Goal: Submit feedback/report problem: Provide input to the site owners about the experience or issues

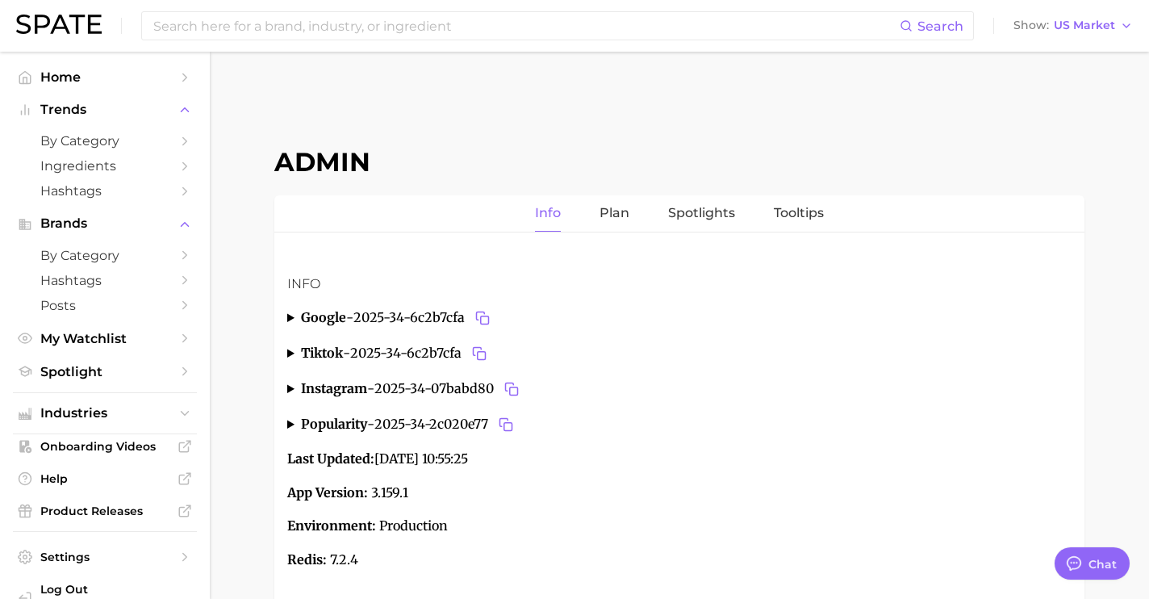
scroll to position [6065, 0]
click at [446, 19] on input at bounding box center [526, 25] width 748 height 27
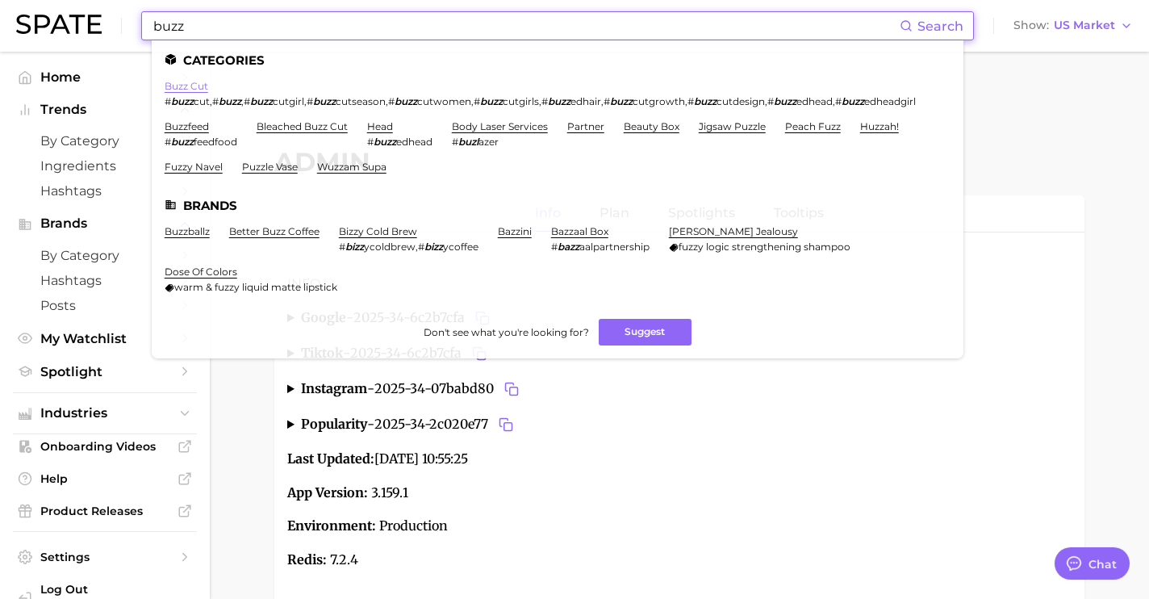
type input "buzz"
click at [200, 89] on link "buzz cut" at bounding box center [187, 86] width 44 height 12
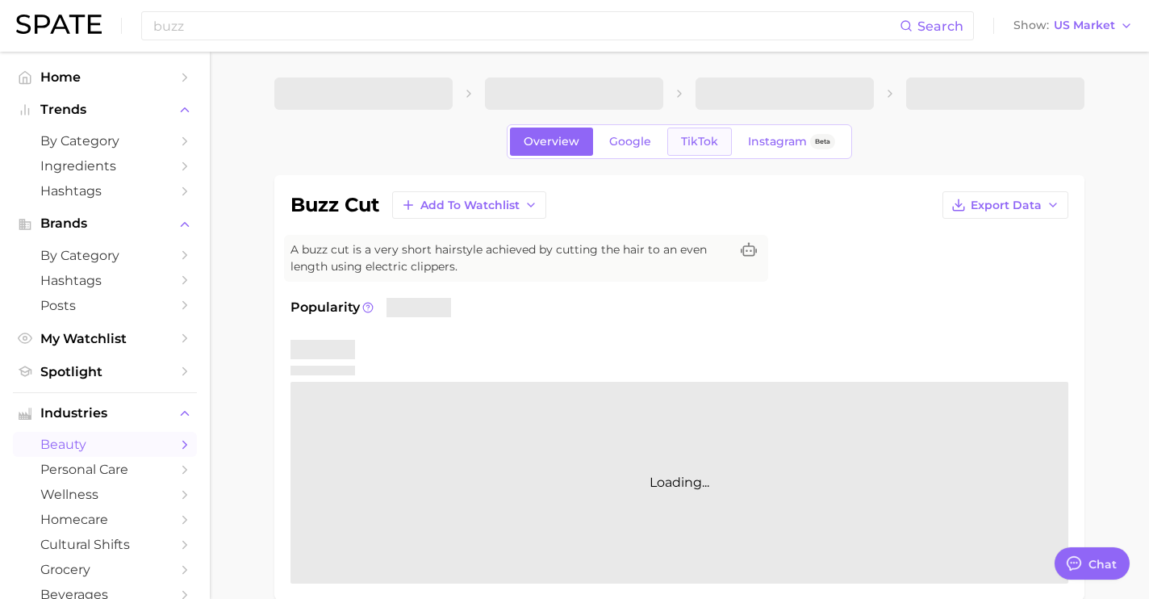
click at [700, 135] on span "TikTok" at bounding box center [699, 142] width 37 height 14
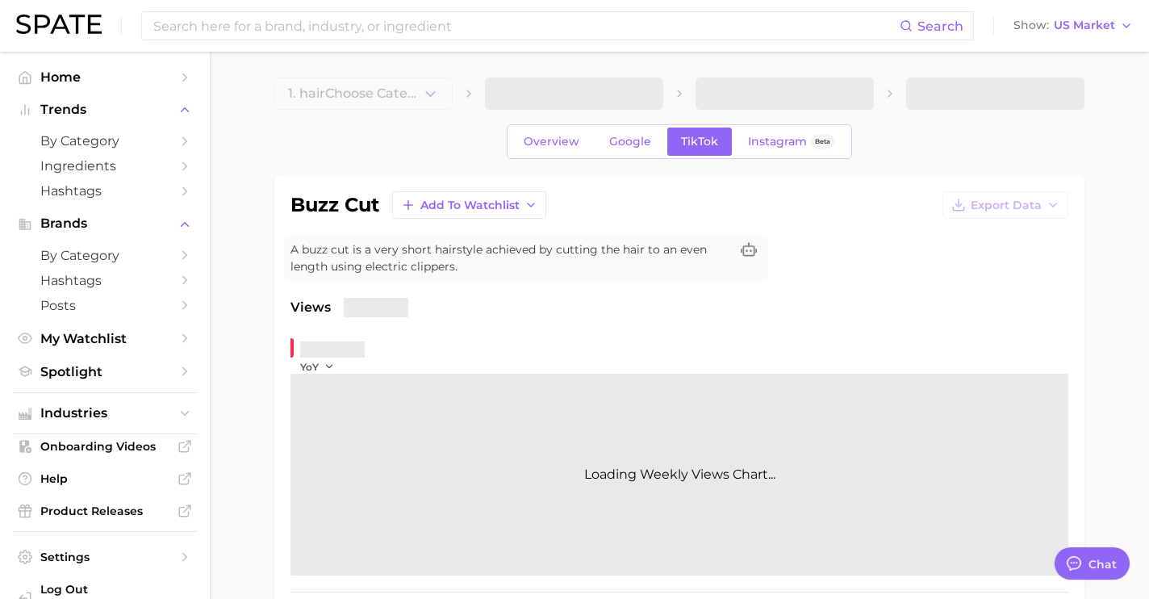
type textarea "x"
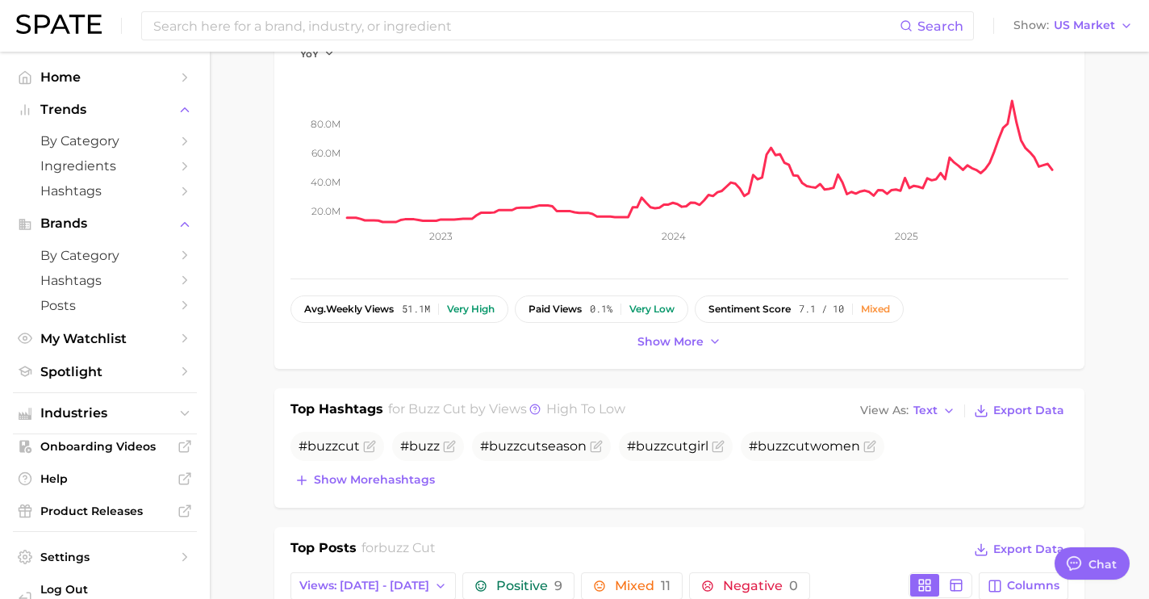
scroll to position [335, 0]
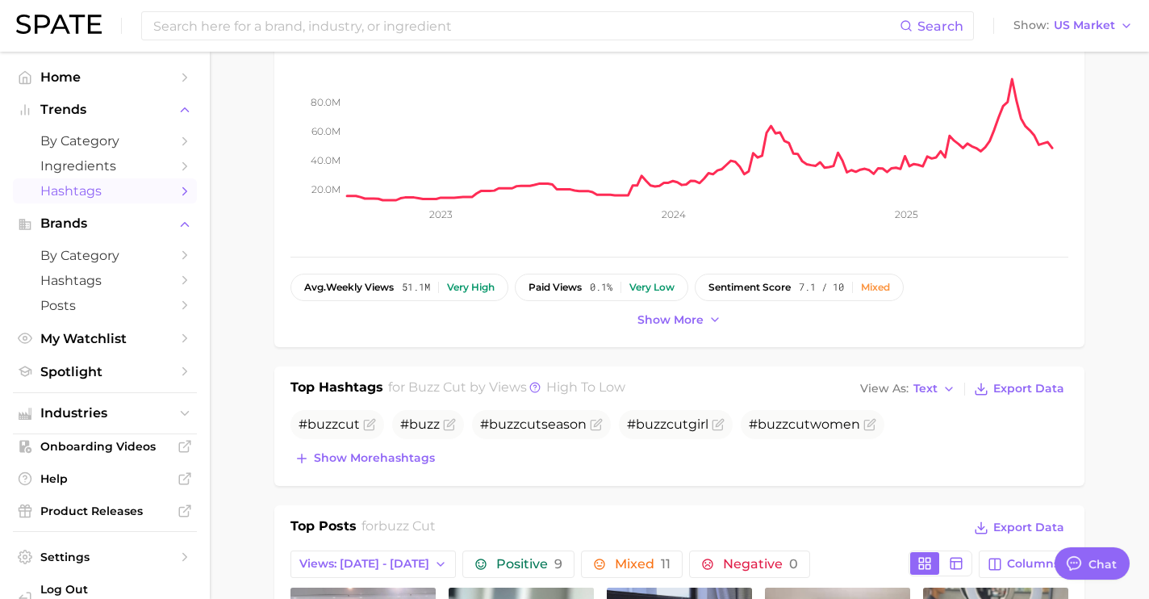
click at [128, 191] on span "Hashtags" at bounding box center [104, 190] width 129 height 15
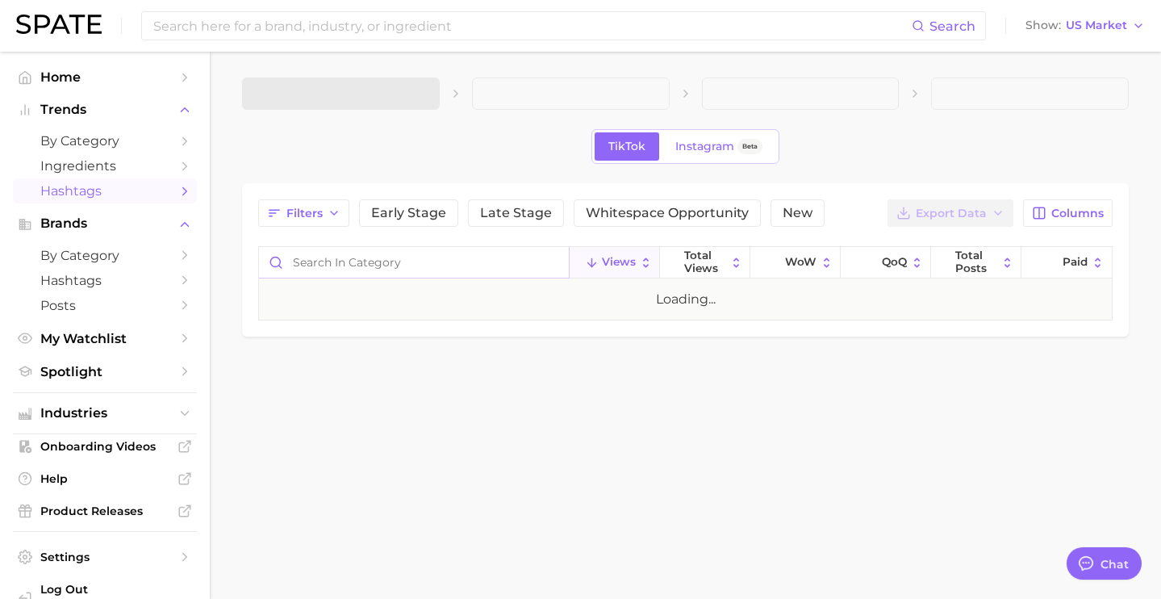
click at [359, 272] on input "Search in category" at bounding box center [414, 262] width 310 height 31
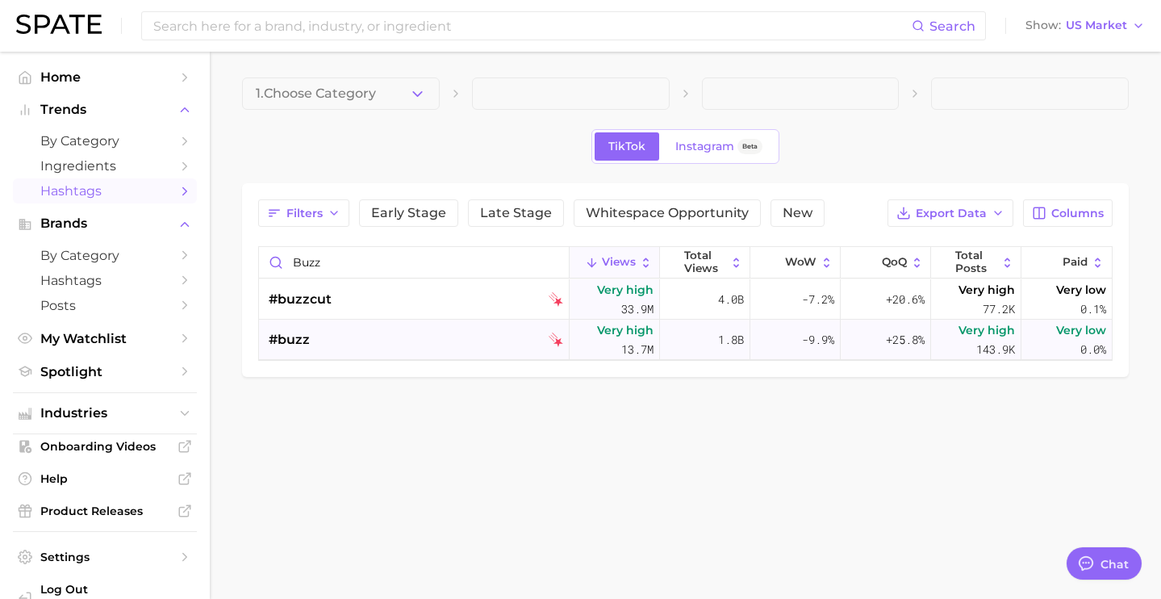
click at [374, 334] on div "#buzz" at bounding box center [416, 340] width 294 height 40
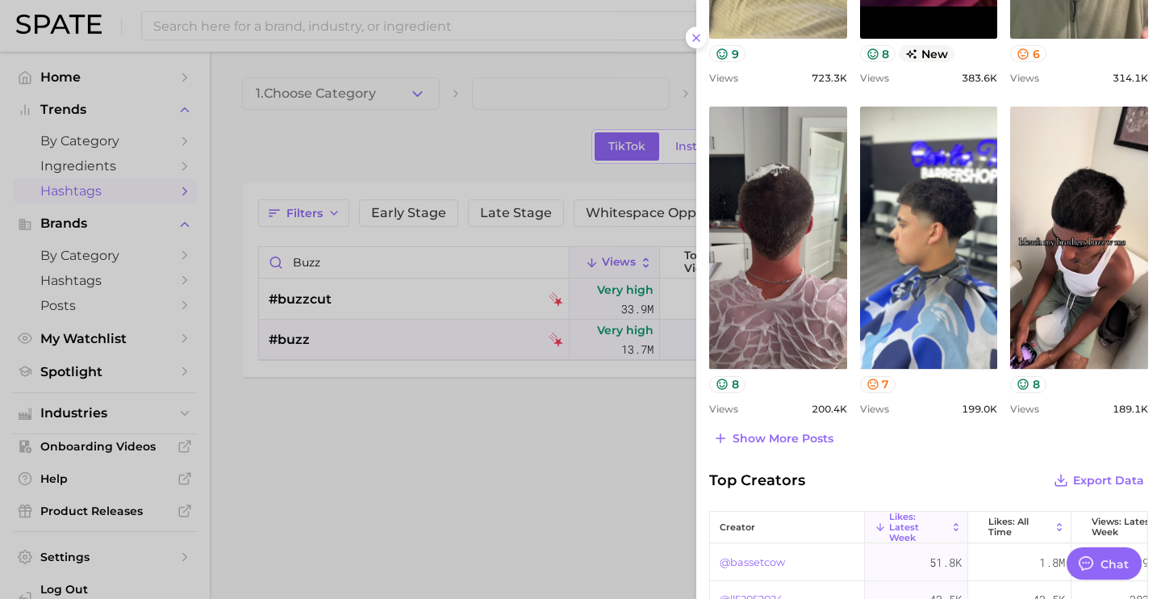
scroll to position [663, 0]
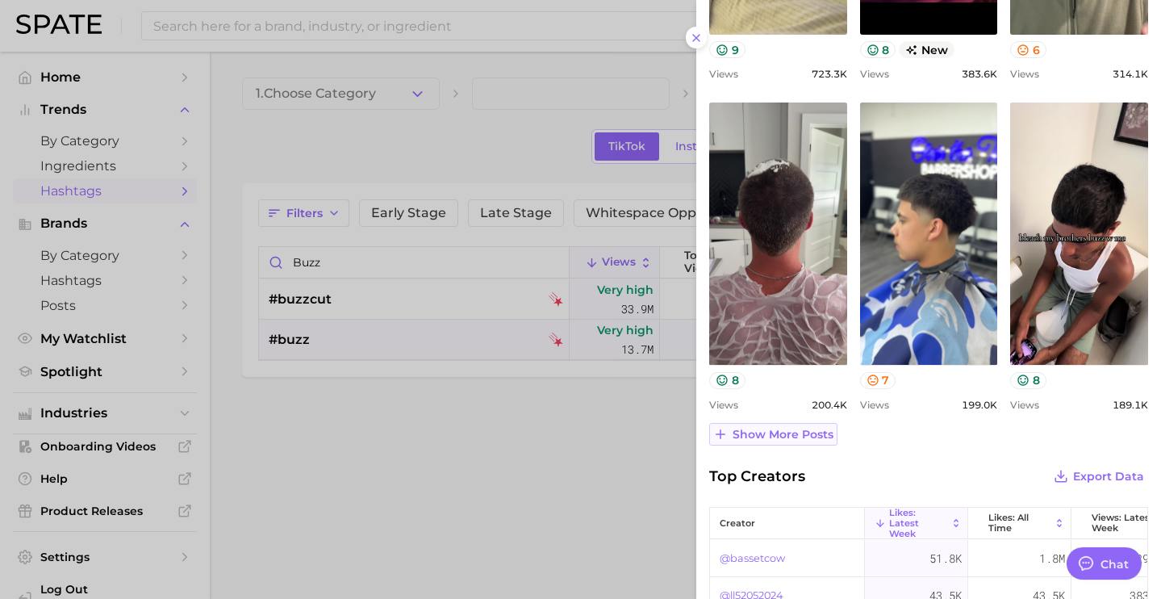
click at [795, 430] on span "Show more posts" at bounding box center [783, 435] width 101 height 14
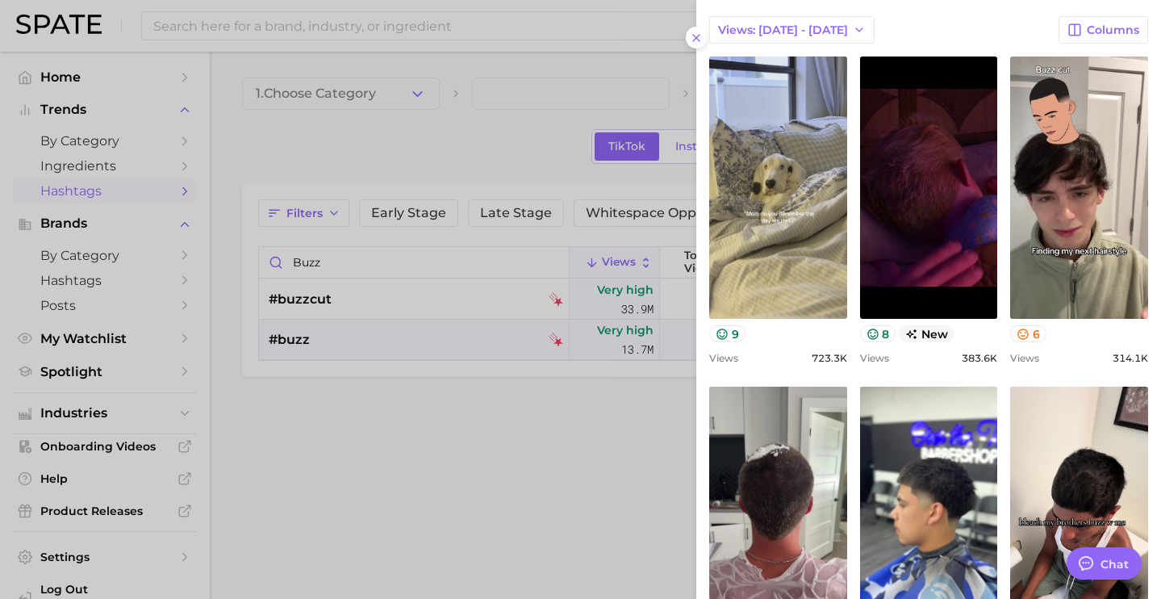
scroll to position [375, 0]
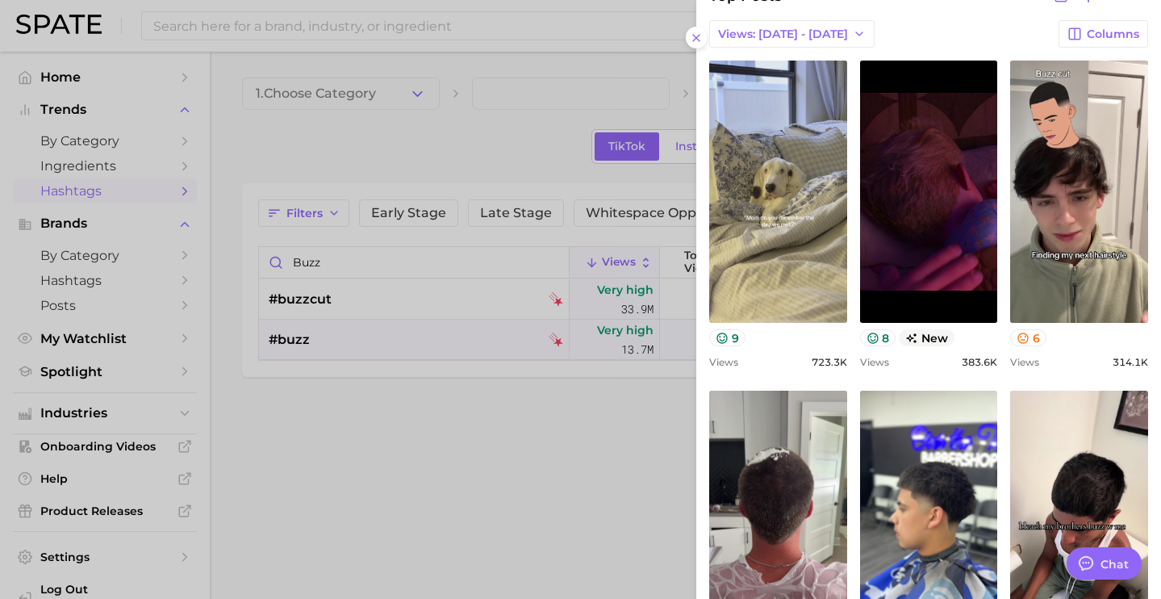
click at [379, 246] on div at bounding box center [580, 299] width 1161 height 599
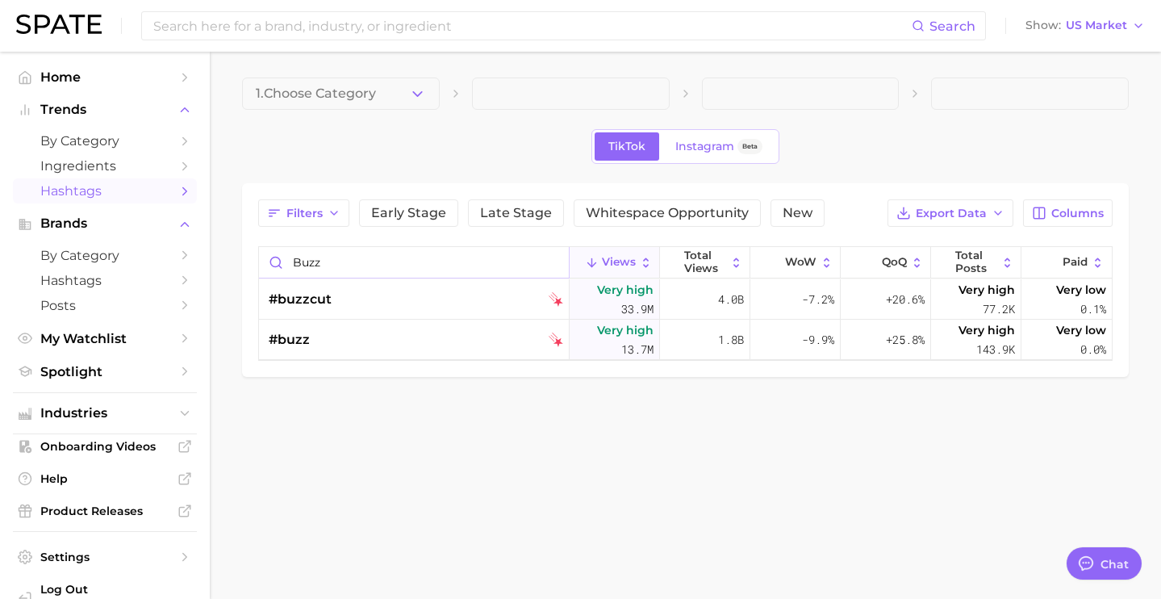
drag, startPoint x: 374, startPoint y: 259, endPoint x: 228, endPoint y: 253, distance: 145.4
click at [228, 258] on main "1. Choose Category TikTok Instagram Beta Filters Early Stage Late Stage Whitesp…" at bounding box center [685, 255] width 951 height 406
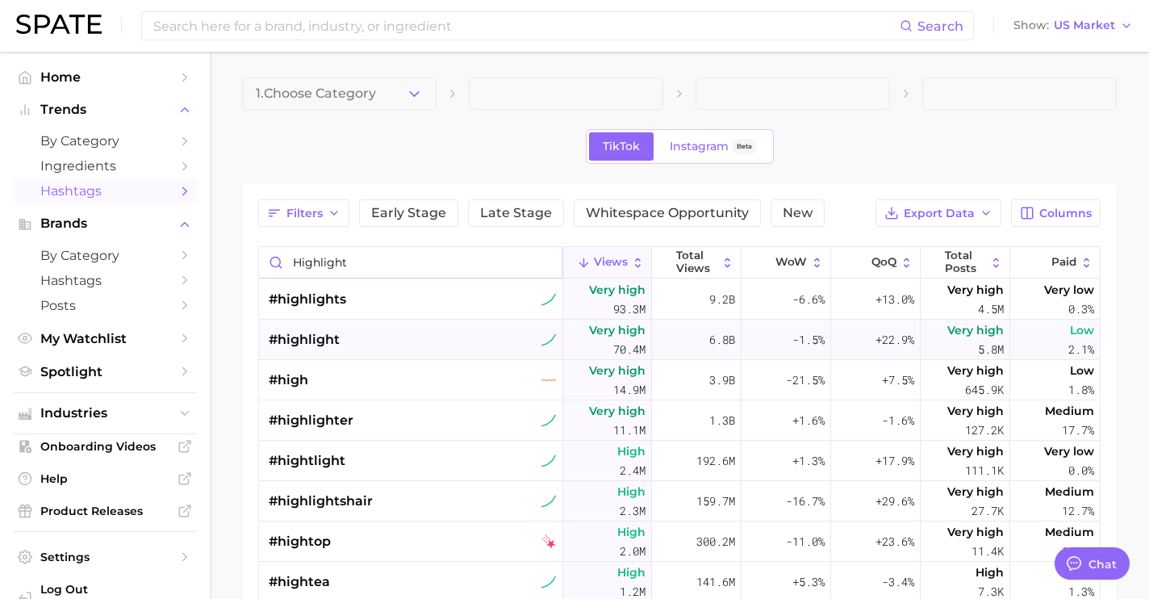
type input "highlight"
click at [422, 328] on div "#highlight" at bounding box center [412, 340] width 287 height 40
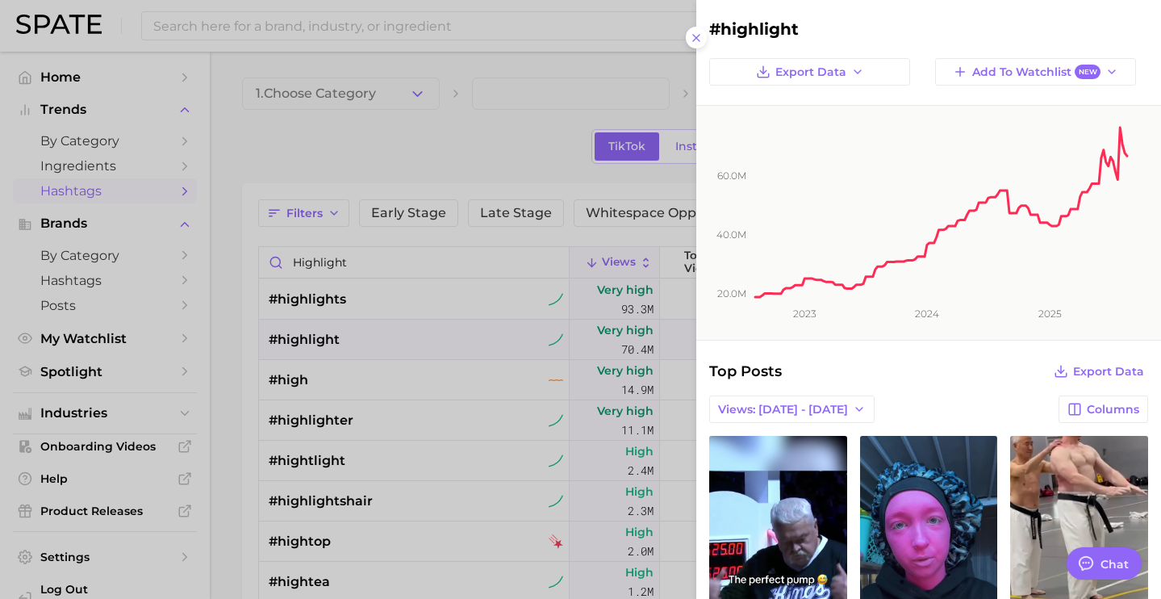
click at [451, 330] on div at bounding box center [580, 299] width 1161 height 599
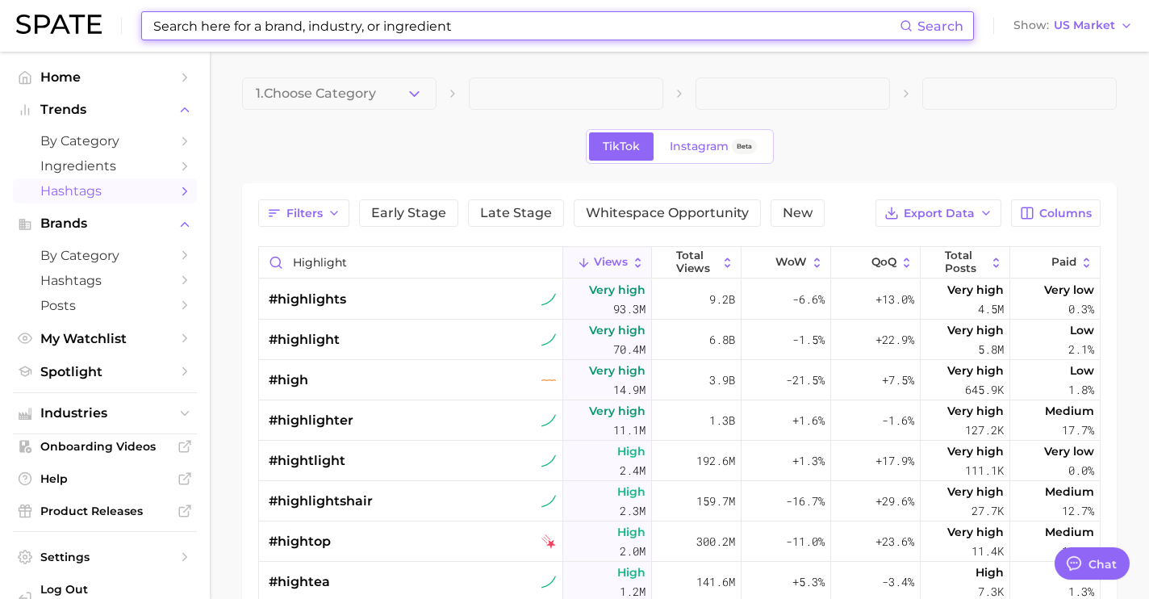
click at [349, 26] on input at bounding box center [526, 25] width 748 height 27
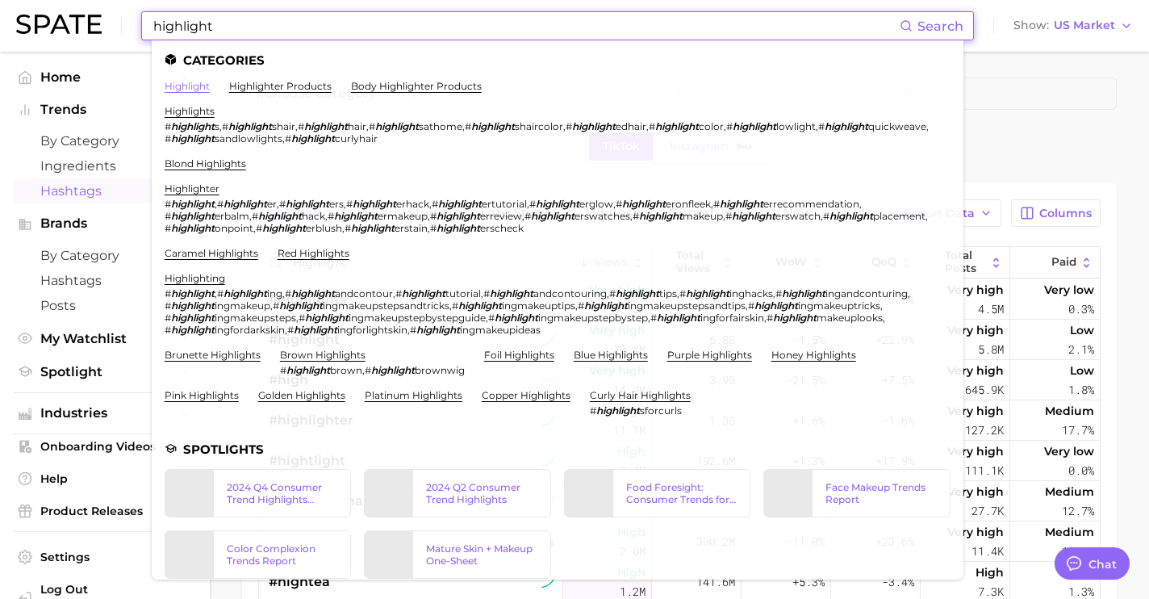
type input "highlight"
click at [203, 86] on link "highlight" at bounding box center [187, 86] width 45 height 12
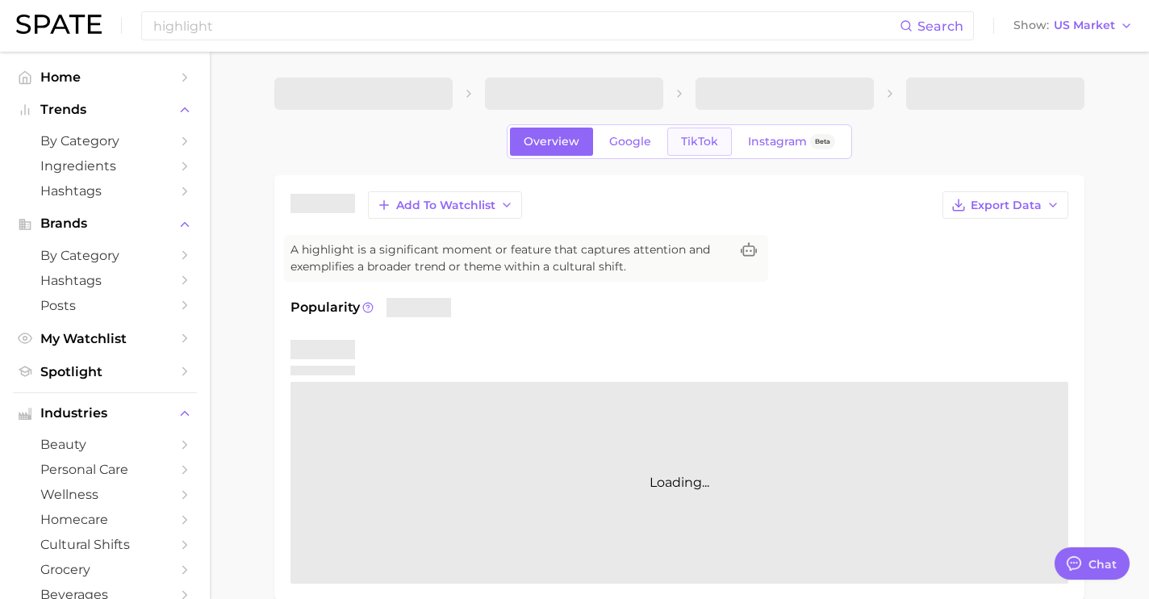
click at [687, 148] on span "TikTok" at bounding box center [699, 142] width 37 height 14
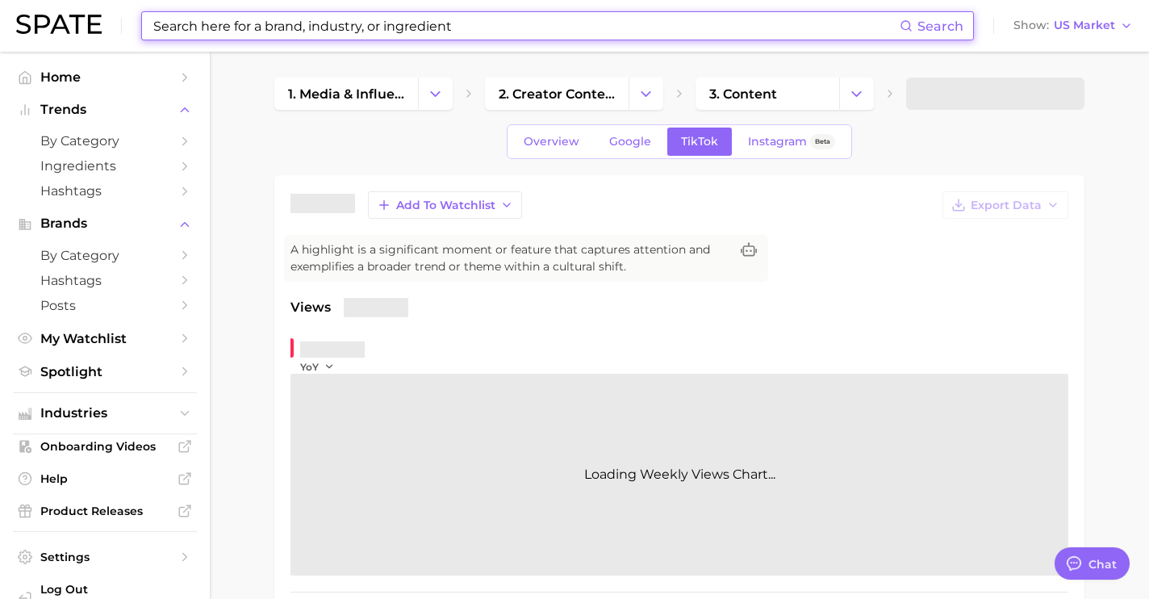
click at [482, 35] on input at bounding box center [526, 25] width 748 height 27
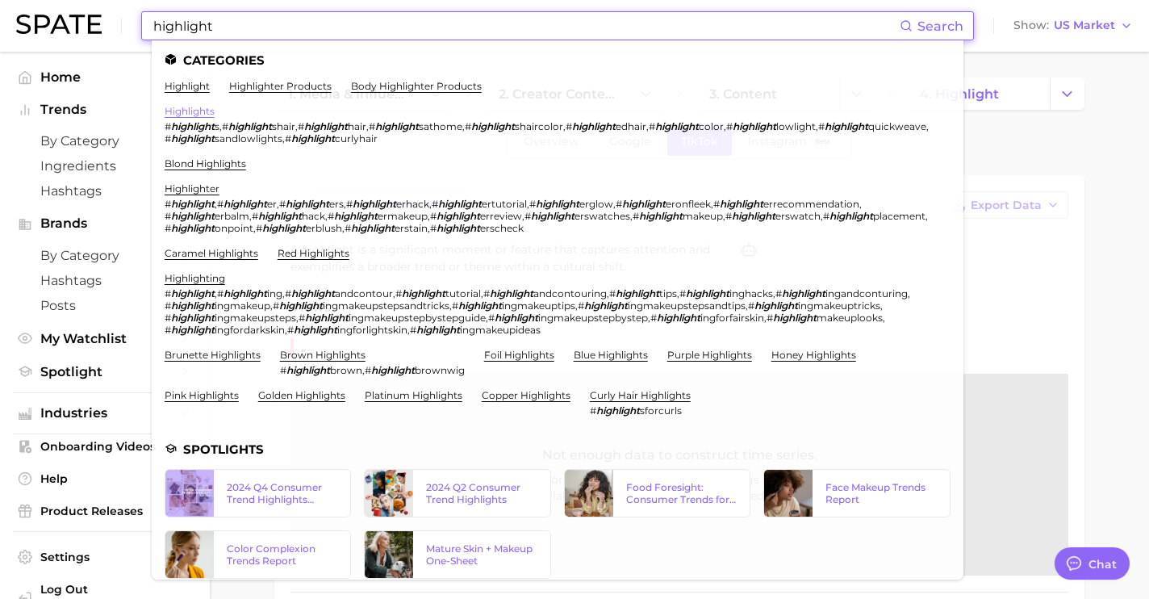
type input "highlight"
click at [198, 108] on link "highlights" at bounding box center [190, 111] width 50 height 12
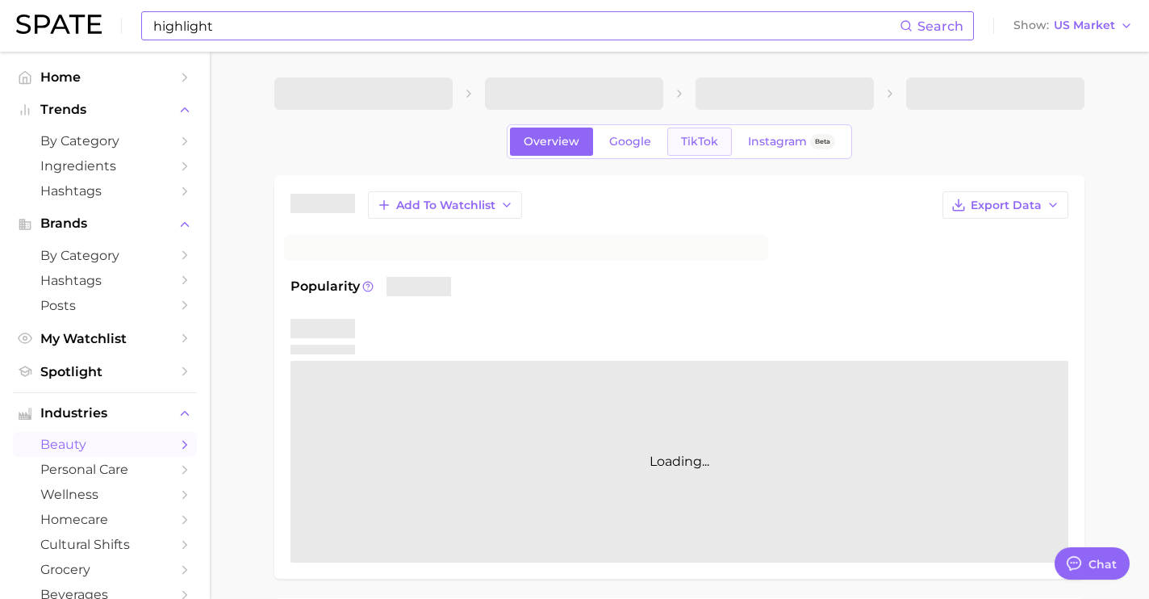
click at [695, 151] on link "TikTok" at bounding box center [699, 141] width 65 height 28
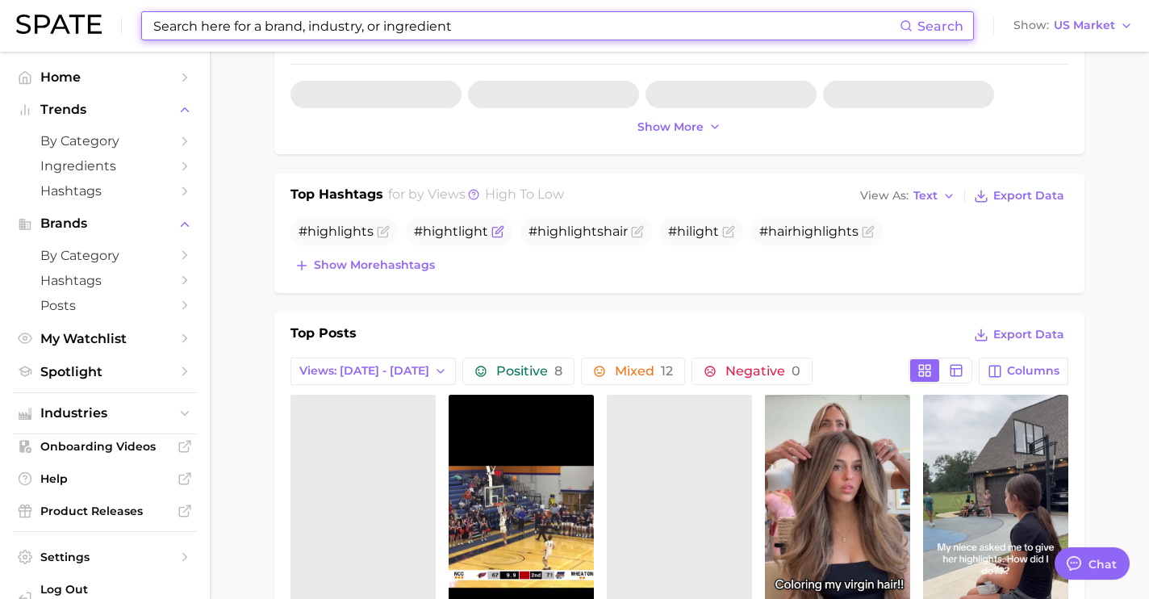
click at [495, 226] on icon "Flag as miscategorized or irrelevant" at bounding box center [497, 231] width 13 height 13
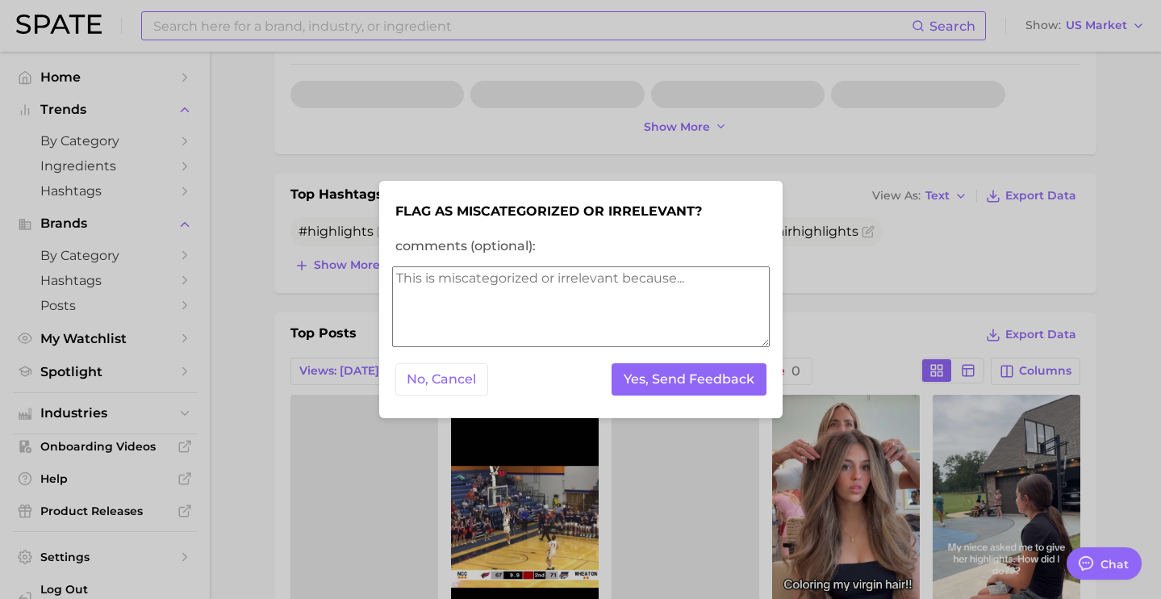
click at [465, 307] on textarea "comments (optional):" at bounding box center [581, 306] width 378 height 81
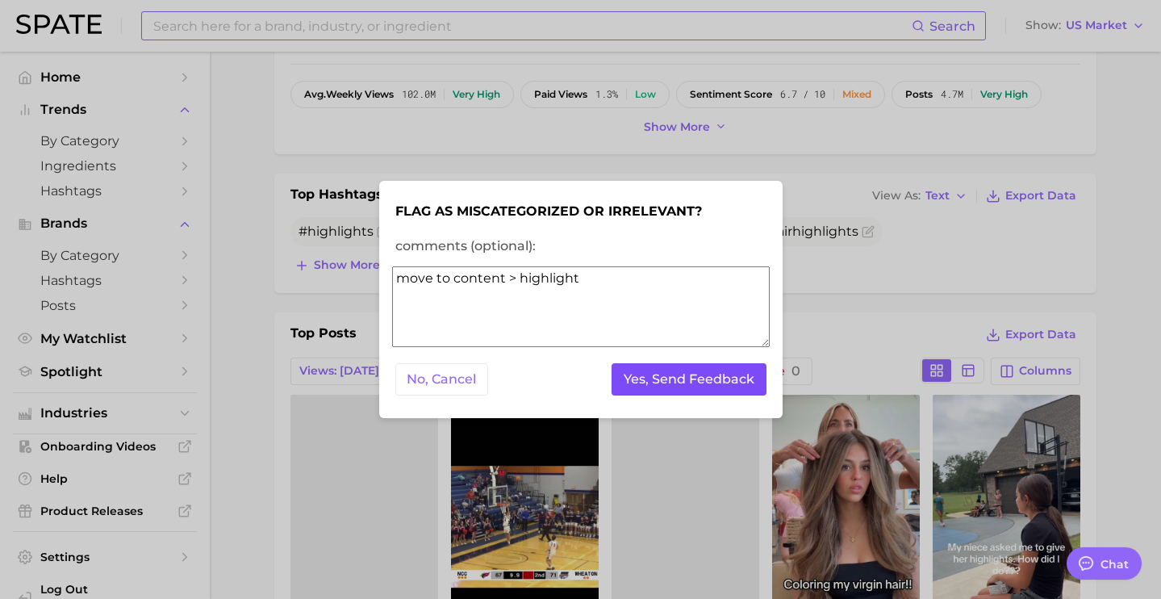
type textarea "move to content > highlight"
click at [668, 369] on button "Yes, Send Feedback" at bounding box center [689, 379] width 155 height 33
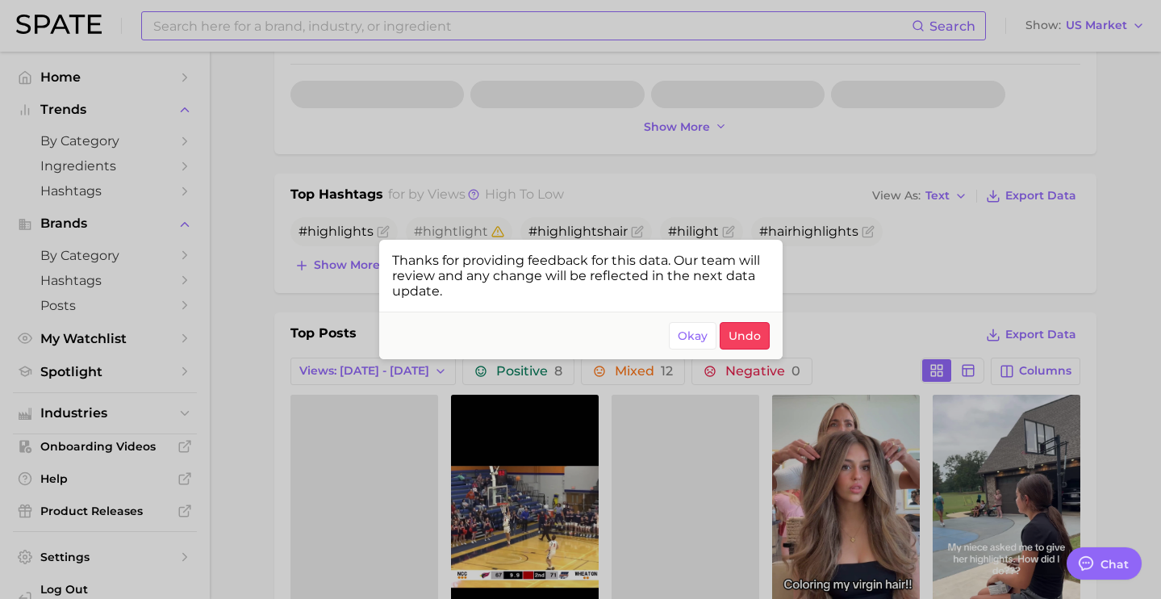
click at [848, 205] on div at bounding box center [580, 299] width 1161 height 599
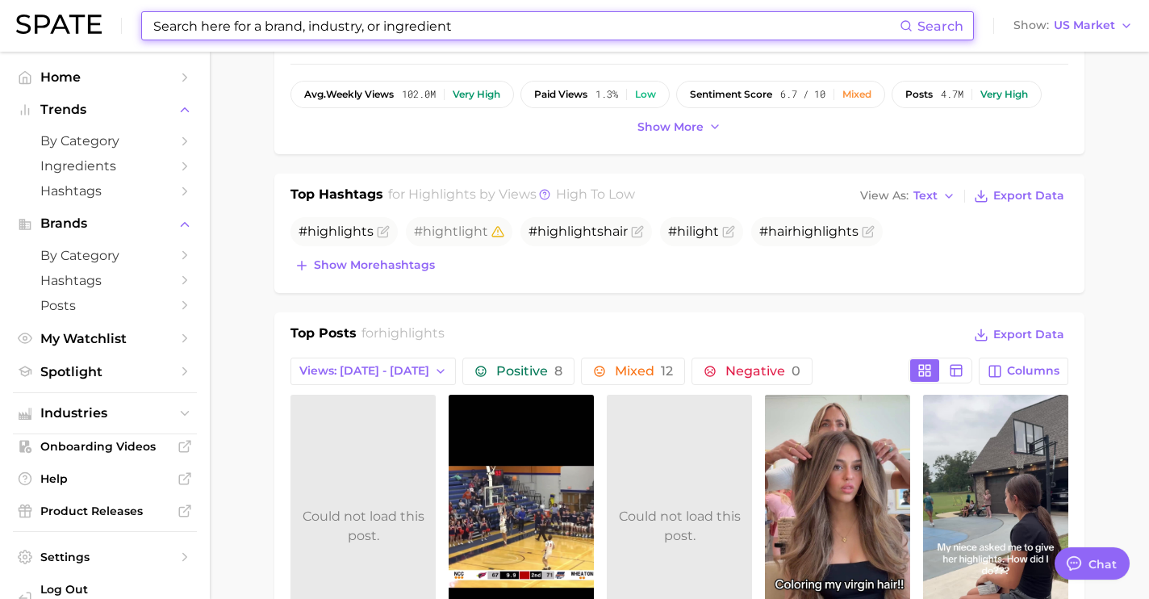
click at [407, 27] on input at bounding box center [526, 25] width 748 height 27
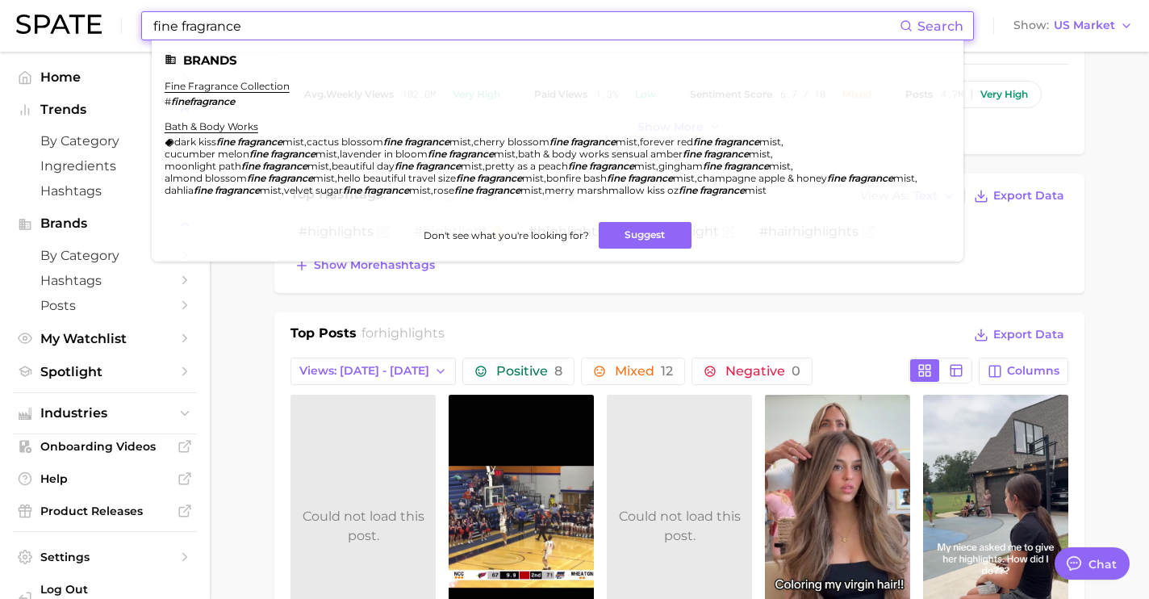
type input "fine fragrance"
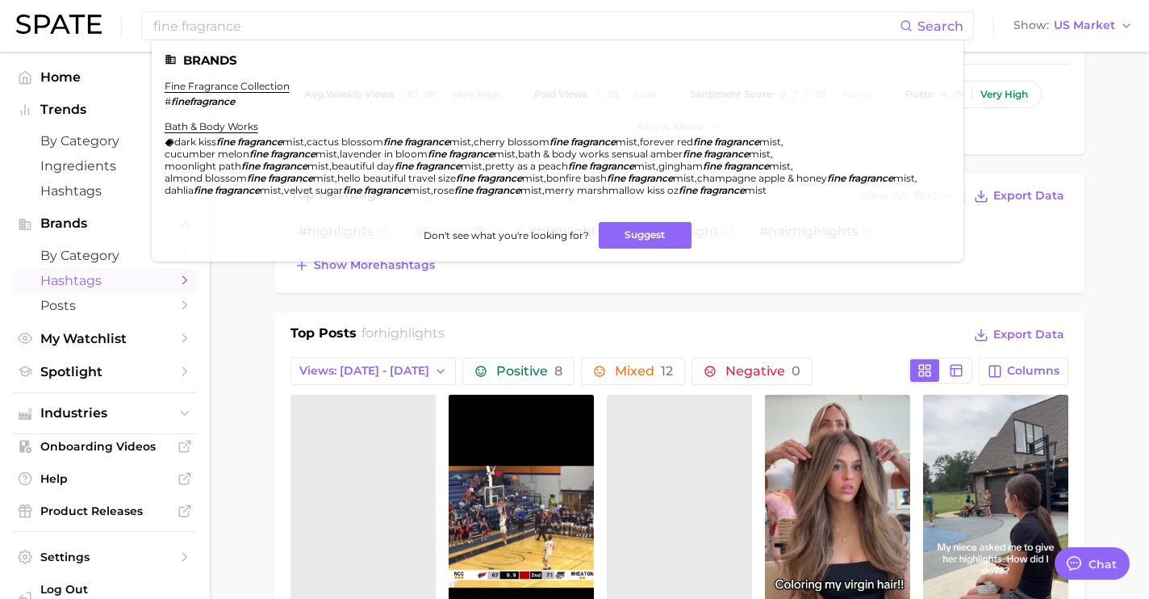
click at [95, 279] on span "Hashtags" at bounding box center [104, 280] width 129 height 15
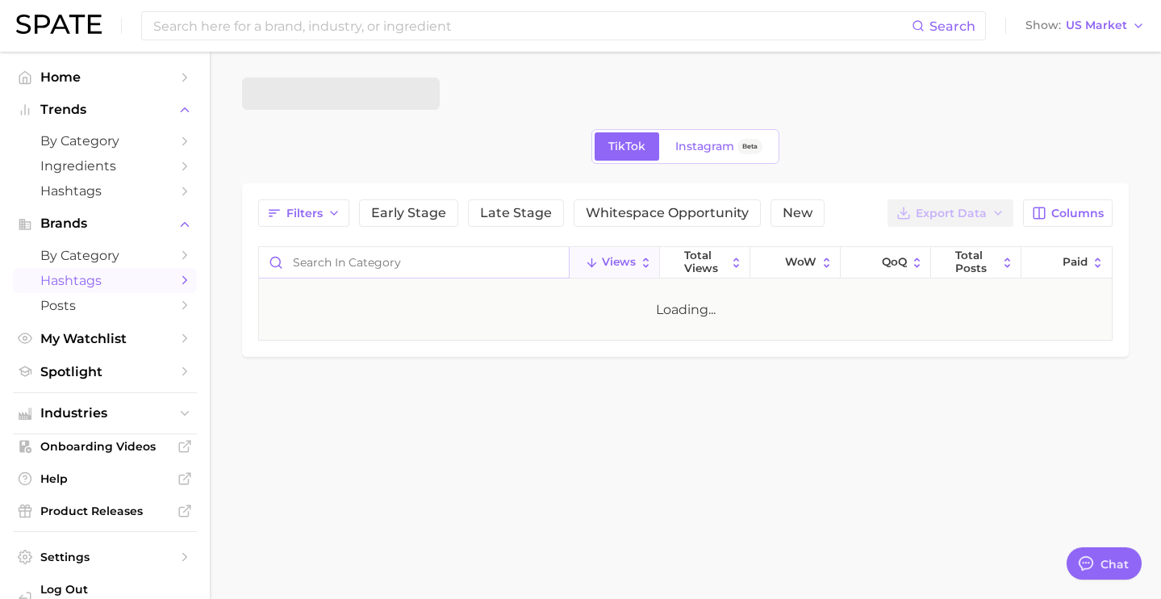
click at [322, 259] on input "Search in category" at bounding box center [414, 262] width 310 height 31
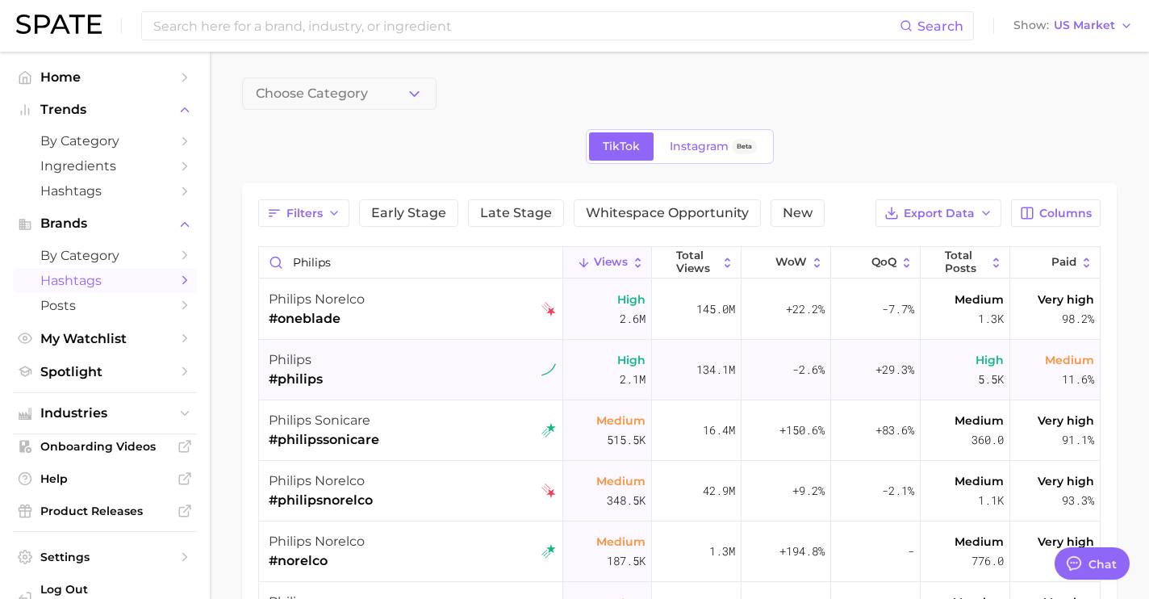
click at [345, 370] on div "philips #philips" at bounding box center [412, 370] width 287 height 61
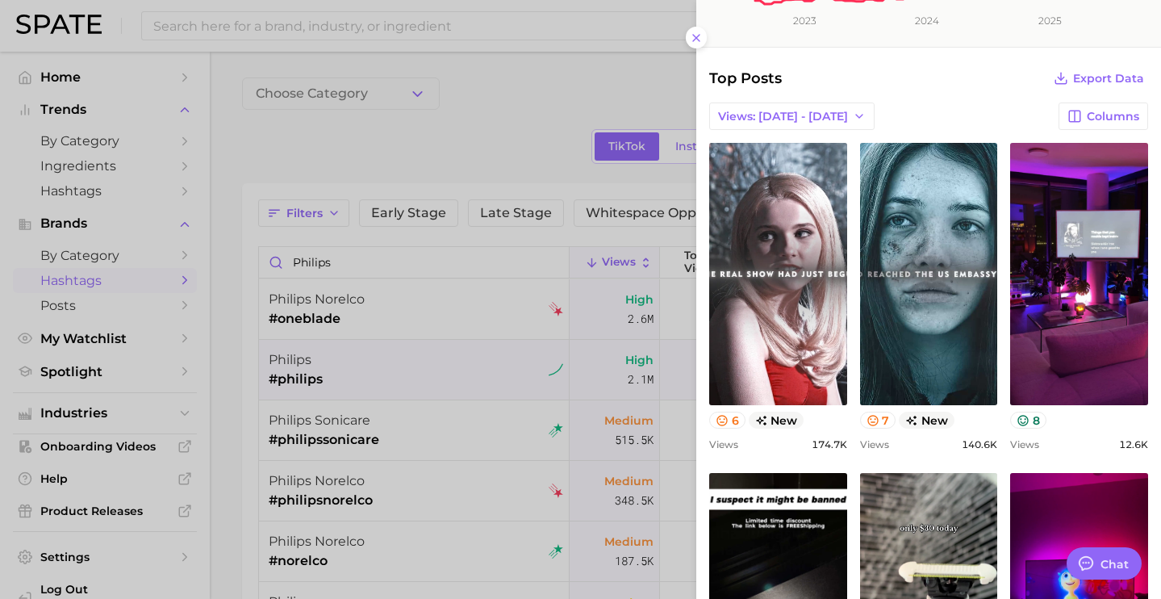
scroll to position [160, 0]
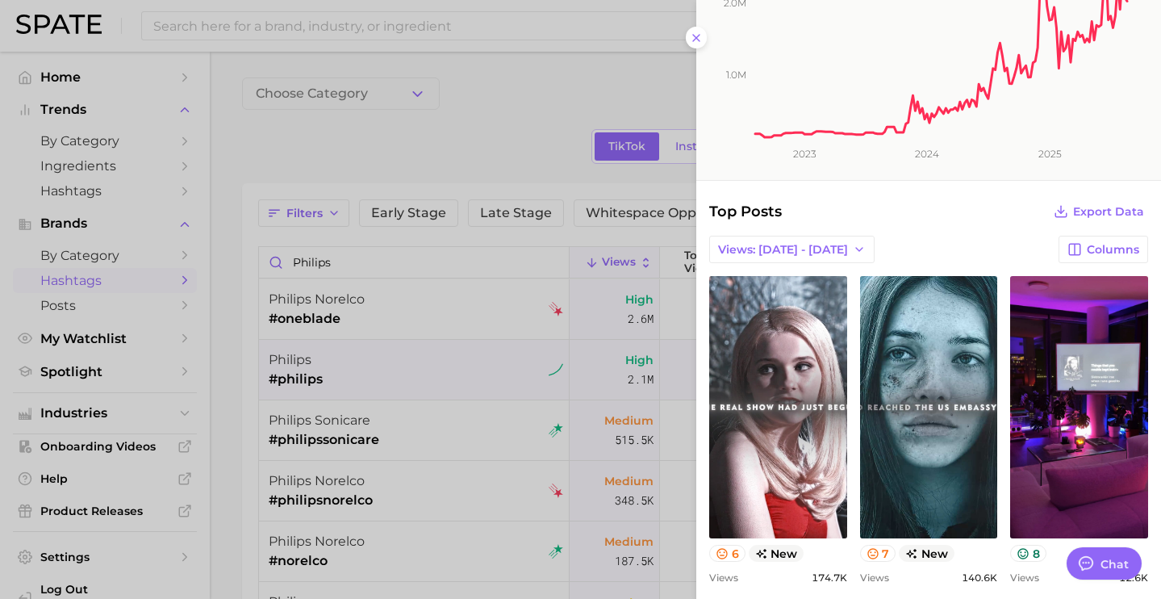
click at [379, 374] on div at bounding box center [580, 299] width 1161 height 599
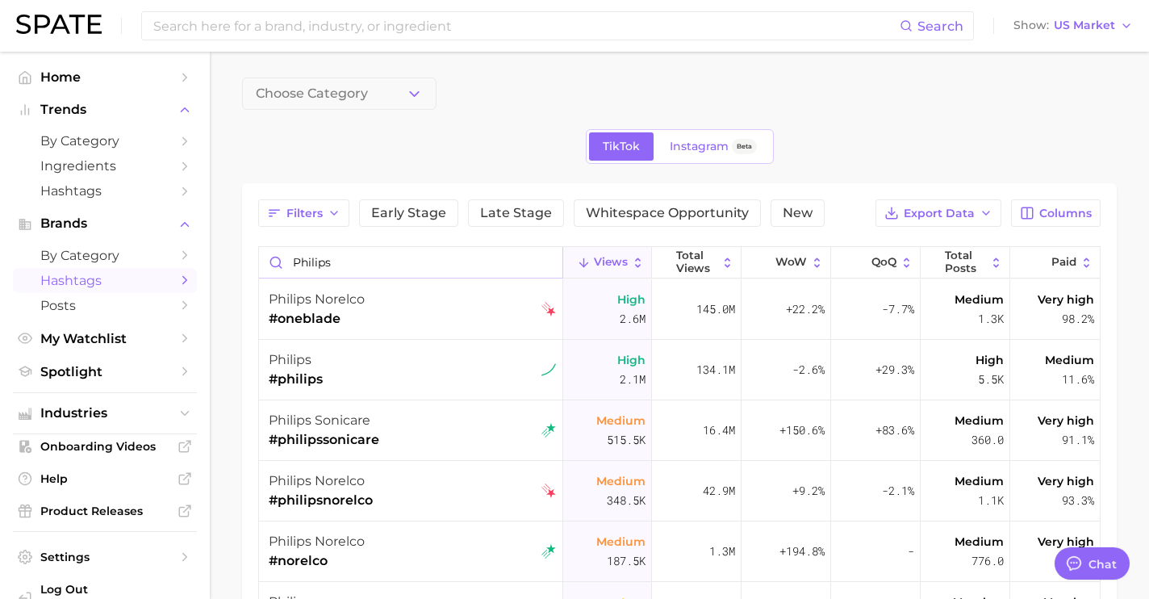
click at [332, 260] on input "philips" at bounding box center [410, 262] width 303 height 31
type input "p"
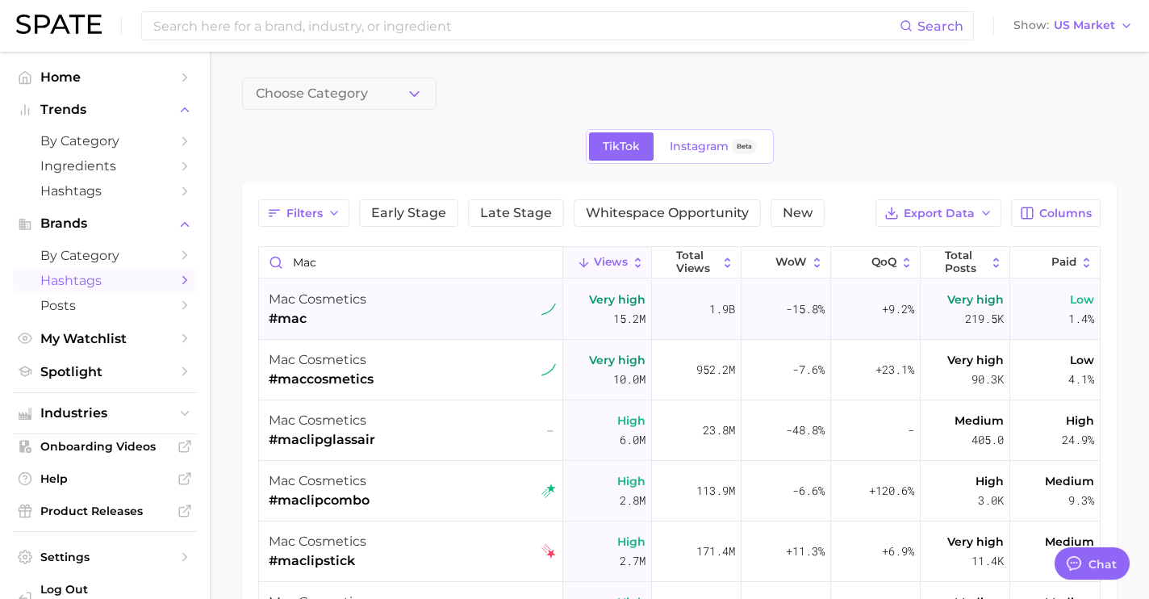
click at [436, 332] on div "mac cosmetics #mac" at bounding box center [412, 309] width 287 height 61
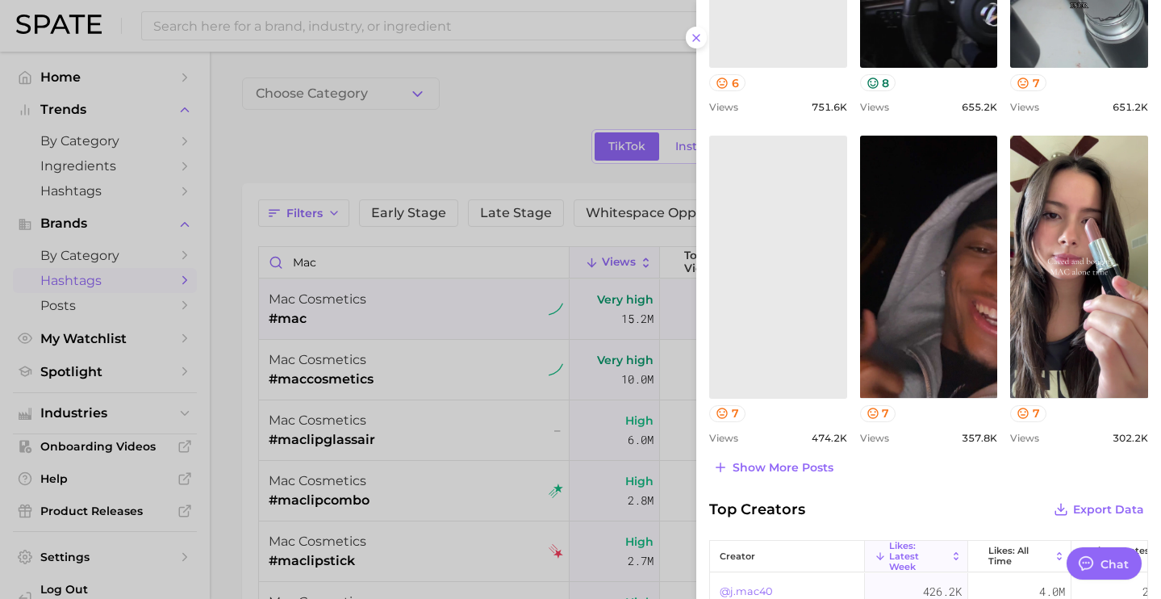
scroll to position [646, 0]
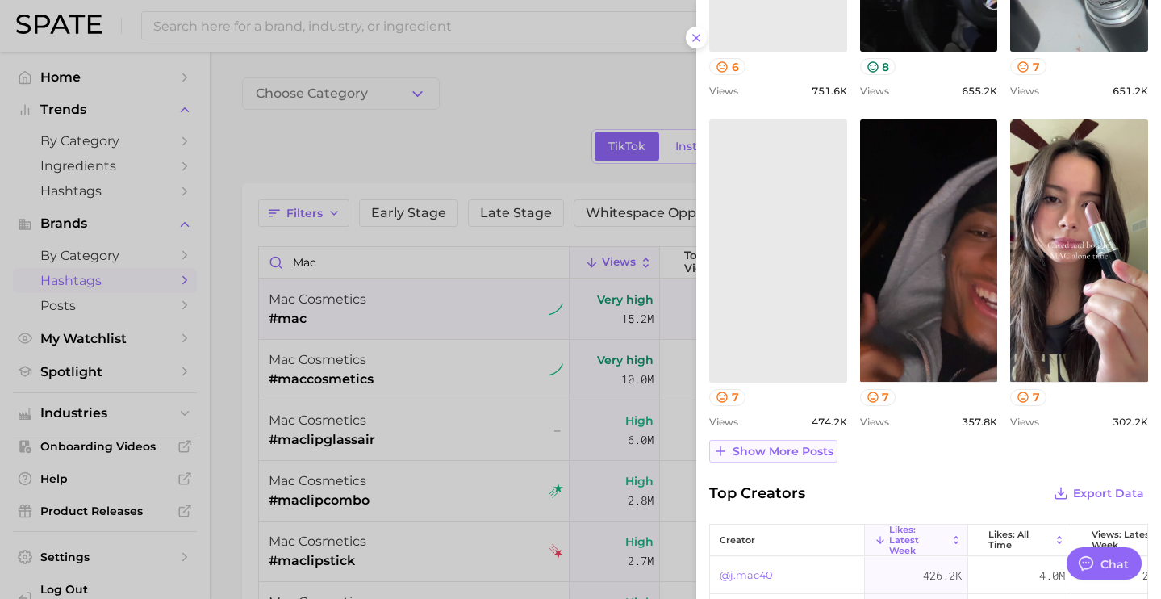
click at [797, 458] on button "Show more posts" at bounding box center [773, 451] width 128 height 23
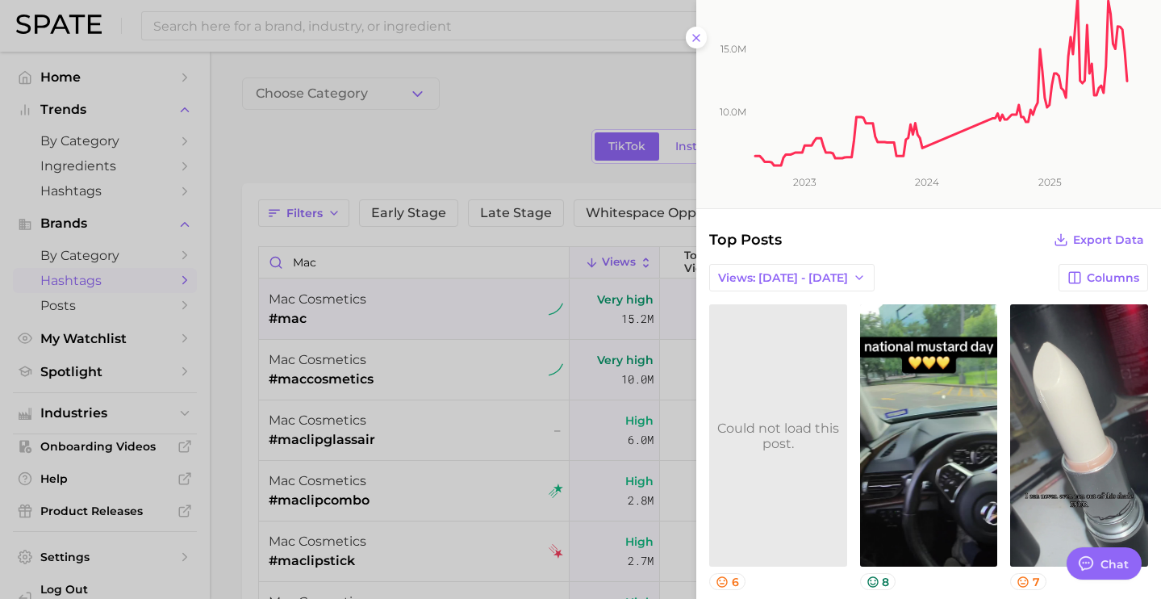
scroll to position [0, 0]
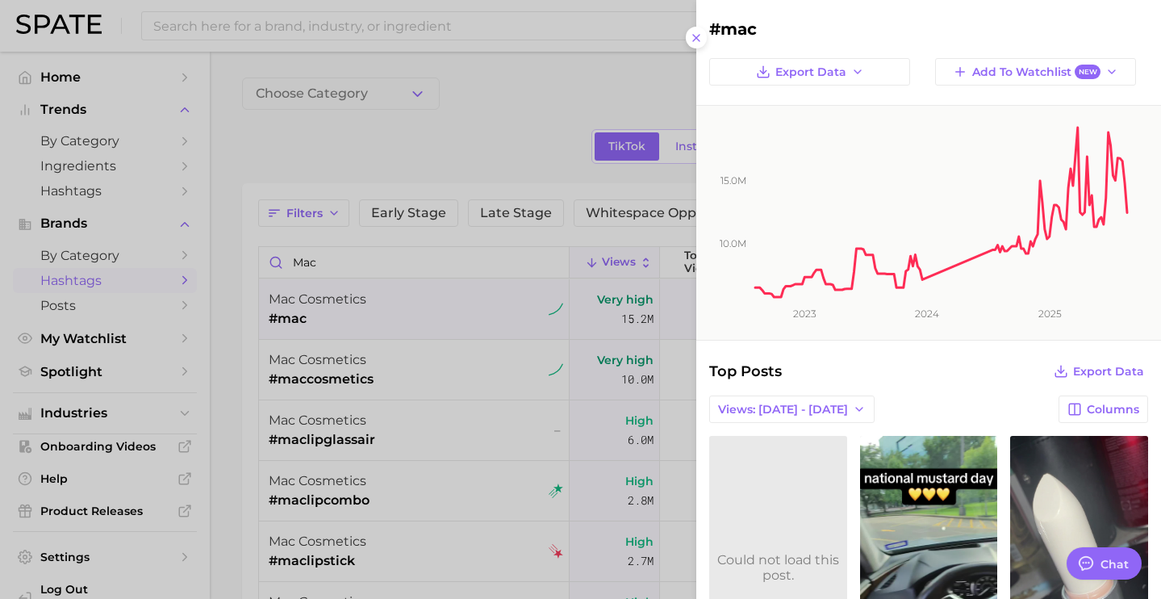
click at [441, 315] on div at bounding box center [580, 299] width 1161 height 599
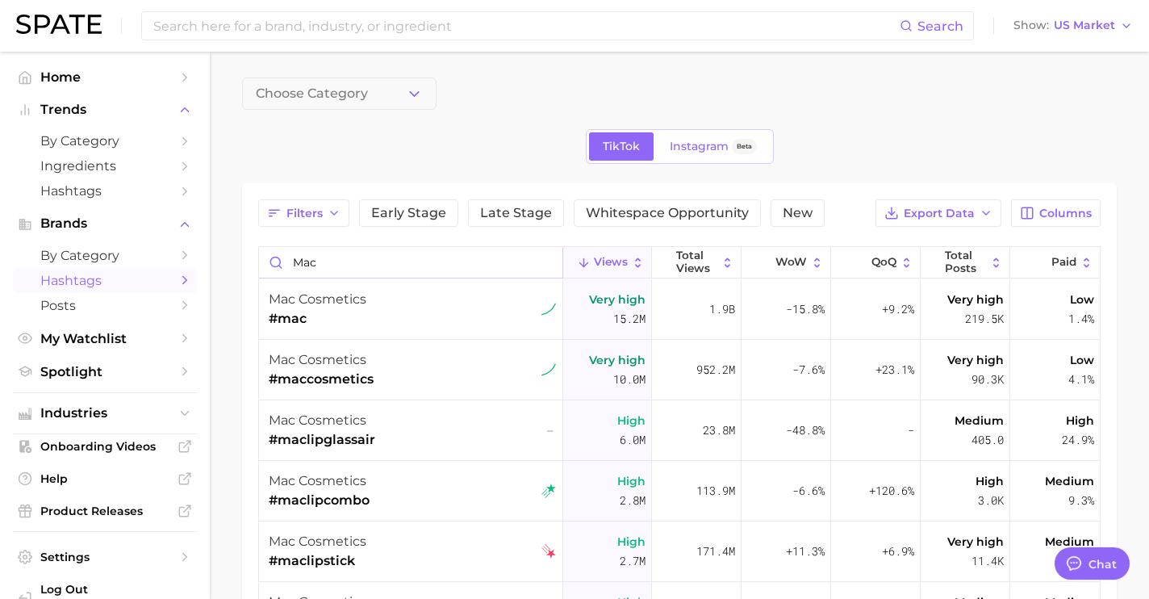
drag, startPoint x: 337, startPoint y: 261, endPoint x: 207, endPoint y: 258, distance: 129.9
click at [207, 258] on div "Search Show US Market Home Trends by Category Ingredients Hashtags Brands by Ca…" at bounding box center [574, 497] width 1149 height 890
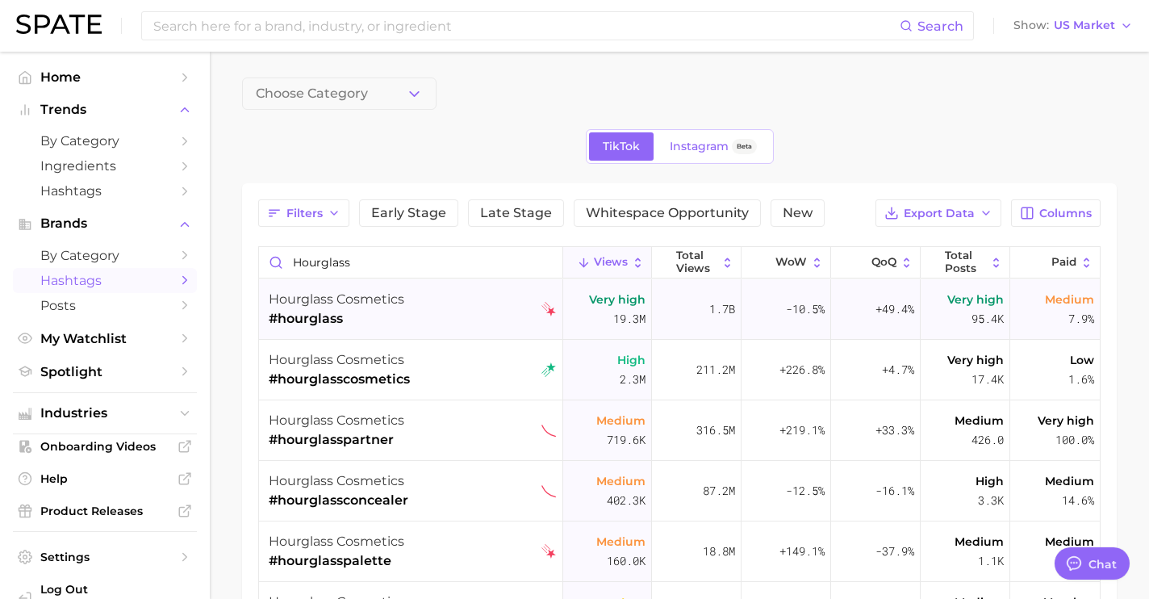
click at [377, 311] on span "#hourglass" at bounding box center [337, 318] width 136 height 19
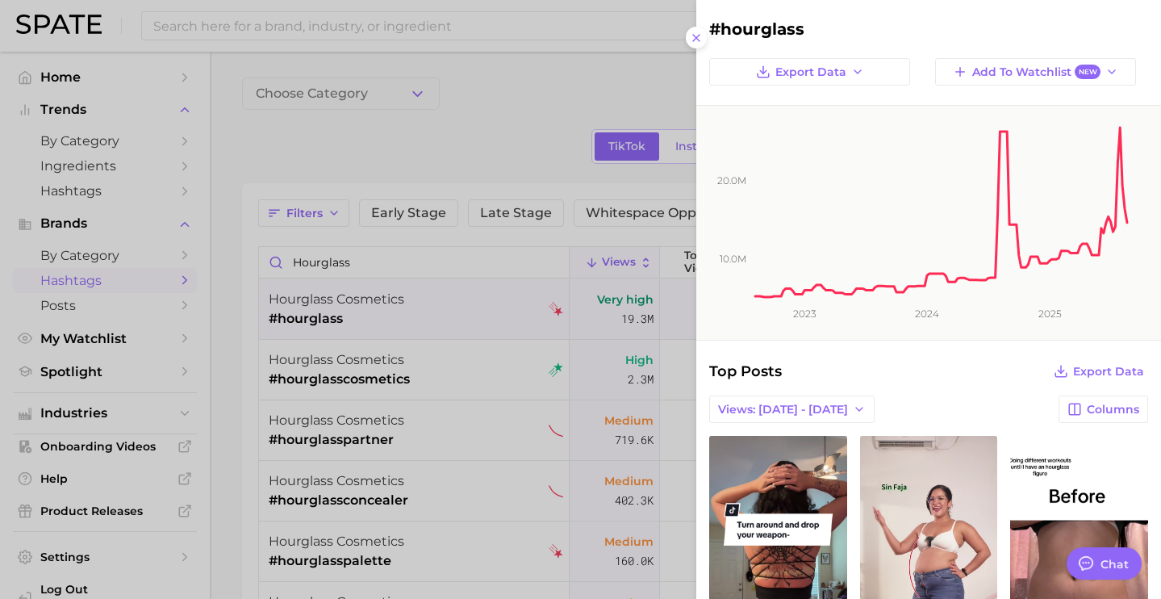
click at [358, 268] on div at bounding box center [580, 299] width 1161 height 599
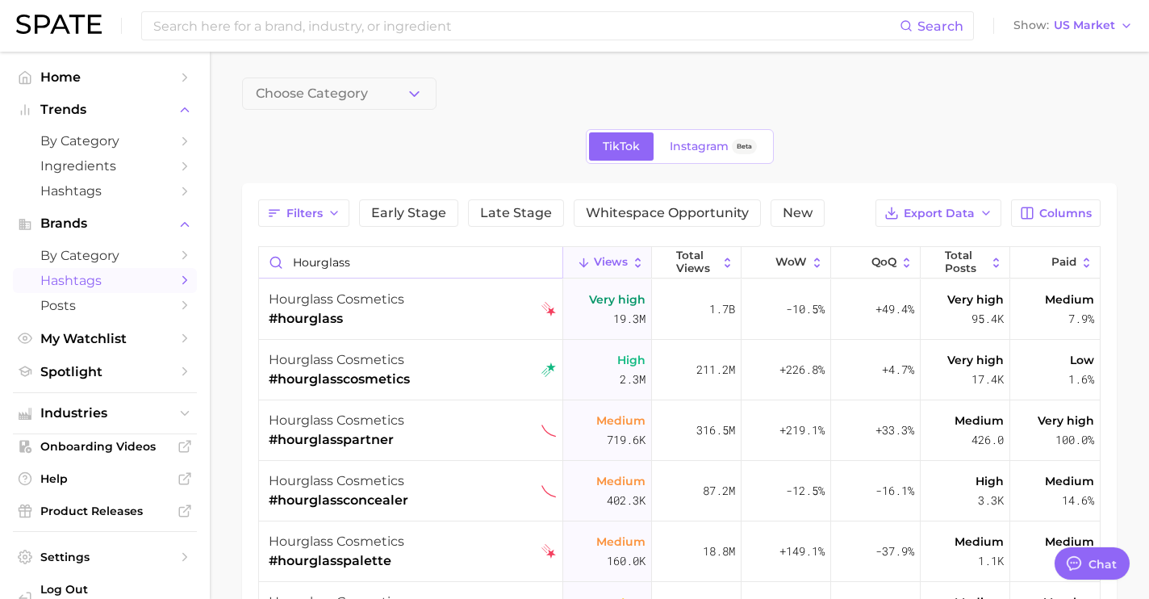
drag, startPoint x: 368, startPoint y: 265, endPoint x: 278, endPoint y: 252, distance: 91.3
click at [278, 252] on input "hourglass" at bounding box center [410, 262] width 303 height 31
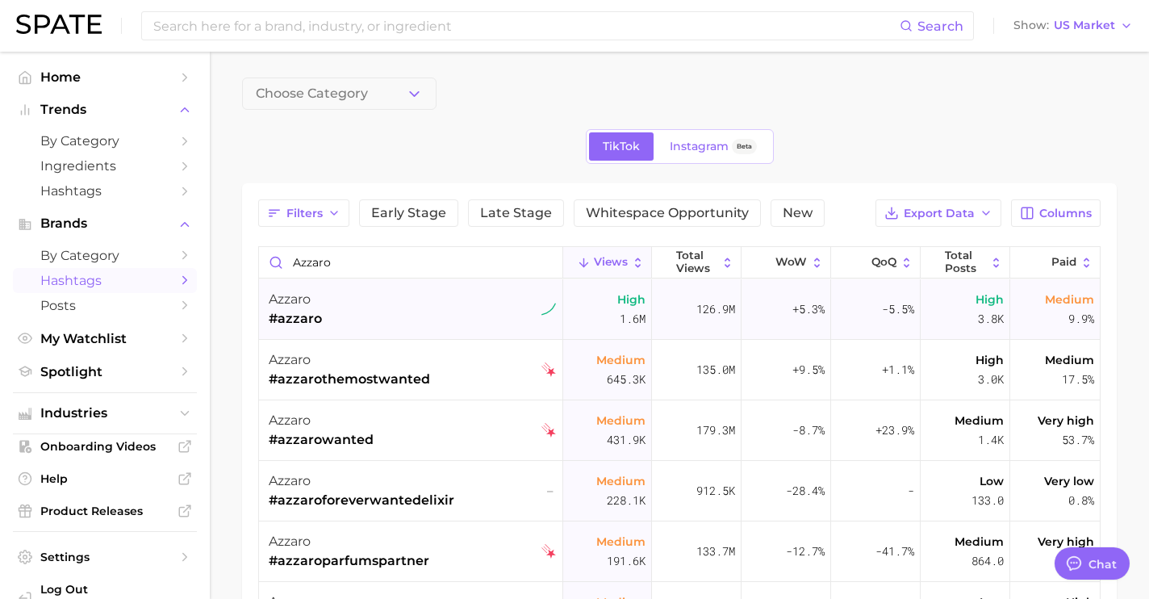
click at [351, 330] on div "azzaro #azzaro" at bounding box center [412, 309] width 287 height 61
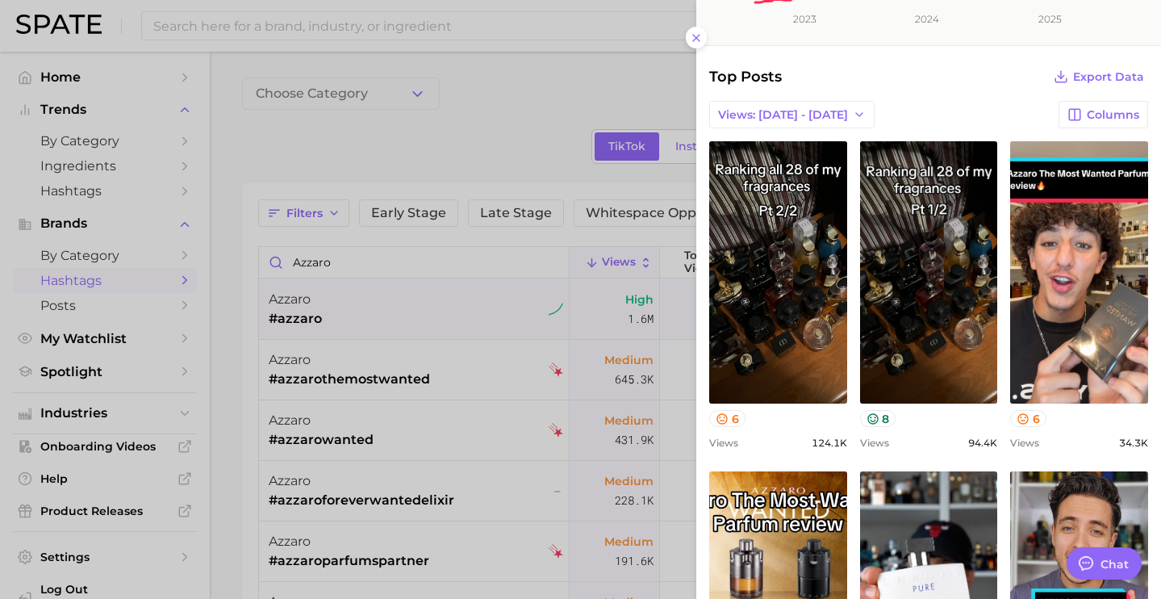
scroll to position [529, 0]
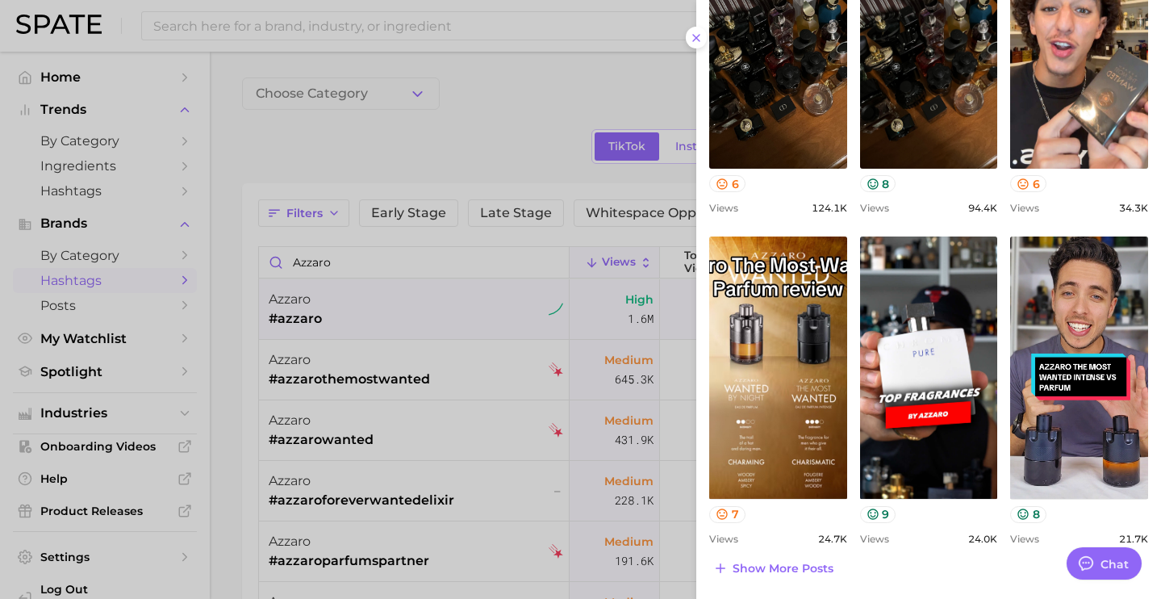
click at [342, 209] on div at bounding box center [580, 299] width 1161 height 599
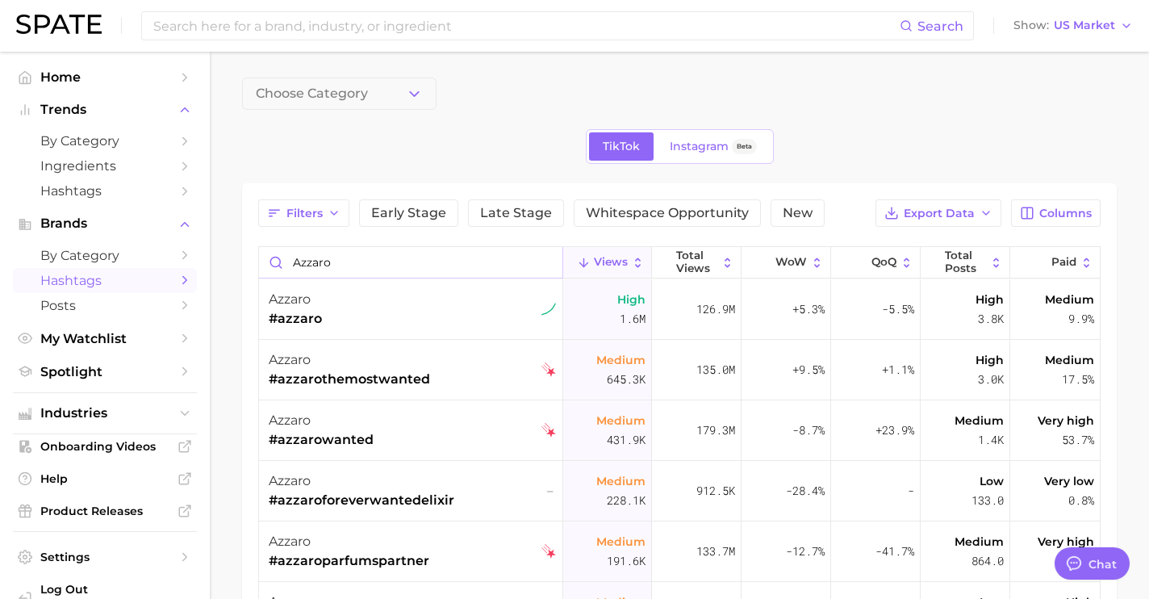
drag, startPoint x: 347, startPoint y: 262, endPoint x: 189, endPoint y: 260, distance: 158.2
click at [189, 260] on div "Search Show US Market Home Trends by Category Ingredients Hashtags Brands by Ca…" at bounding box center [574, 497] width 1149 height 890
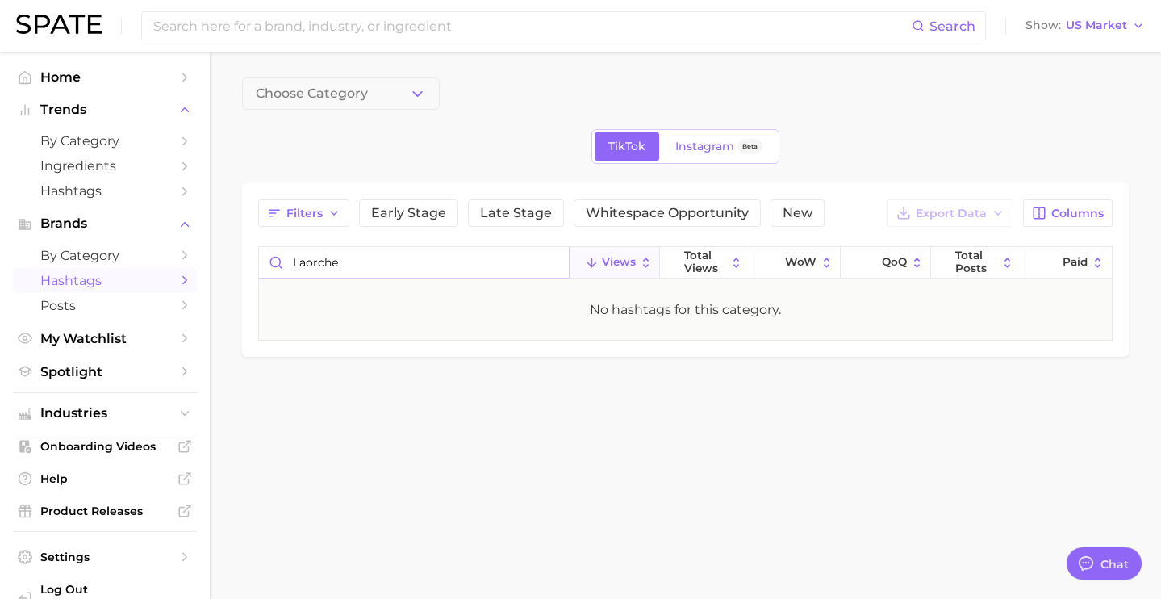
drag, startPoint x: 382, startPoint y: 260, endPoint x: 307, endPoint y: 267, distance: 76.2
click at [307, 267] on input "laorche" at bounding box center [414, 262] width 310 height 31
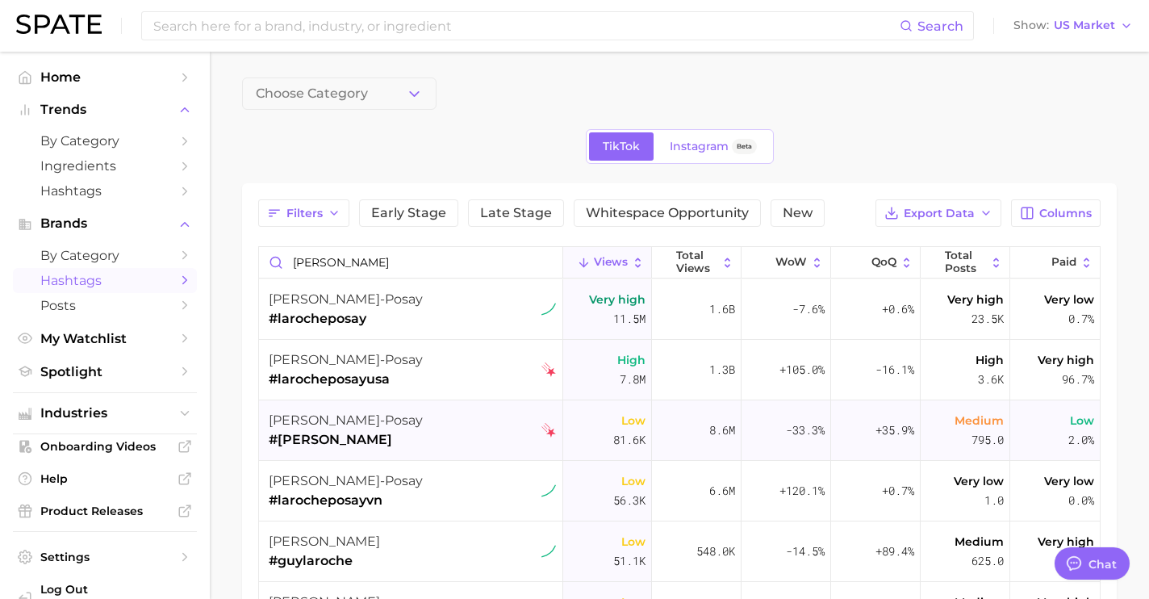
click at [386, 442] on div "[PERSON_NAME]-posay #[PERSON_NAME]" at bounding box center [412, 430] width 287 height 61
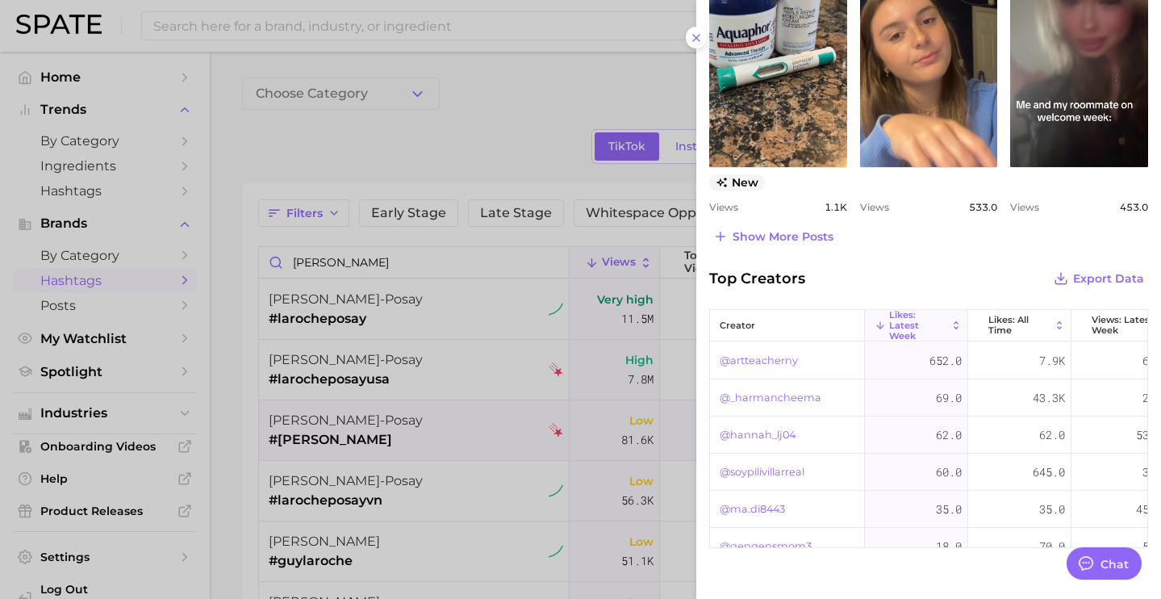
scroll to position [848, 0]
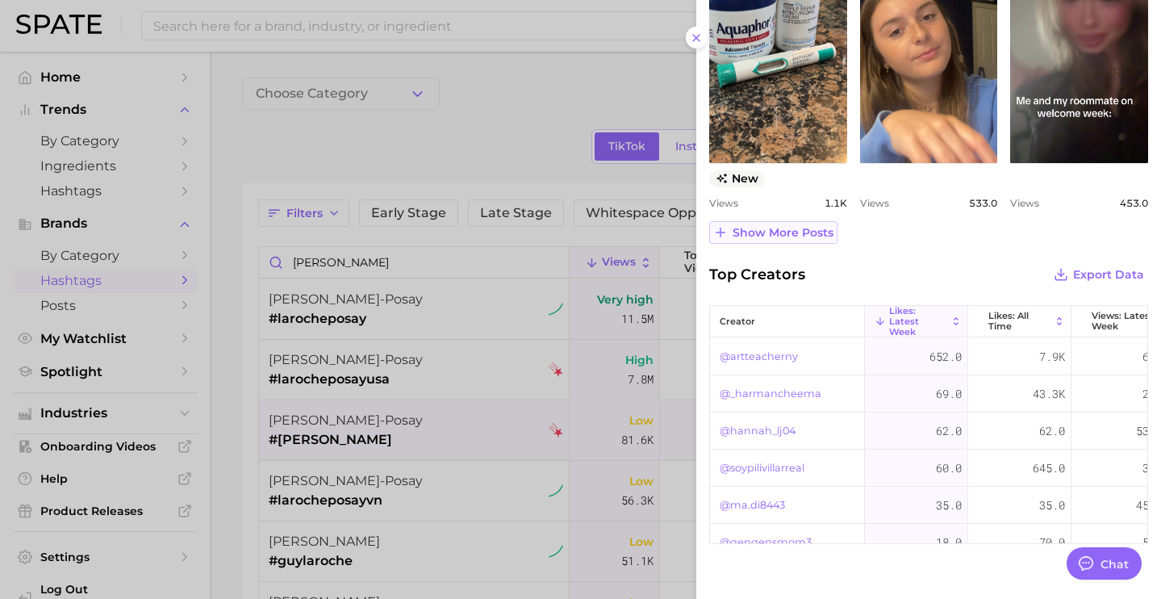
click at [754, 227] on span "Show more posts" at bounding box center [783, 233] width 101 height 14
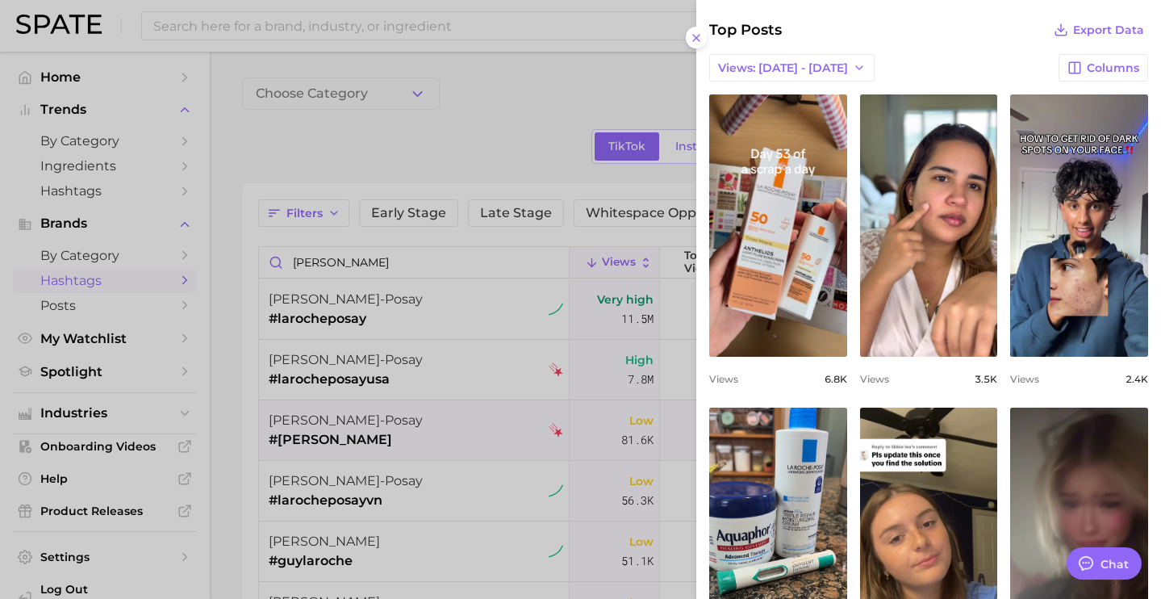
scroll to position [0, 0]
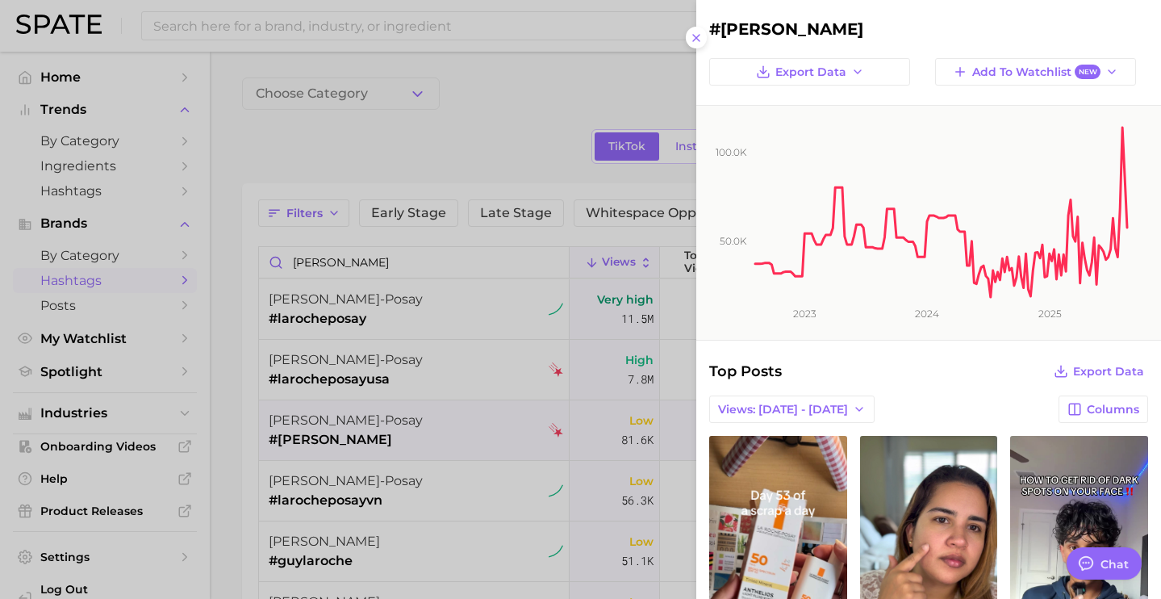
click at [383, 249] on div at bounding box center [580, 299] width 1161 height 599
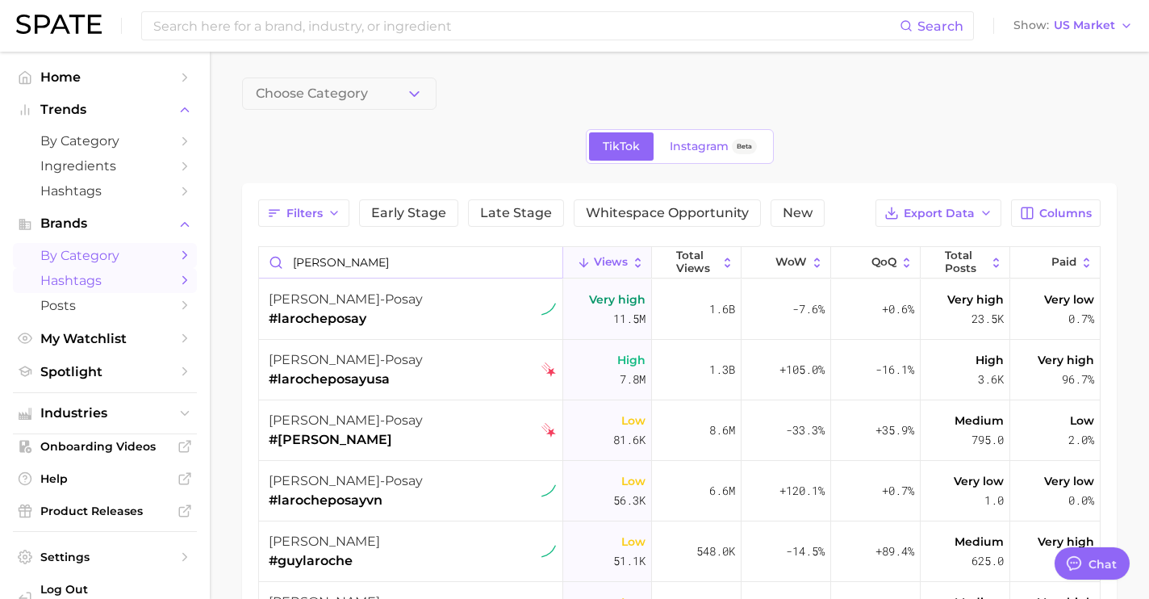
drag, startPoint x: 395, startPoint y: 263, endPoint x: 126, endPoint y: 252, distance: 269.7
click at [126, 252] on div "Search Show US Market Home Trends by Category Ingredients Hashtags Brands by Ca…" at bounding box center [574, 487] width 1149 height 870
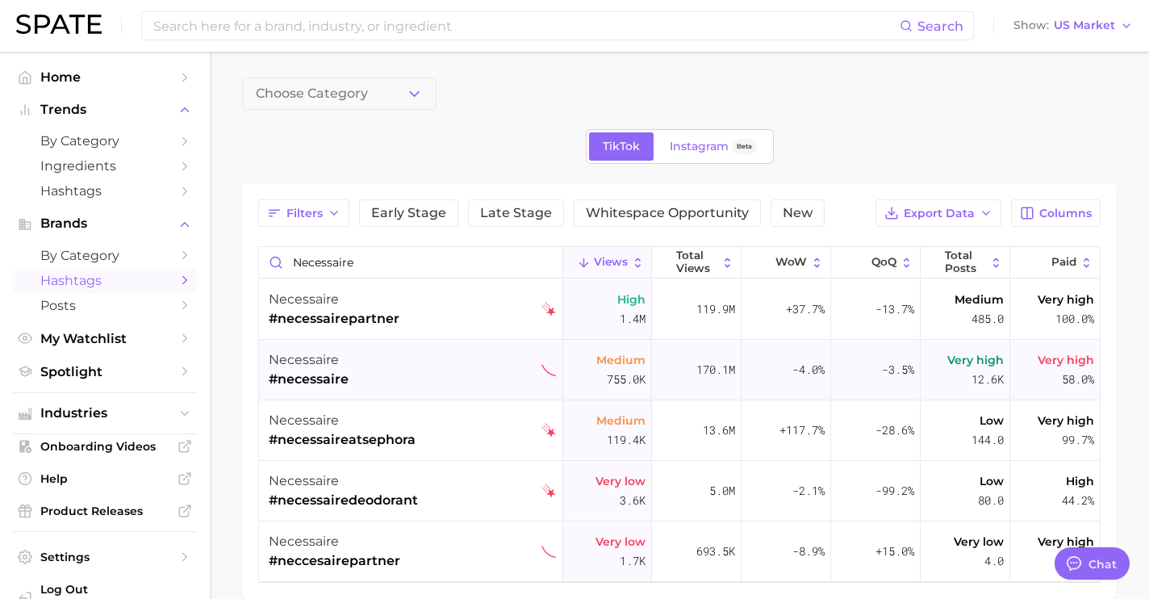
click at [421, 349] on div "necessaire #necessaire" at bounding box center [412, 370] width 287 height 61
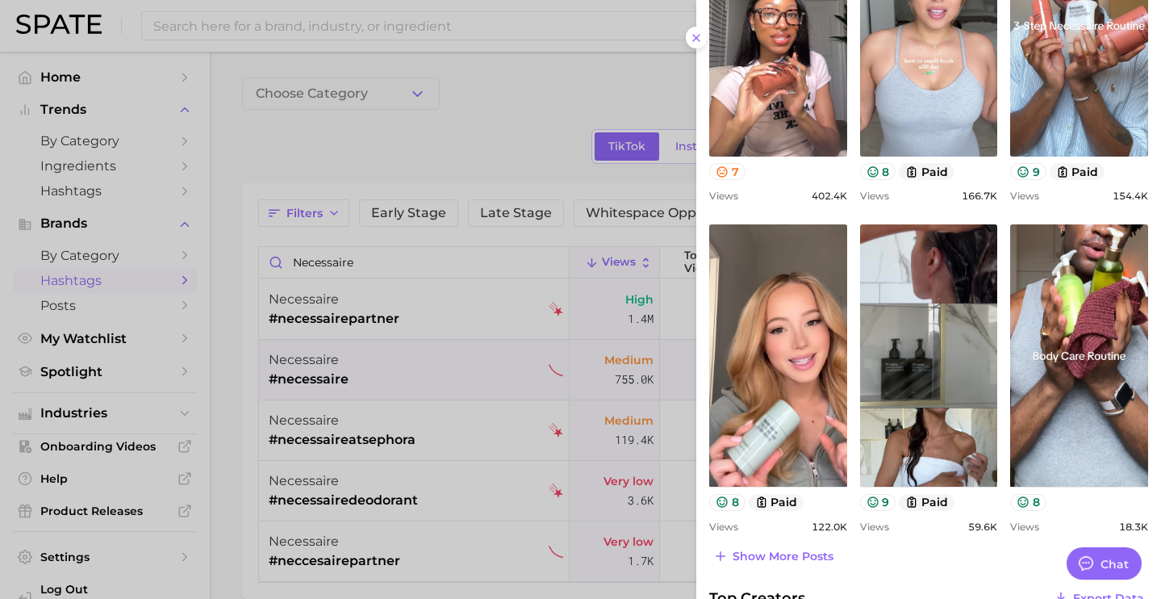
scroll to position [386, 0]
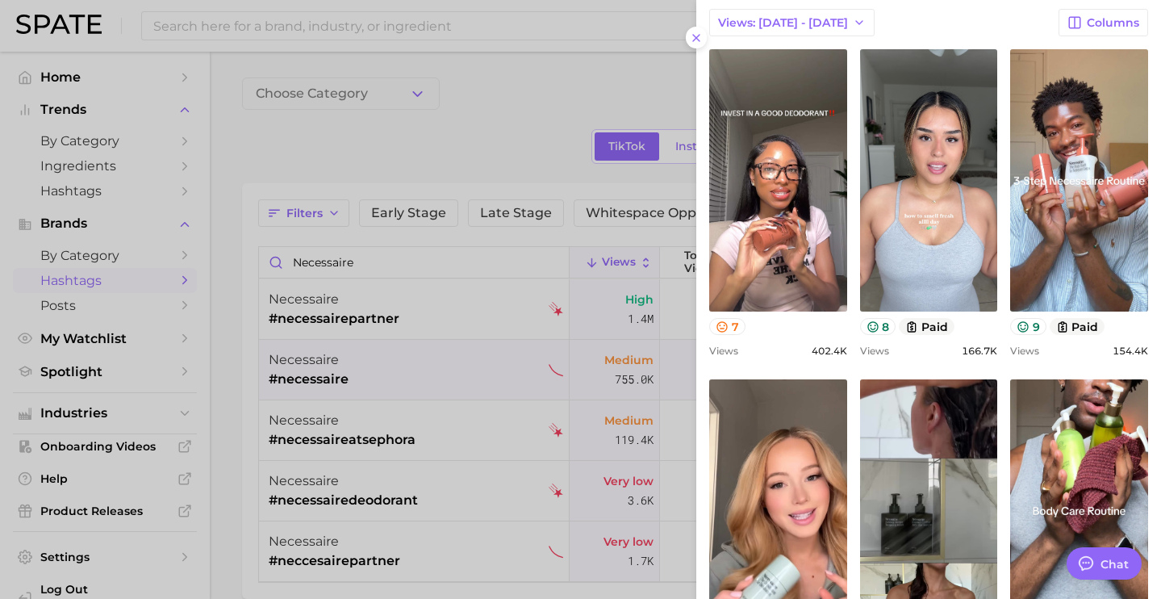
click at [361, 249] on div at bounding box center [580, 299] width 1161 height 599
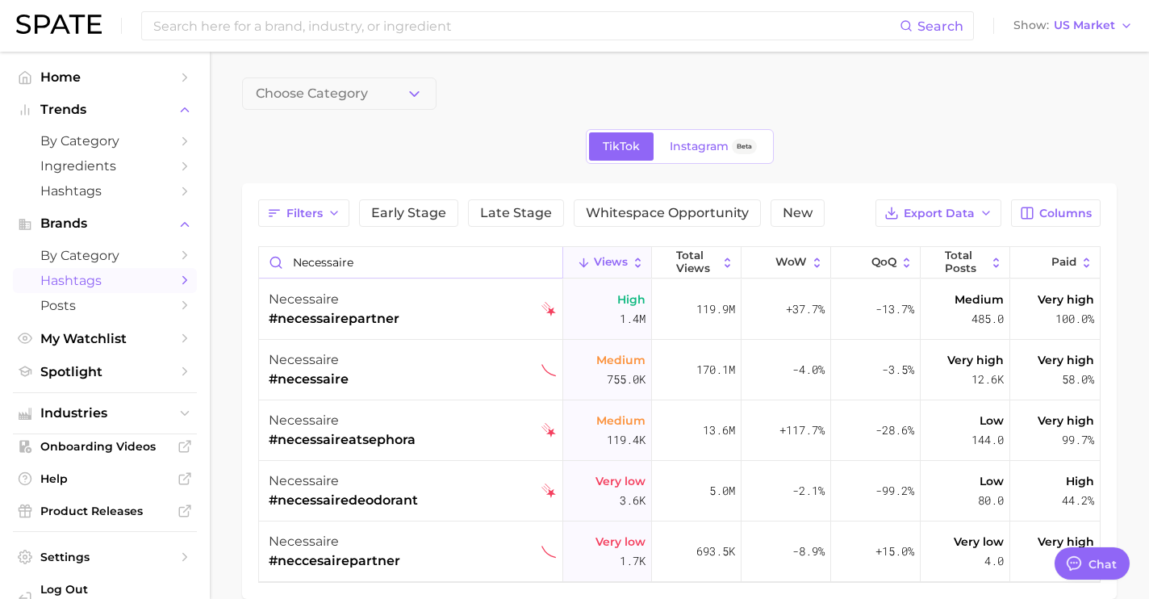
click at [367, 263] on input "necessaire" at bounding box center [410, 262] width 303 height 31
drag, startPoint x: 311, startPoint y: 257, endPoint x: 214, endPoint y: 247, distance: 98.1
click at [214, 247] on main "Choose Category TikTok Instagram Beta Filters Early Stage Late Stage Whitespace…" at bounding box center [679, 366] width 939 height 628
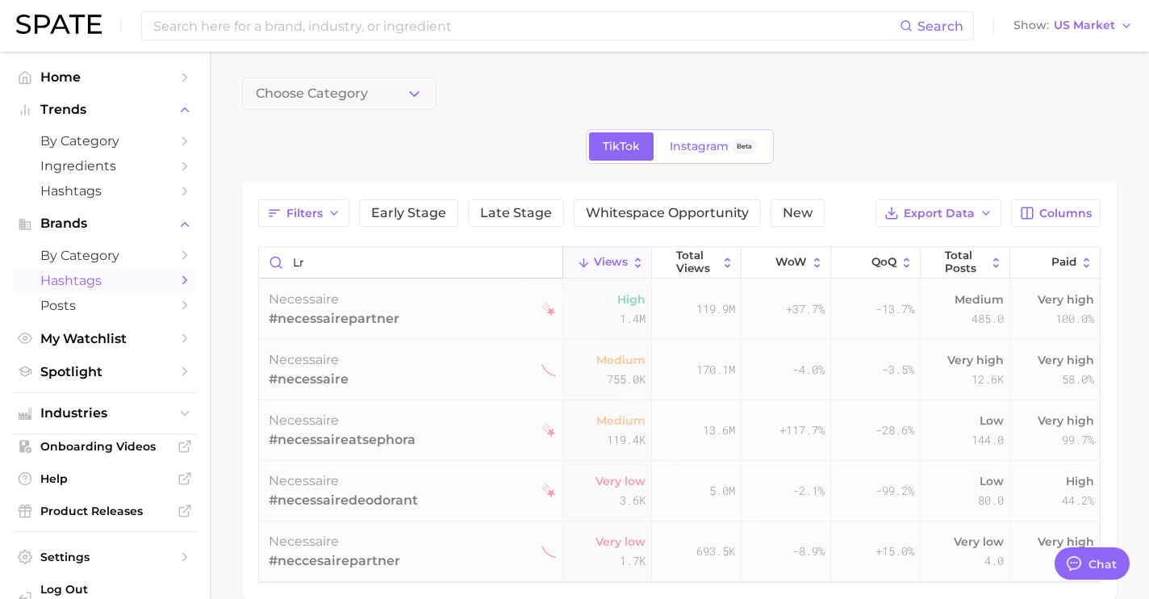
type input "l"
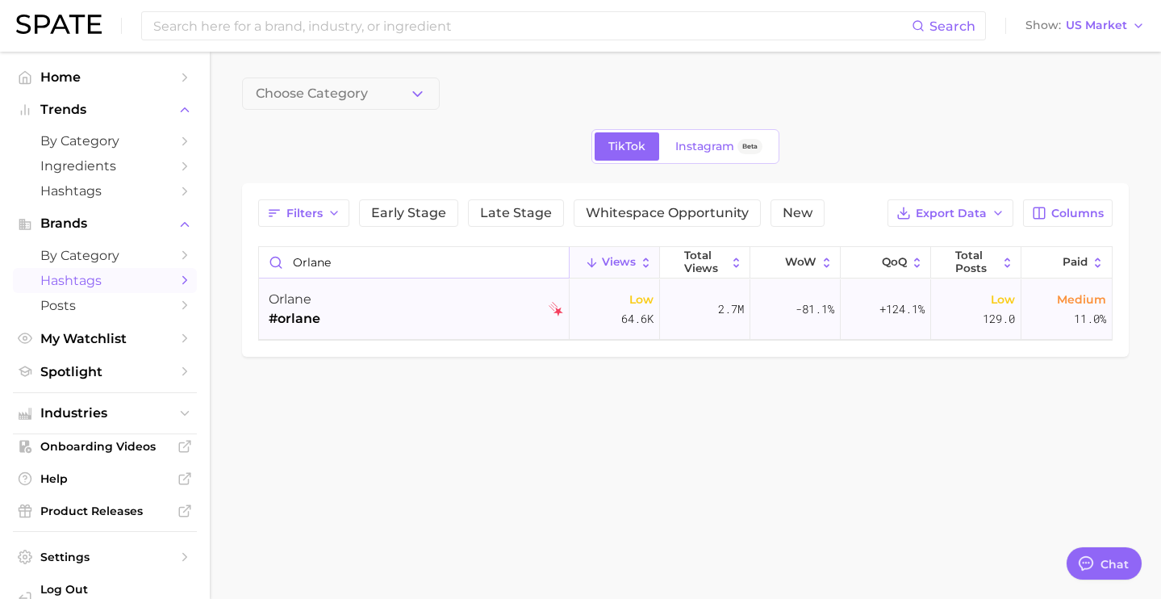
type input "orlane"
click at [335, 321] on div "orlane #orlane" at bounding box center [416, 309] width 294 height 61
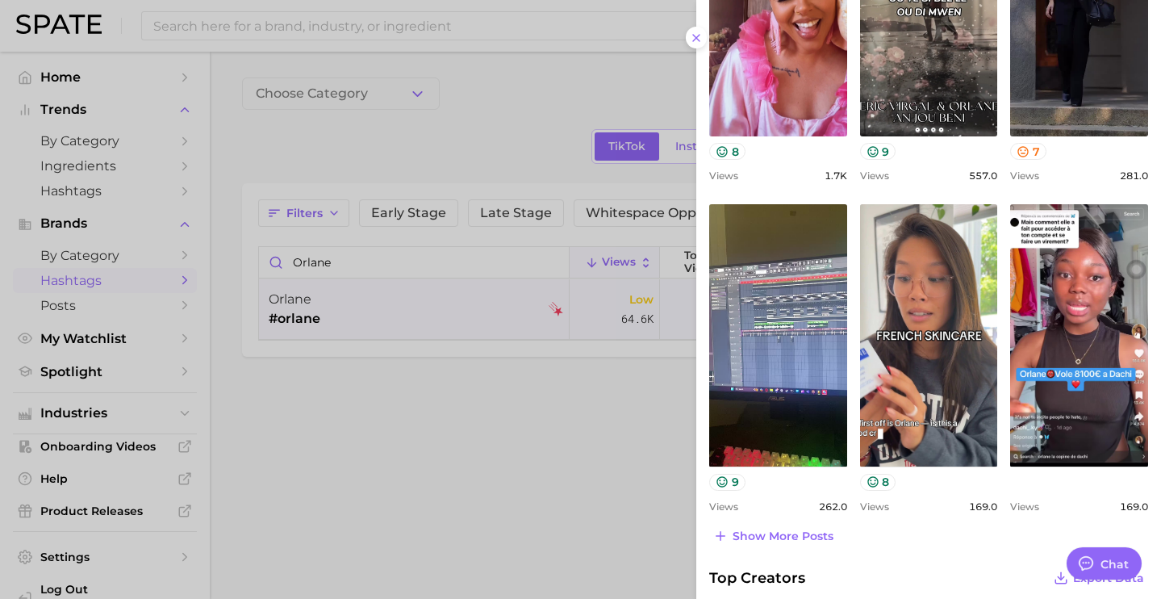
scroll to position [629, 0]
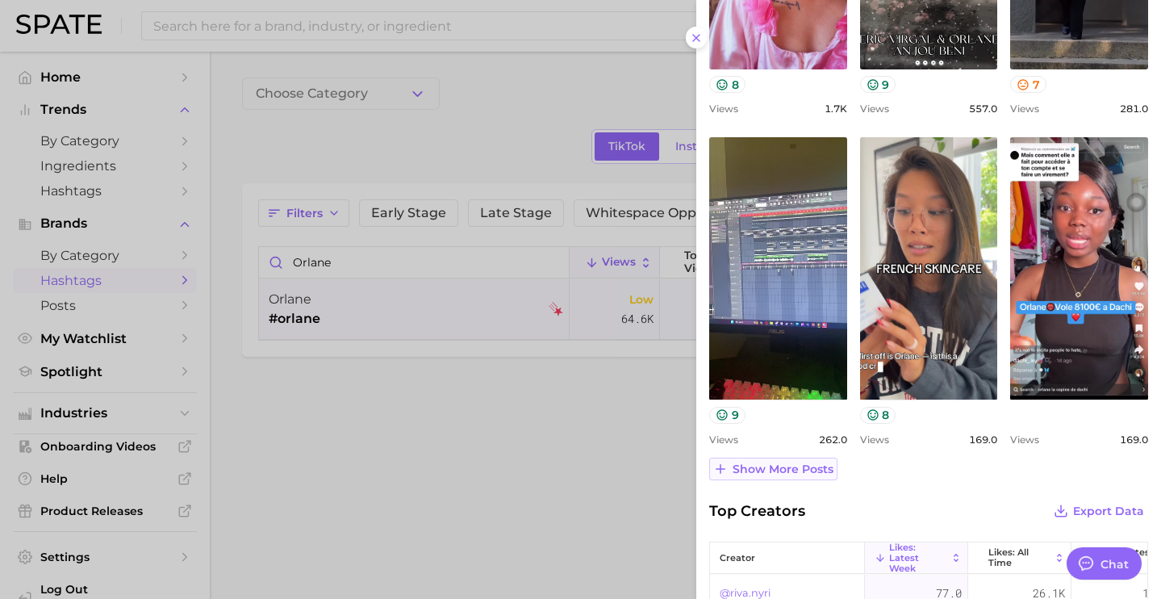
click at [790, 474] on span "Show more posts" at bounding box center [783, 469] width 101 height 14
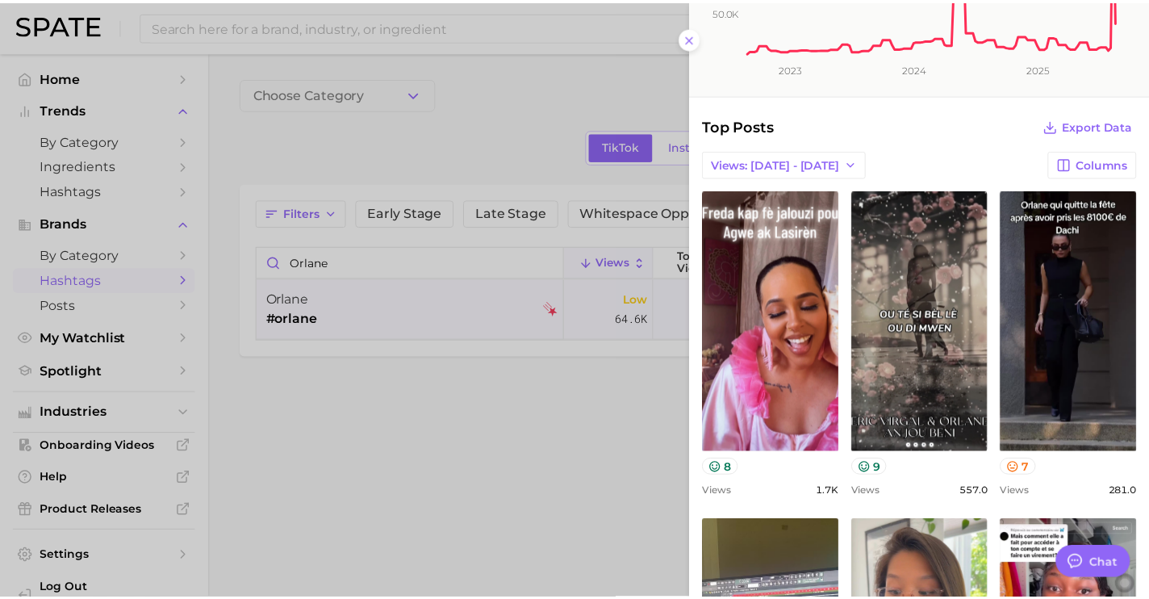
scroll to position [0, 0]
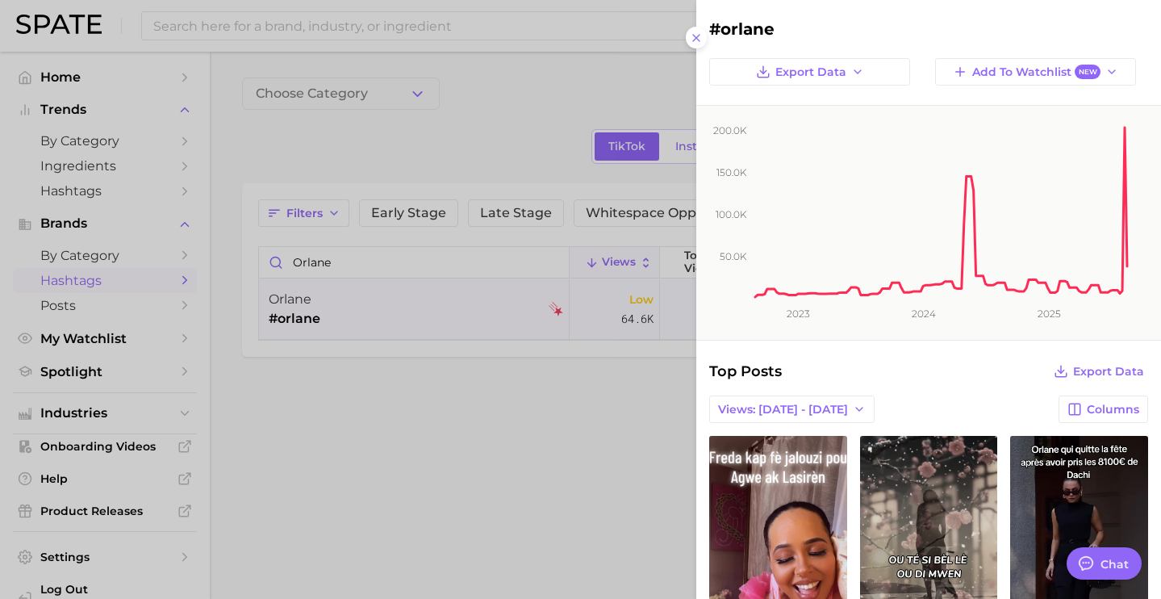
click at [370, 31] on div at bounding box center [580, 299] width 1161 height 599
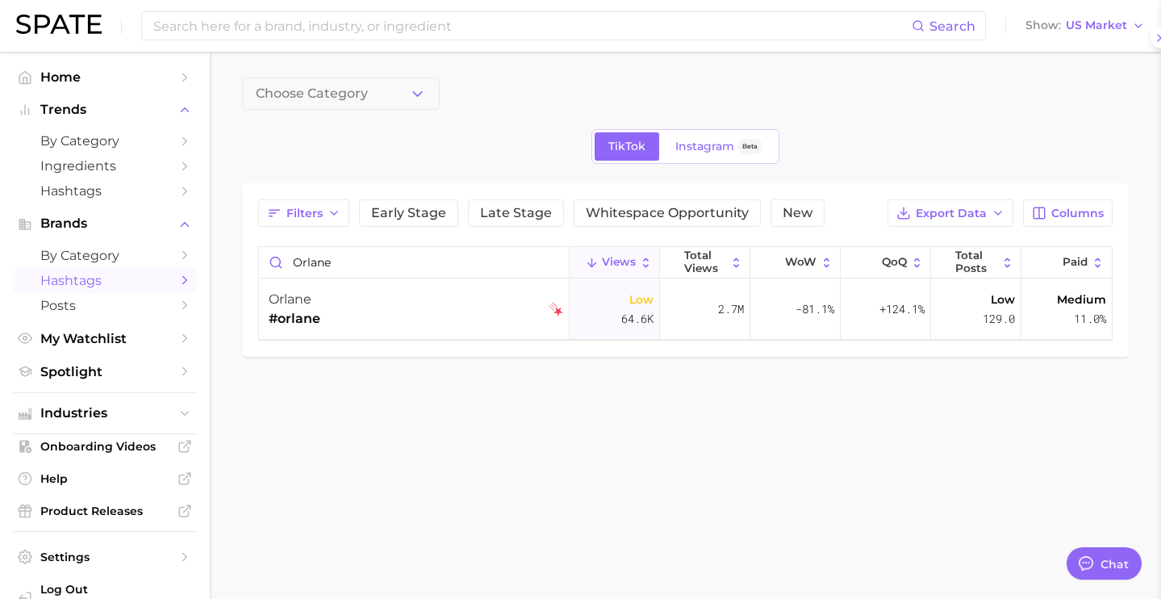
click at [412, 31] on input at bounding box center [532, 25] width 760 height 27
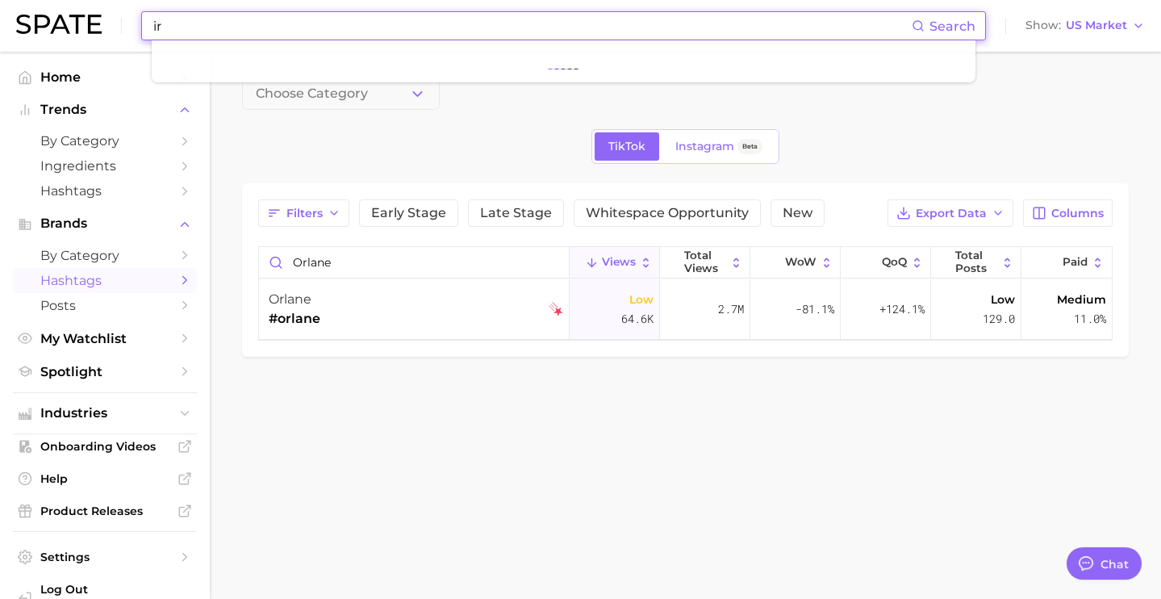
type input "i"
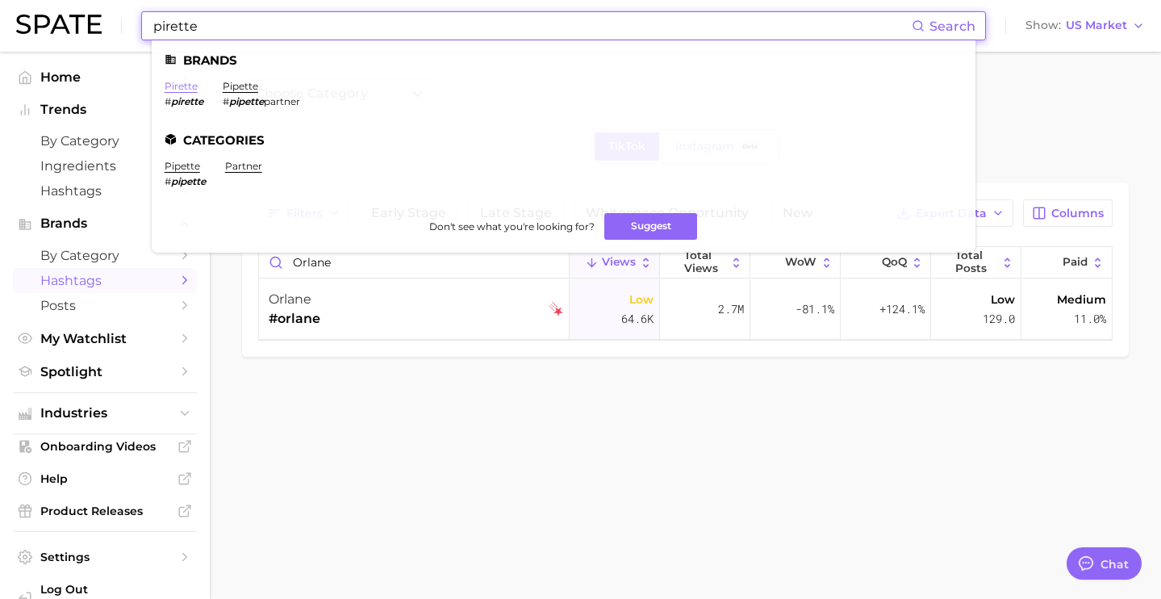
type input "pirette"
click at [178, 86] on link "pirette" at bounding box center [181, 86] width 33 height 12
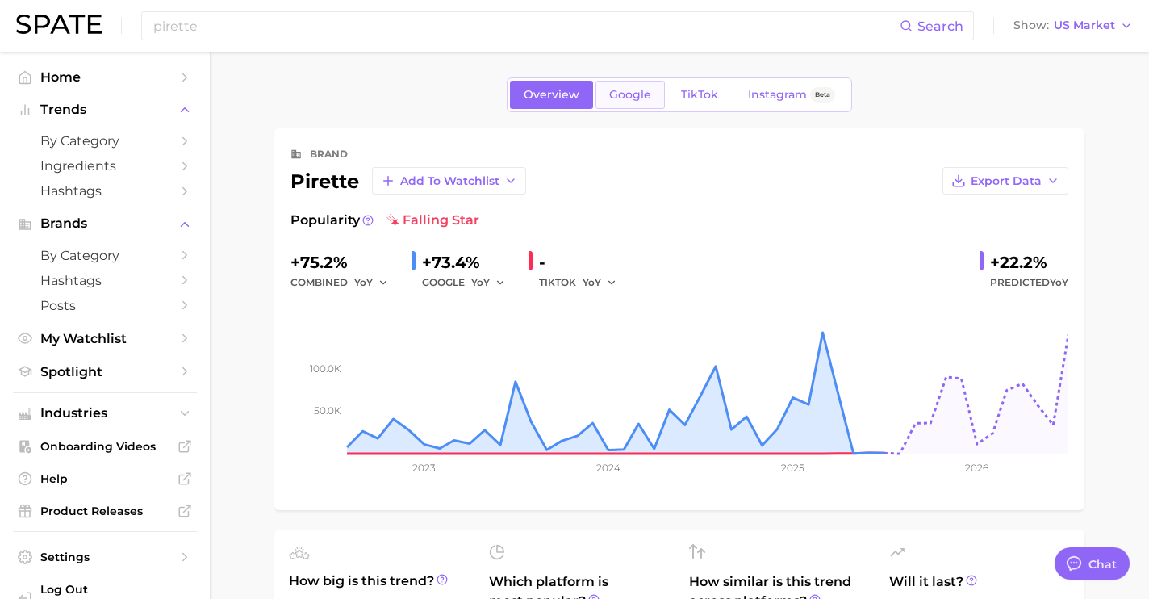
click at [612, 91] on span "Google" at bounding box center [630, 95] width 42 height 14
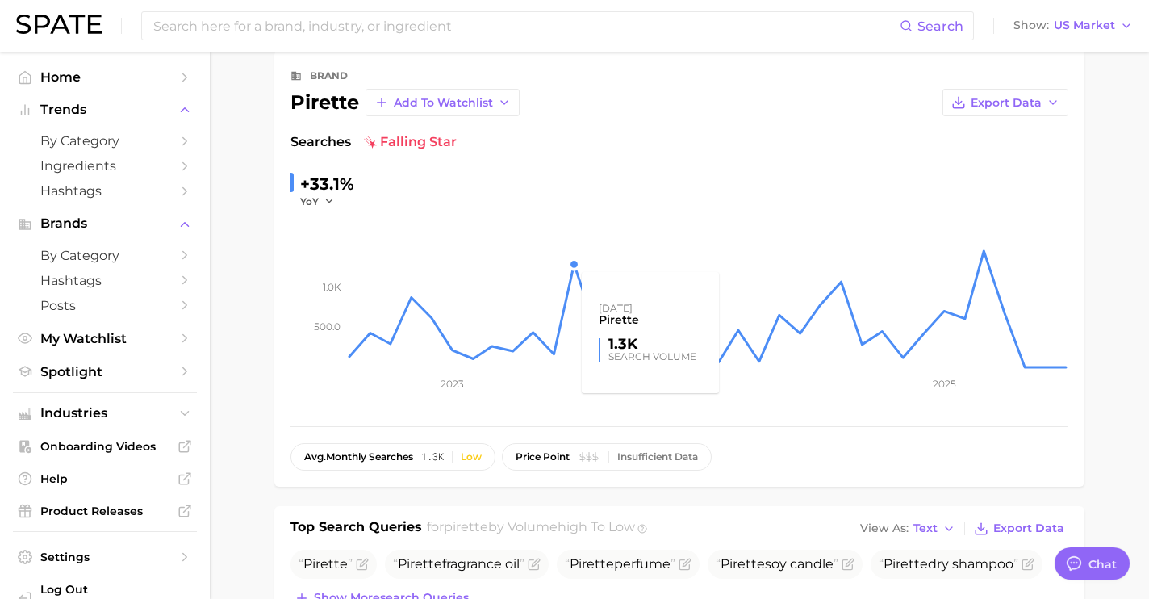
scroll to position [265, 0]
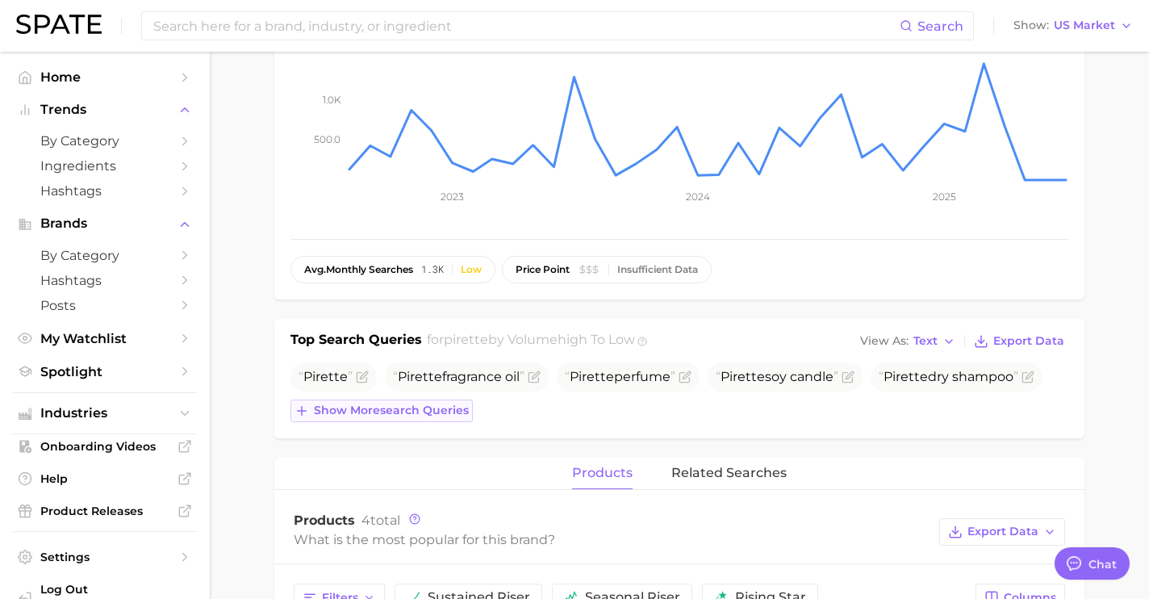
click at [399, 414] on span "Show more search queries" at bounding box center [391, 410] width 155 height 14
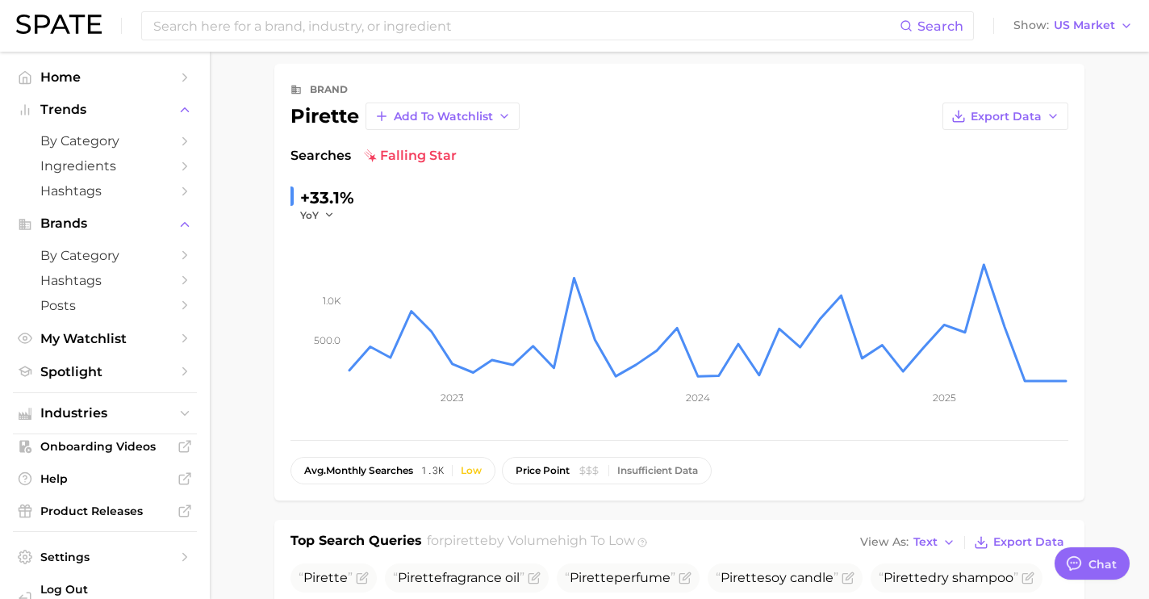
scroll to position [0, 0]
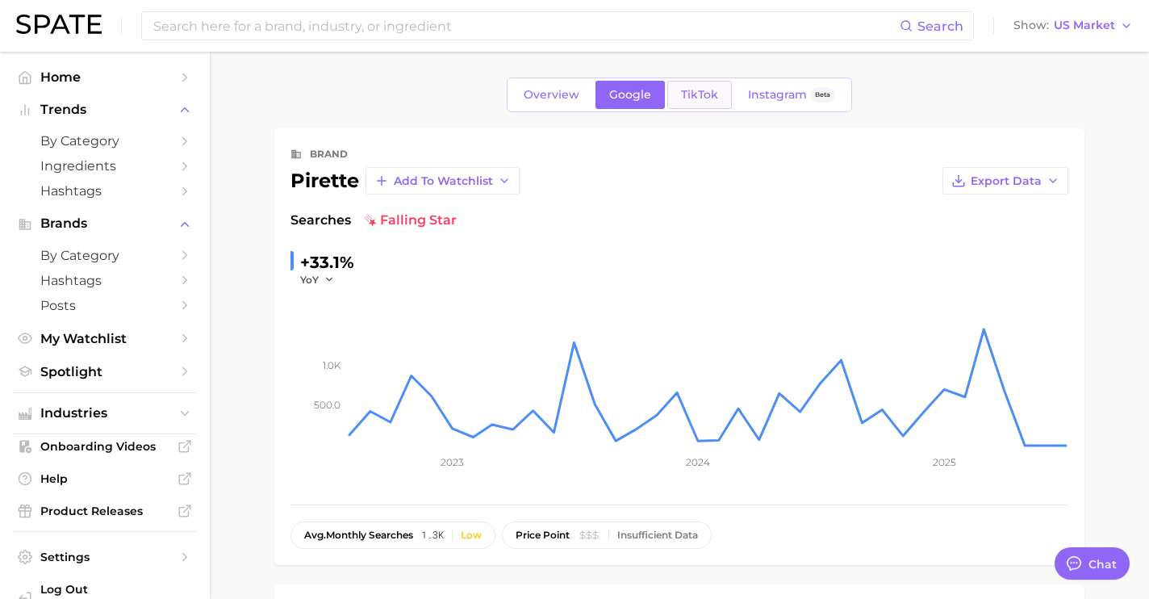
click at [700, 97] on span "TikTok" at bounding box center [699, 95] width 37 height 14
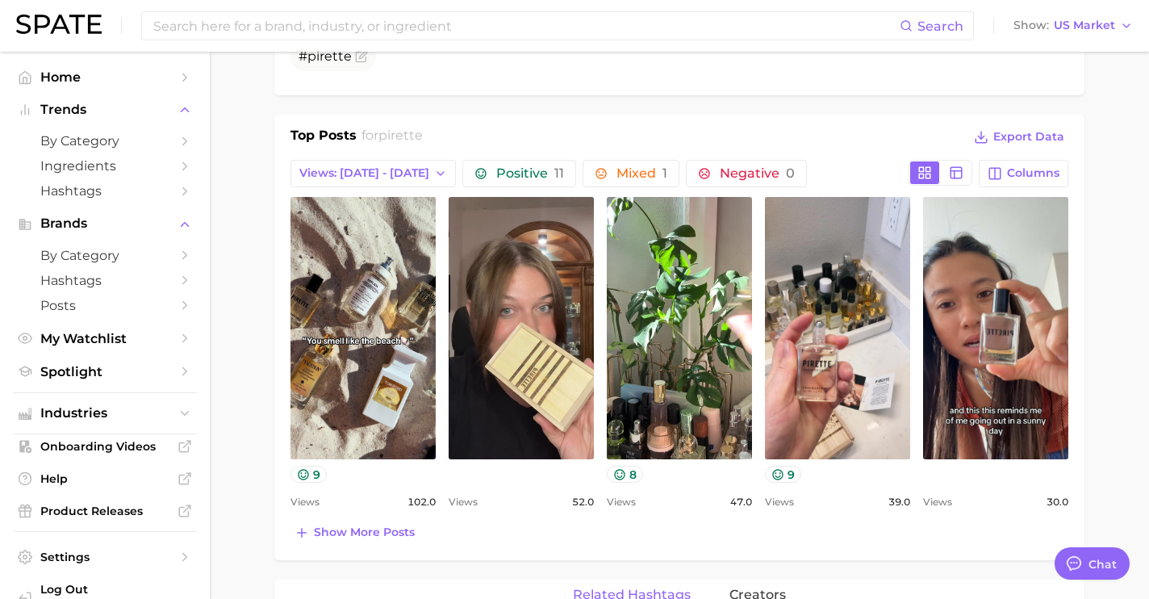
scroll to position [671, 0]
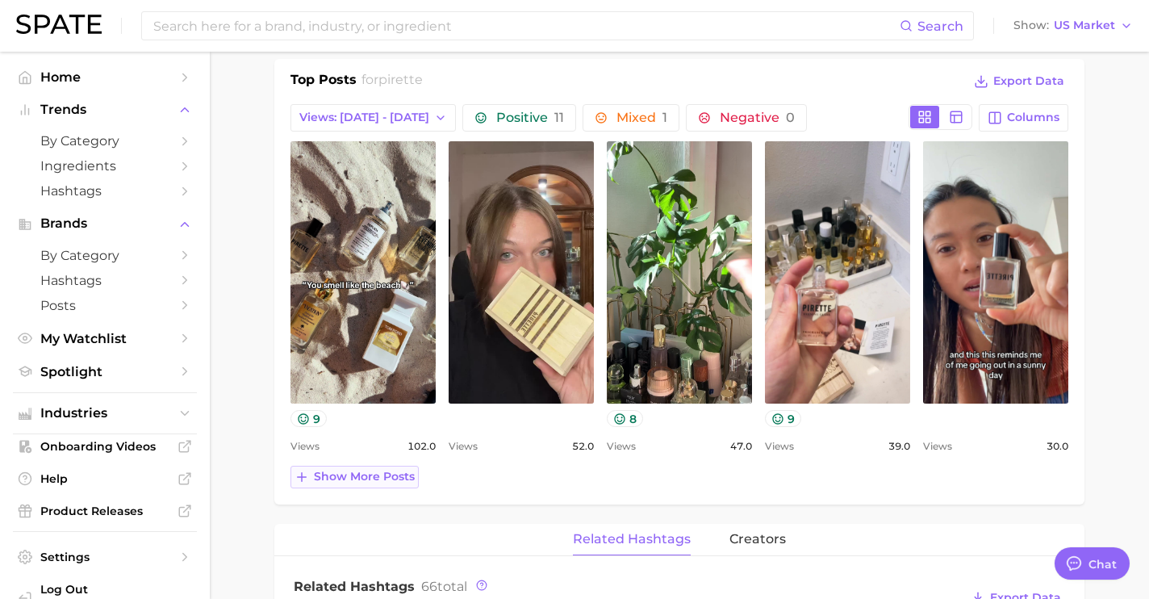
click at [402, 475] on span "Show more posts" at bounding box center [364, 477] width 101 height 14
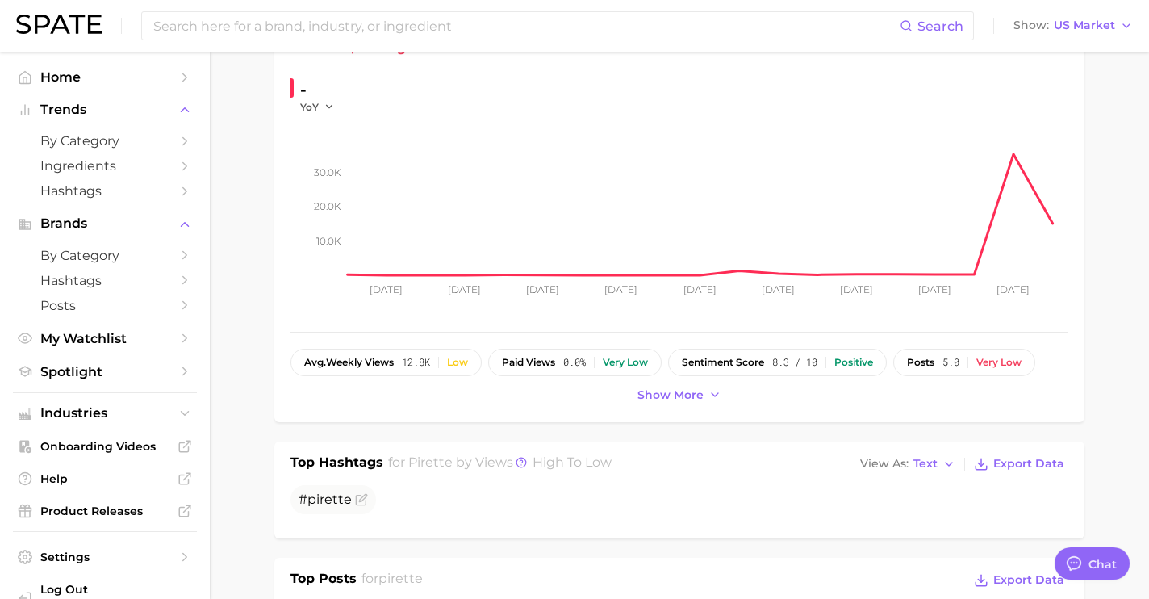
scroll to position [0, 0]
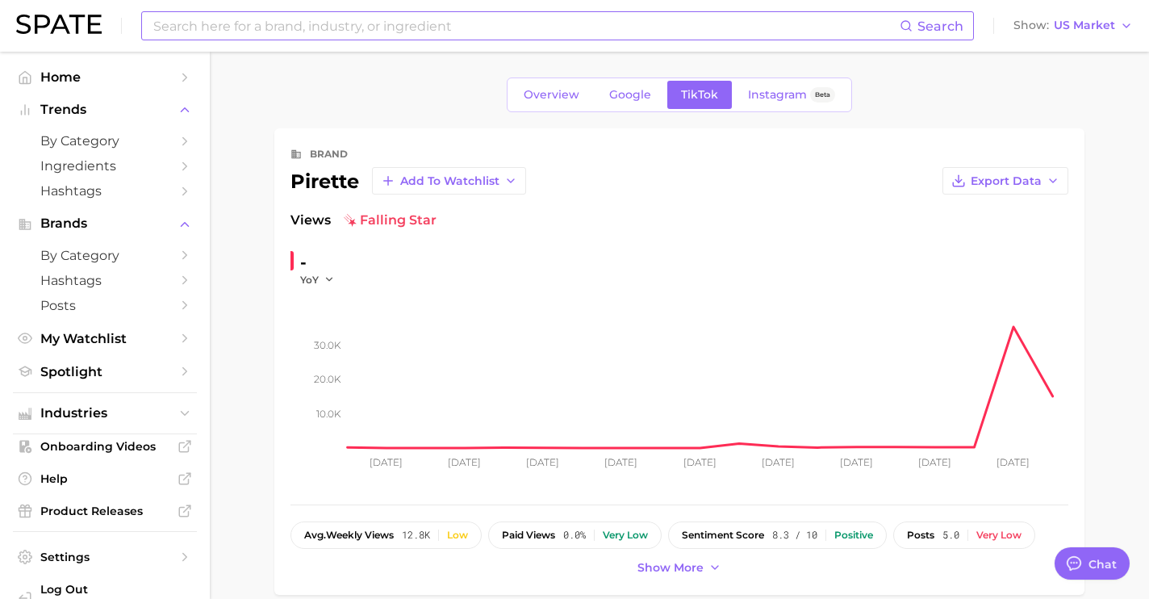
click at [349, 20] on input at bounding box center [526, 25] width 748 height 27
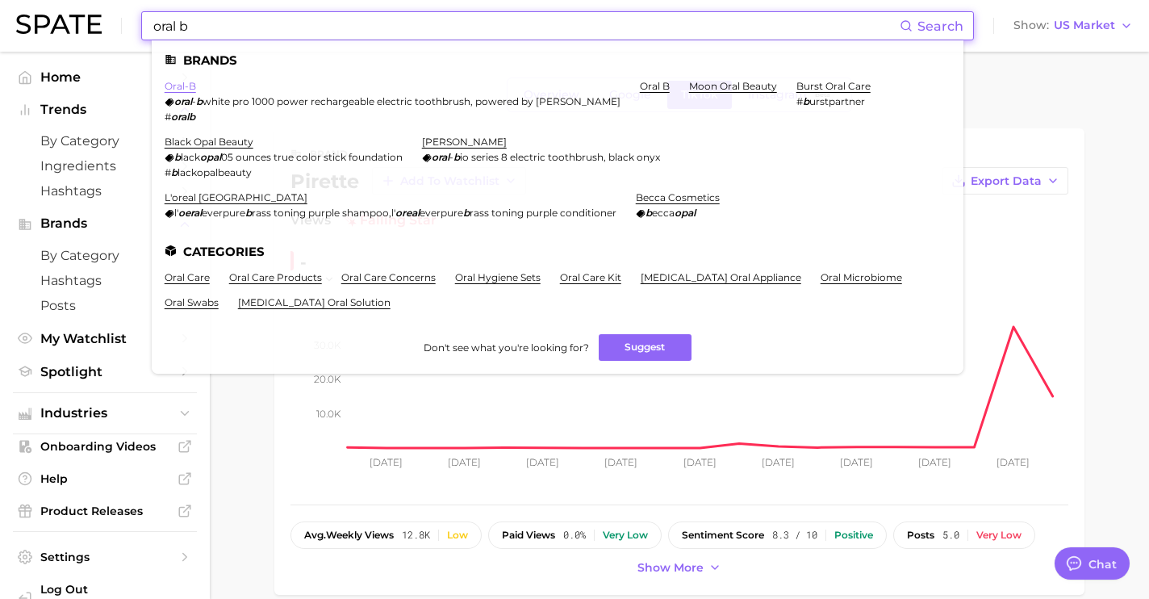
type input "oral b"
click at [179, 86] on link "oral-b" at bounding box center [180, 86] width 31 height 12
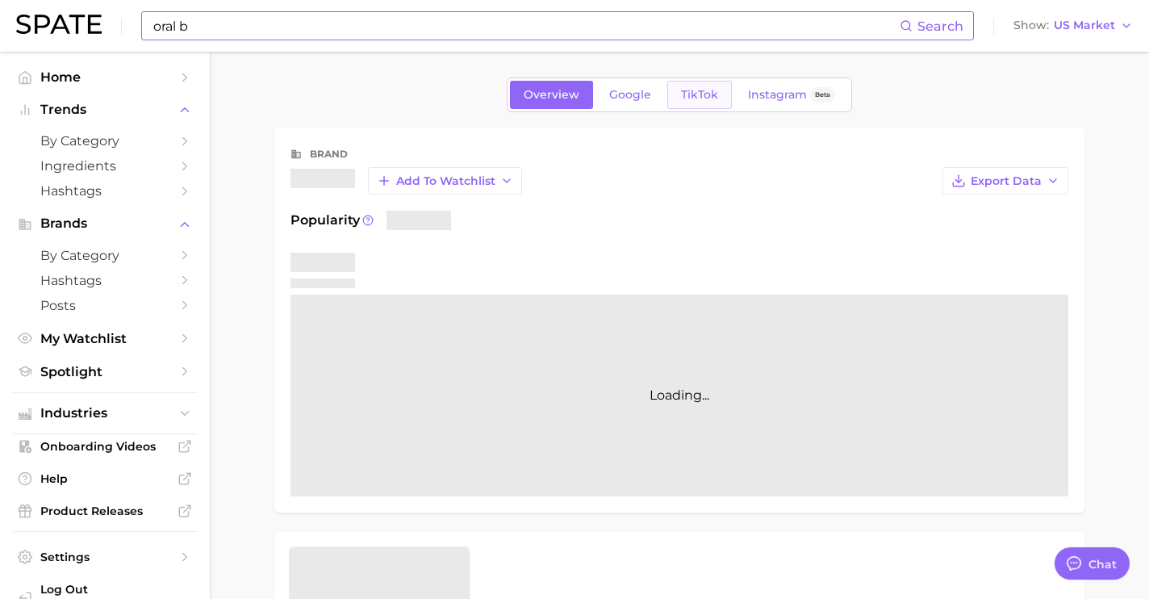
click at [702, 98] on span "TikTok" at bounding box center [699, 95] width 37 height 14
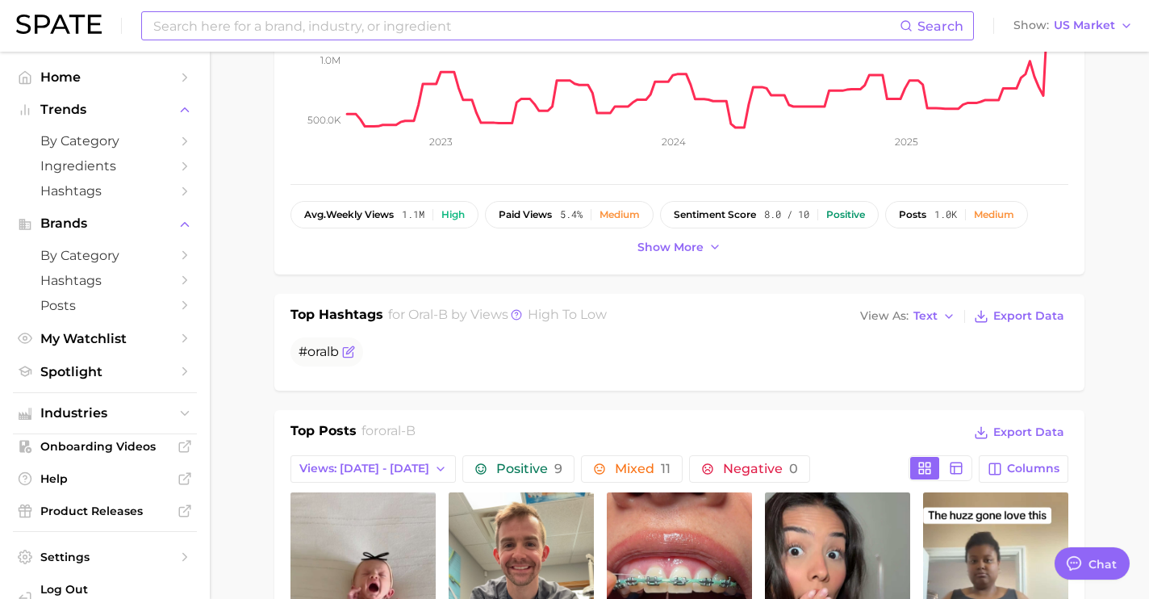
click at [353, 357] on icon "Flag as miscategorized or irrelevant" at bounding box center [348, 353] width 10 height 10
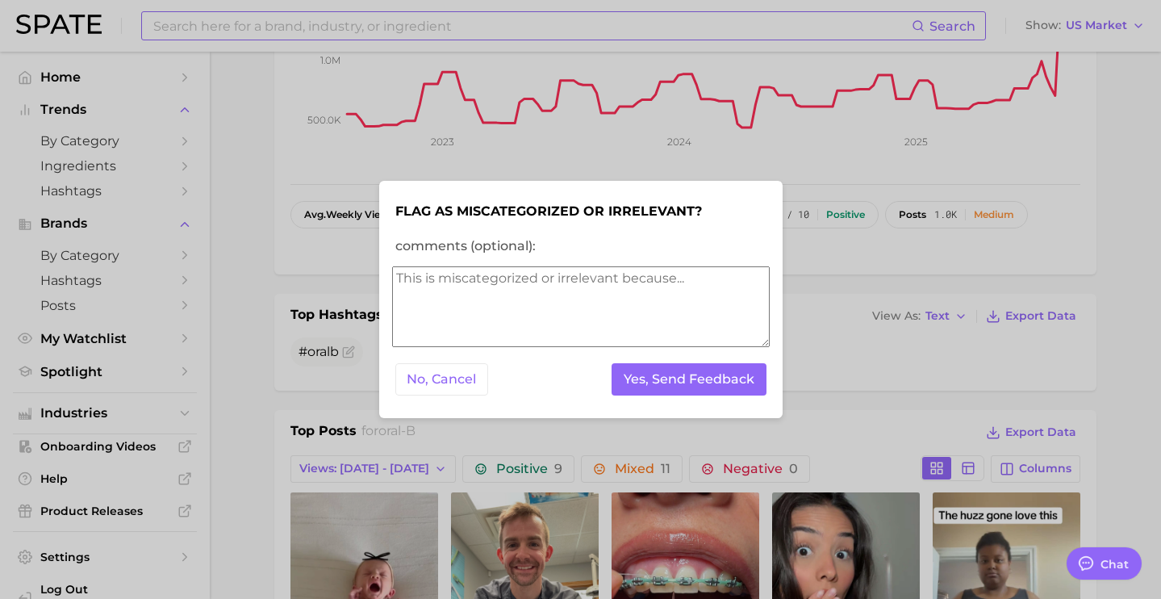
click at [507, 315] on textarea "comments (optional):" at bounding box center [581, 306] width 378 height 81
click at [301, 39] on div at bounding box center [580, 299] width 1161 height 599
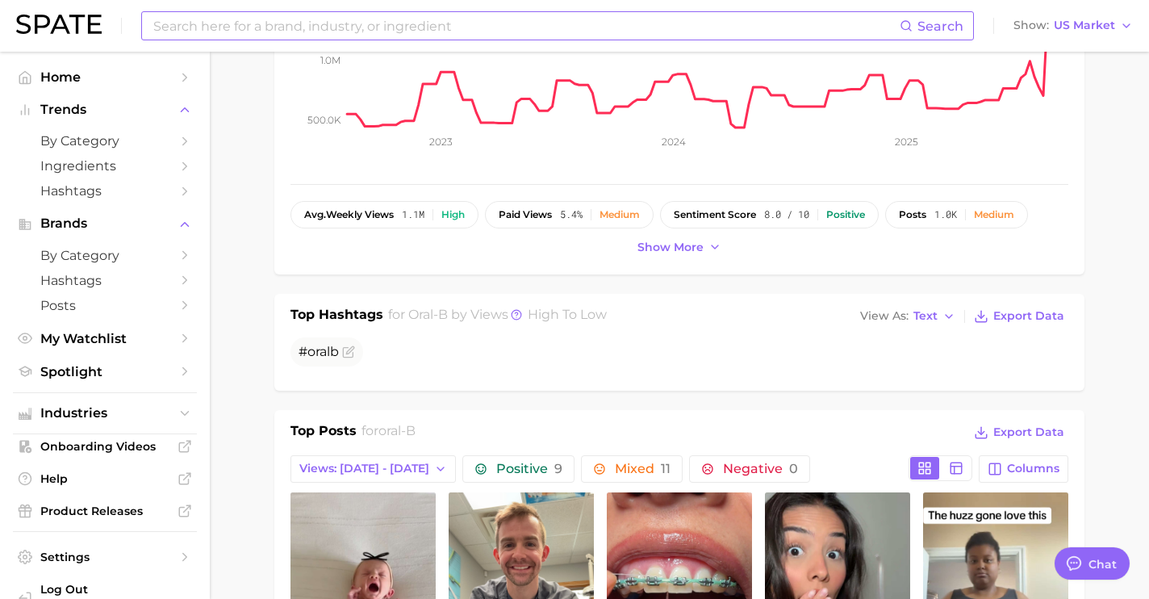
click at [307, 26] on input at bounding box center [526, 25] width 748 height 27
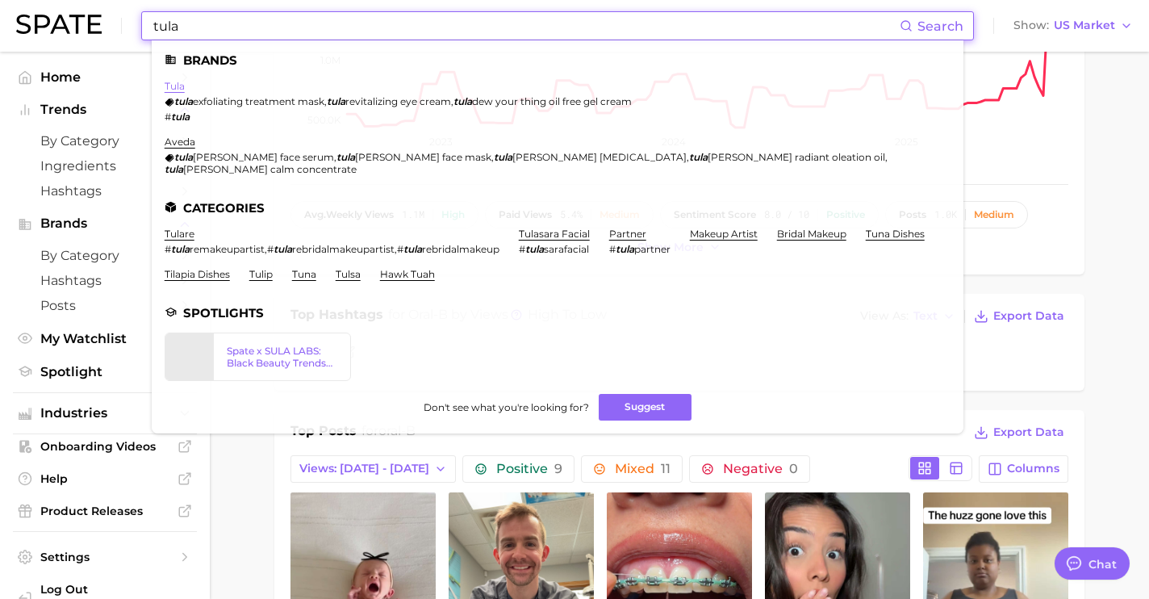
type input "tula"
click at [180, 89] on link "tula" at bounding box center [175, 86] width 20 height 12
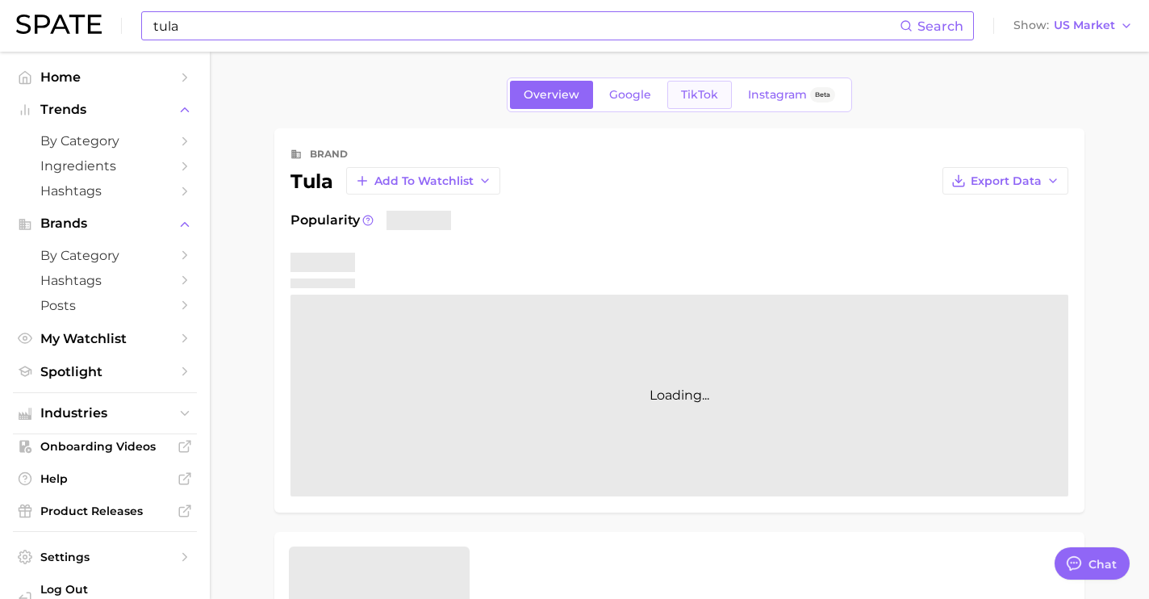
click at [692, 102] on link "TikTok" at bounding box center [699, 95] width 65 height 28
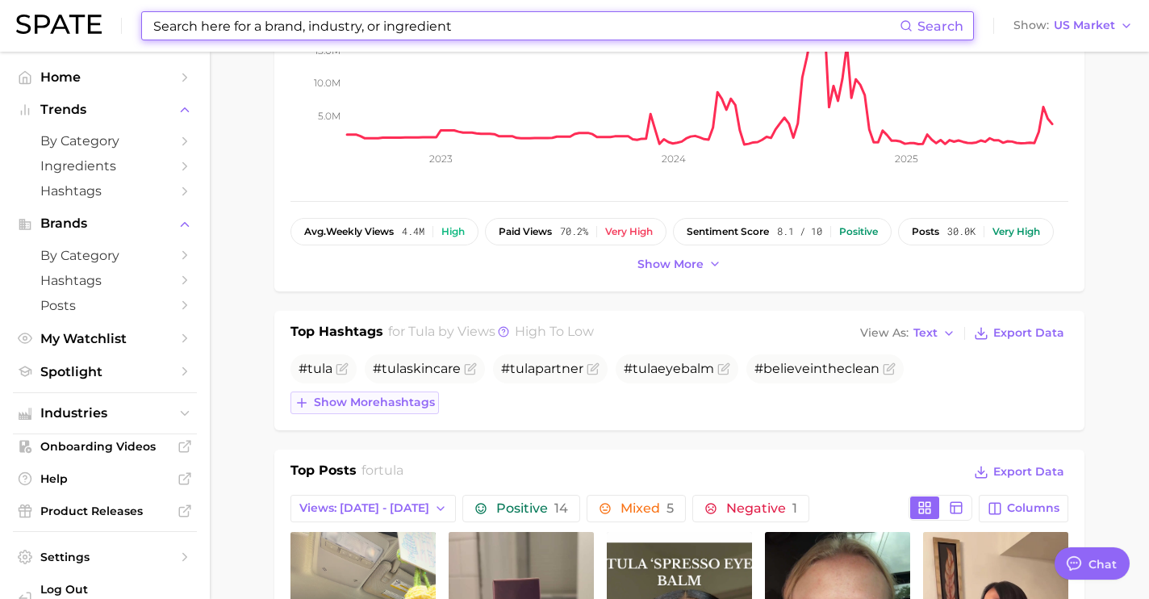
click at [380, 403] on span "Show more hashtags" at bounding box center [374, 402] width 121 height 14
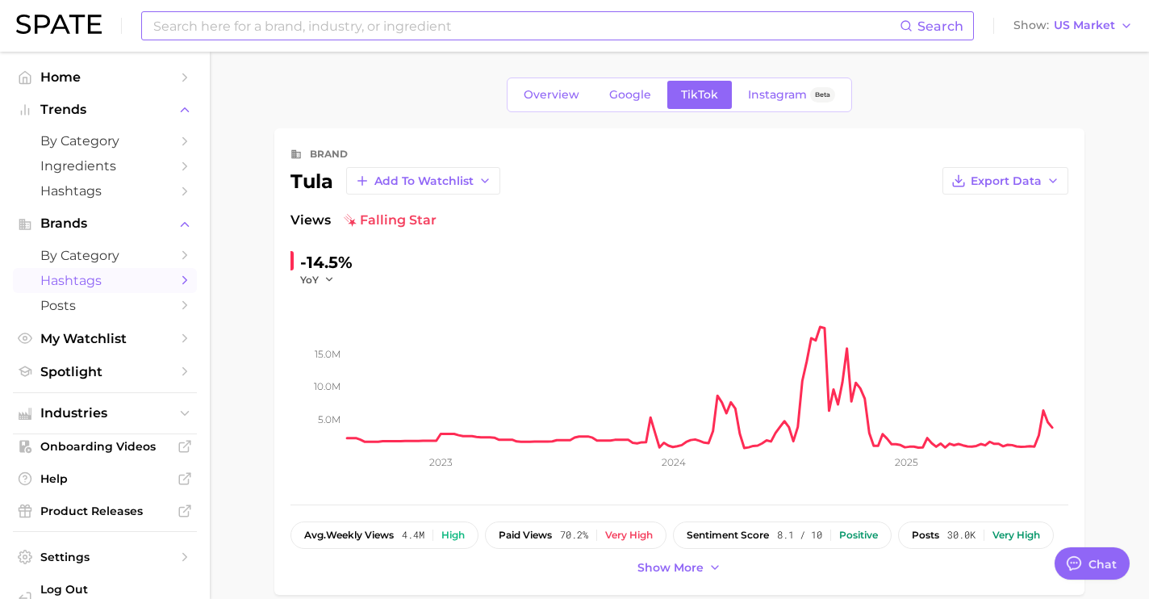
click at [111, 280] on span "Hashtags" at bounding box center [104, 280] width 129 height 15
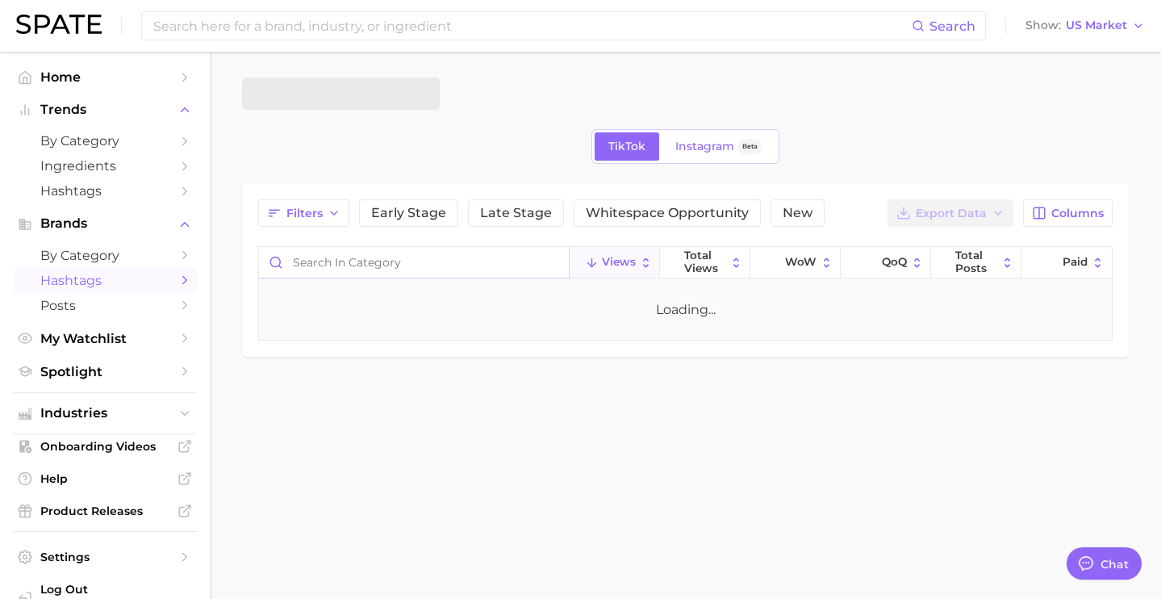
click at [333, 270] on input "Search in category" at bounding box center [414, 262] width 310 height 31
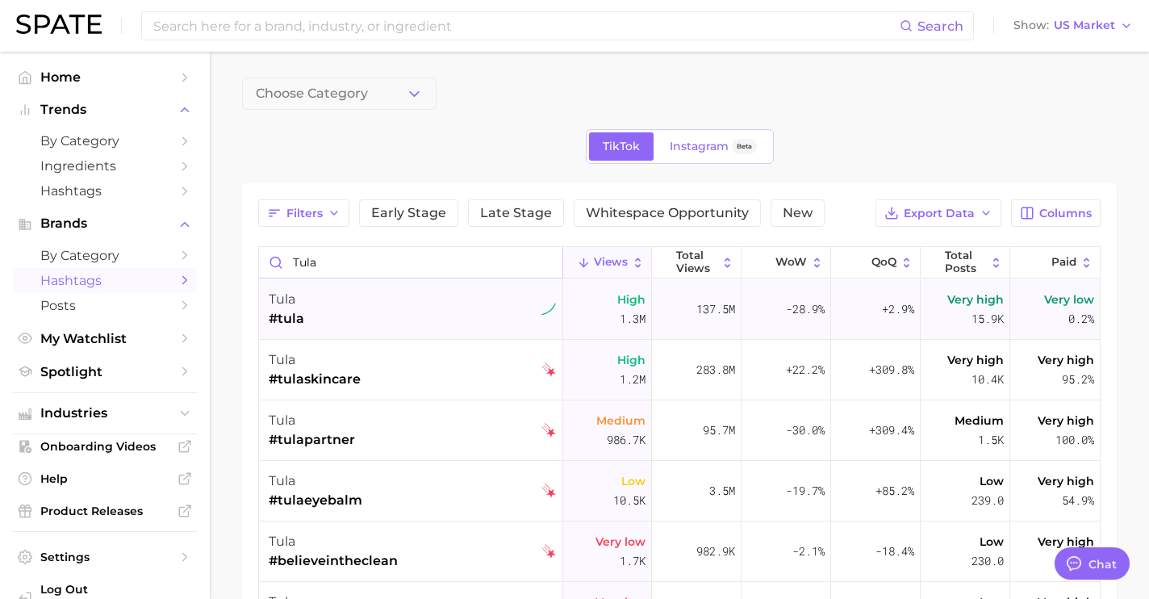
type input "tula"
click at [417, 307] on div "tula #tula" at bounding box center [412, 309] width 287 height 61
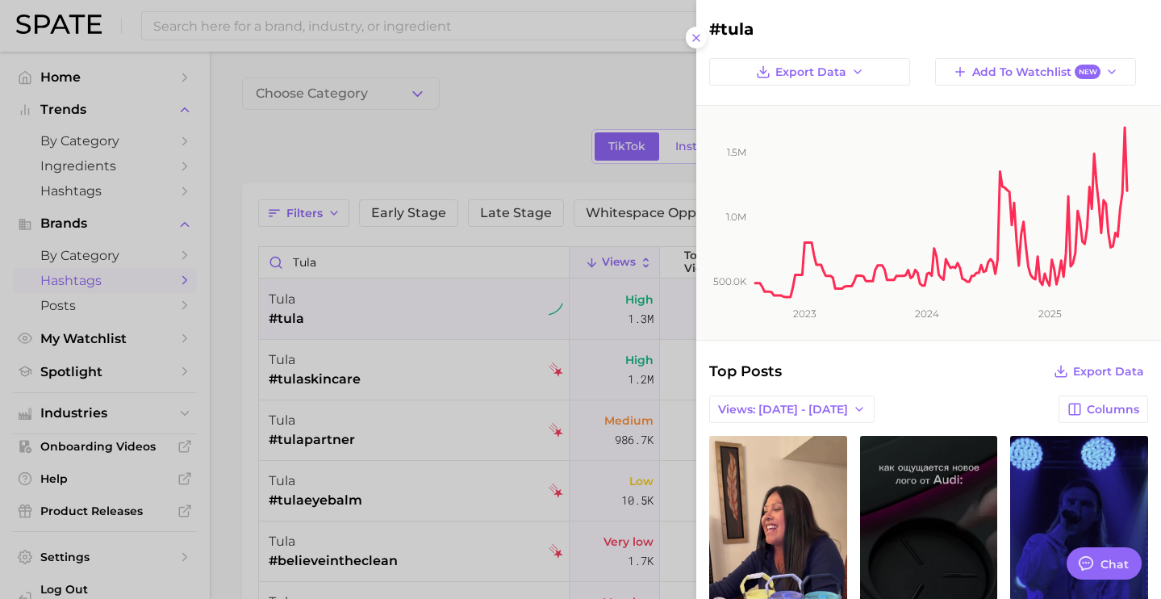
click at [363, 23] on div at bounding box center [580, 299] width 1161 height 599
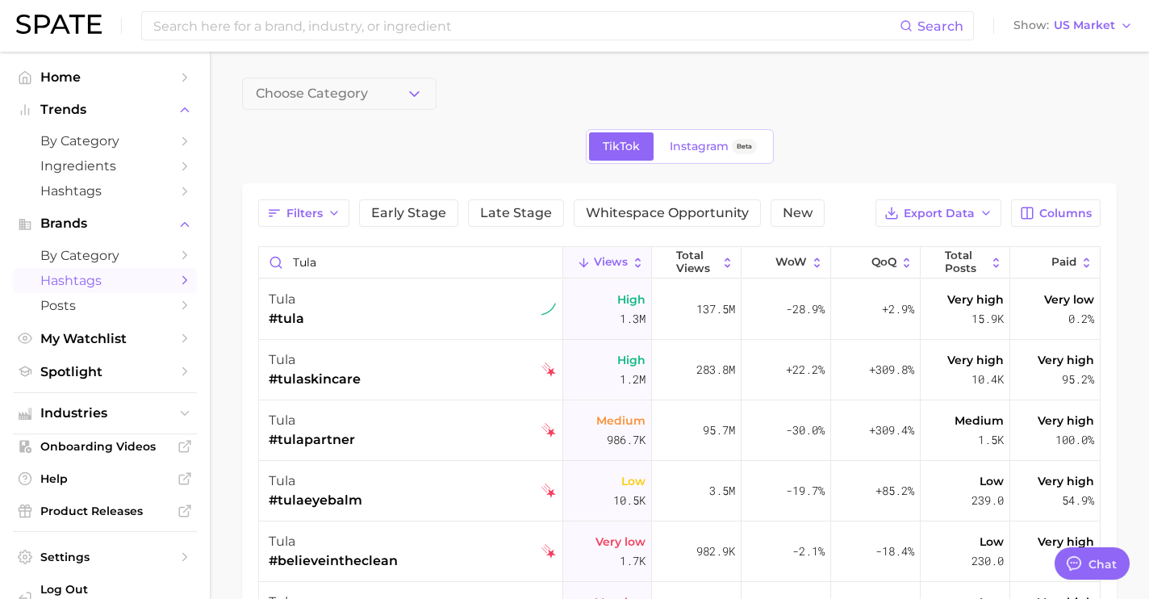
click at [382, 20] on input at bounding box center [526, 25] width 748 height 27
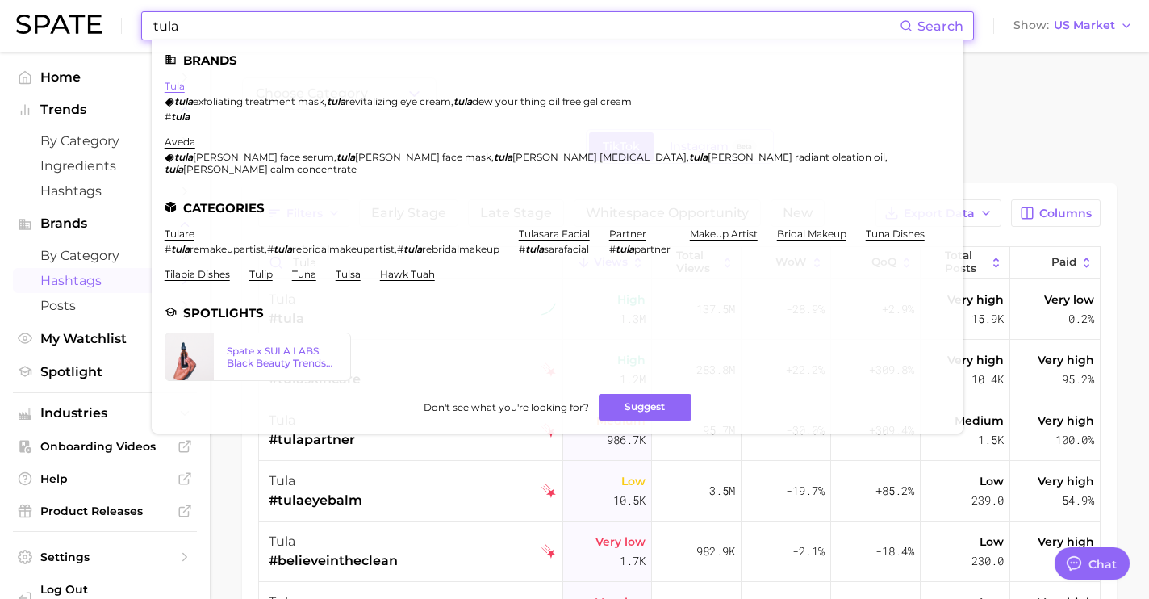
type input "tula"
click at [173, 84] on link "tula" at bounding box center [175, 86] width 20 height 12
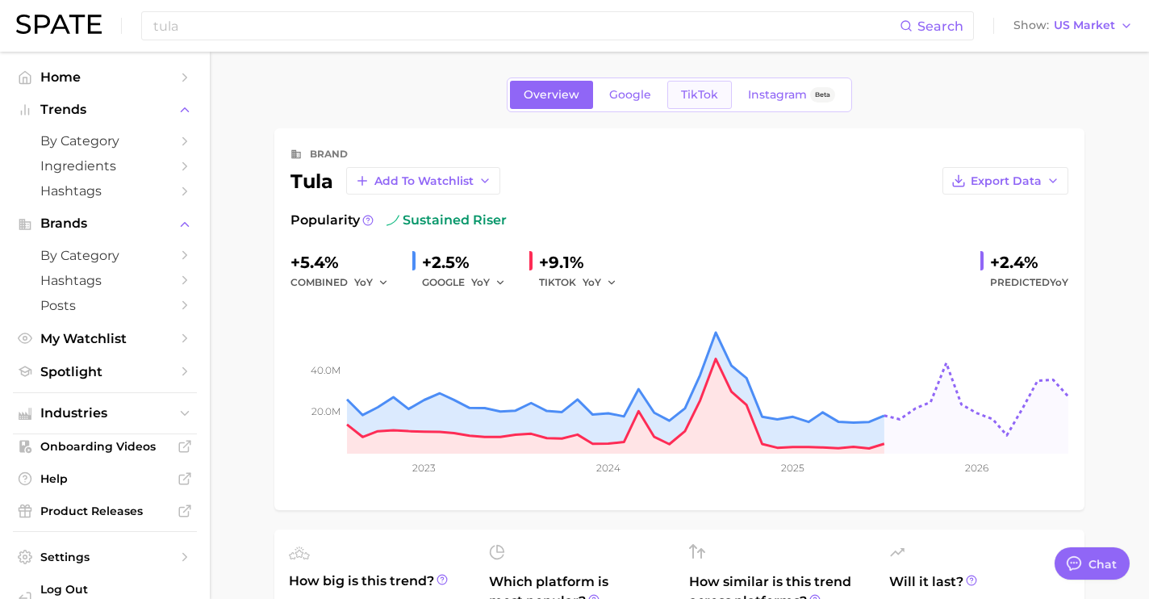
click at [683, 88] on span "TikTok" at bounding box center [699, 95] width 37 height 14
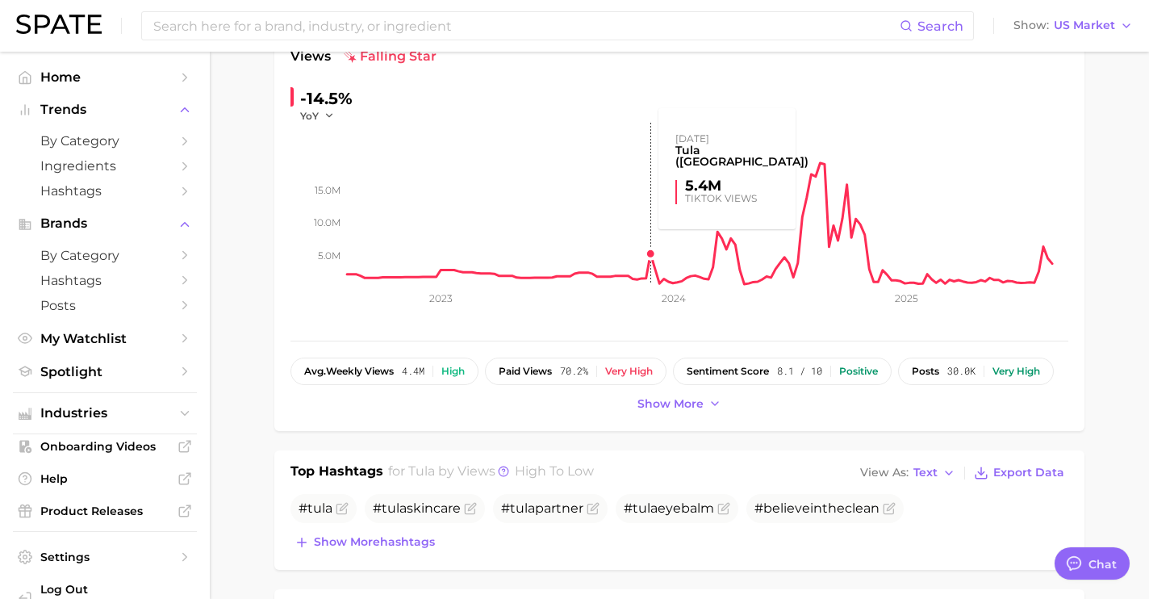
scroll to position [345, 0]
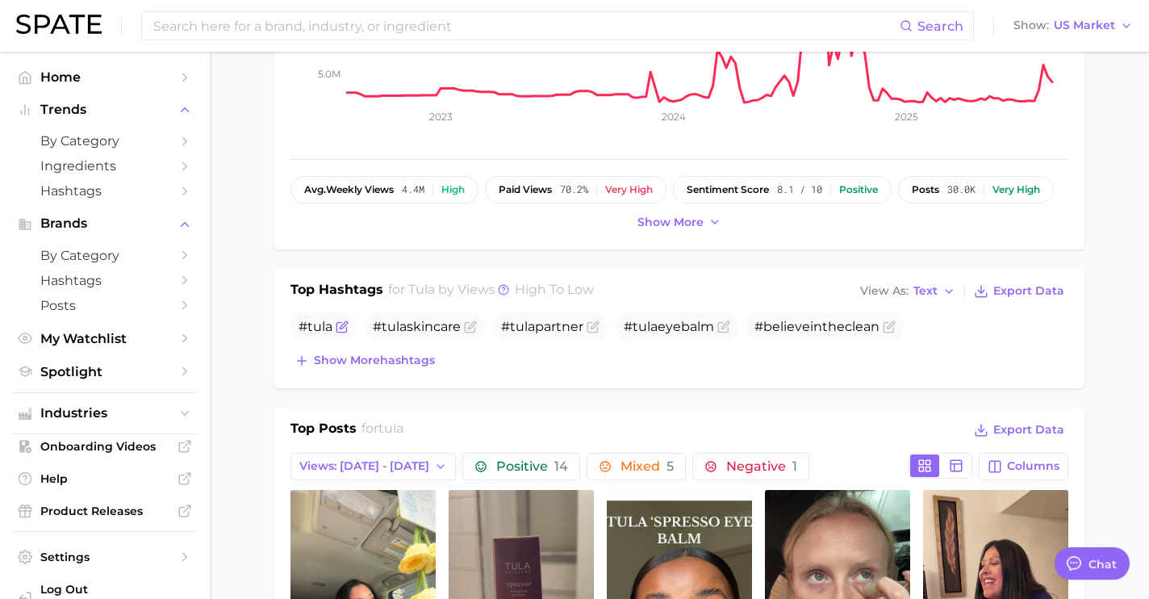
click at [337, 323] on icon "Flag as miscategorized or irrelevant" at bounding box center [341, 328] width 10 height 10
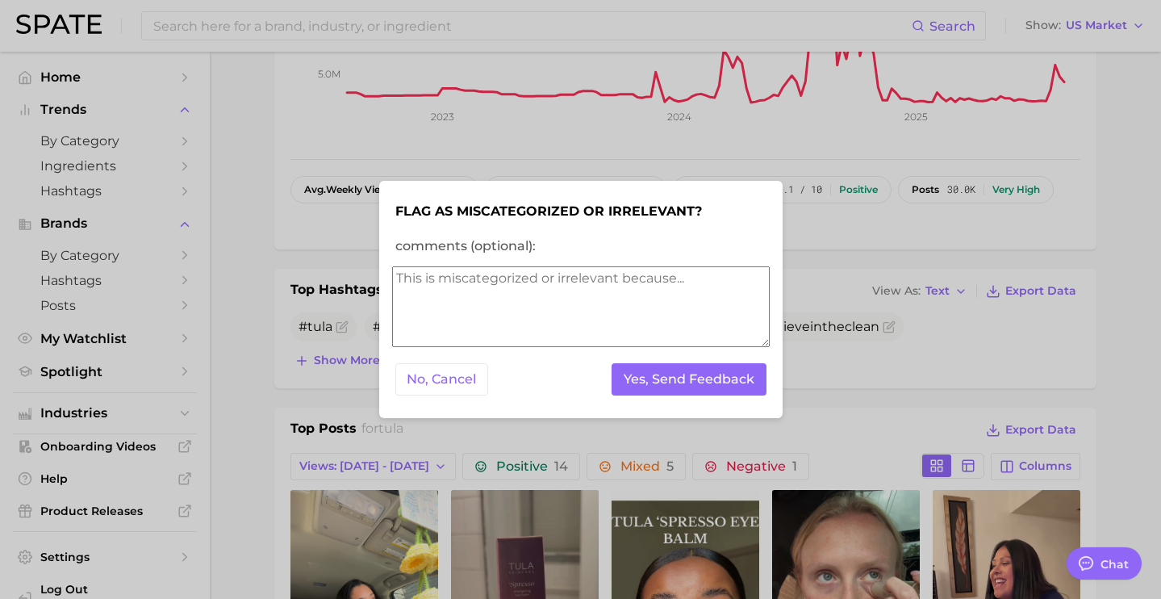
click at [470, 286] on textarea "comments (optional):" at bounding box center [581, 306] width 378 height 81
type textarea "too broad"
click at [685, 381] on button "Yes, Send Feedback" at bounding box center [689, 379] width 155 height 33
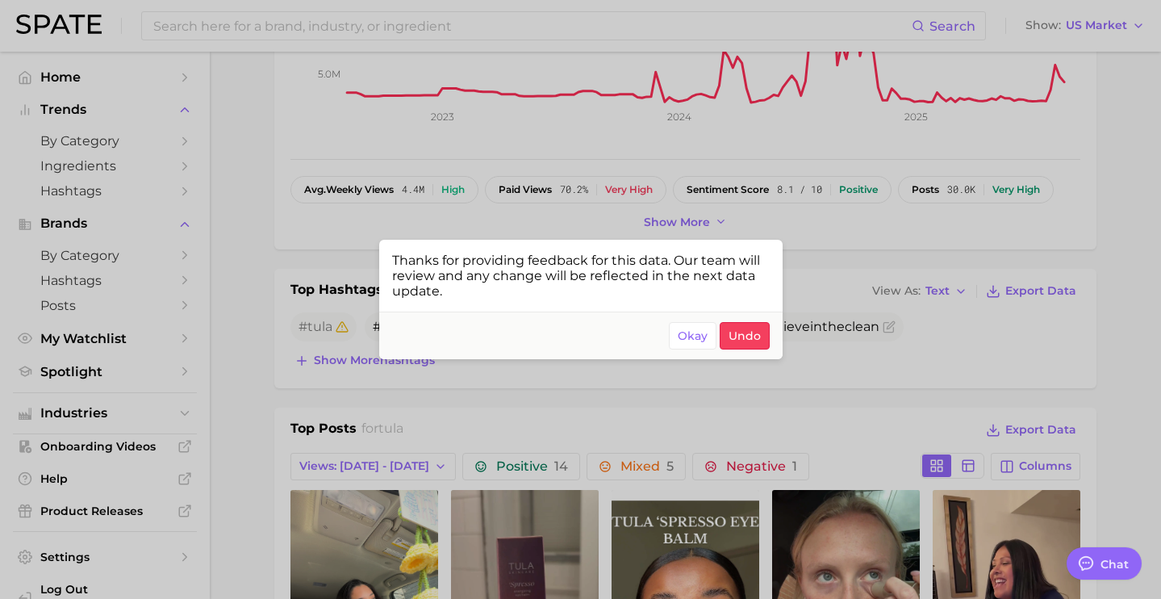
click at [357, 176] on div at bounding box center [580, 299] width 1161 height 599
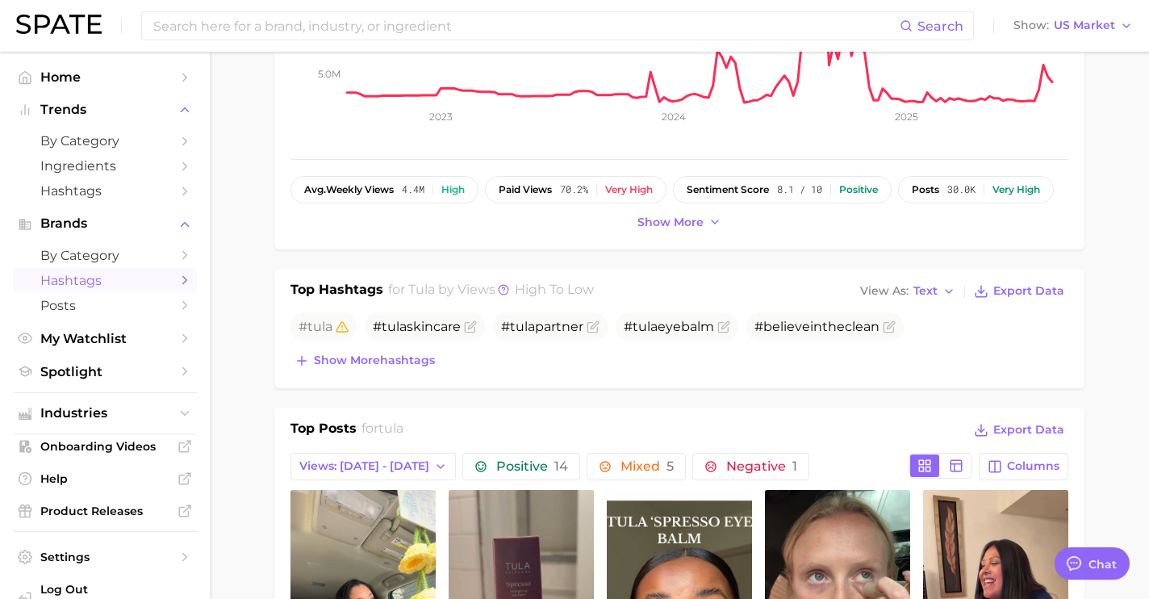
click at [139, 286] on span "Hashtags" at bounding box center [104, 280] width 129 height 15
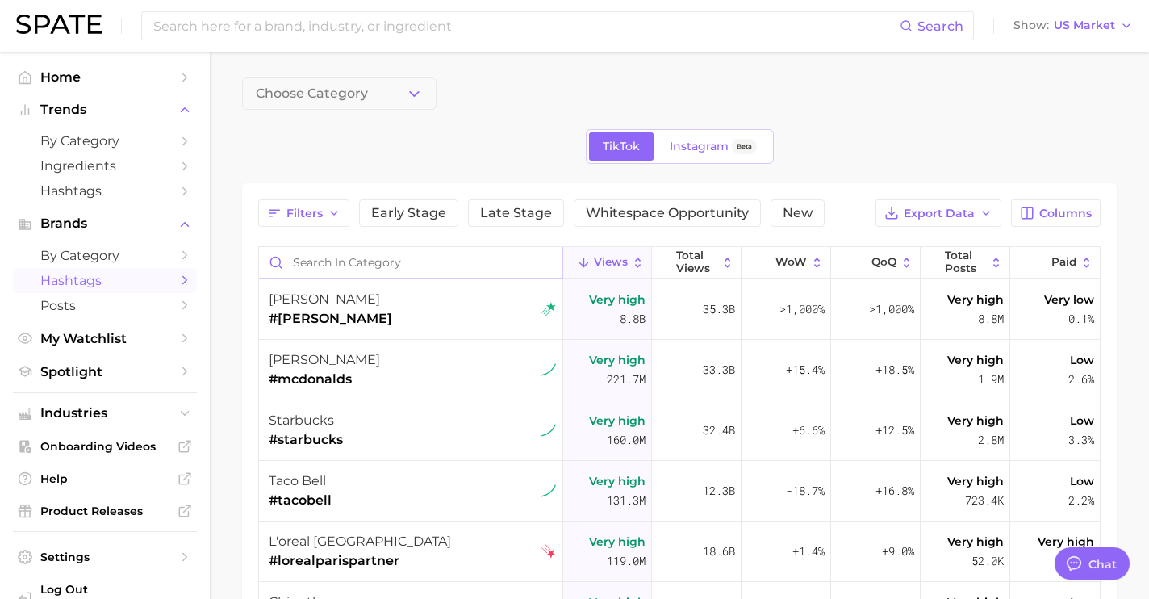
click at [371, 262] on input "Search in category" at bounding box center [410, 262] width 303 height 31
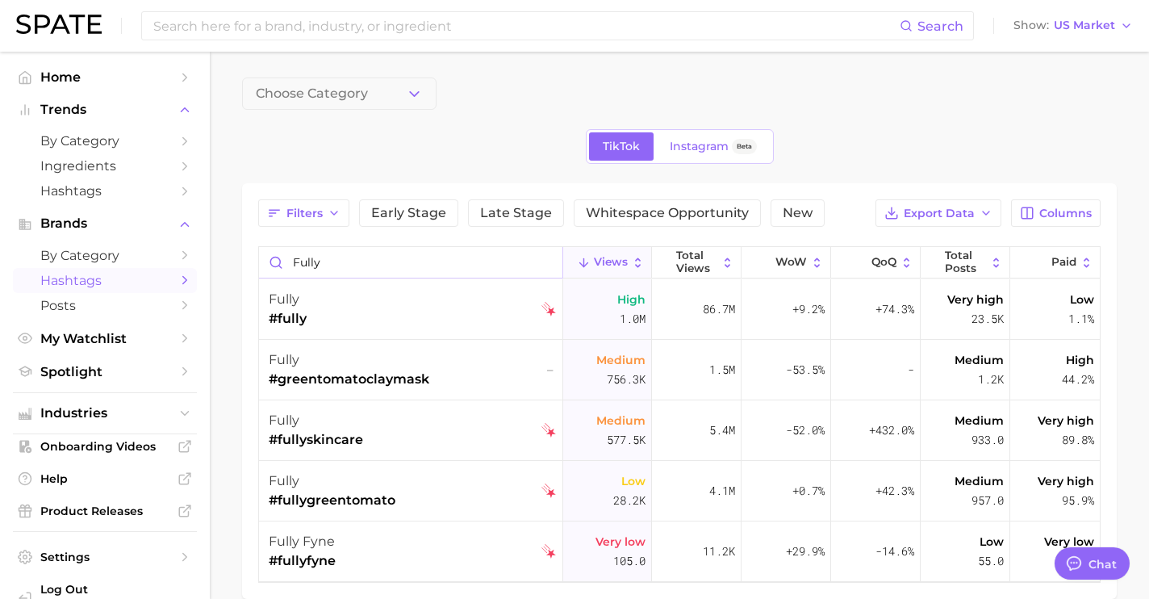
type input "fully"
click at [360, 300] on div "fully #fully" at bounding box center [412, 309] width 287 height 61
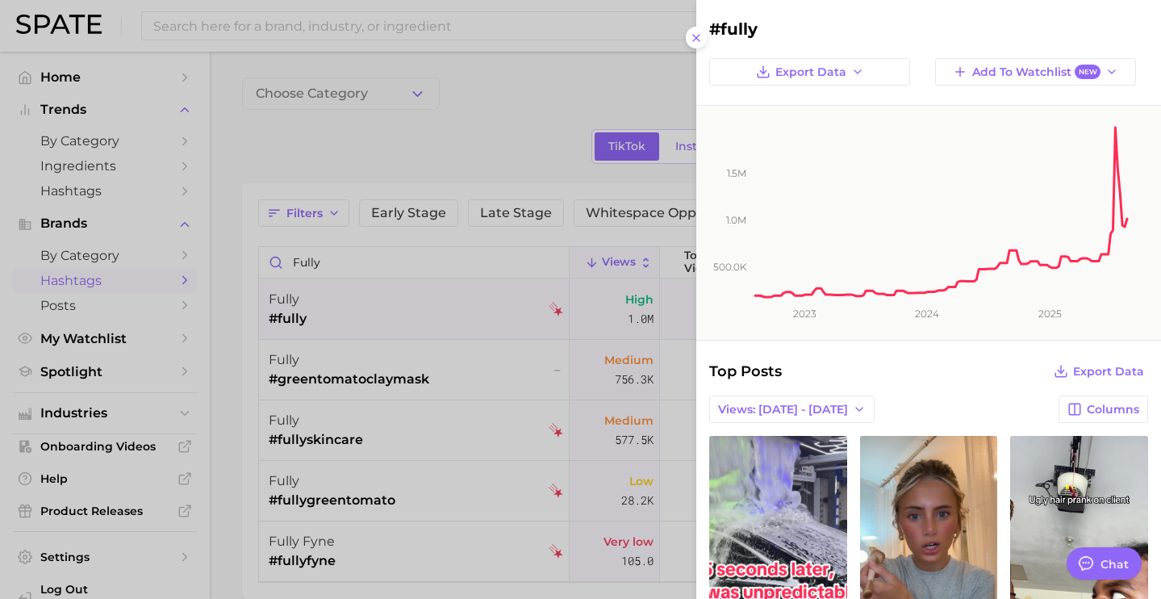
click at [409, 292] on div at bounding box center [580, 299] width 1161 height 599
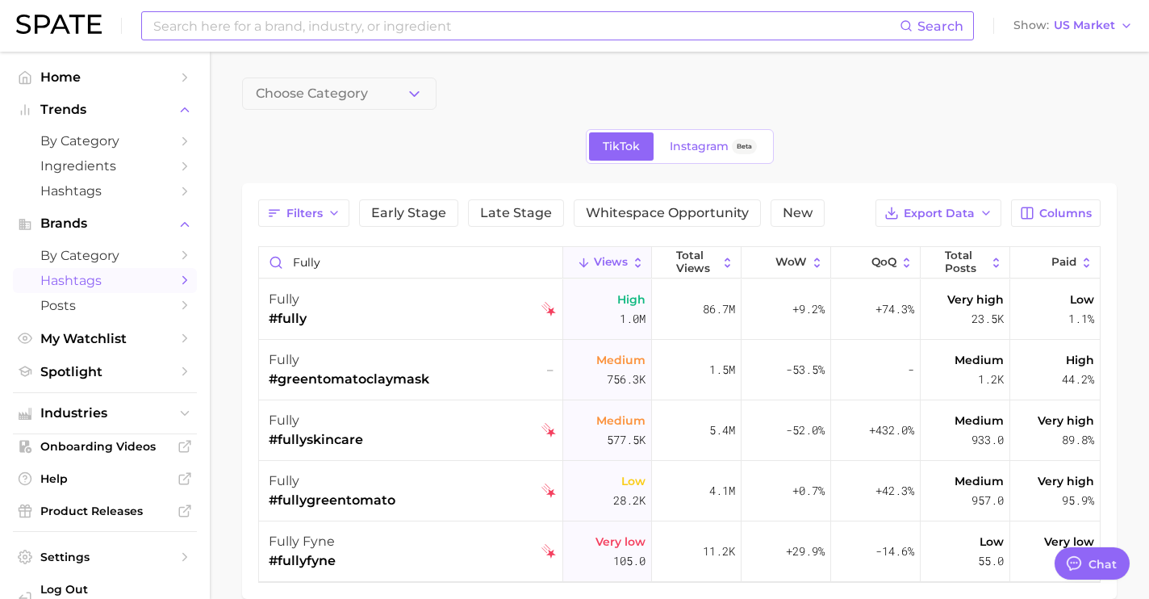
click at [337, 36] on input at bounding box center [526, 25] width 748 height 27
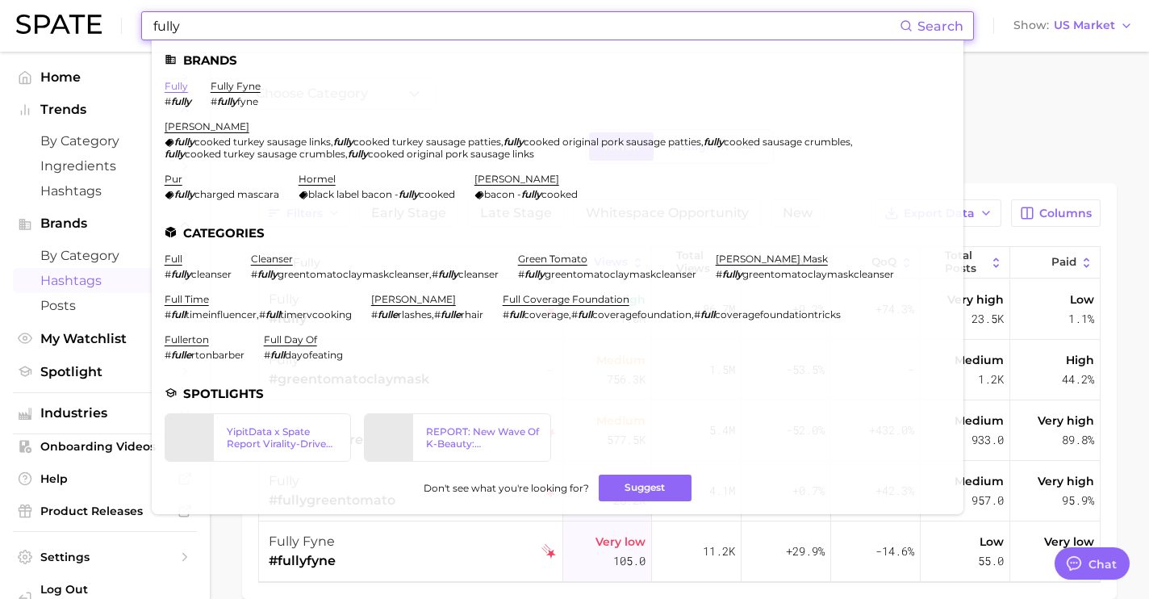
type input "fully"
click at [178, 86] on link "fully" at bounding box center [176, 86] width 23 height 12
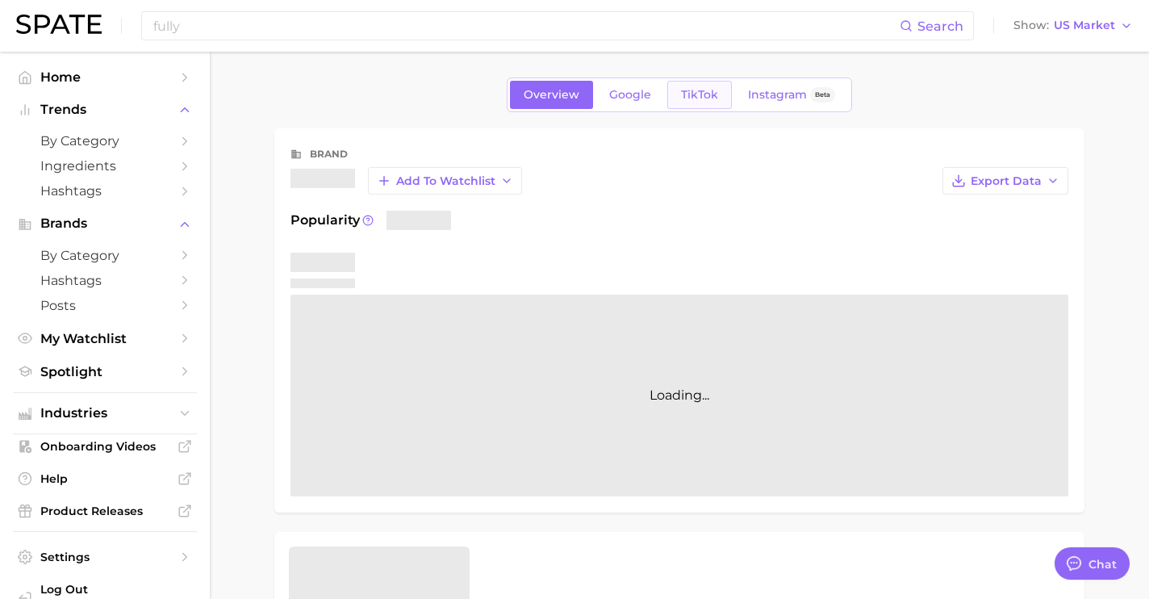
click at [682, 93] on span "TikTok" at bounding box center [699, 95] width 37 height 14
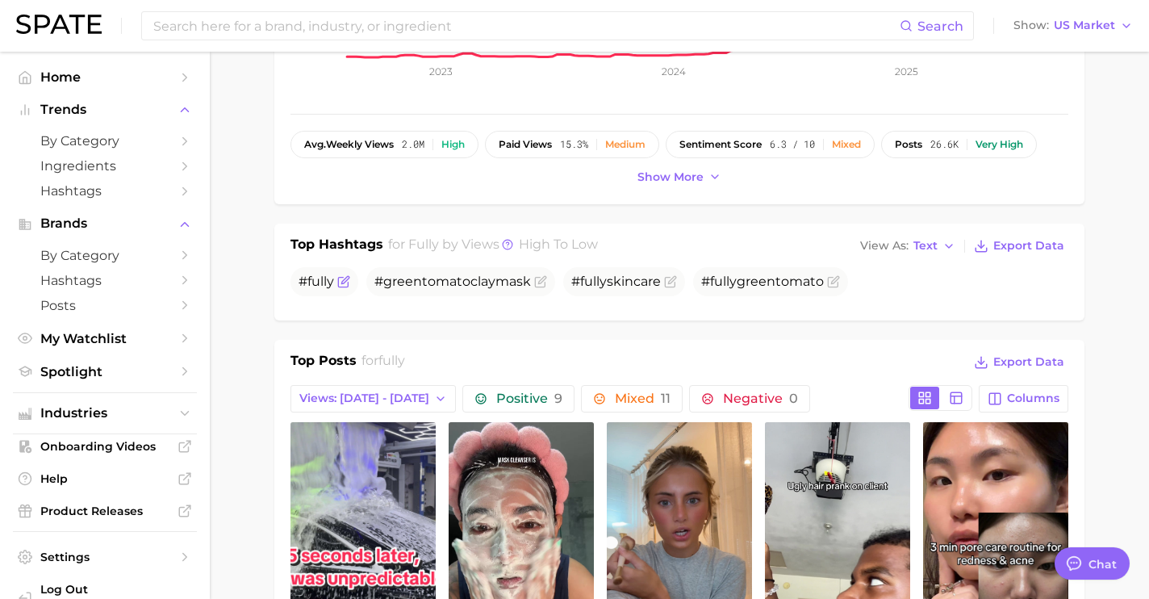
click at [349, 282] on icon "Flag as miscategorized or irrelevant" at bounding box center [343, 281] width 13 height 13
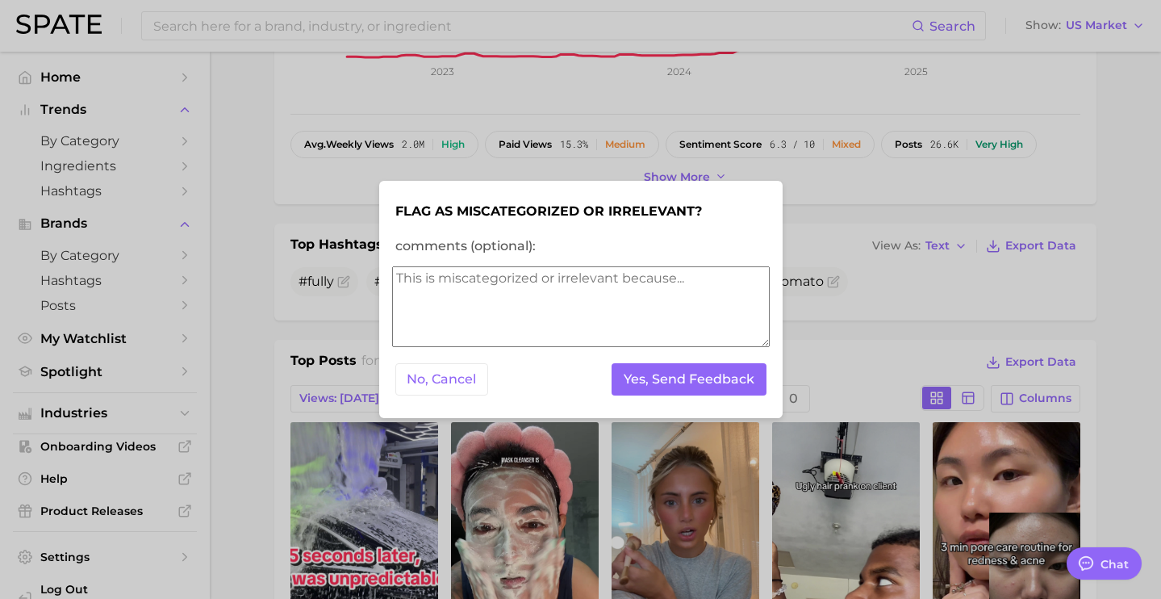
click at [442, 261] on form "Flag as miscategorized or irrelevant? comments (optional): No, Cancel Yes, Send…" at bounding box center [581, 300] width 378 height 212
click at [489, 313] on textarea "comments (optional):" at bounding box center [581, 306] width 378 height 81
type textarea "too broad"
click at [670, 382] on button "Yes, Send Feedback" at bounding box center [689, 379] width 155 height 33
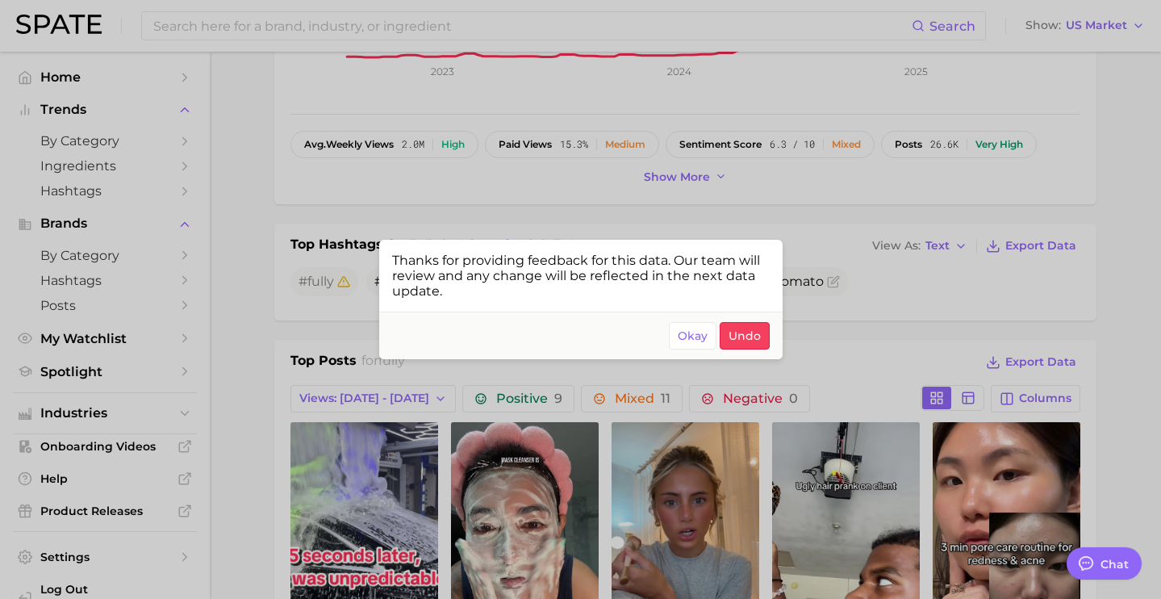
click at [686, 111] on div at bounding box center [580, 299] width 1161 height 599
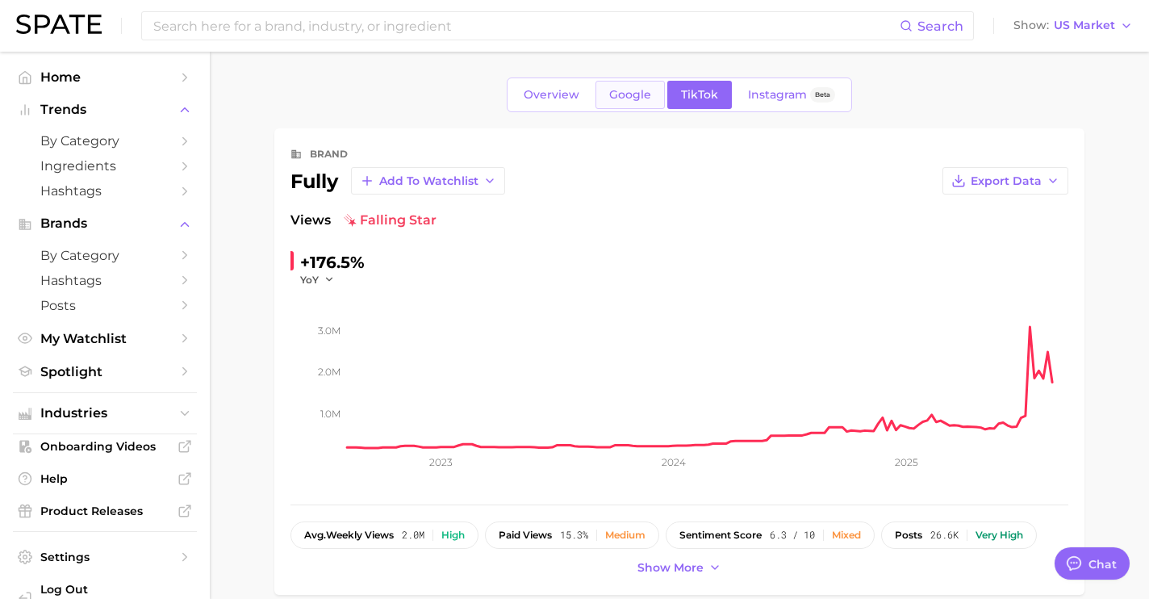
click at [633, 94] on span "Google" at bounding box center [630, 95] width 42 height 14
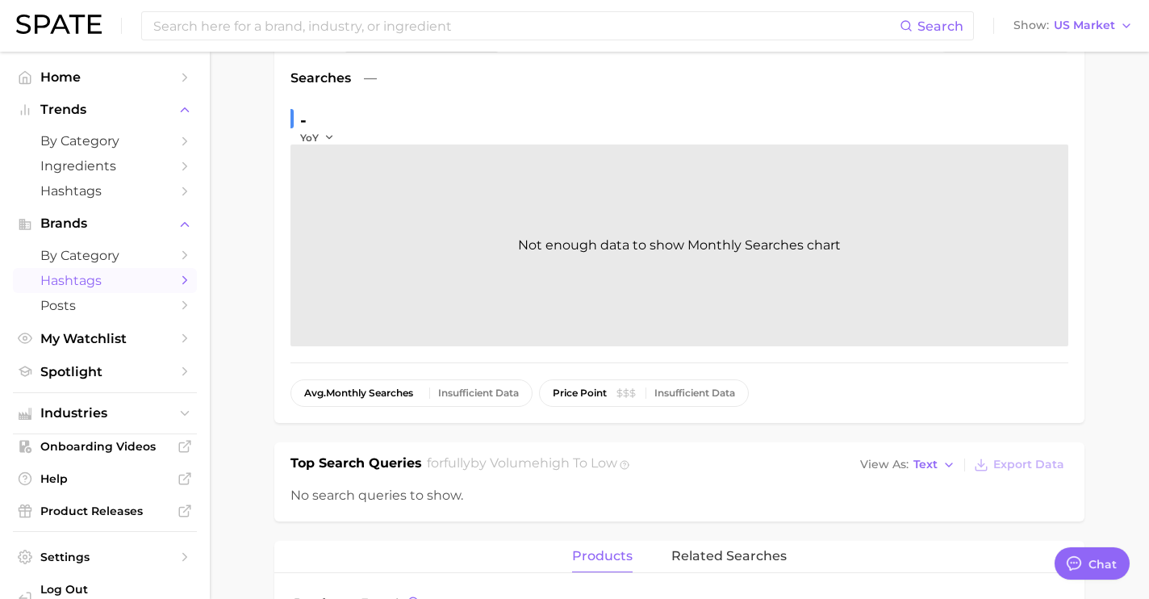
click at [125, 274] on span "Hashtags" at bounding box center [104, 280] width 129 height 15
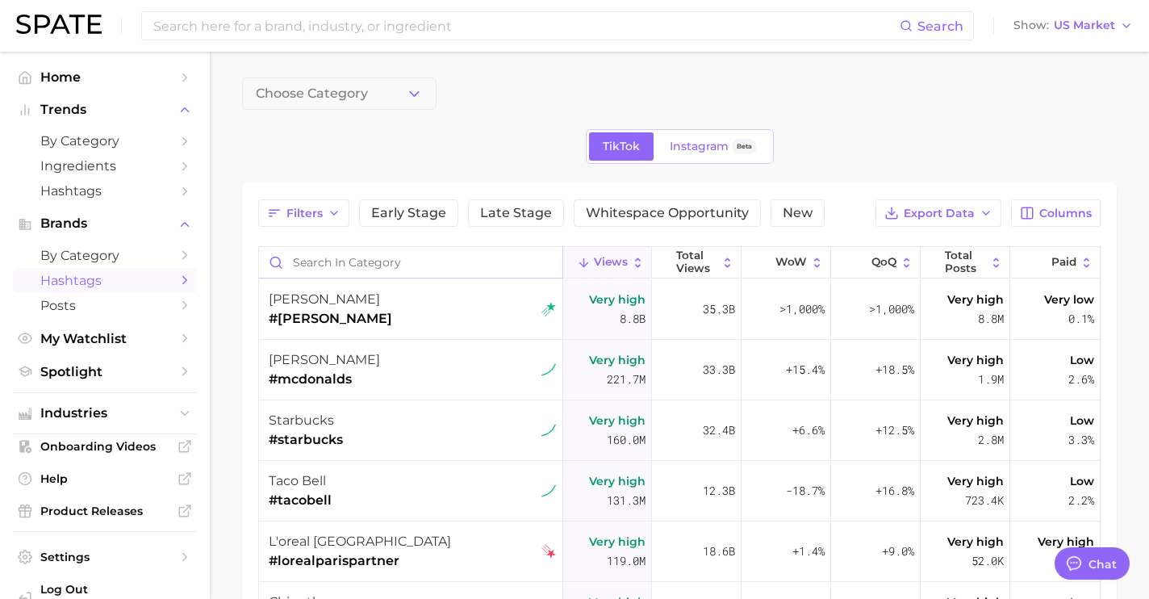
click at [349, 253] on input "Search in category" at bounding box center [410, 262] width 303 height 31
click at [364, 311] on span "#[PERSON_NAME]" at bounding box center [330, 318] width 123 height 19
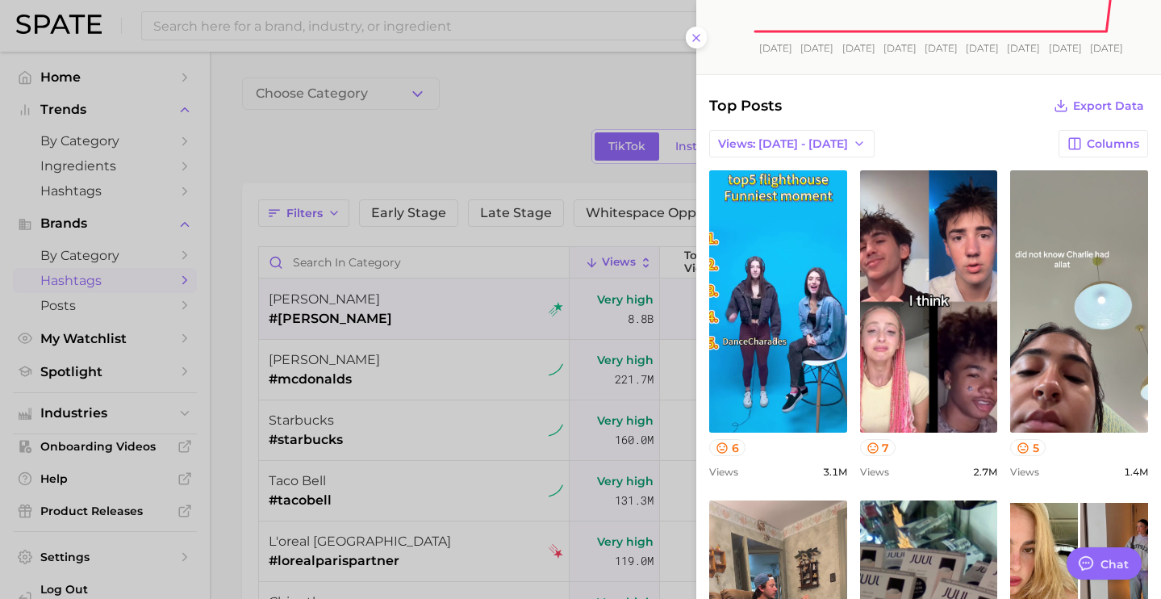
click at [486, 98] on div at bounding box center [580, 299] width 1161 height 599
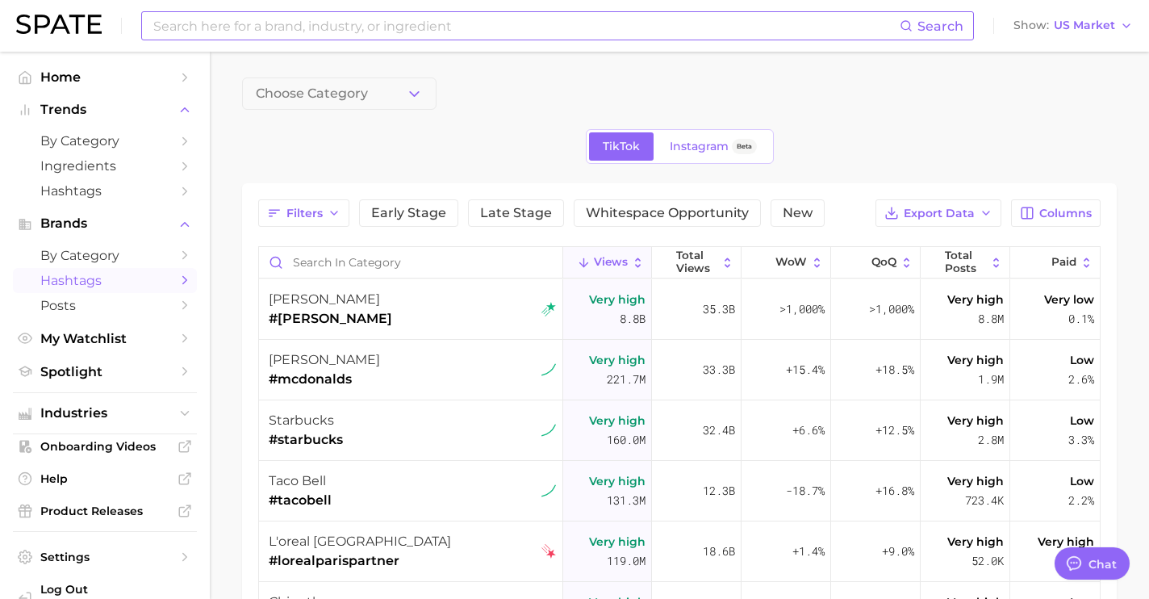
click at [314, 23] on input at bounding box center [526, 25] width 748 height 27
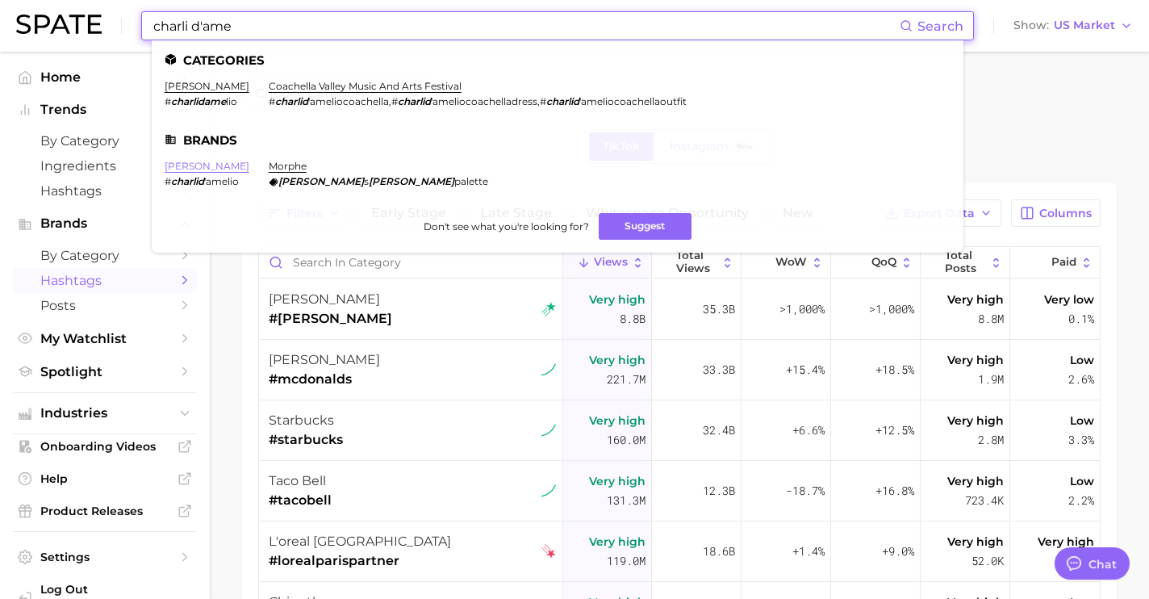
type input "charli d'ame"
click at [218, 168] on link "[PERSON_NAME]" at bounding box center [207, 166] width 85 height 12
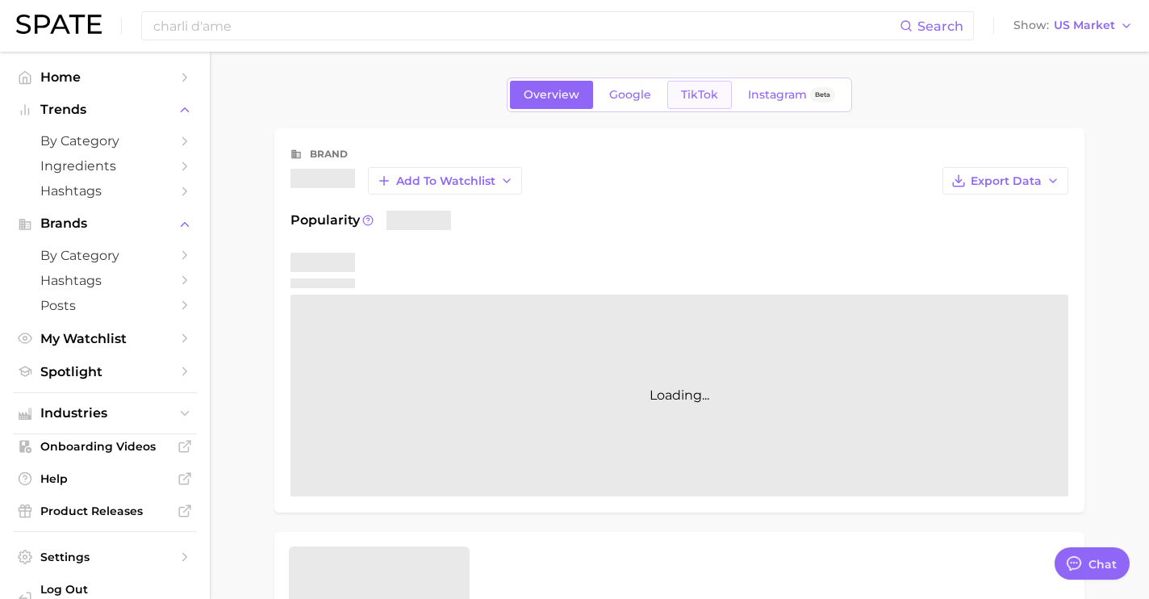
click at [696, 102] on link "TikTok" at bounding box center [699, 95] width 65 height 28
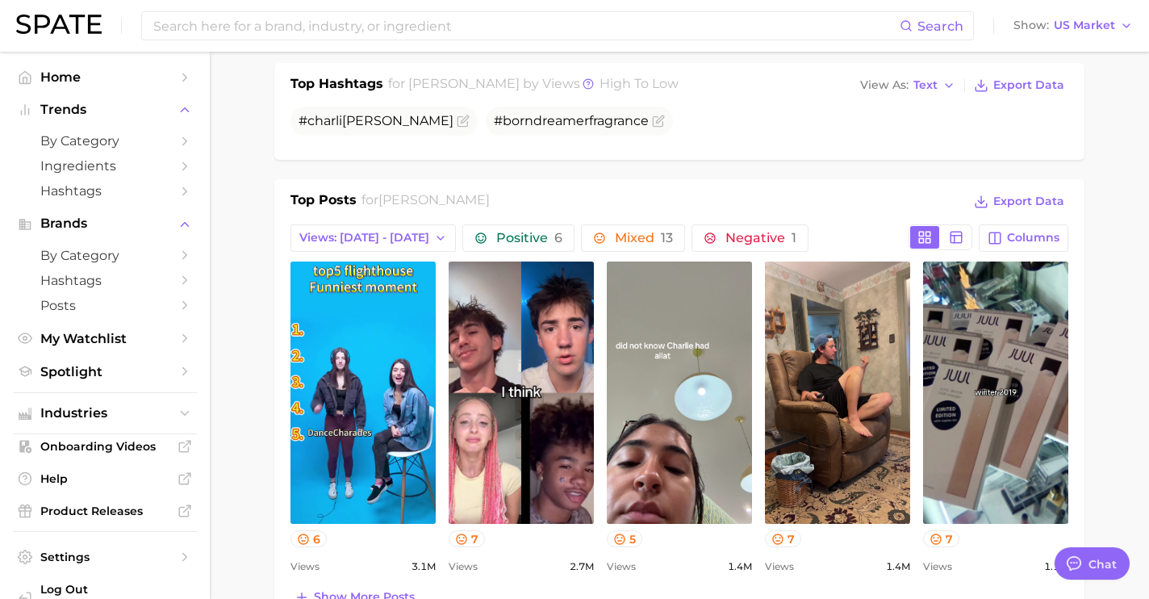
scroll to position [472, 0]
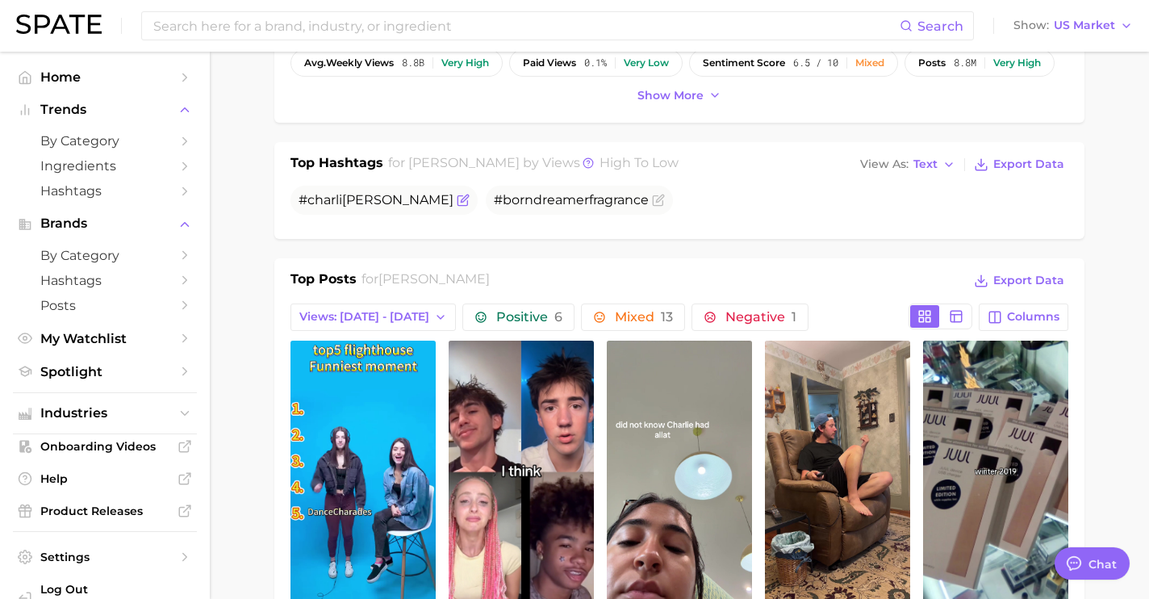
click at [461, 201] on icon "Flag as miscategorized or irrelevant" at bounding box center [464, 197] width 7 height 7
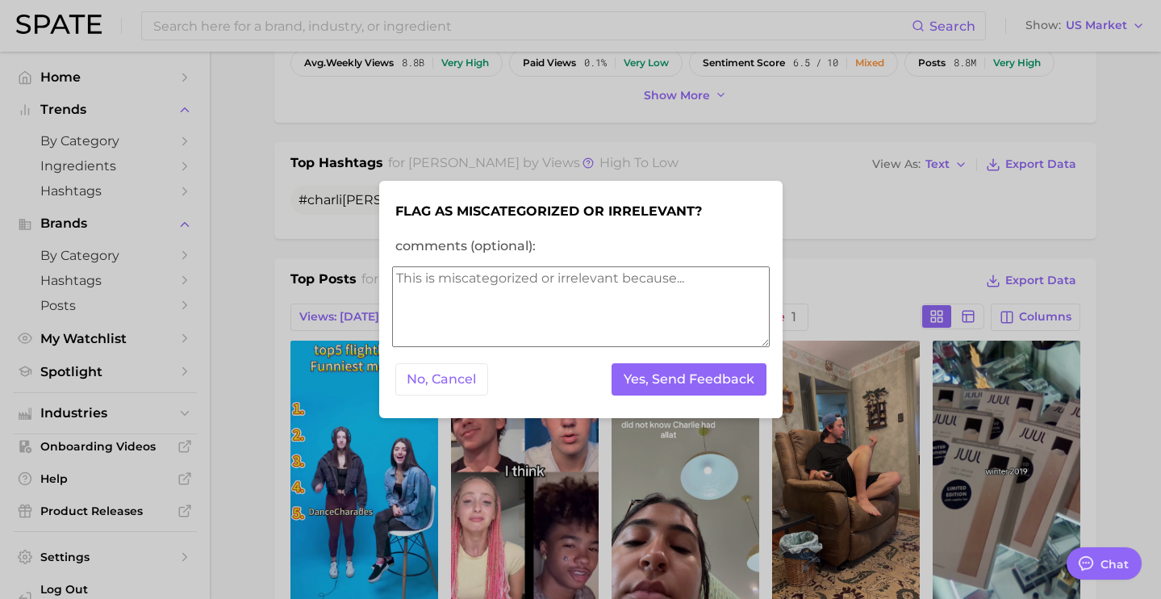
click at [463, 298] on textarea "comments (optional):" at bounding box center [581, 306] width 378 height 81
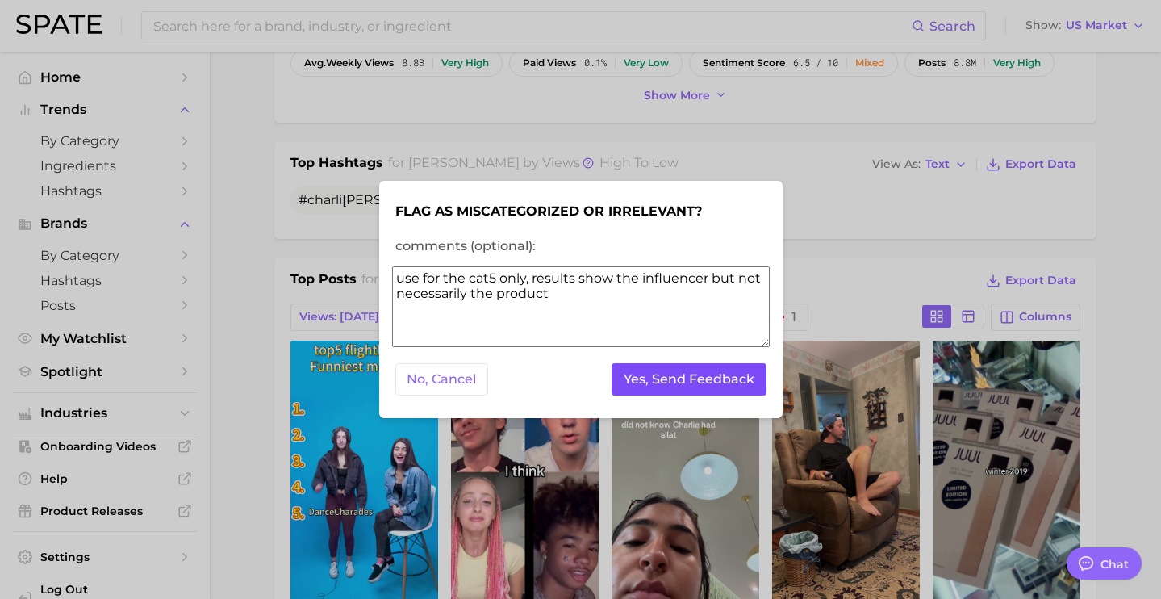
type textarea "use for the cat5 only, results show the influencer but not necessarily the prod…"
click at [673, 380] on button "Yes, Send Feedback" at bounding box center [689, 379] width 155 height 33
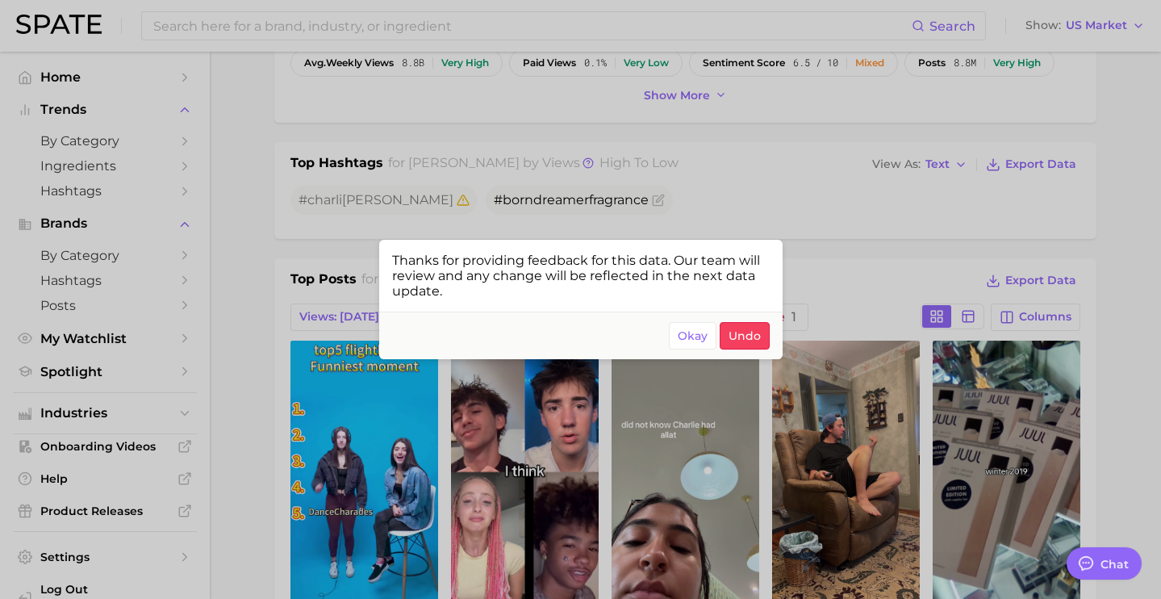
click at [123, 303] on div at bounding box center [580, 299] width 1161 height 599
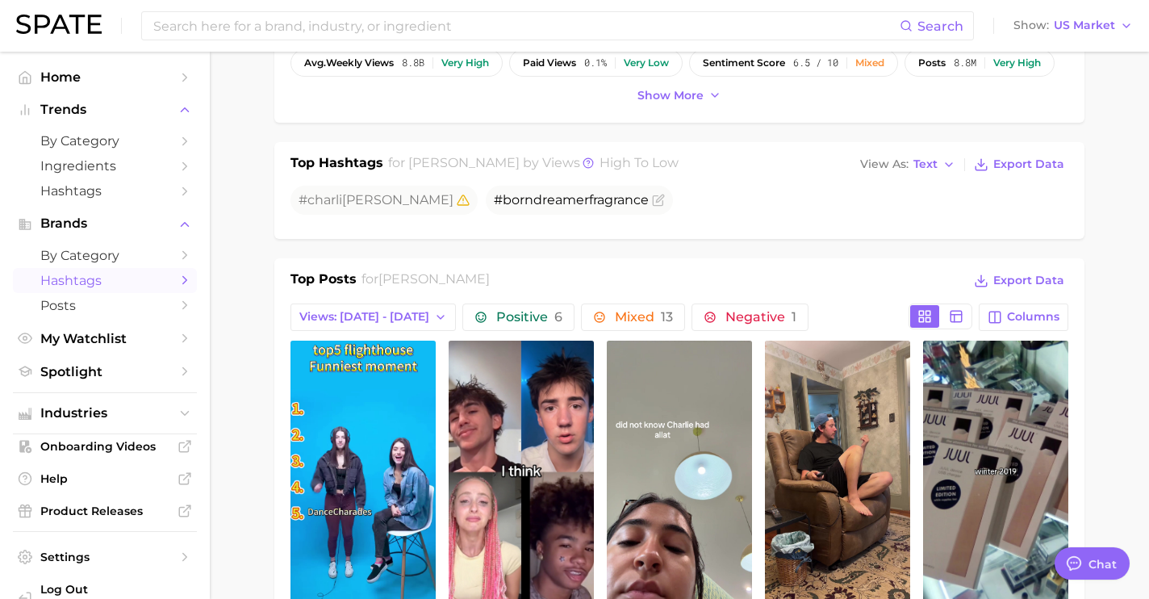
click at [129, 281] on span "Hashtags" at bounding box center [104, 280] width 129 height 15
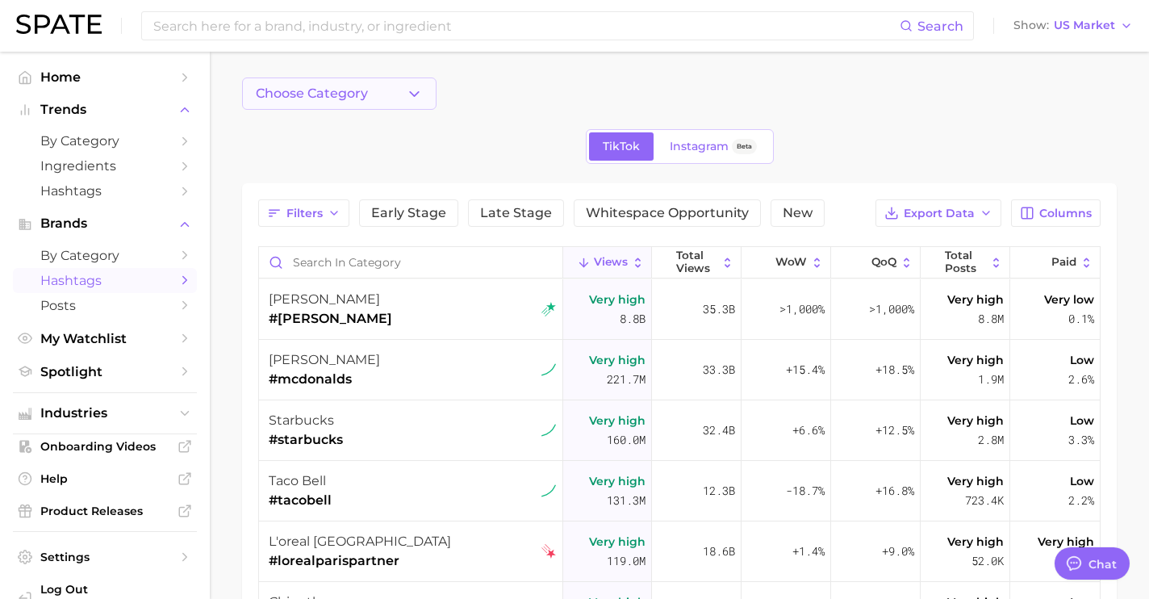
click at [377, 98] on button "Choose Category" at bounding box center [339, 93] width 194 height 32
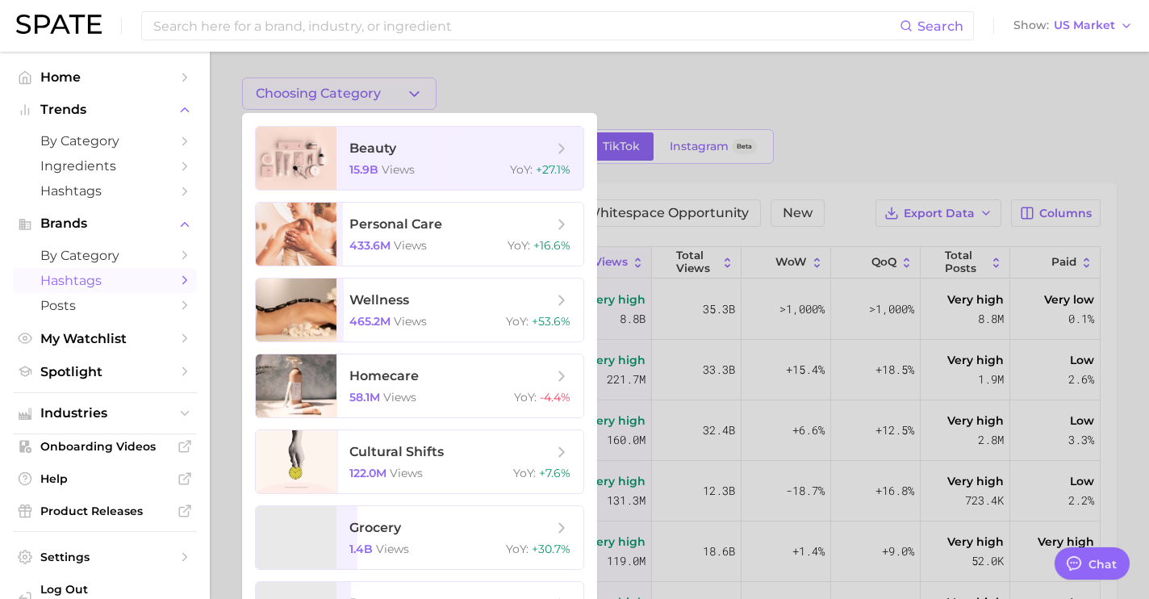
drag, startPoint x: 760, startPoint y: 199, endPoint x: 603, endPoint y: 233, distance: 160.9
click at [760, 199] on div at bounding box center [574, 299] width 1149 height 599
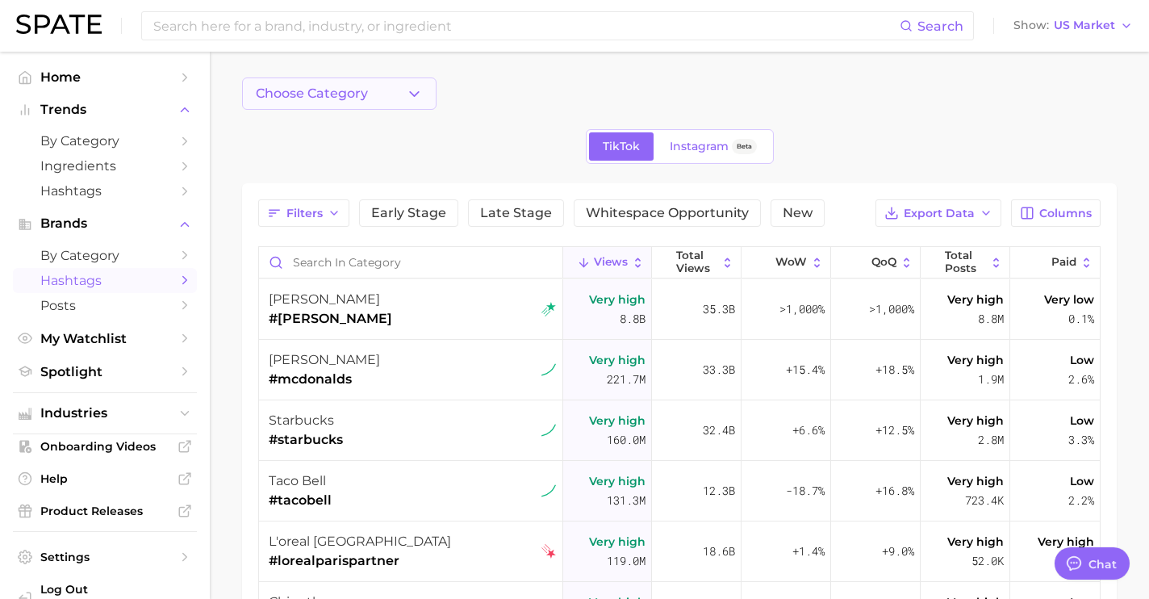
click at [341, 77] on button "Choose Category" at bounding box center [339, 93] width 194 height 32
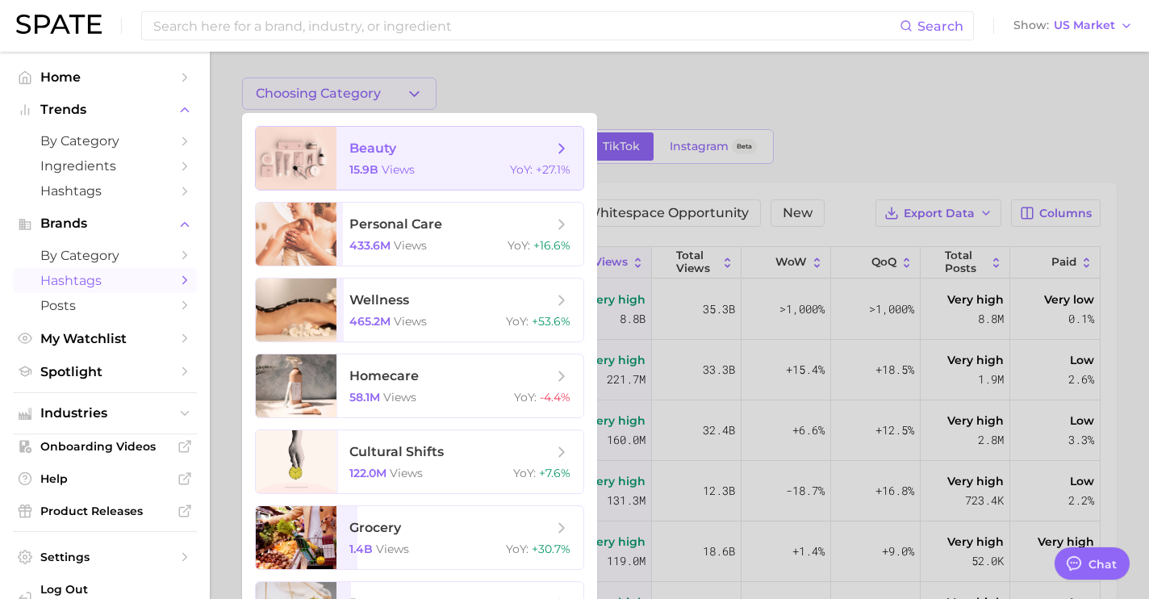
click at [369, 135] on span "beauty 15.9b views YoY : +27.1%" at bounding box center [459, 158] width 247 height 63
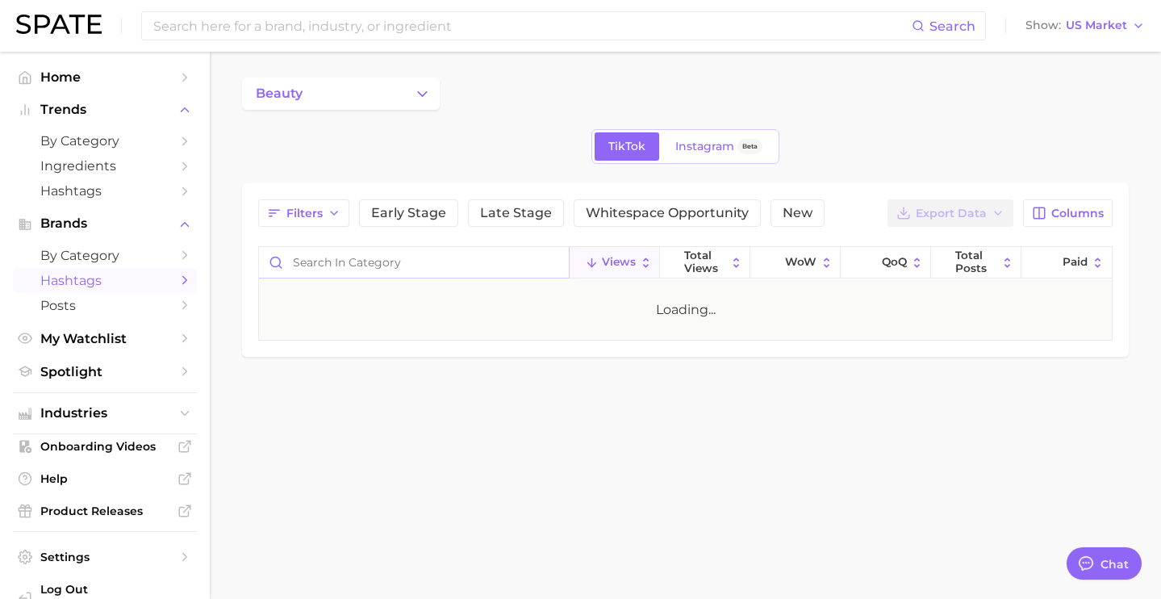
click at [438, 264] on input "Search in category" at bounding box center [414, 262] width 310 height 31
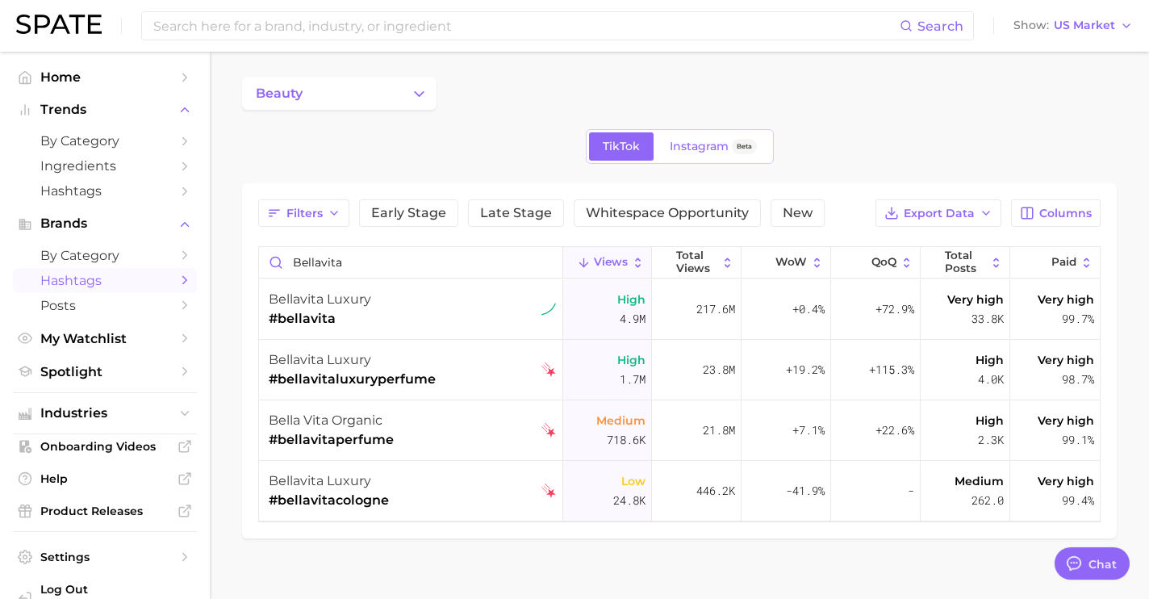
click at [445, 320] on div "bellavita luxury #bellavita" at bounding box center [412, 309] width 287 height 61
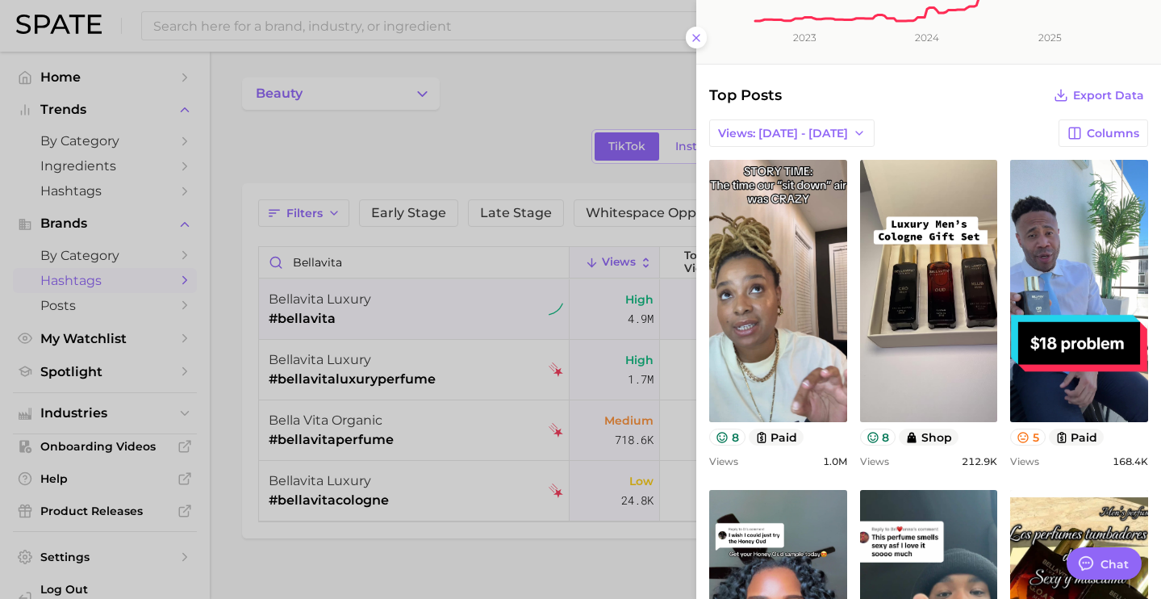
scroll to position [557, 0]
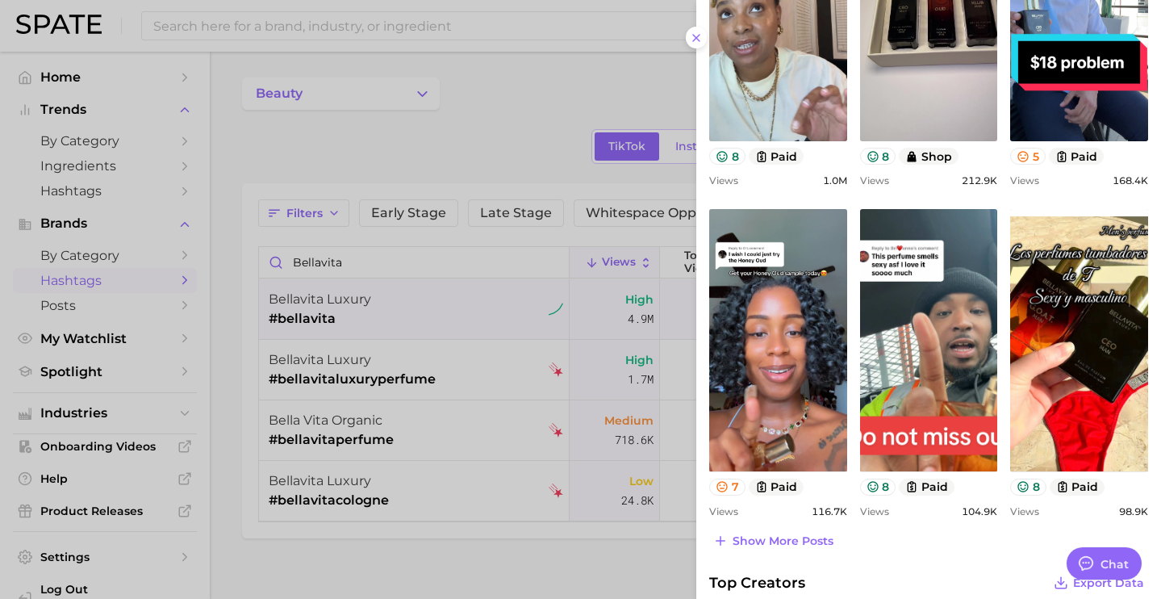
click at [335, 179] on div at bounding box center [580, 299] width 1161 height 599
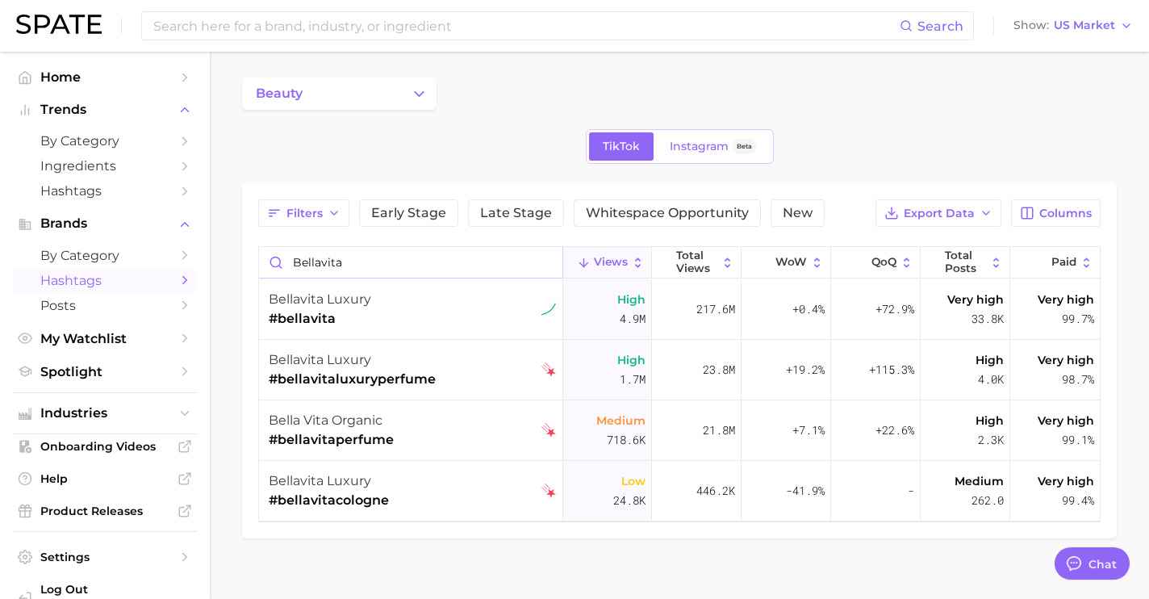
drag, startPoint x: 323, startPoint y: 260, endPoint x: 217, endPoint y: 244, distance: 106.8
click at [217, 244] on main "beauty TikTok Instagram Beta Filters Early Stage Late Stage Whitespace Opportun…" at bounding box center [679, 335] width 939 height 567
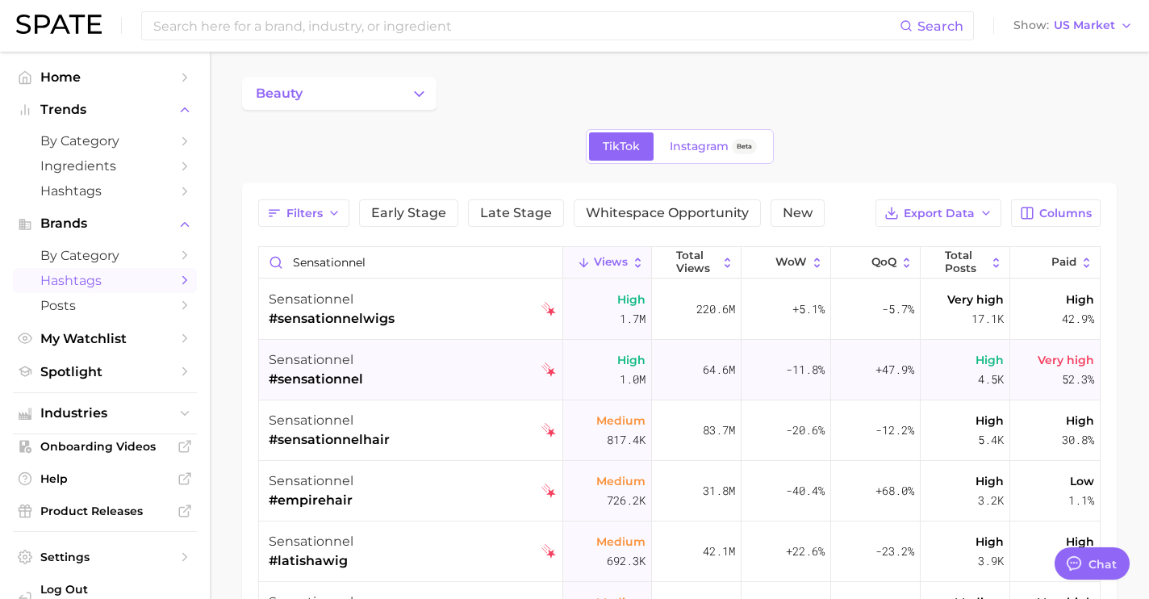
click at [413, 384] on div "sensationnel #sensationnel" at bounding box center [412, 370] width 287 height 61
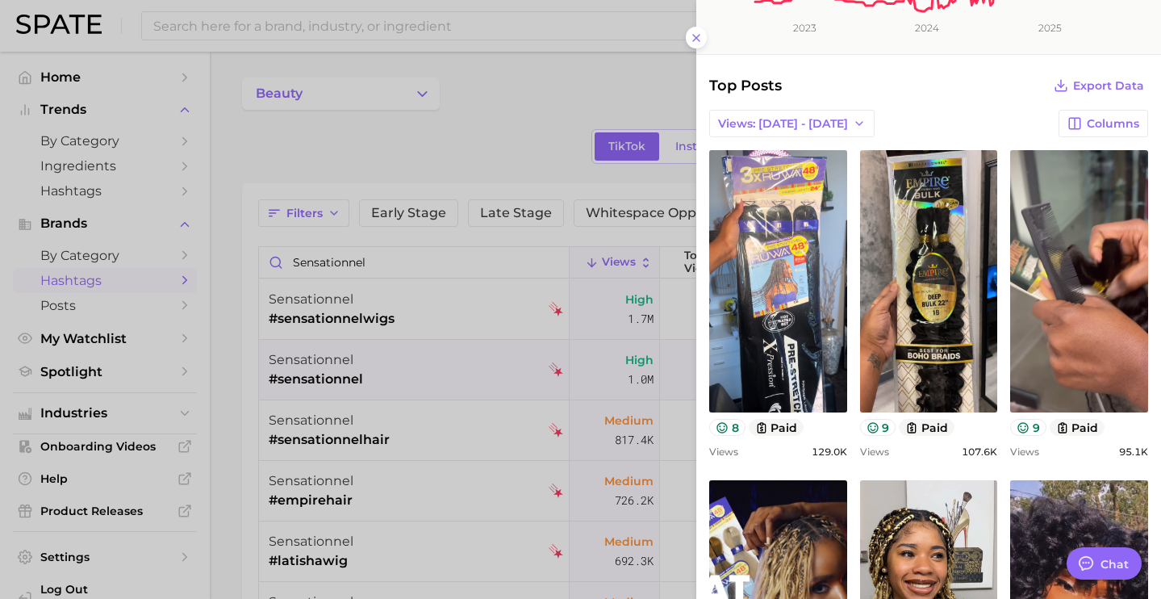
scroll to position [598, 0]
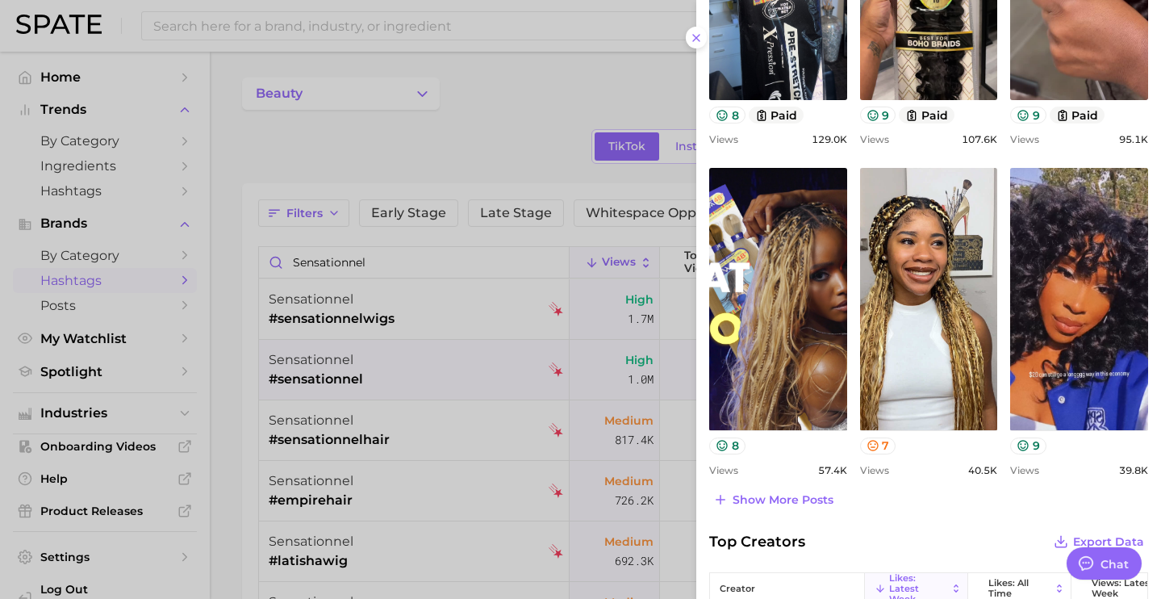
click at [350, 290] on div at bounding box center [580, 299] width 1161 height 599
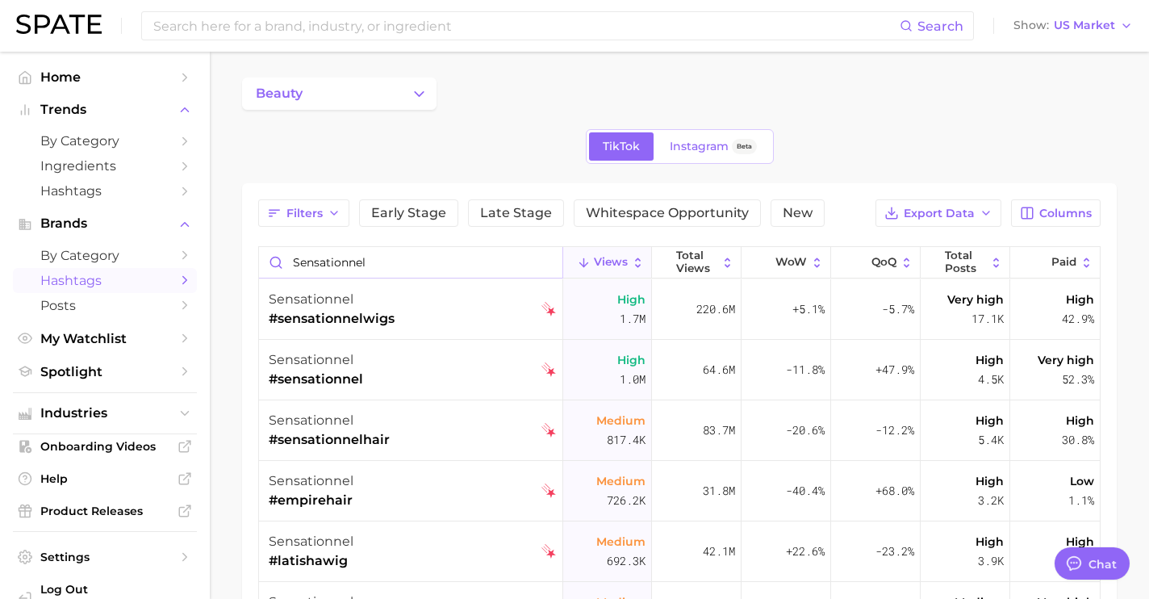
drag, startPoint x: 384, startPoint y: 262, endPoint x: 232, endPoint y: 250, distance: 153.0
click at [232, 250] on main "beauty TikTok Instagram Beta Filters Early Stage Late Stage Whitespace Opportun…" at bounding box center [679, 497] width 939 height 890
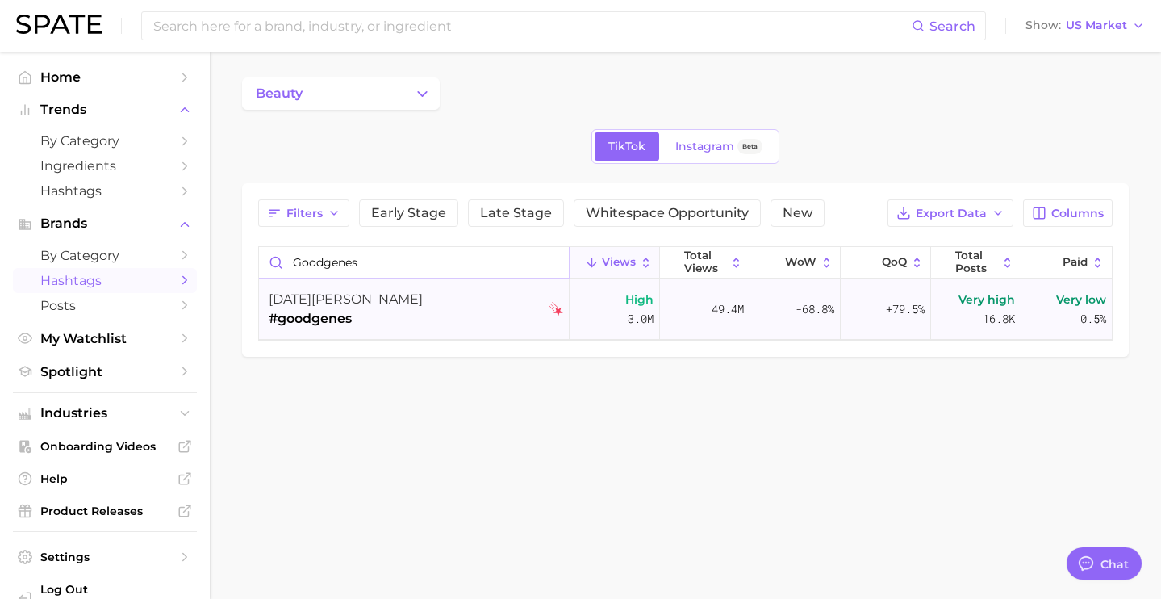
type input "goodgenes"
click at [398, 315] on div "[DATE] [PERSON_NAME] #goodgenes" at bounding box center [416, 309] width 294 height 61
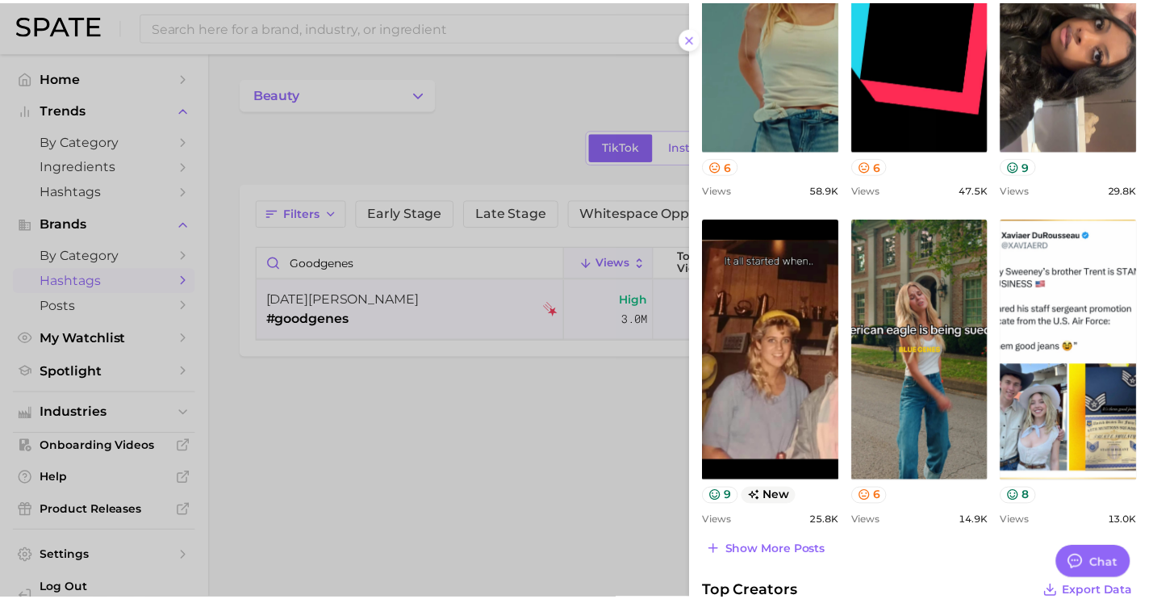
scroll to position [575, 0]
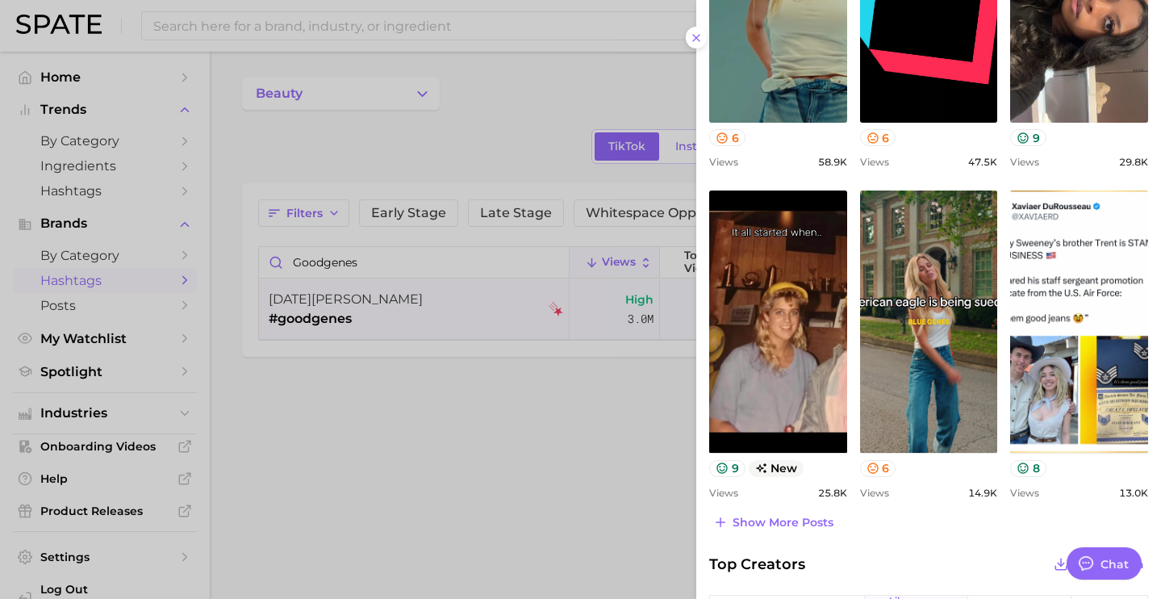
click at [333, 28] on div at bounding box center [580, 299] width 1161 height 599
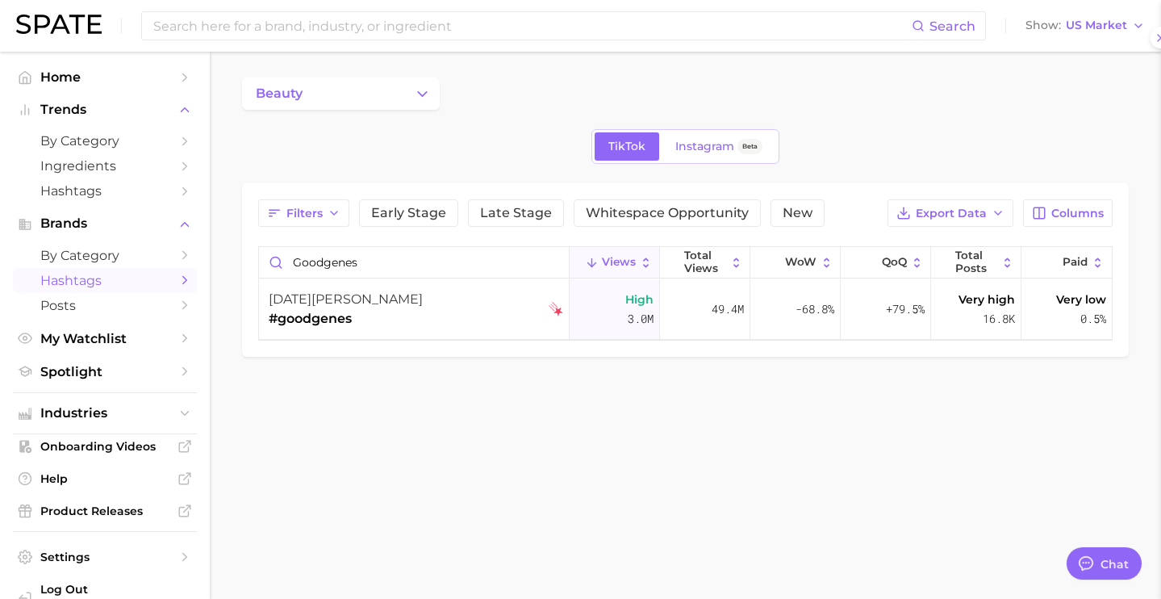
click at [369, 28] on input at bounding box center [532, 25] width 760 height 27
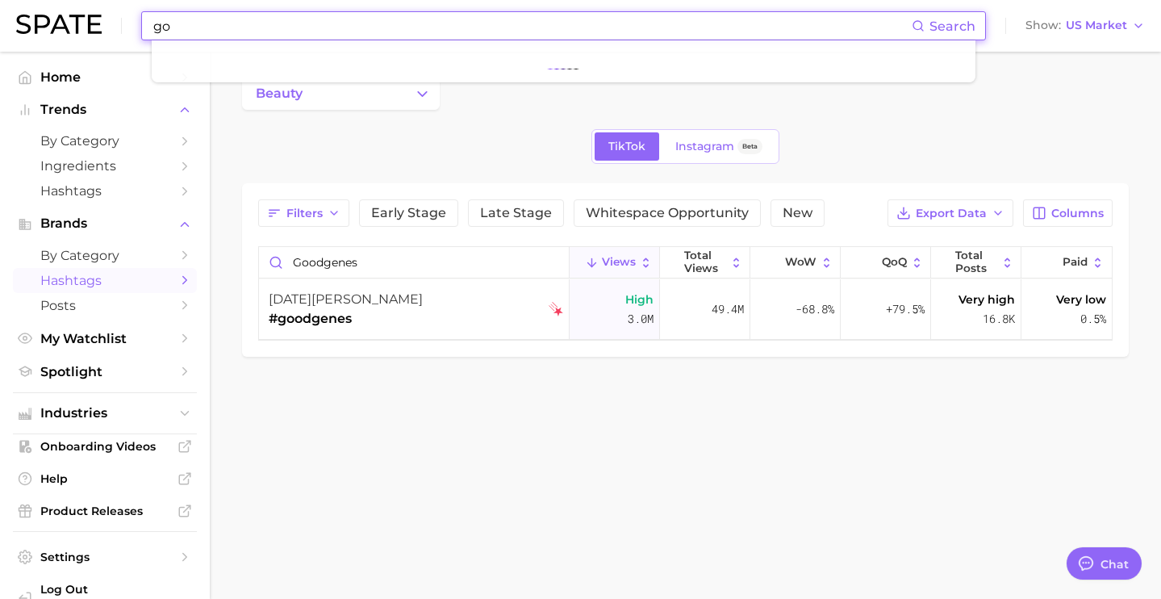
type input "g"
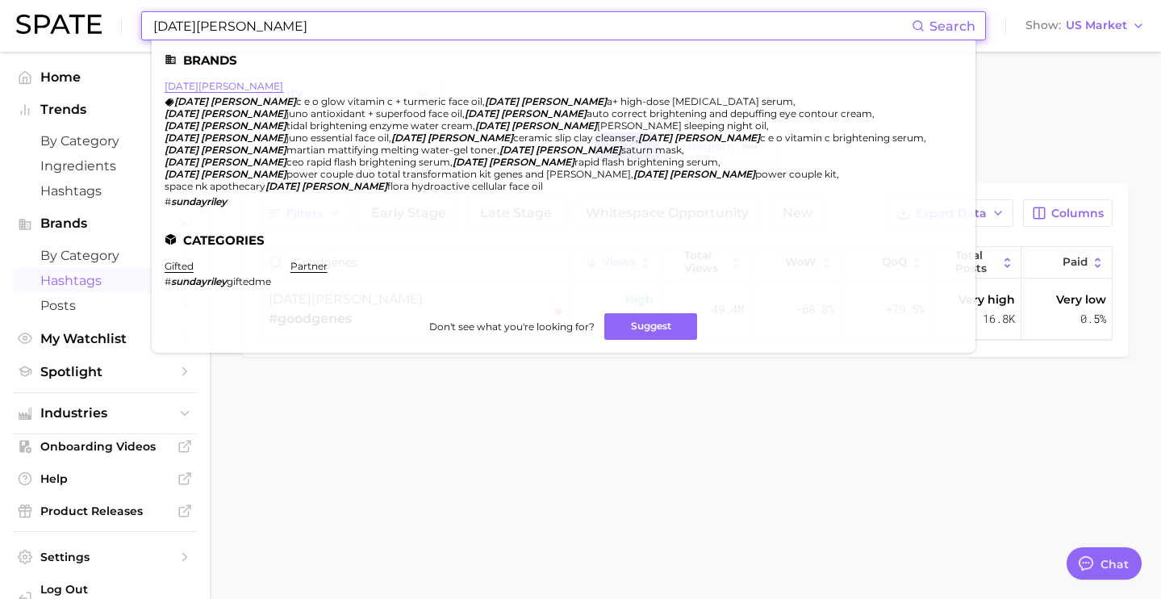
type input "[DATE][PERSON_NAME]"
click at [189, 88] on link "[DATE][PERSON_NAME]" at bounding box center [224, 86] width 119 height 12
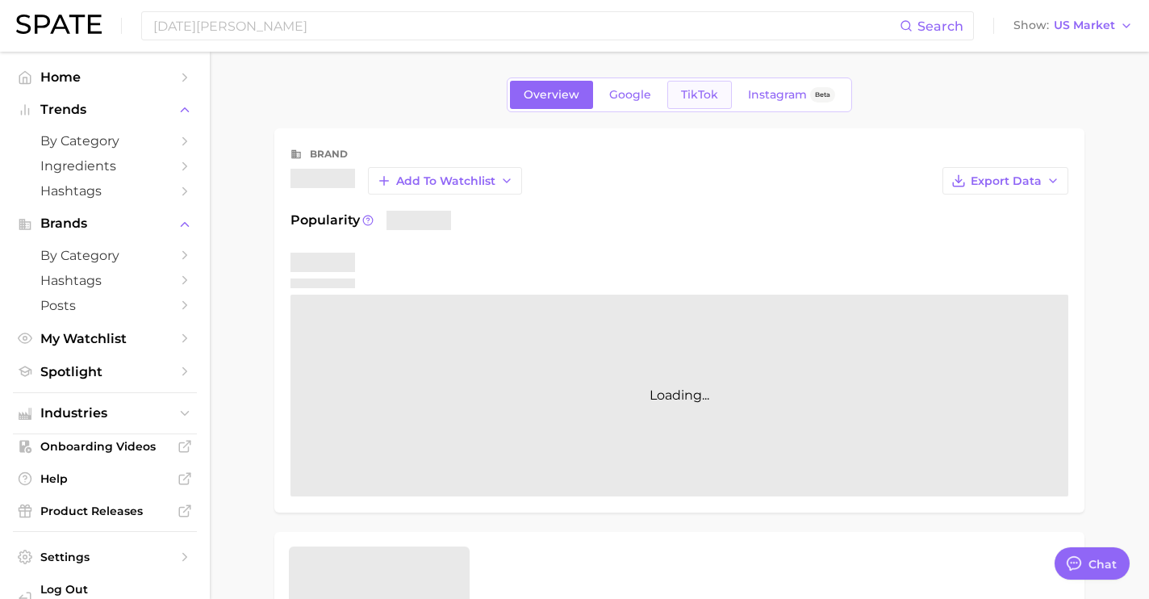
click at [708, 93] on span "TikTok" at bounding box center [699, 95] width 37 height 14
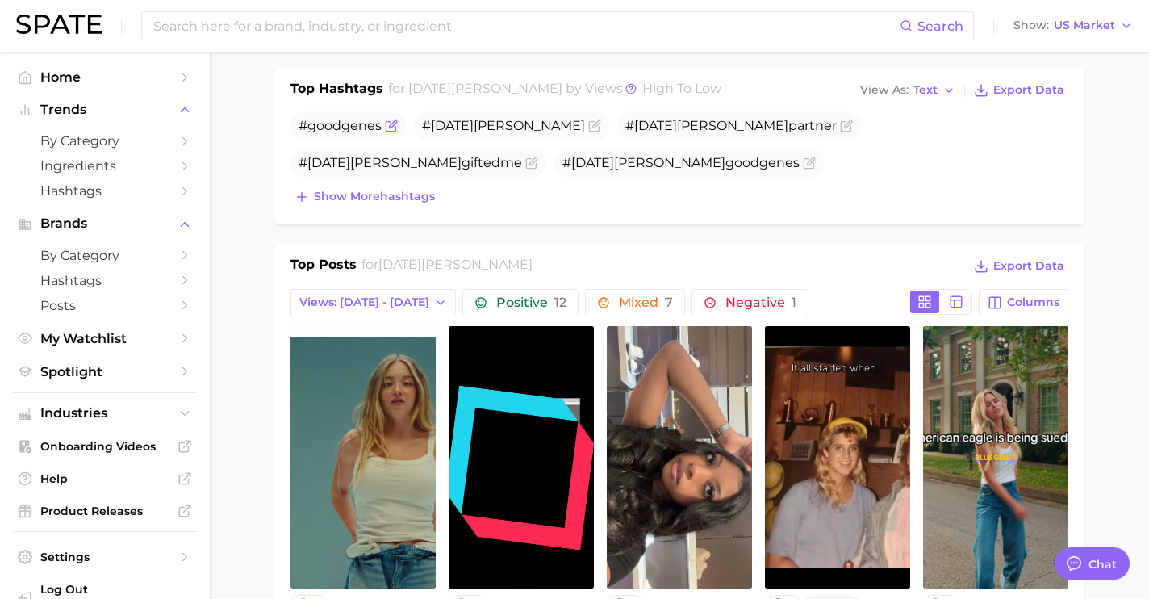
click at [391, 130] on icon "Flag as miscategorized or irrelevant" at bounding box center [391, 125] width 13 height 13
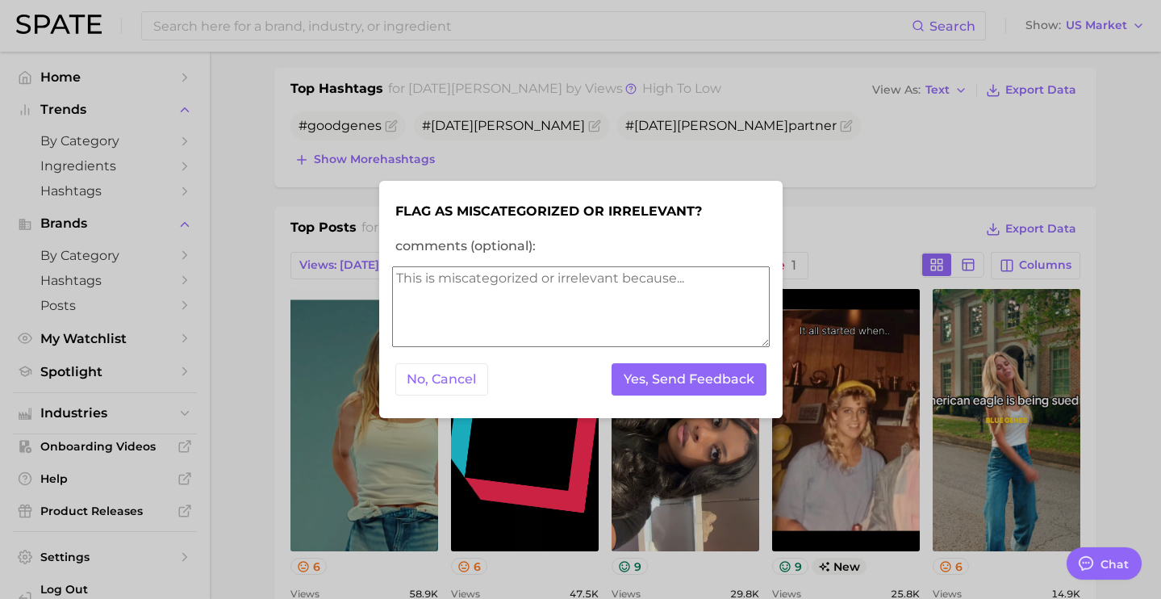
click at [494, 287] on textarea "comments (optional):" at bounding box center [581, 306] width 378 height 81
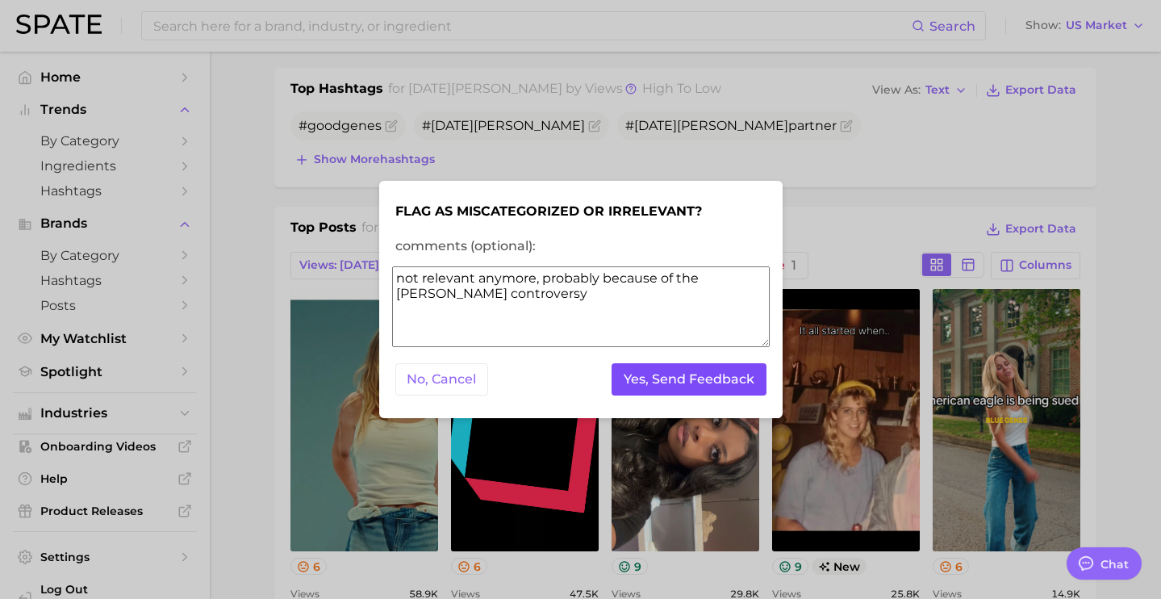
type textarea "not relevant anymore, probably because of the [PERSON_NAME] controversy"
click at [637, 384] on button "Yes, Send Feedback" at bounding box center [689, 379] width 155 height 33
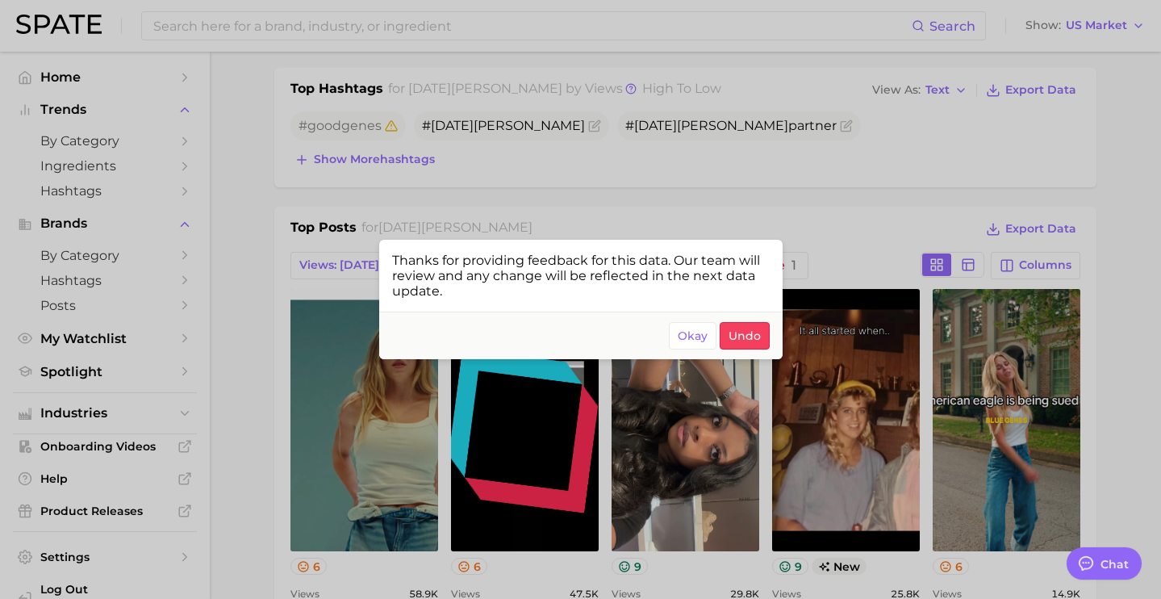
click at [291, 38] on div at bounding box center [580, 299] width 1161 height 599
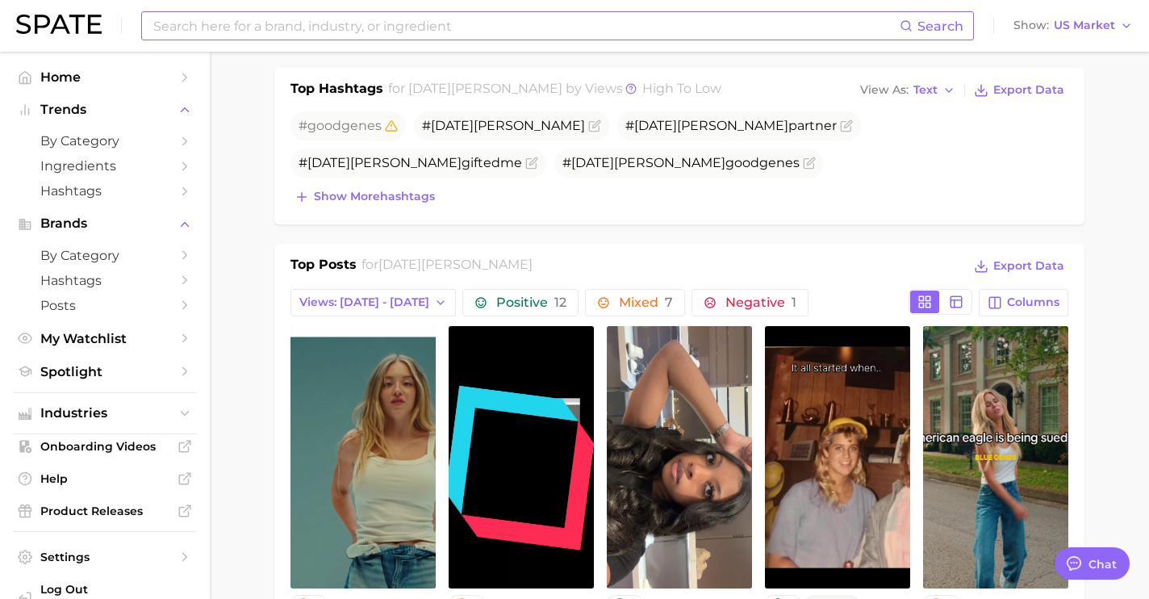
click at [291, 19] on input at bounding box center [526, 25] width 748 height 27
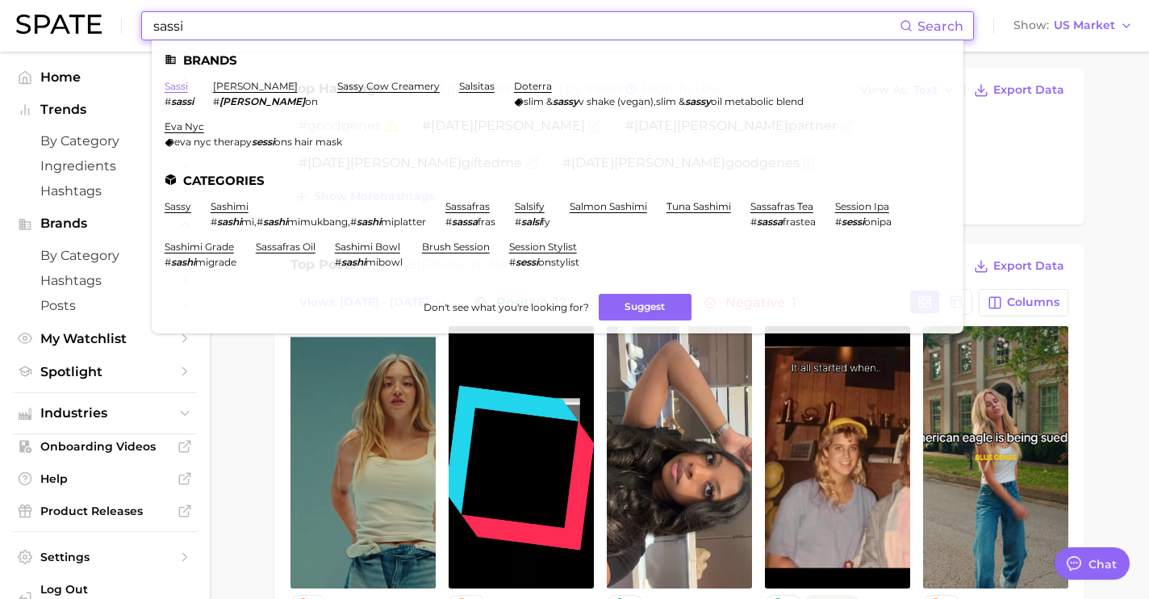
type input "sassi"
click at [172, 85] on link "sassi" at bounding box center [176, 86] width 23 height 12
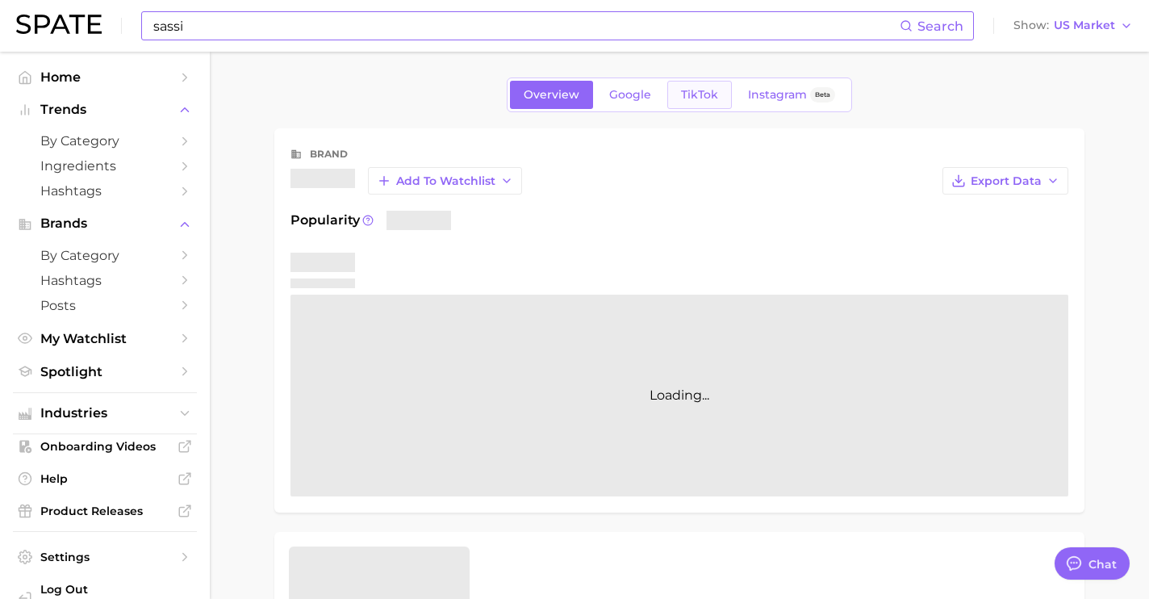
click at [702, 99] on span "TikTok" at bounding box center [699, 95] width 37 height 14
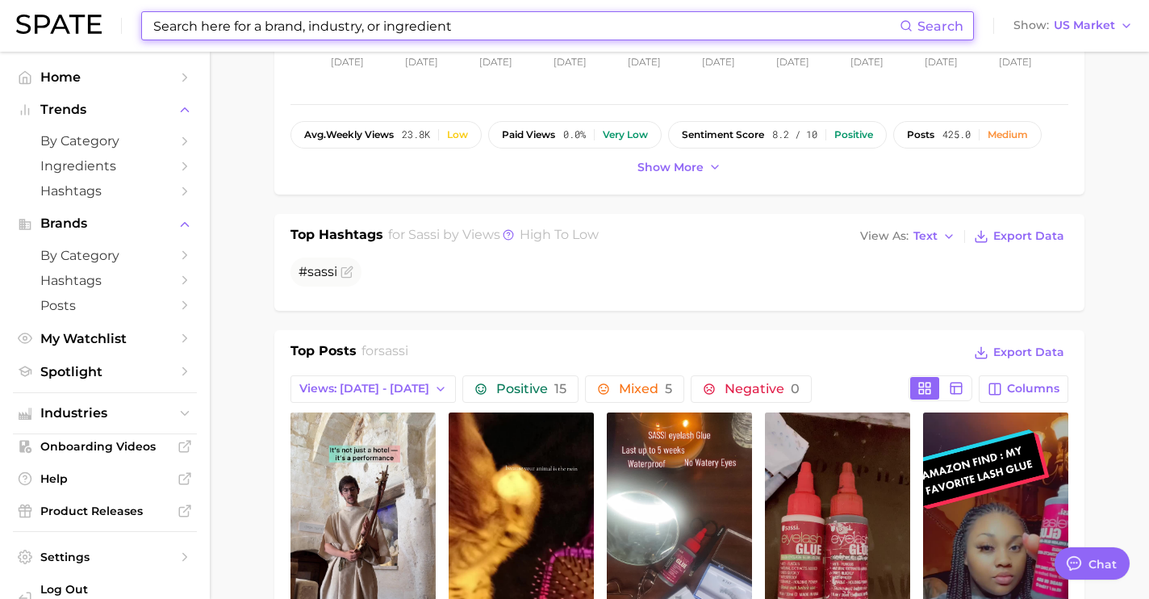
scroll to position [563, 0]
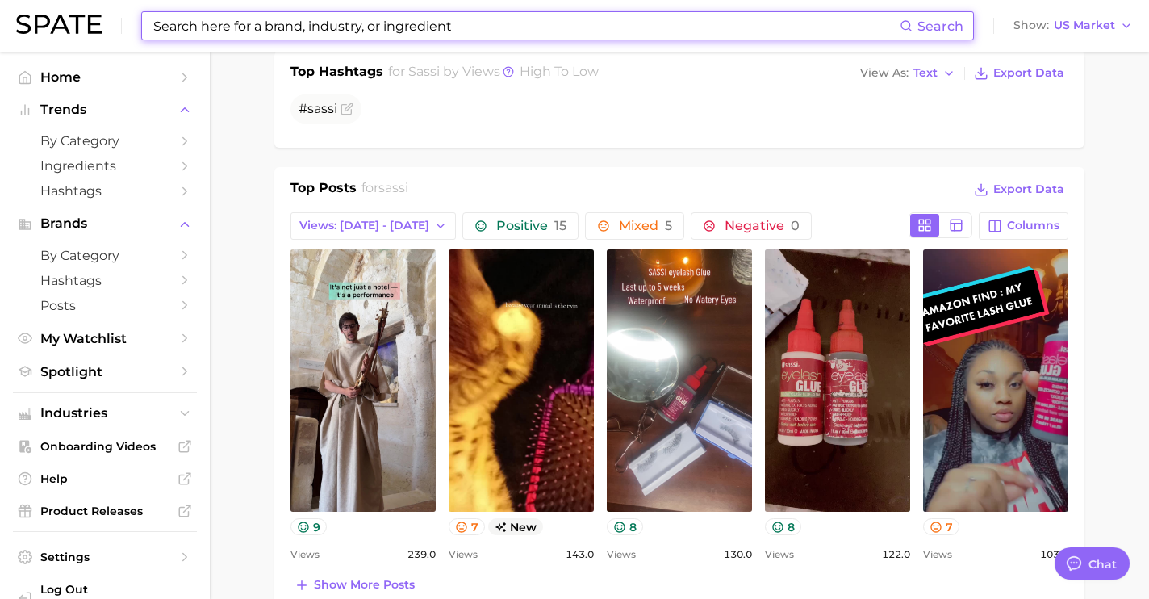
click at [331, 19] on input at bounding box center [526, 25] width 748 height 27
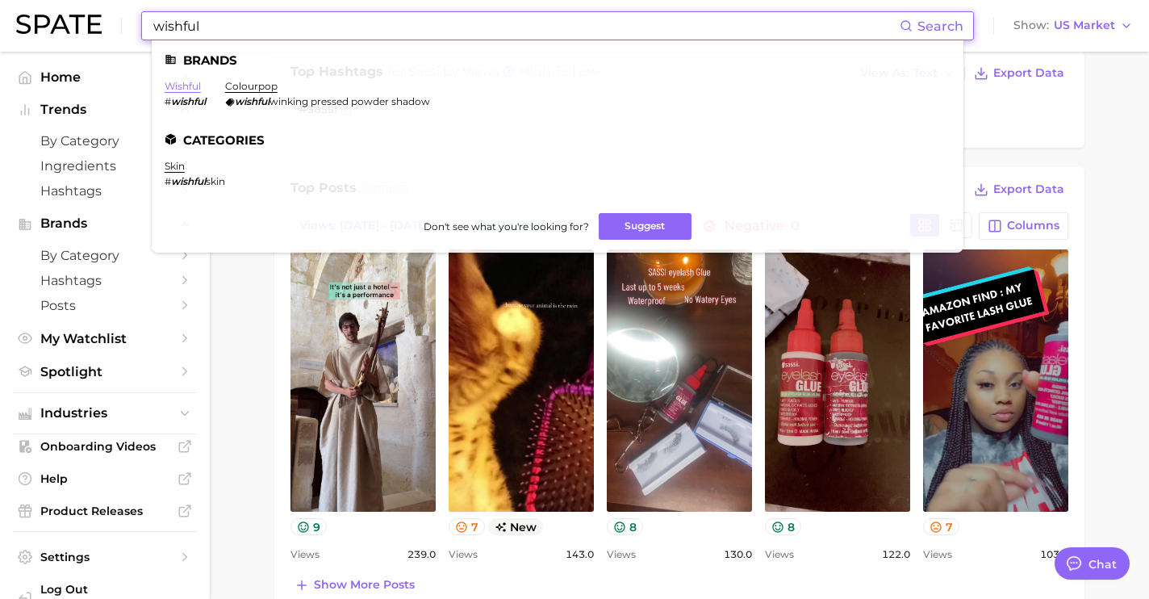
type input "wishful"
click at [186, 83] on link "wishful" at bounding box center [183, 86] width 36 height 12
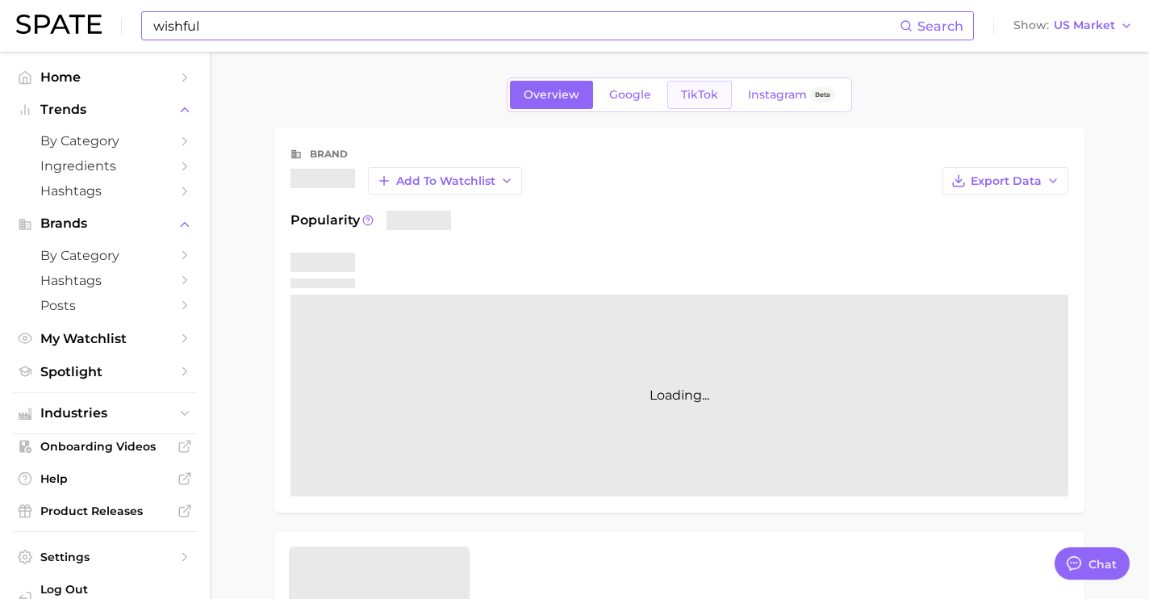
click at [681, 100] on span "TikTok" at bounding box center [699, 95] width 37 height 14
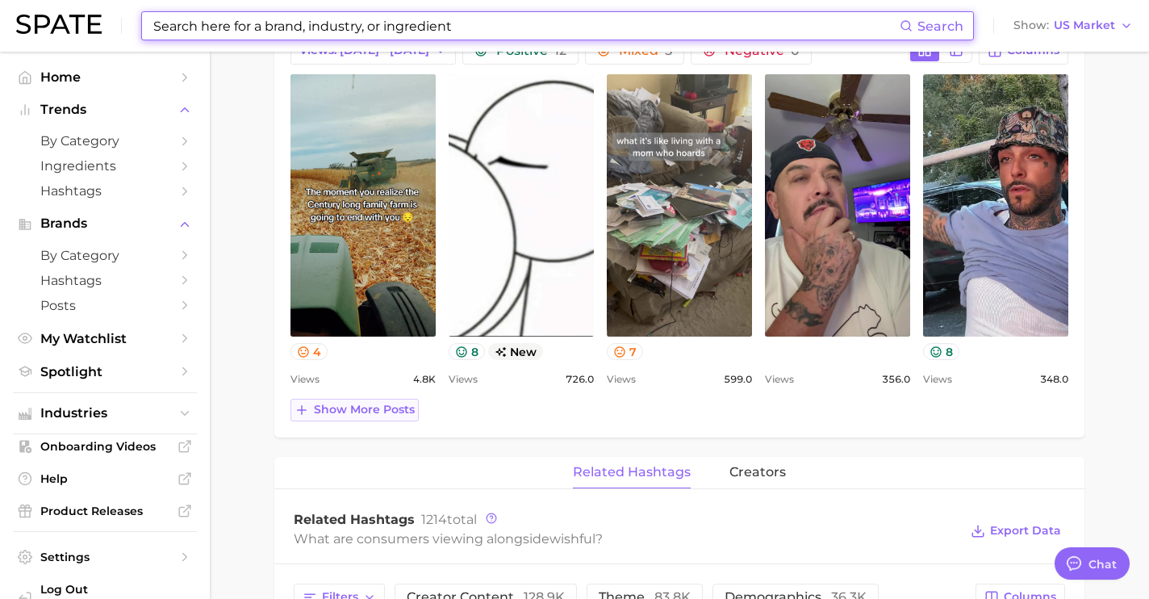
click at [377, 416] on span "Show more posts" at bounding box center [364, 410] width 101 height 14
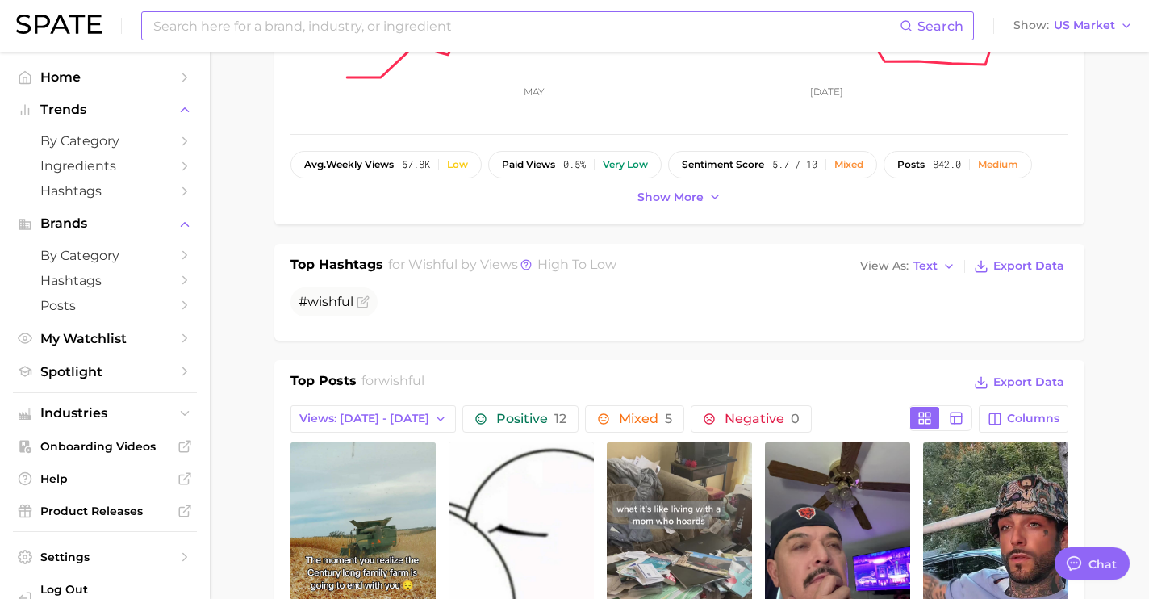
scroll to position [265, 0]
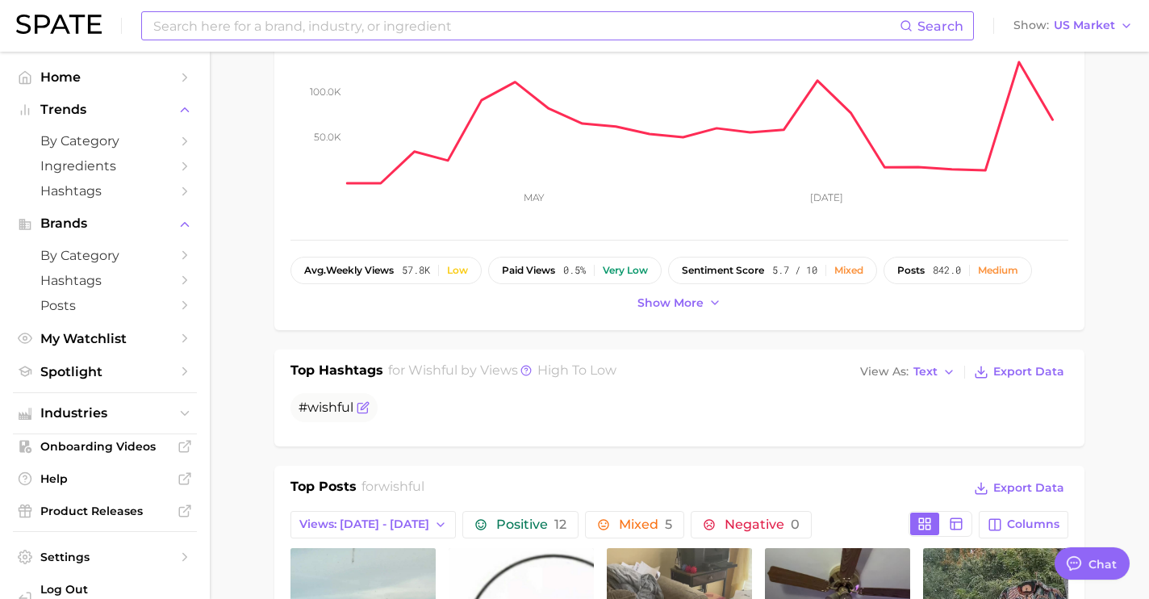
click at [363, 411] on icon "Flag as miscategorized or irrelevant" at bounding box center [363, 407] width 13 height 13
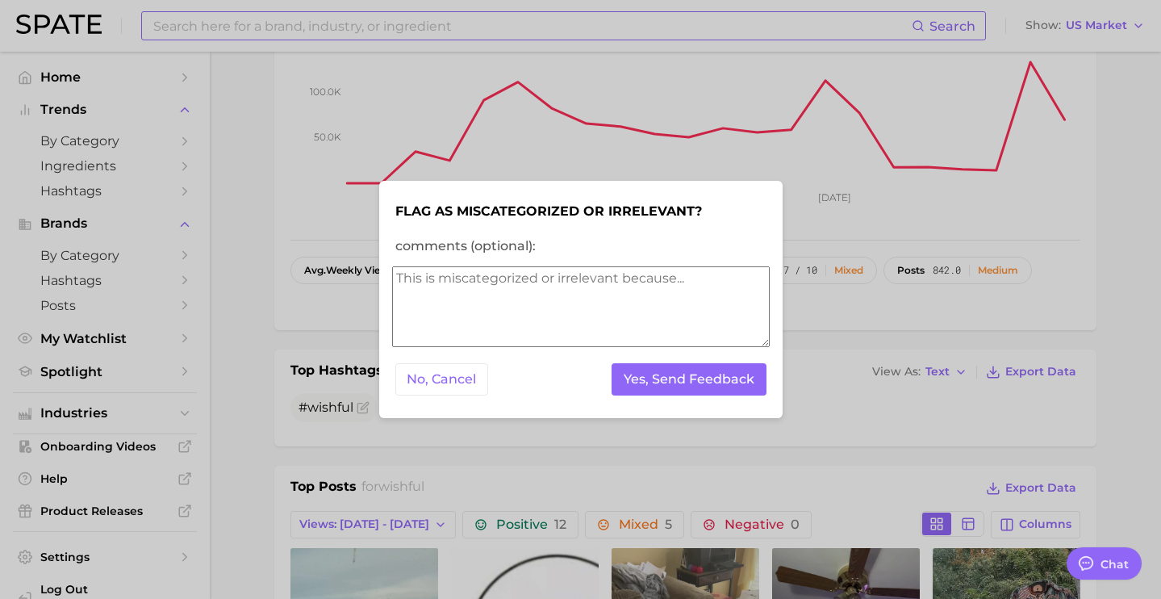
click at [525, 315] on textarea "comments (optional):" at bounding box center [581, 306] width 378 height 81
type textarea "too broad, make more brand specific"
click at [687, 368] on button "Yes, Send Feedback" at bounding box center [689, 379] width 155 height 33
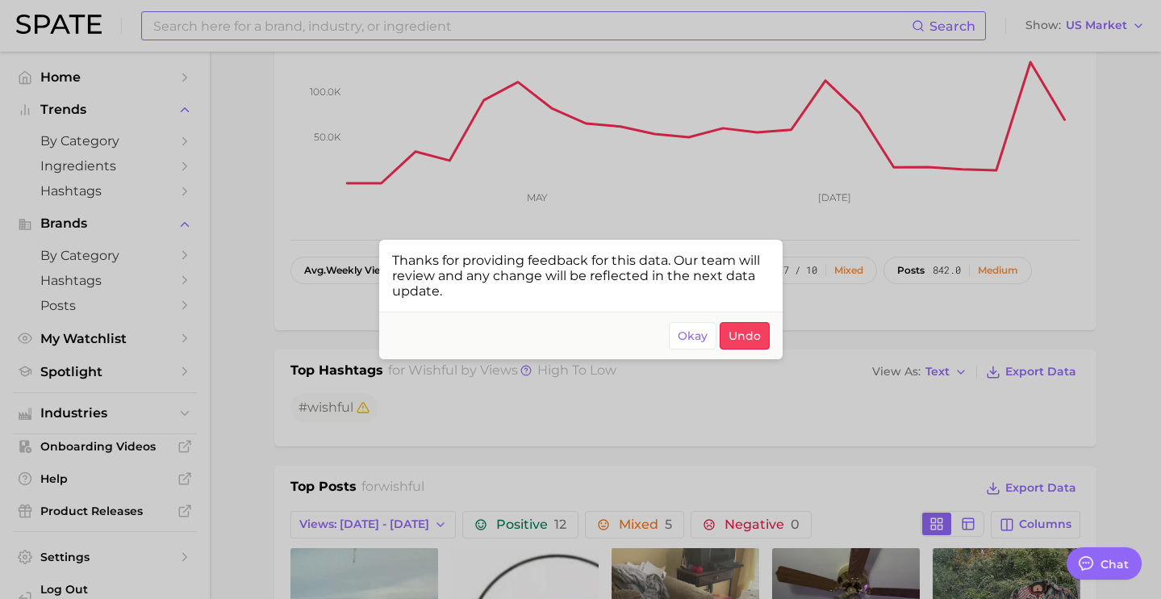
click at [317, 40] on div at bounding box center [580, 299] width 1161 height 599
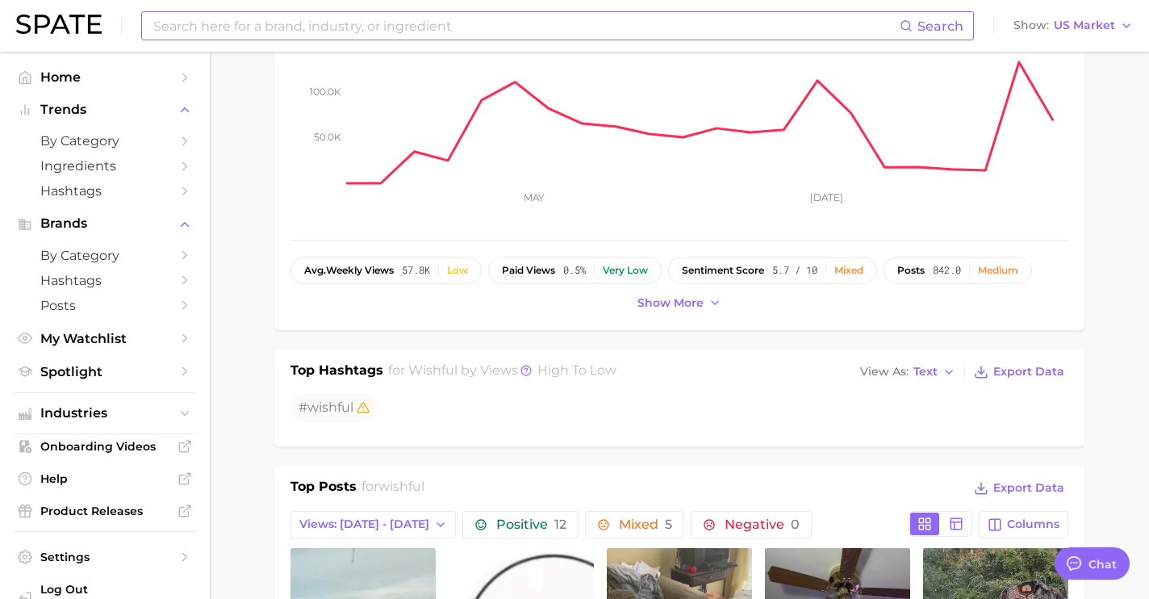
click at [315, 27] on input at bounding box center [526, 25] width 748 height 27
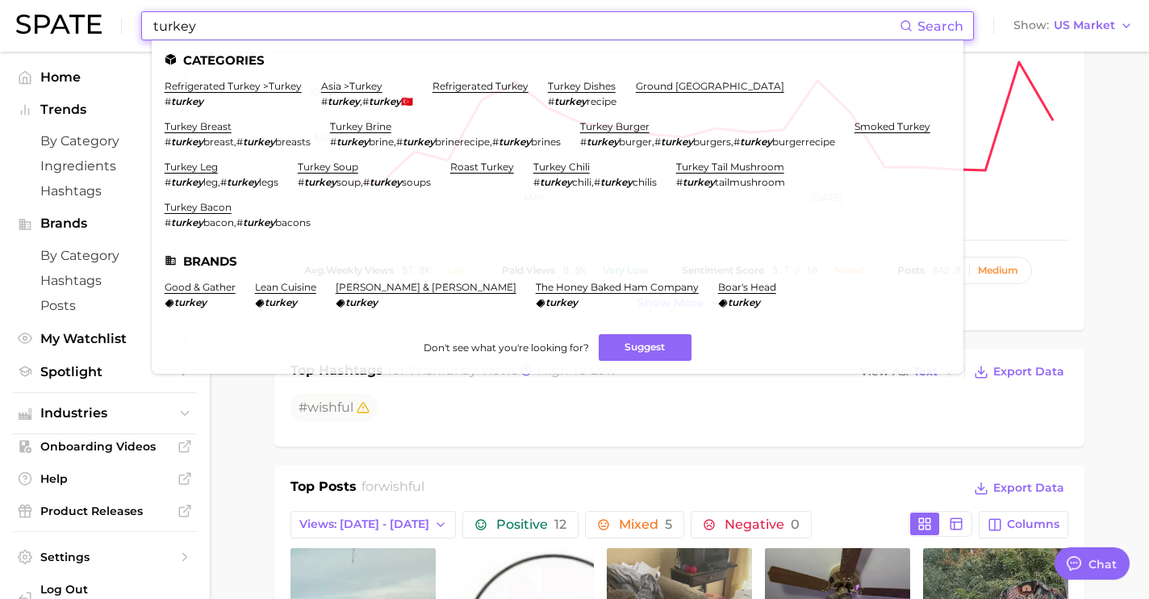
type input "turkey"
click at [273, 92] on li "refrigerated [GEOGRAPHIC_DATA] > turkey # [GEOGRAPHIC_DATA]" at bounding box center [233, 93] width 137 height 27
click at [274, 87] on link "refrigerated [GEOGRAPHIC_DATA] > [GEOGRAPHIC_DATA]" at bounding box center [233, 86] width 137 height 12
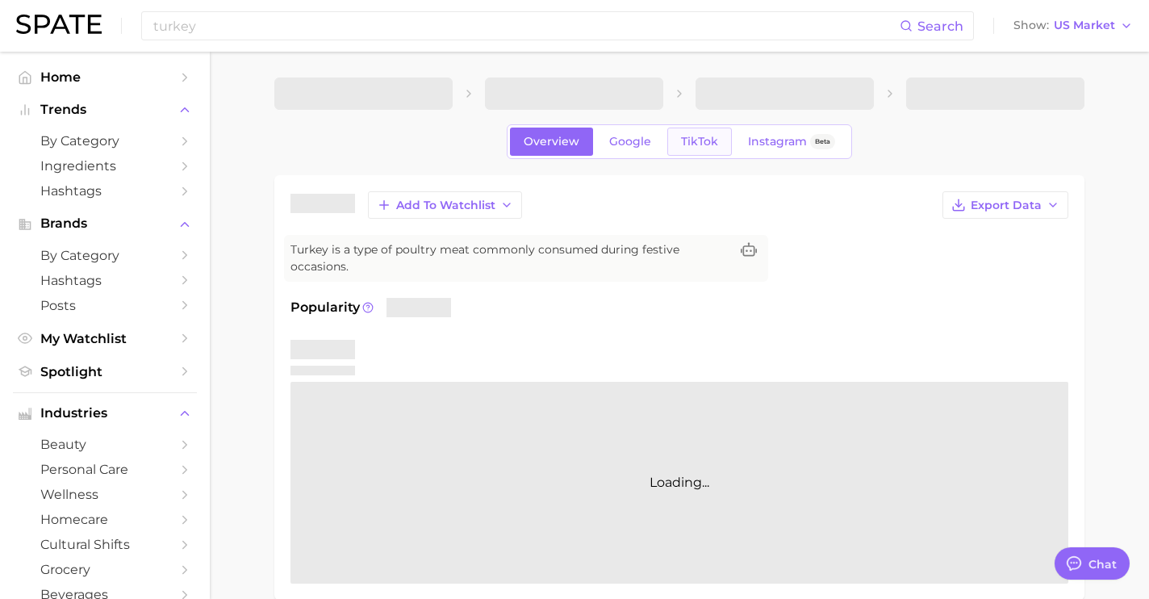
click at [669, 144] on link "TikTok" at bounding box center [699, 141] width 65 height 28
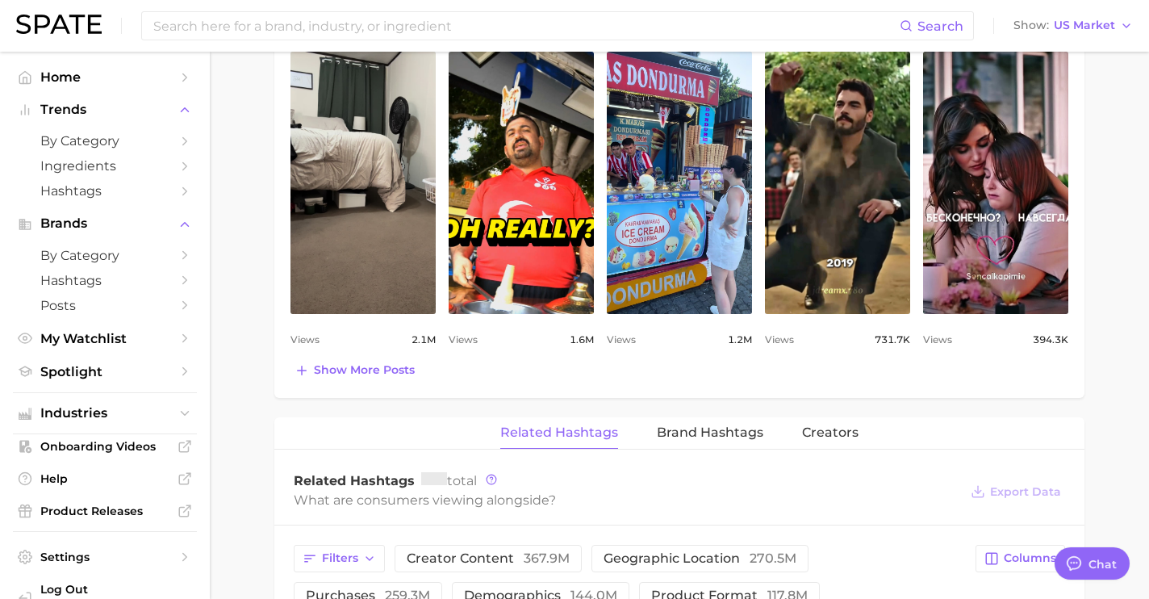
click at [392, 384] on div "Top Posts Export Data Views: [DATE] - [DATE] Positive 1 Mixed 0 Negative 0 Colu…" at bounding box center [679, 183] width 810 height 428
click at [365, 370] on span "Show more posts" at bounding box center [364, 370] width 101 height 14
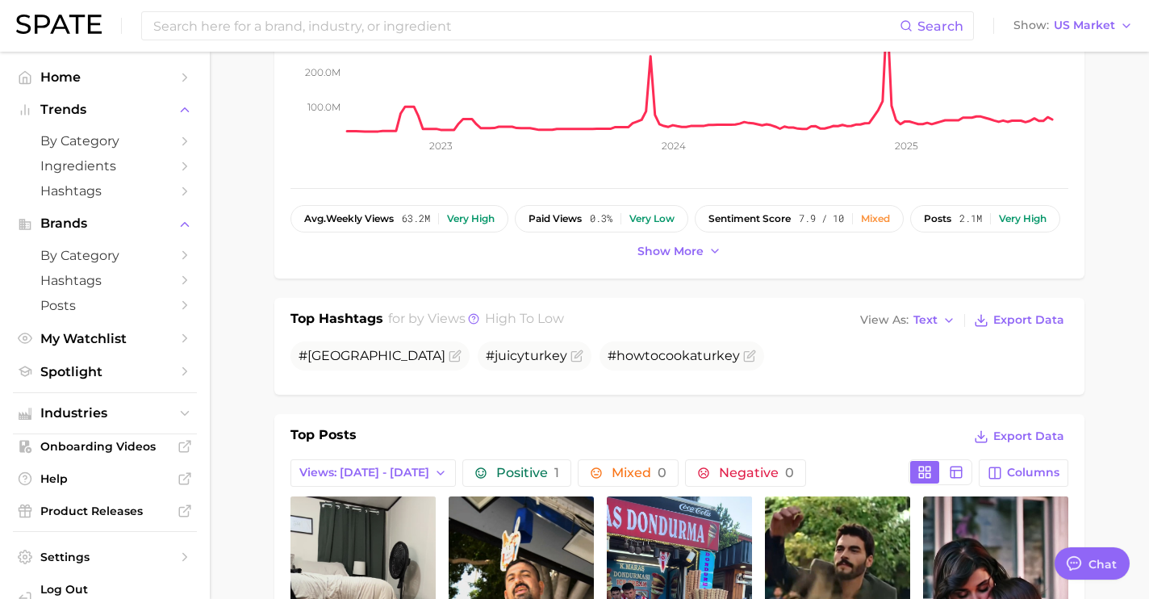
scroll to position [353, 0]
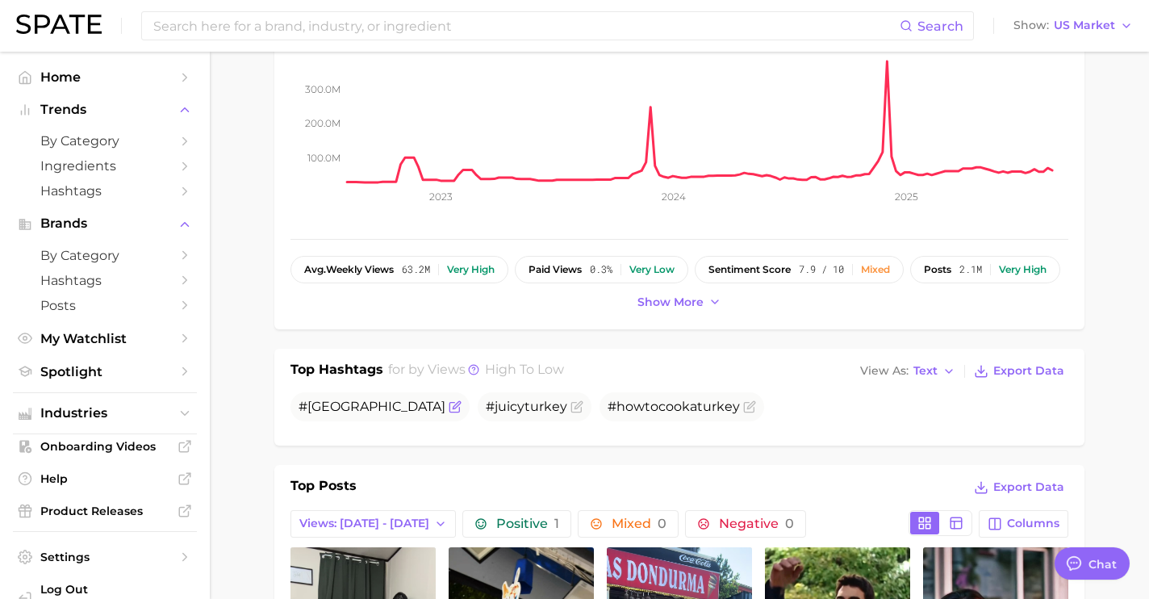
click at [449, 404] on icon "Flag as miscategorized or irrelevant" at bounding box center [455, 406] width 13 height 13
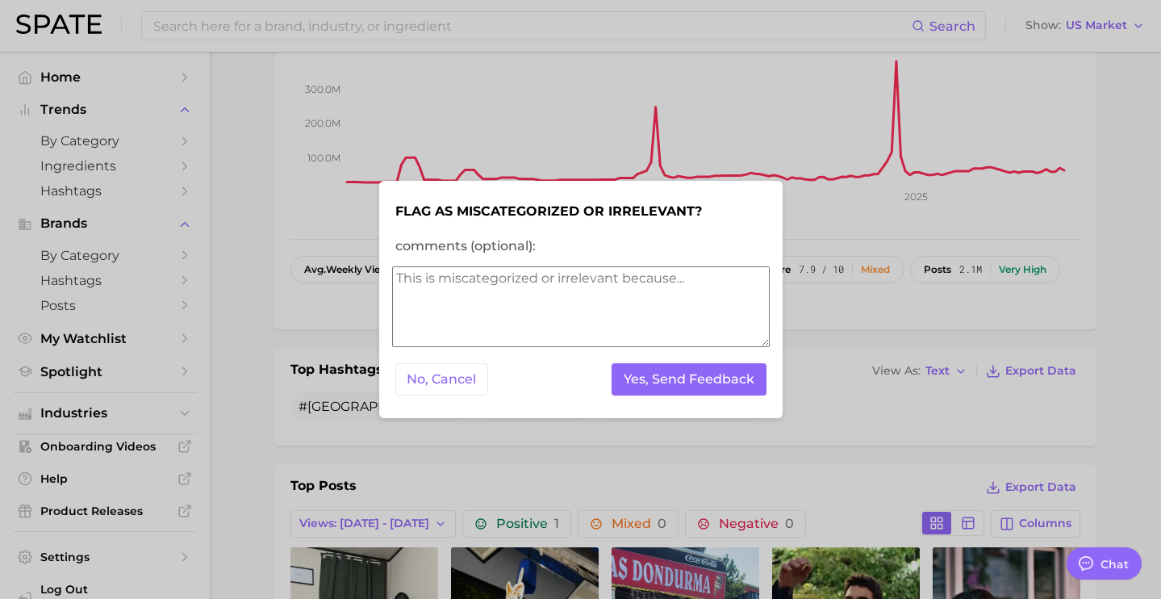
click at [532, 314] on textarea "comments (optional):" at bounding box center [581, 306] width 378 height 81
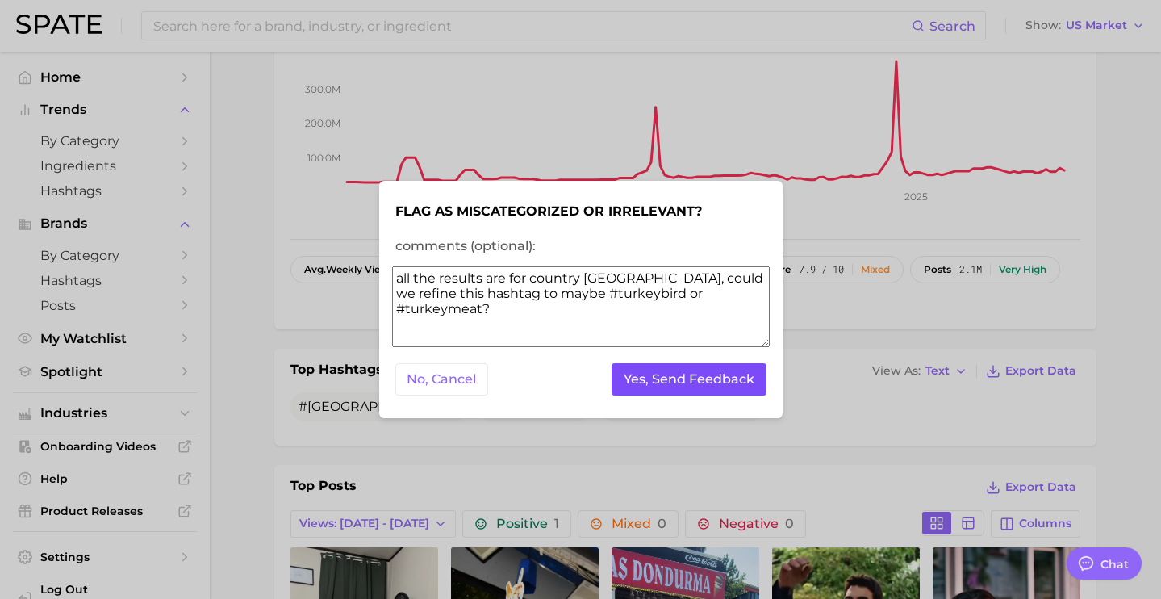
type textarea "all the results are for country [GEOGRAPHIC_DATA], could we refine this hashtag…"
click at [652, 377] on button "Yes, Send Feedback" at bounding box center [689, 379] width 155 height 33
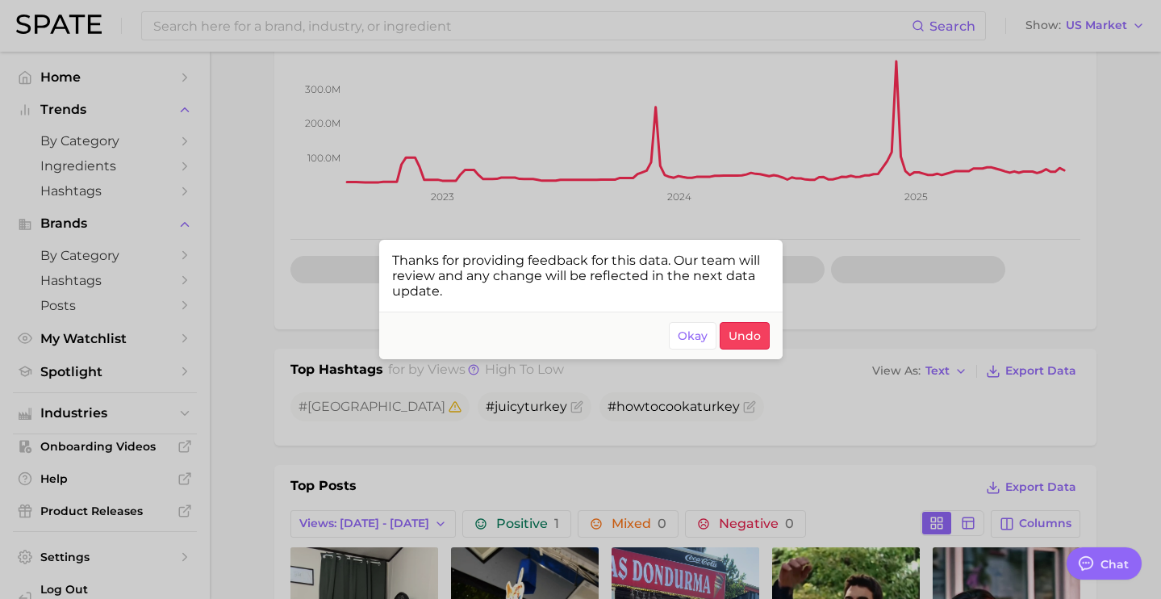
click at [297, 32] on div at bounding box center [580, 299] width 1161 height 599
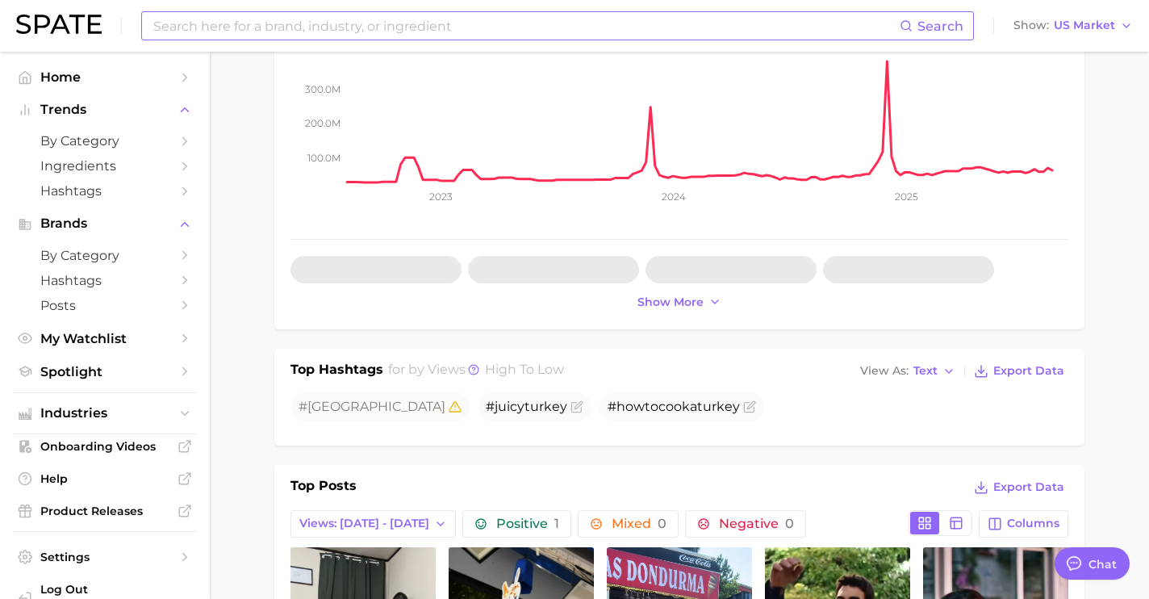
click at [301, 30] on input at bounding box center [526, 25] width 748 height 27
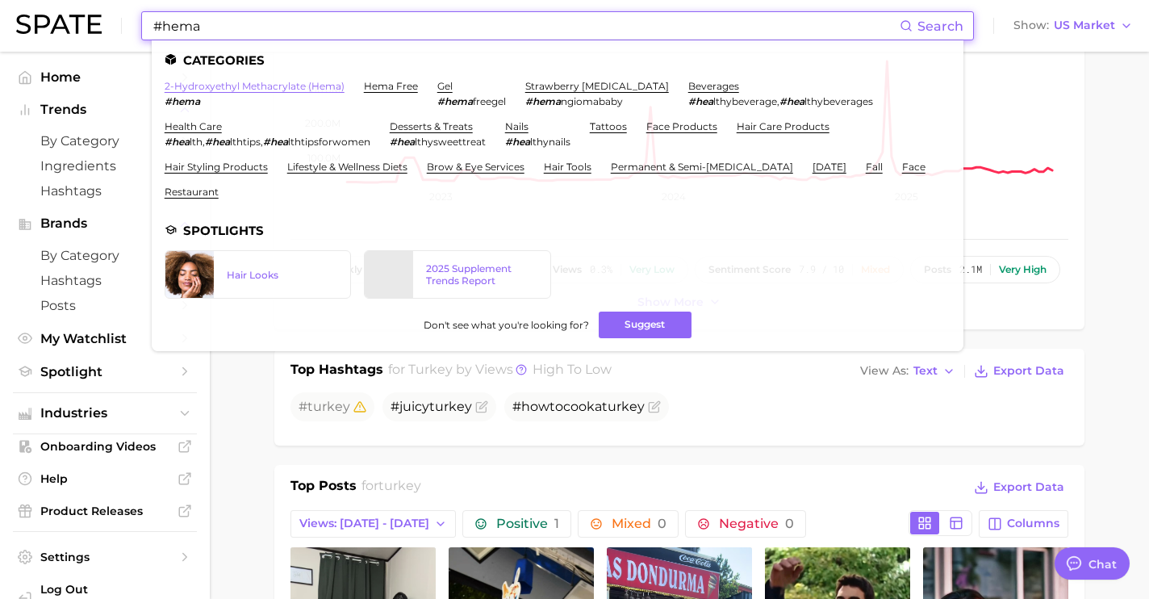
type input "#hema"
click at [249, 88] on link "2-hydroxyethyl methacrylate (hema)" at bounding box center [255, 86] width 180 height 12
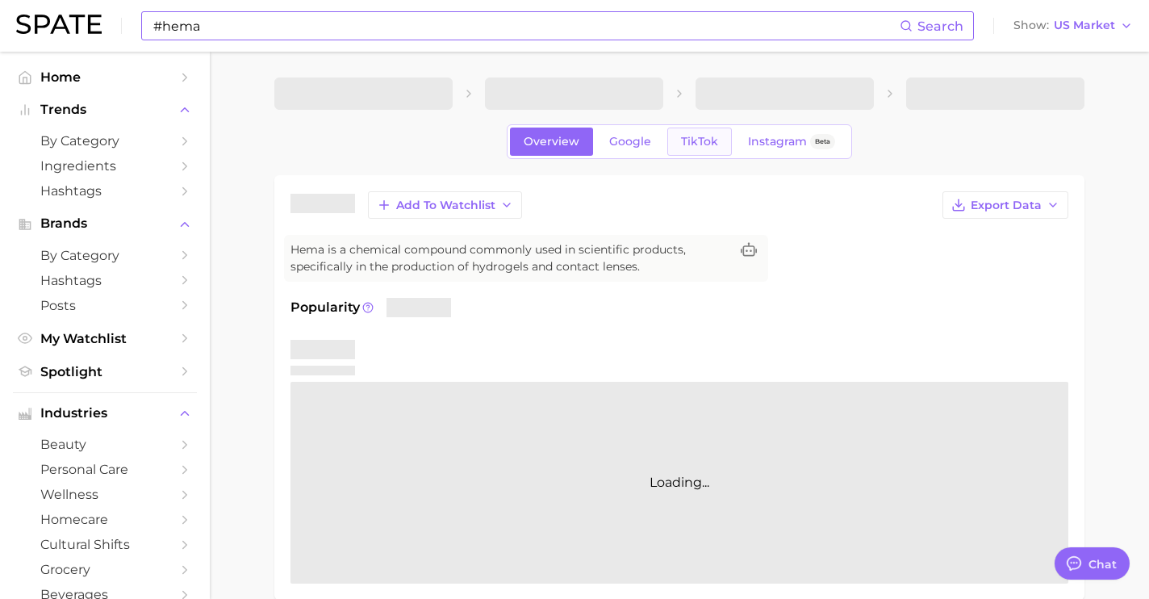
click at [708, 144] on span "TikTok" at bounding box center [699, 142] width 37 height 14
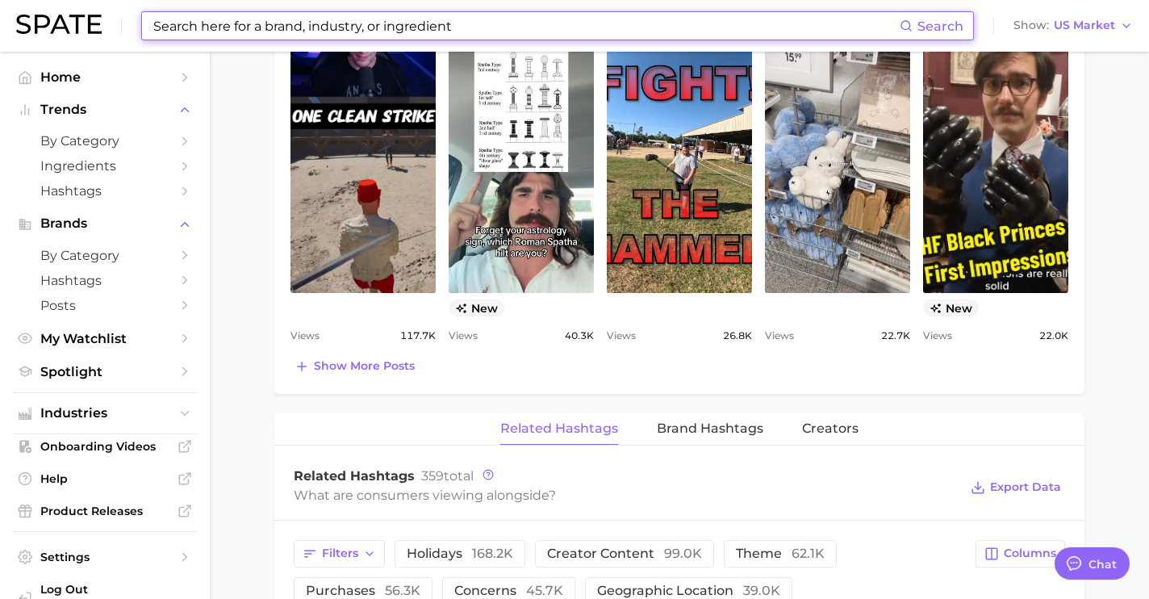
click at [394, 367] on span "Show more posts" at bounding box center [364, 366] width 101 height 14
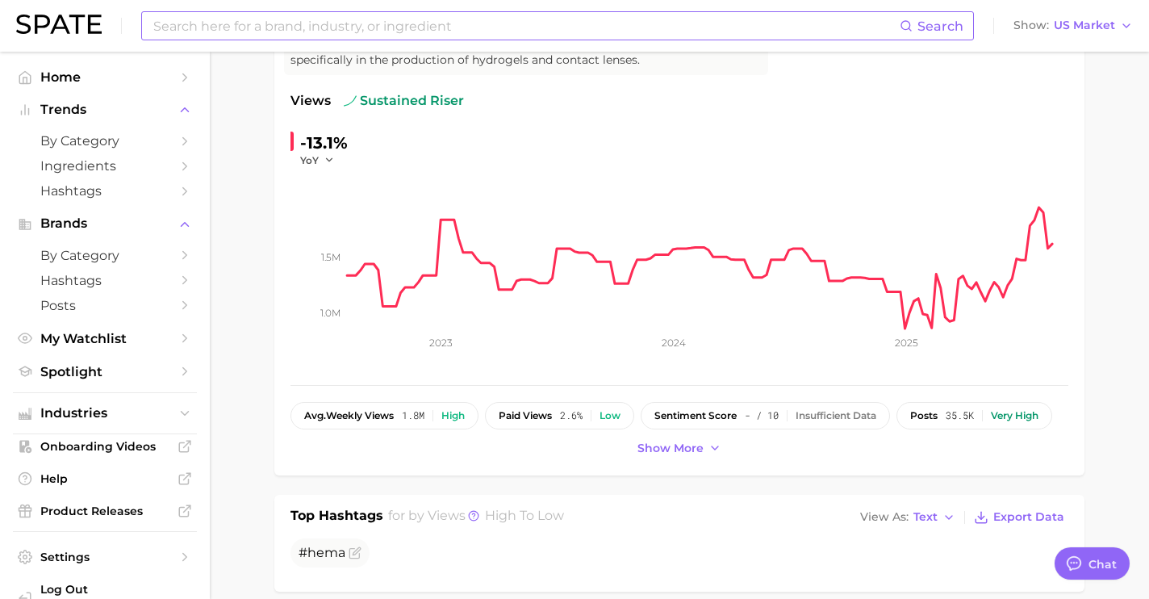
scroll to position [7, 0]
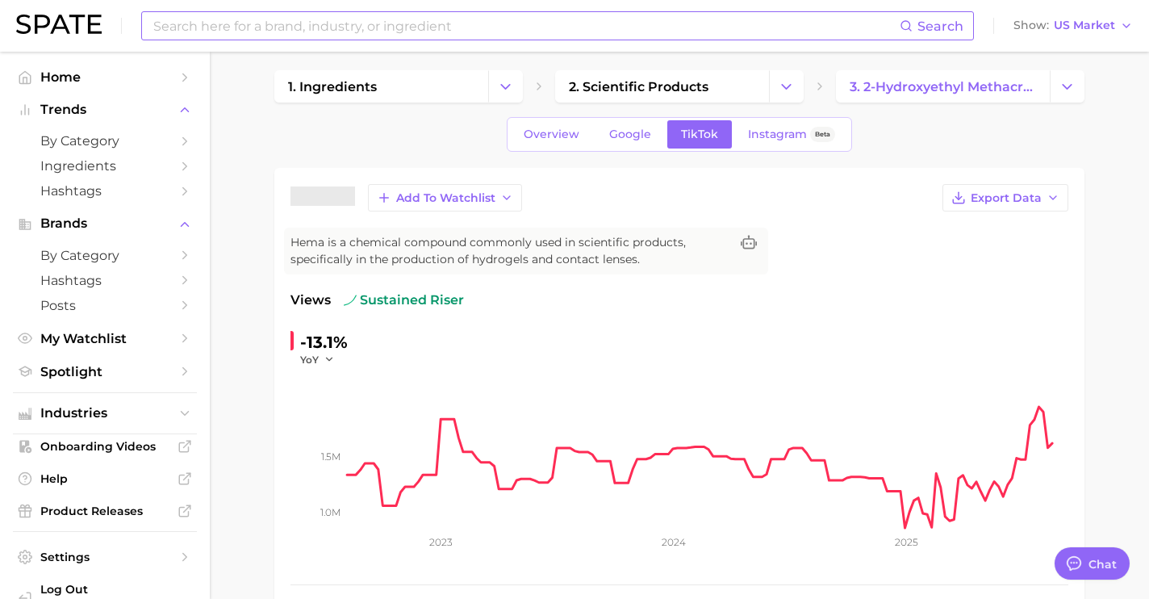
click at [444, 23] on input at bounding box center [526, 25] width 748 height 27
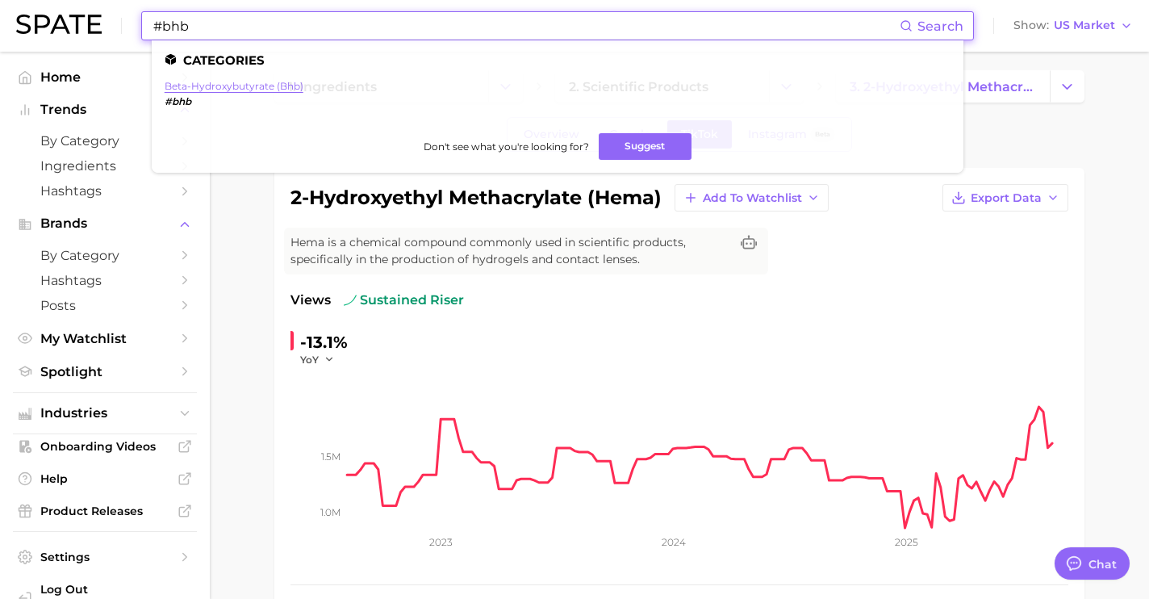
type input "#bhb"
click at [212, 86] on link "beta-hydroxybutyrate (bhb)" at bounding box center [234, 86] width 139 height 12
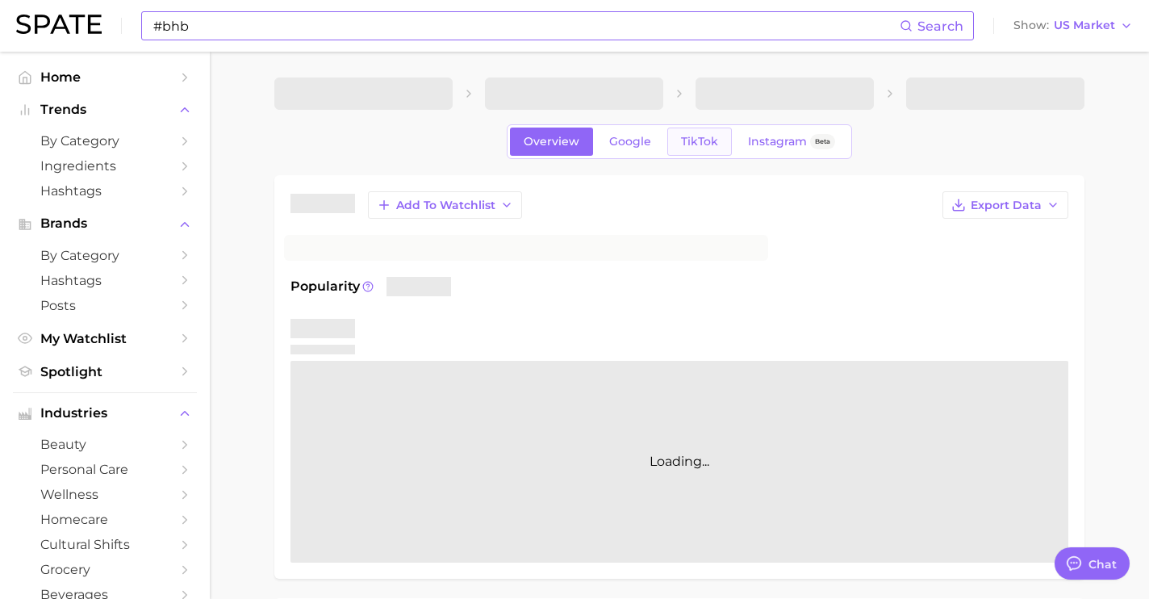
click at [694, 137] on span "TikTok" at bounding box center [699, 142] width 37 height 14
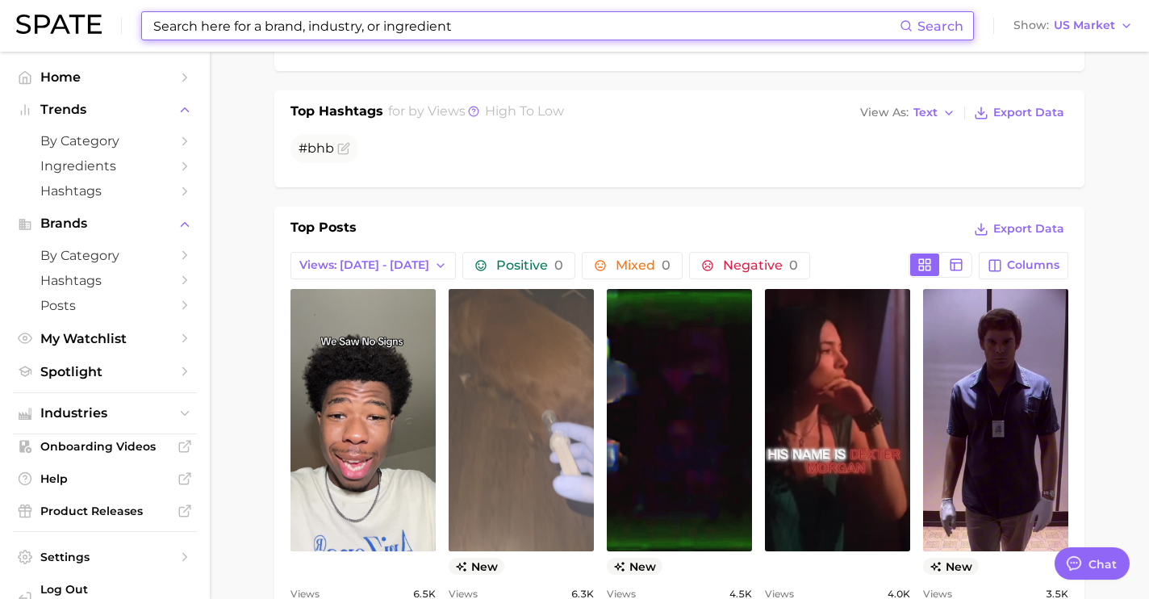
scroll to position [608, 0]
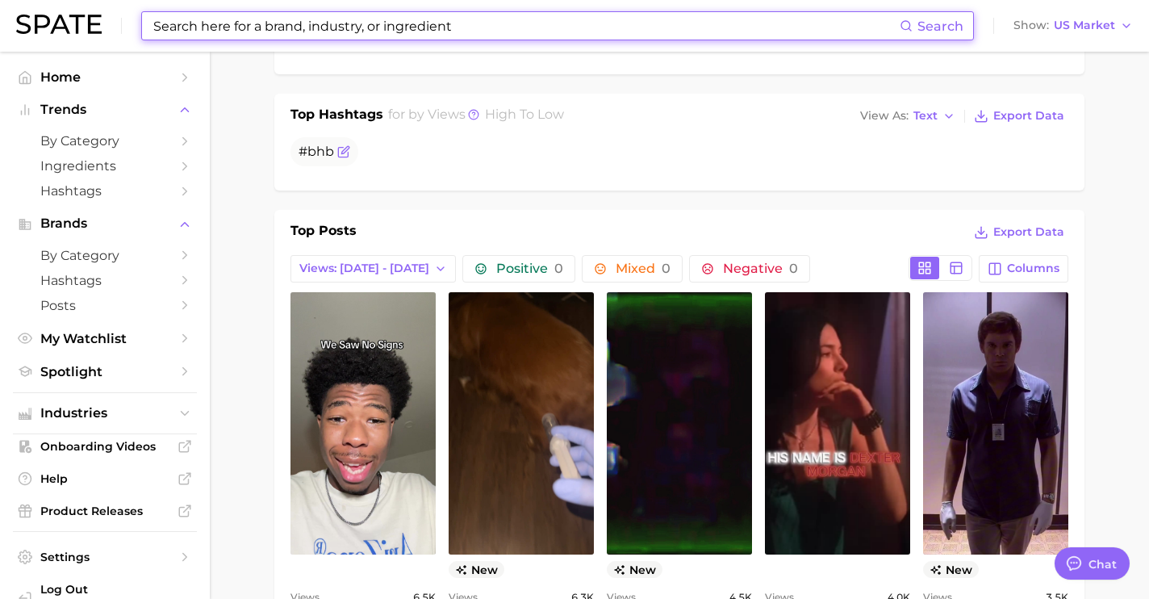
click at [347, 151] on icon "Flag as miscategorized or irrelevant" at bounding box center [343, 151] width 13 height 13
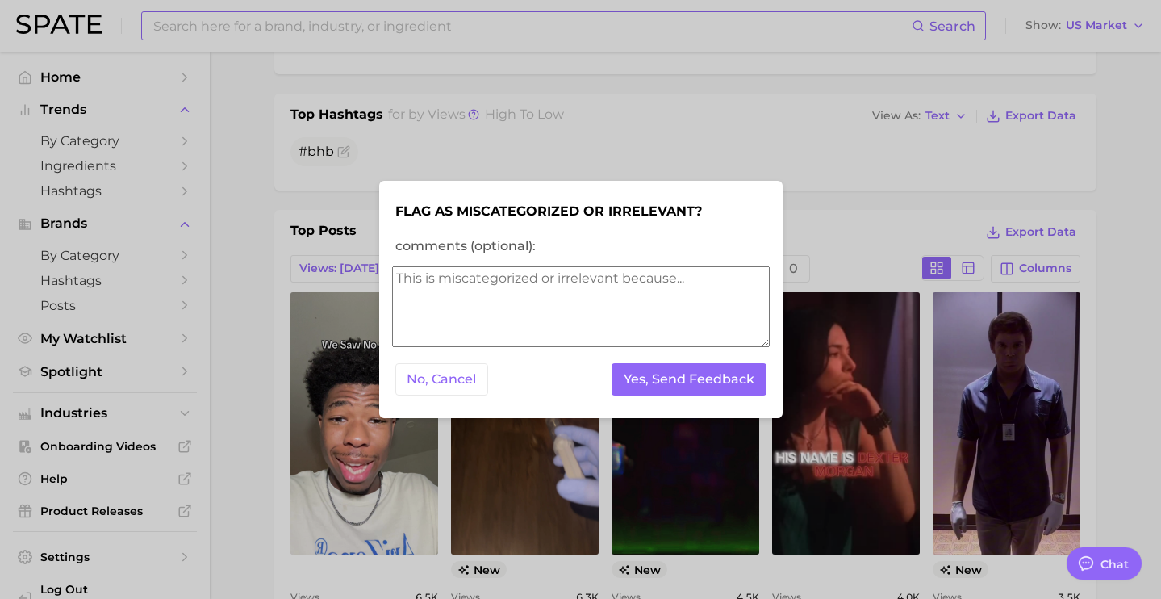
click at [479, 300] on textarea "comments (optional):" at bounding box center [581, 306] width 378 height 81
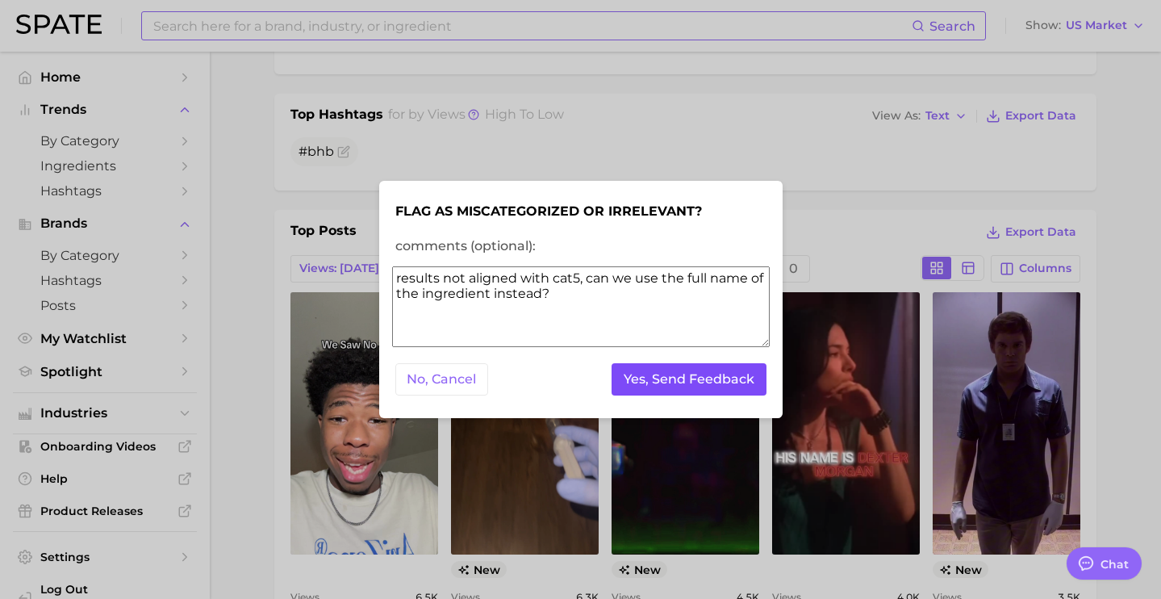
type textarea "results not aligned with cat5, can we use the full name of the ingredient inste…"
click at [704, 378] on button "Yes, Send Feedback" at bounding box center [689, 379] width 155 height 33
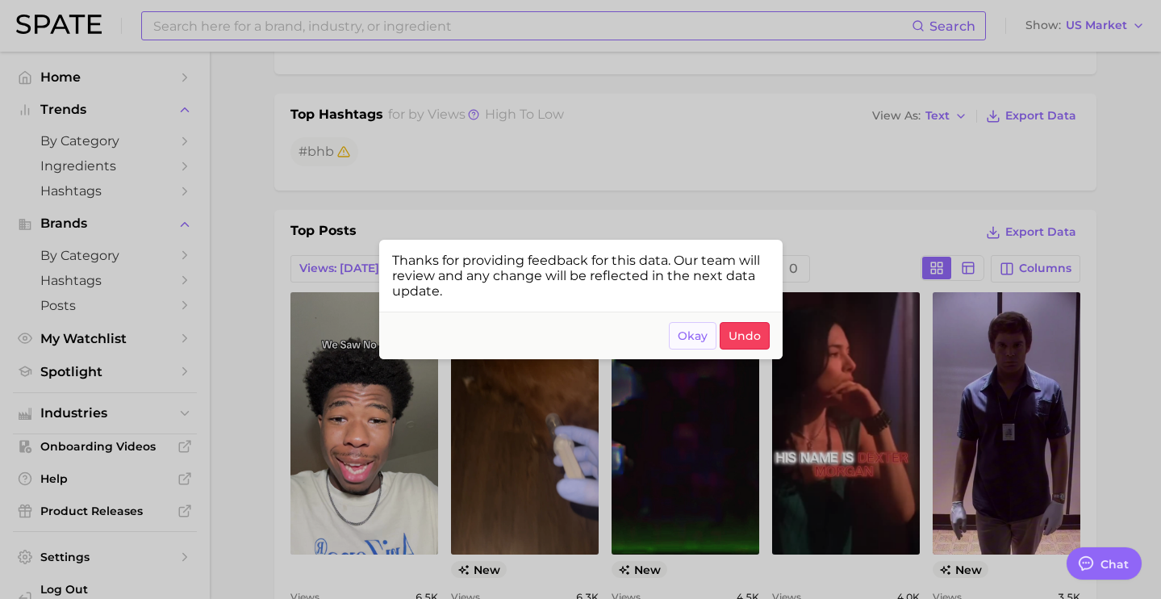
click at [680, 335] on span "Okay" at bounding box center [693, 336] width 30 height 14
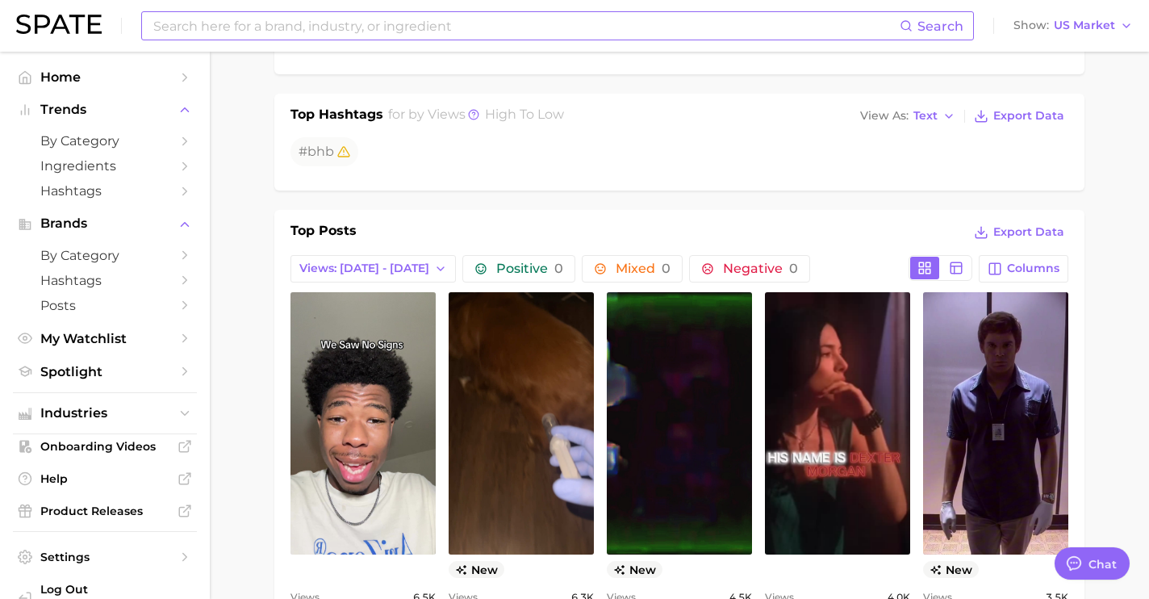
click at [249, 42] on div "Search Show US Market" at bounding box center [574, 26] width 1117 height 52
click at [252, 37] on input at bounding box center [526, 25] width 748 height 27
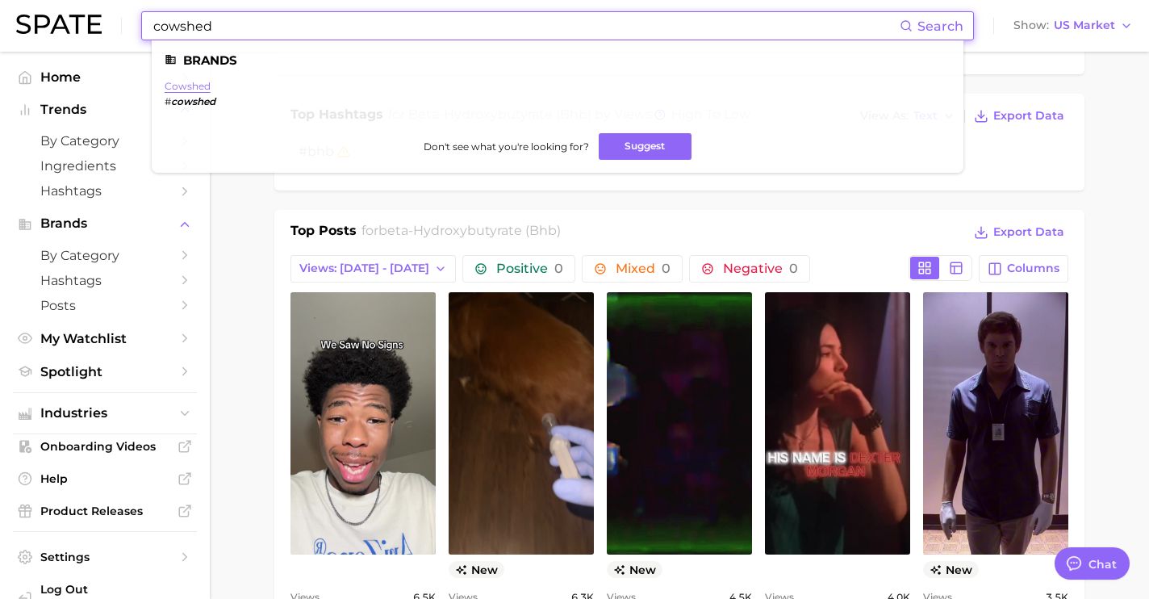
type input "cowshed"
click at [200, 89] on link "cowshed" at bounding box center [188, 86] width 46 height 12
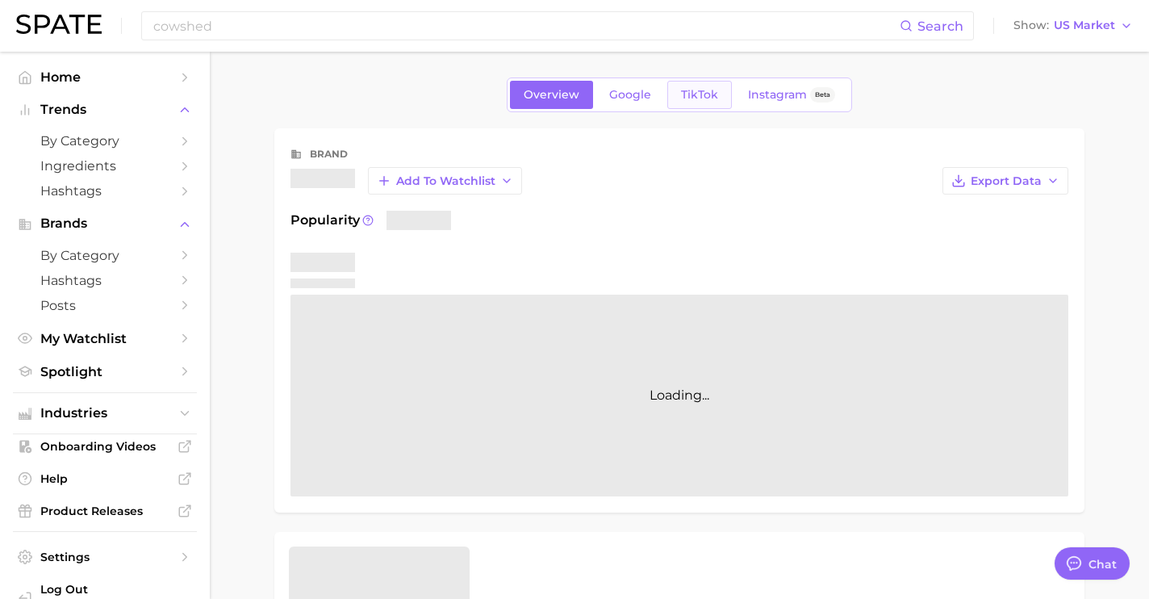
click at [721, 89] on link "TikTok" at bounding box center [699, 95] width 65 height 28
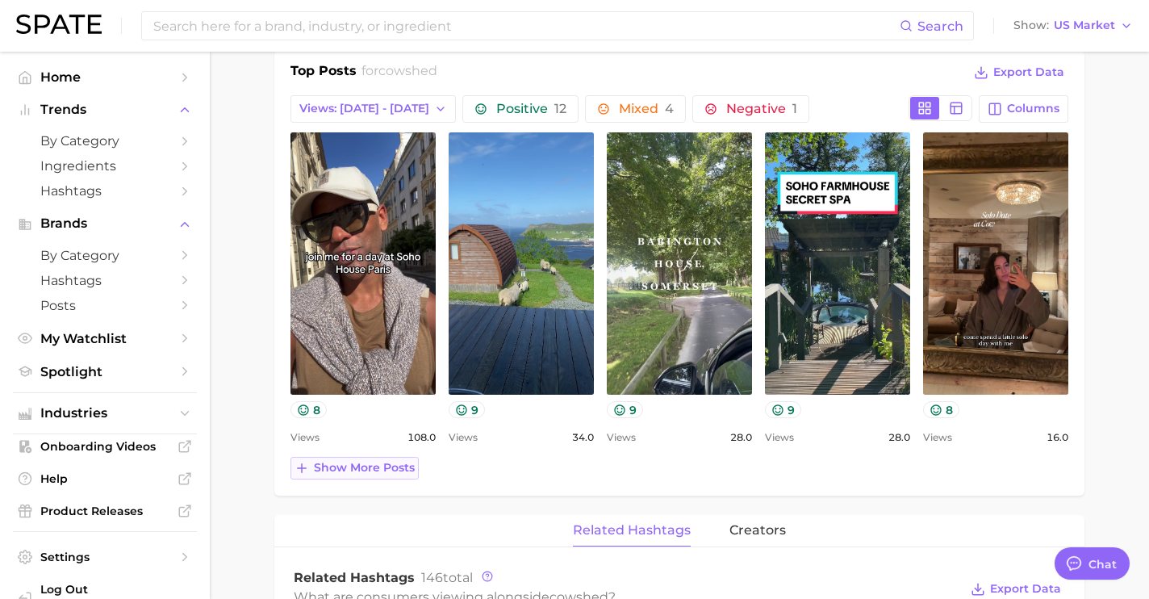
click at [385, 474] on button "Show more posts" at bounding box center [354, 468] width 128 height 23
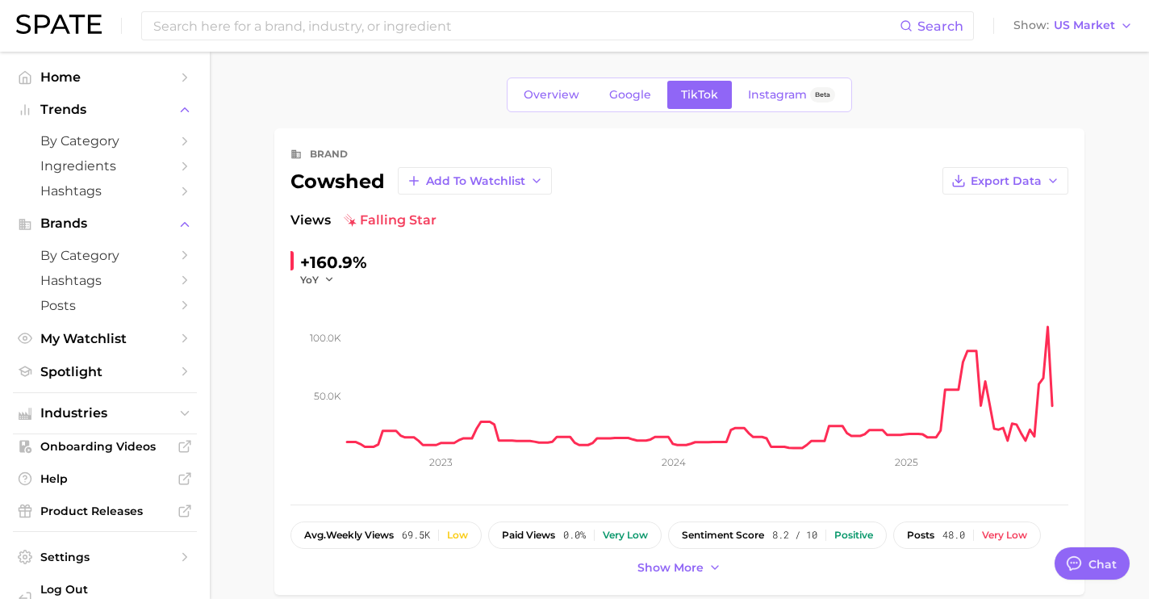
click at [624, 79] on div "Overview Google TikTok Instagram Beta" at bounding box center [679, 94] width 345 height 35
click at [629, 106] on link "Google" at bounding box center [629, 95] width 69 height 28
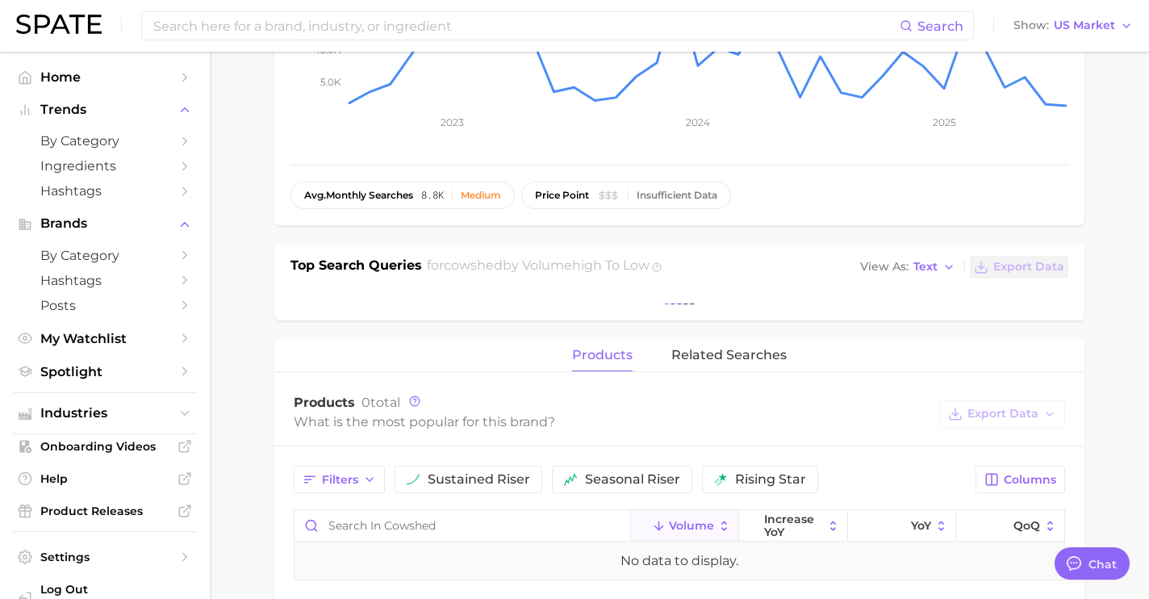
scroll to position [340, 0]
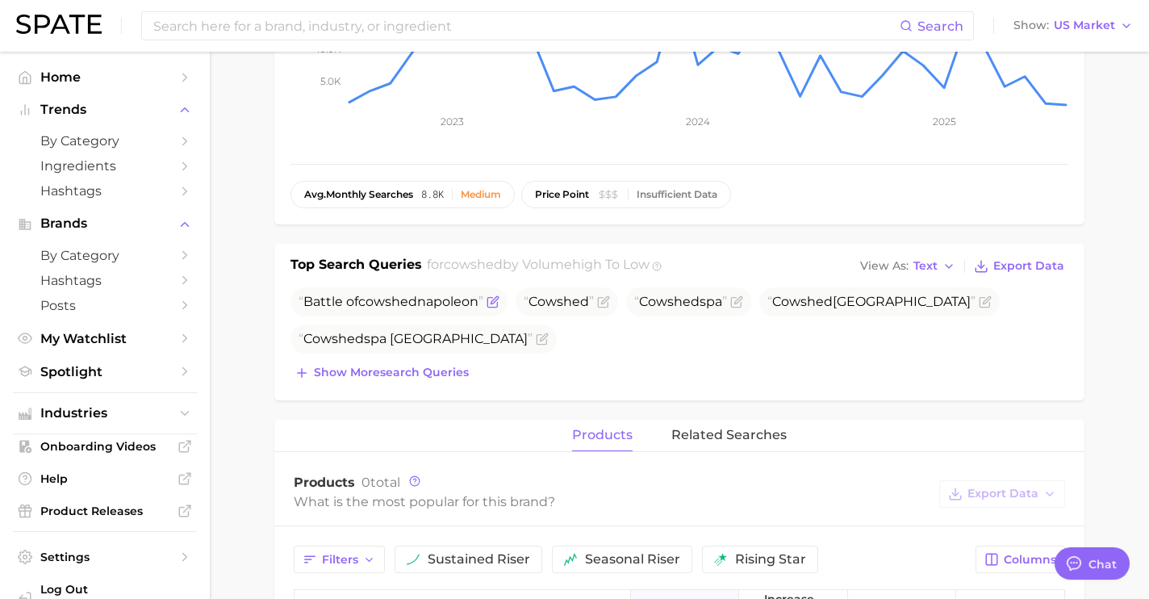
click at [491, 298] on icon "Flag as miscategorized or irrelevant" at bounding box center [493, 301] width 13 height 13
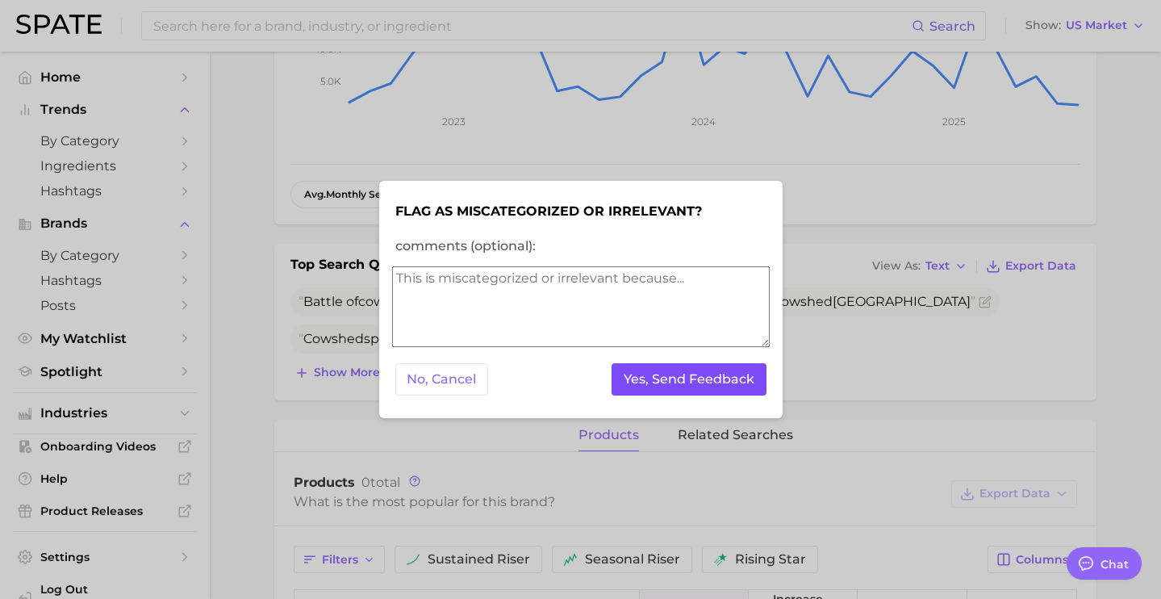
click at [635, 373] on button "Yes, Send Feedback" at bounding box center [689, 379] width 155 height 33
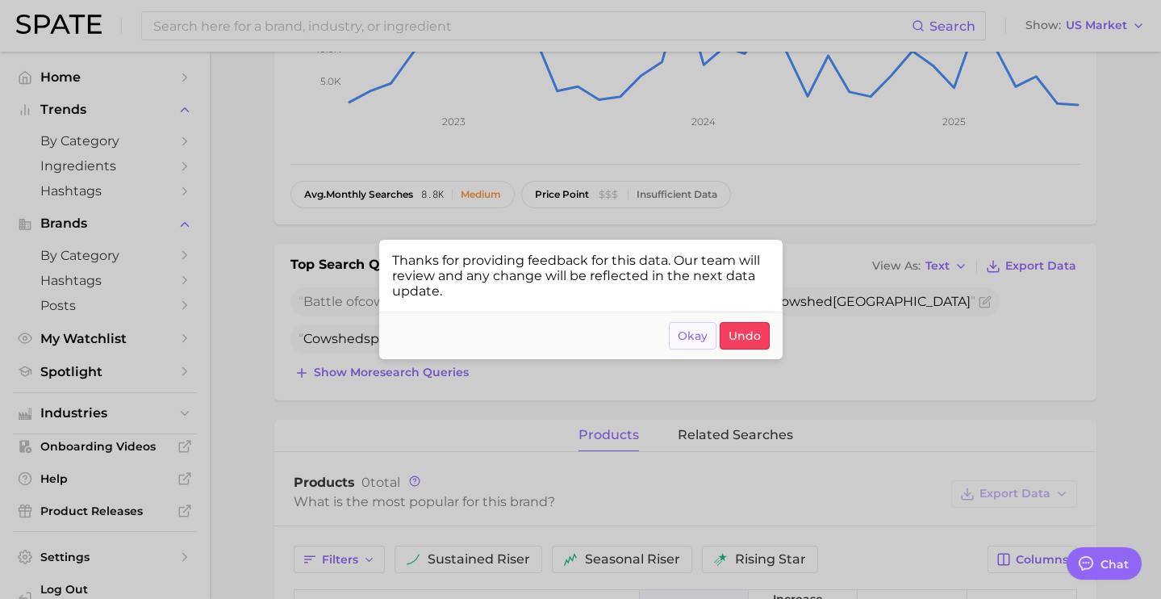
click at [677, 344] on button "Okay" at bounding box center [693, 335] width 48 height 27
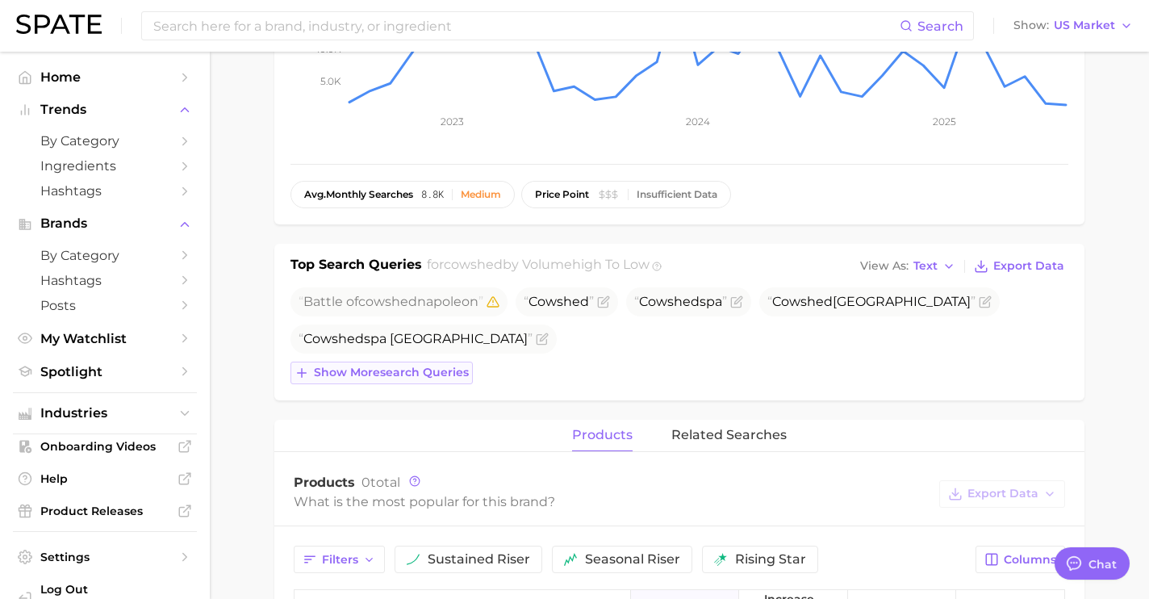
click at [359, 370] on span "Show more search queries" at bounding box center [391, 372] width 155 height 14
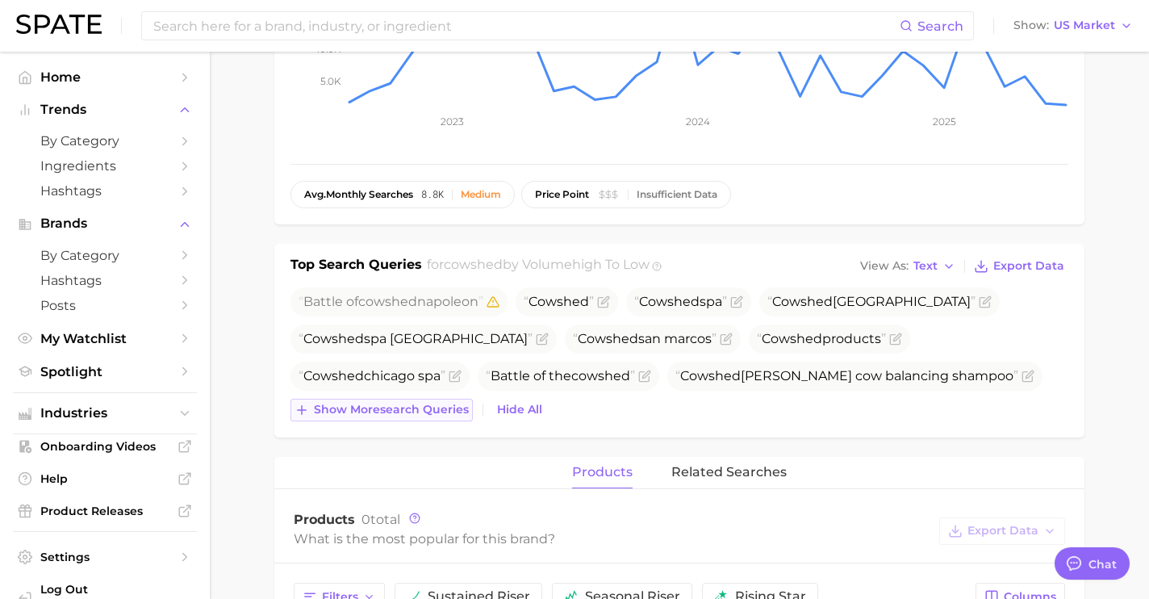
click at [440, 404] on span "Show more search queries" at bounding box center [391, 410] width 155 height 14
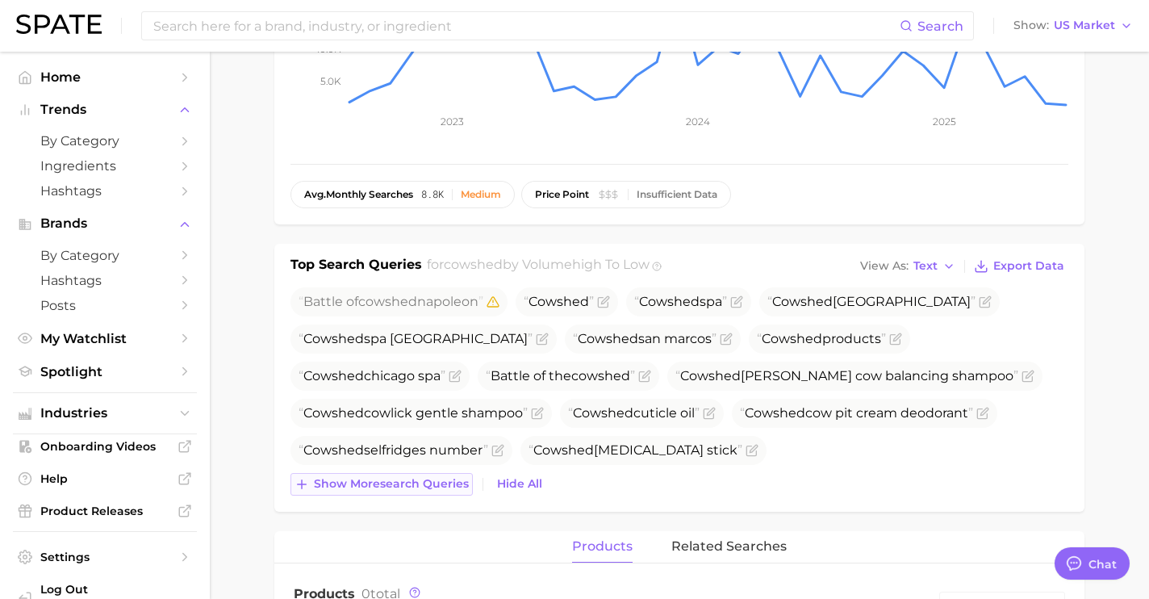
click at [464, 489] on span "Show more search queries" at bounding box center [391, 484] width 155 height 14
click at [642, 375] on icon "Flag as miscategorized or irrelevant" at bounding box center [645, 373] width 7 height 7
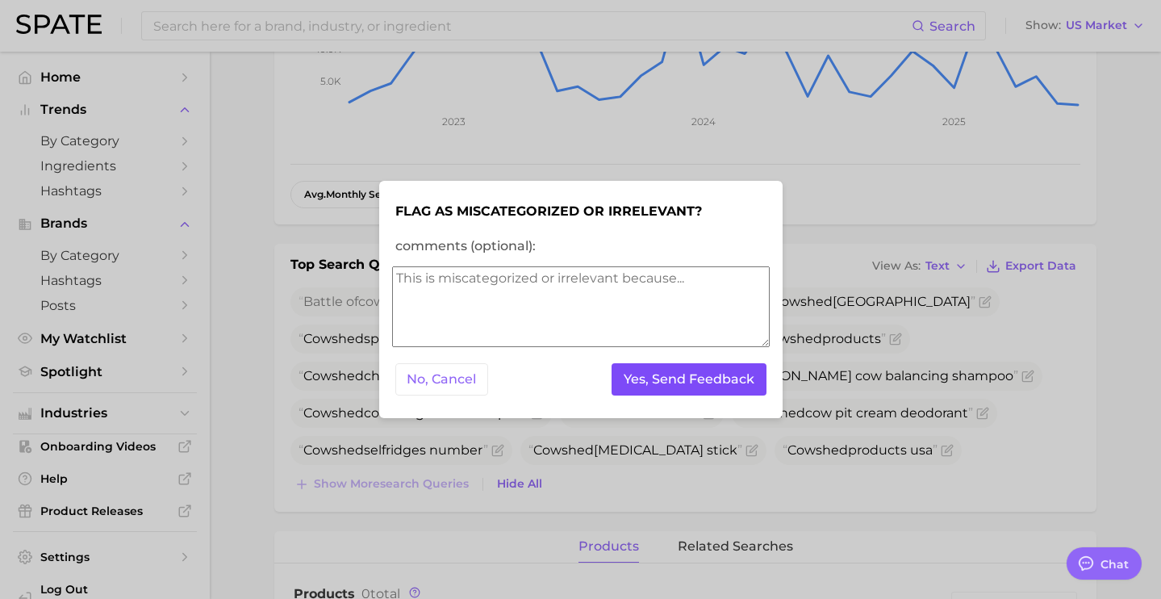
click at [640, 378] on button "Yes, Send Feedback" at bounding box center [689, 379] width 155 height 33
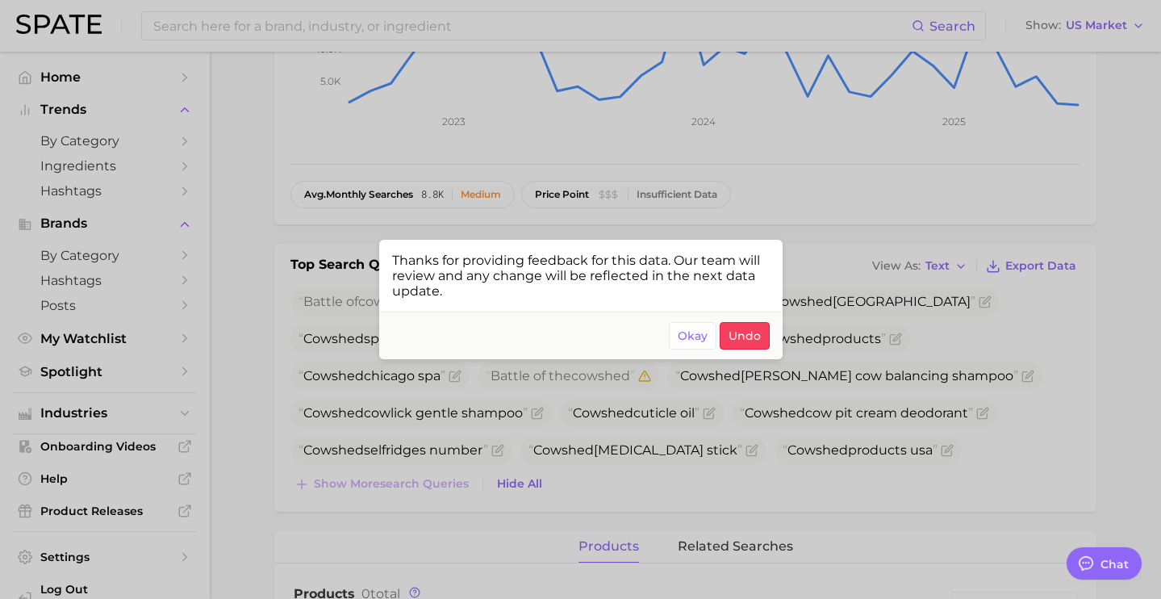
click at [570, 202] on div at bounding box center [580, 299] width 1161 height 599
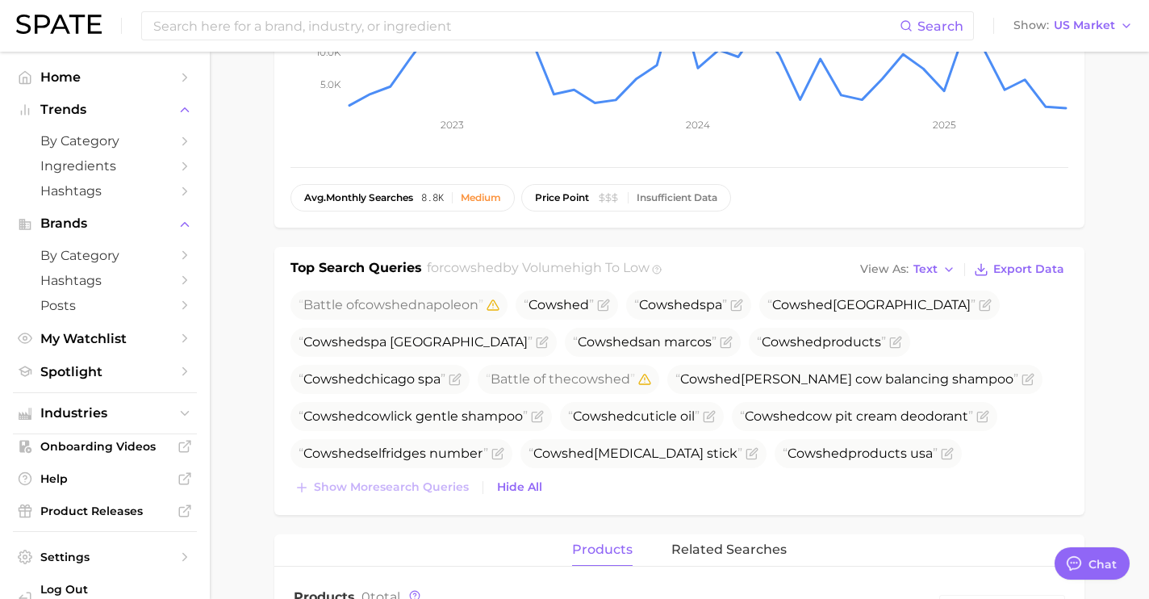
scroll to position [0, 0]
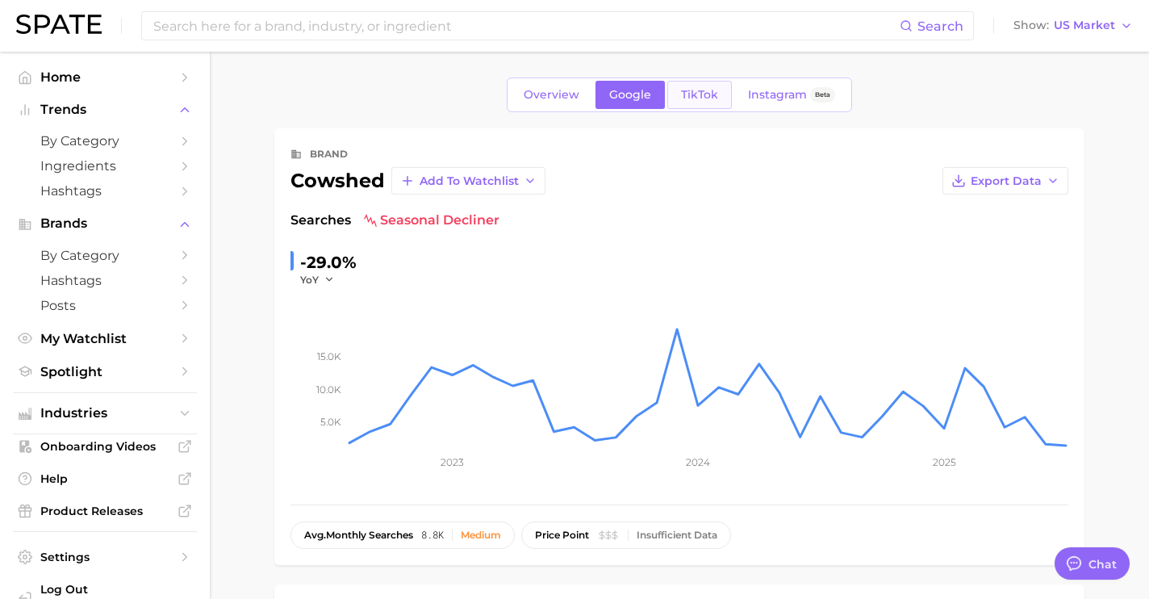
click at [714, 91] on span "TikTok" at bounding box center [699, 95] width 37 height 14
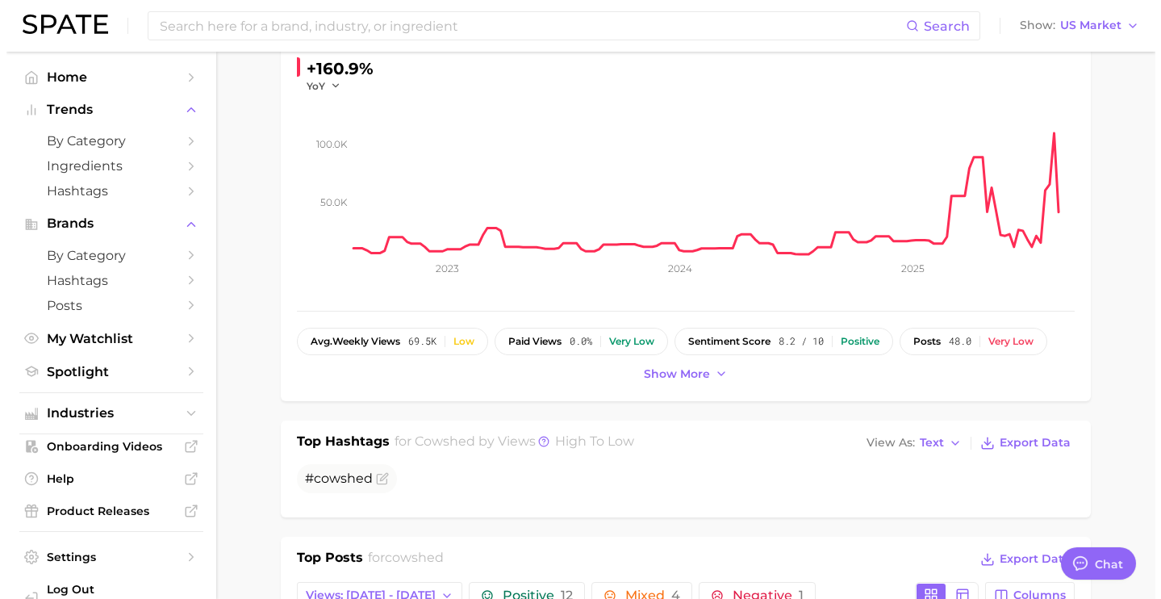
scroll to position [261, 0]
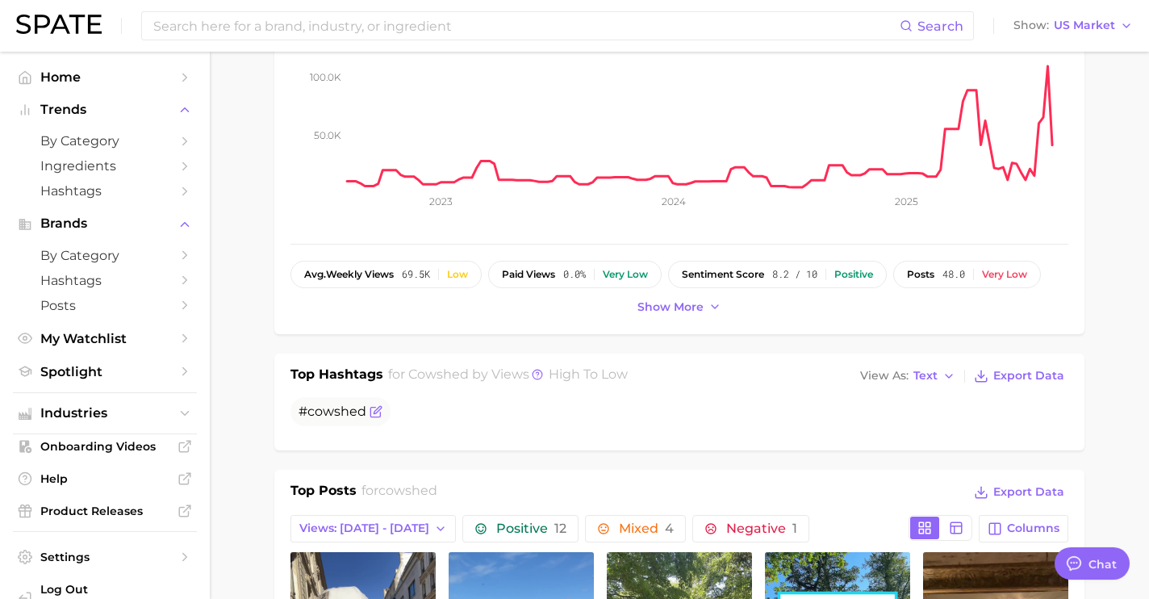
click at [382, 411] on span "# cowshed" at bounding box center [340, 411] width 100 height 29
click at [374, 414] on icon "Flag as miscategorized or irrelevant" at bounding box center [376, 411] width 13 height 13
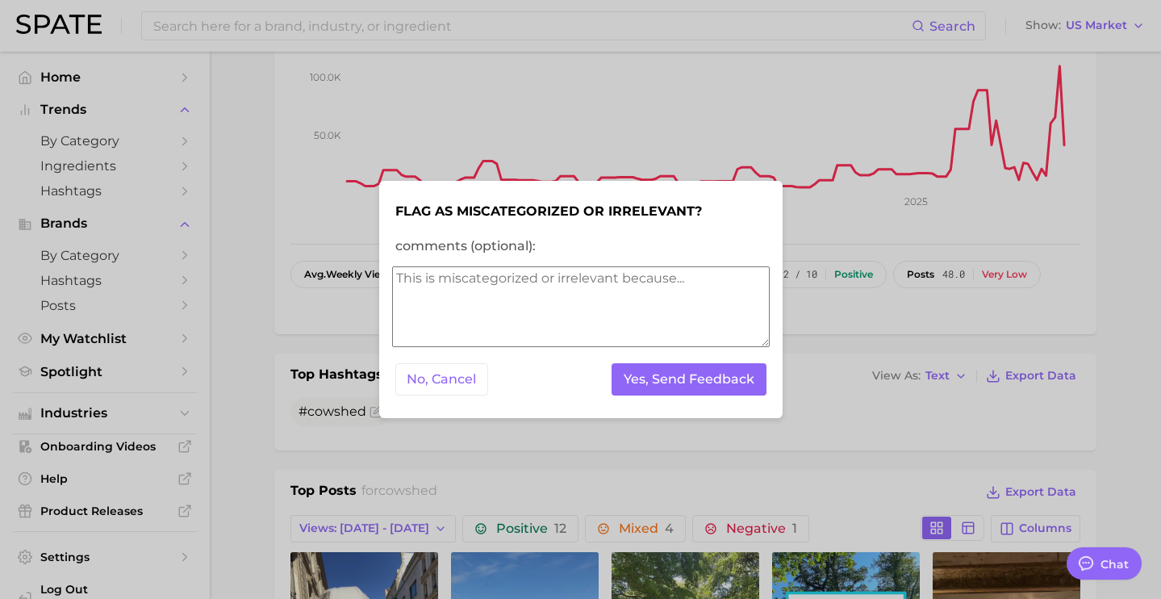
click at [455, 304] on textarea "comments (optional):" at bounding box center [581, 306] width 378 height 81
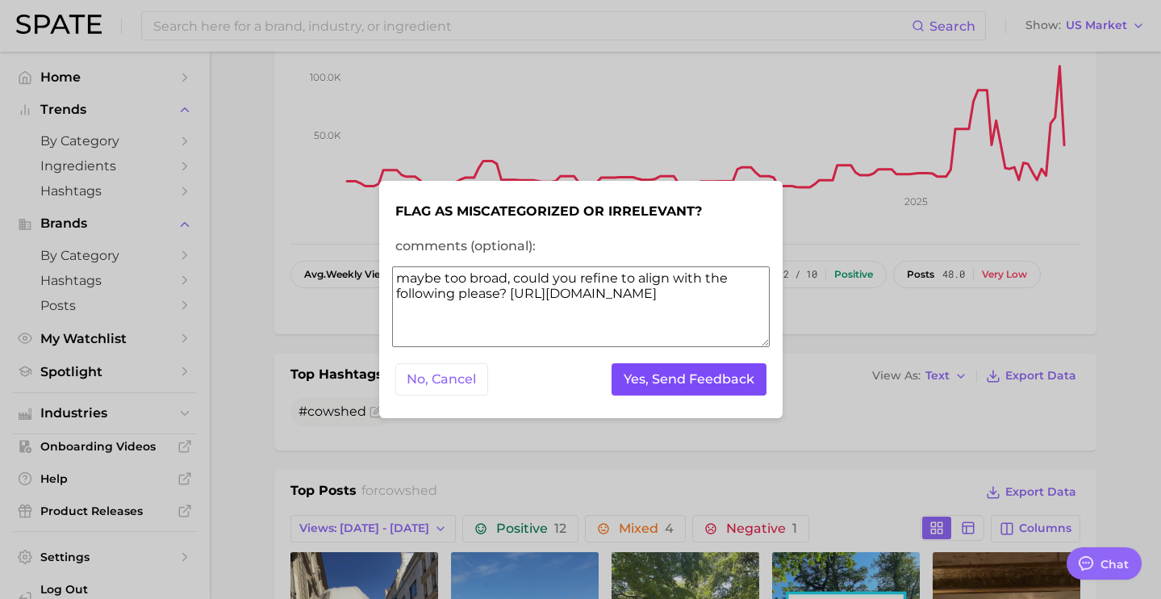
type textarea "maybe too broad, could you refine to align with the following please? [URL][DOM…"
click at [720, 381] on button "Yes, Send Feedback" at bounding box center [689, 379] width 155 height 33
